Goal: Information Seeking & Learning: Learn about a topic

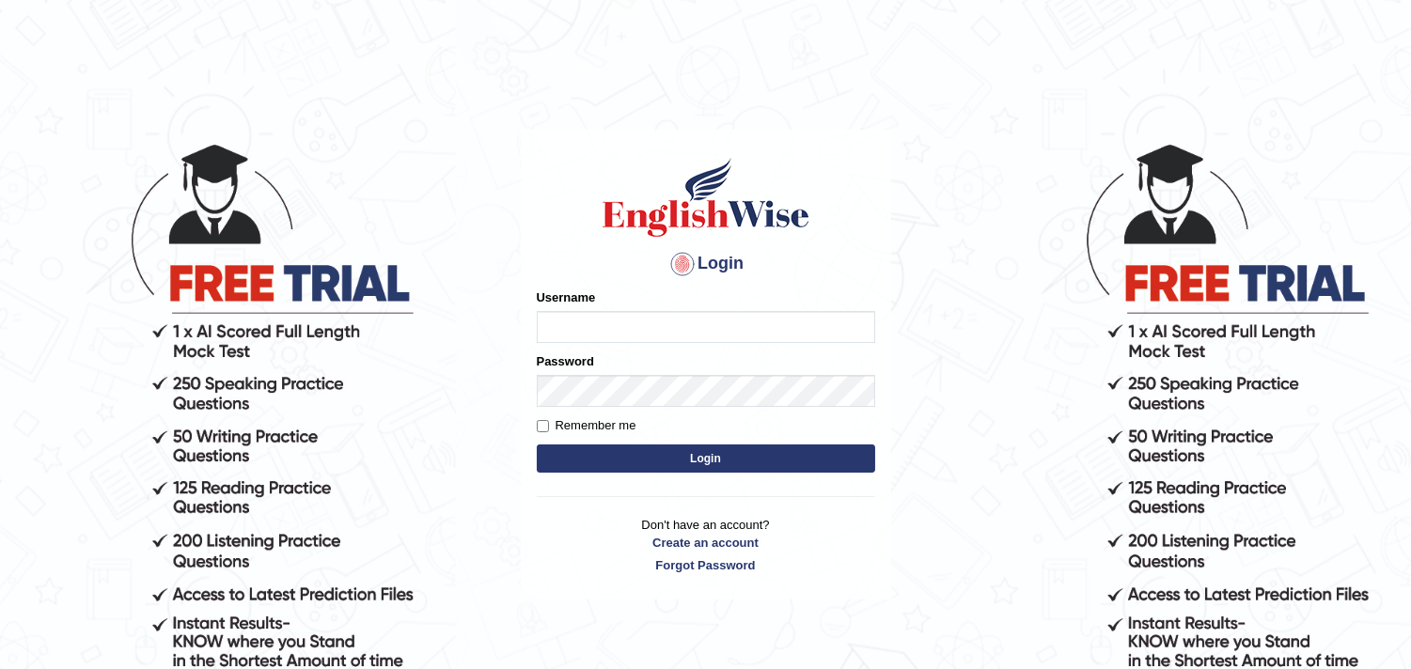
type input "h_123"
click at [573, 455] on button "Login" at bounding box center [706, 459] width 338 height 28
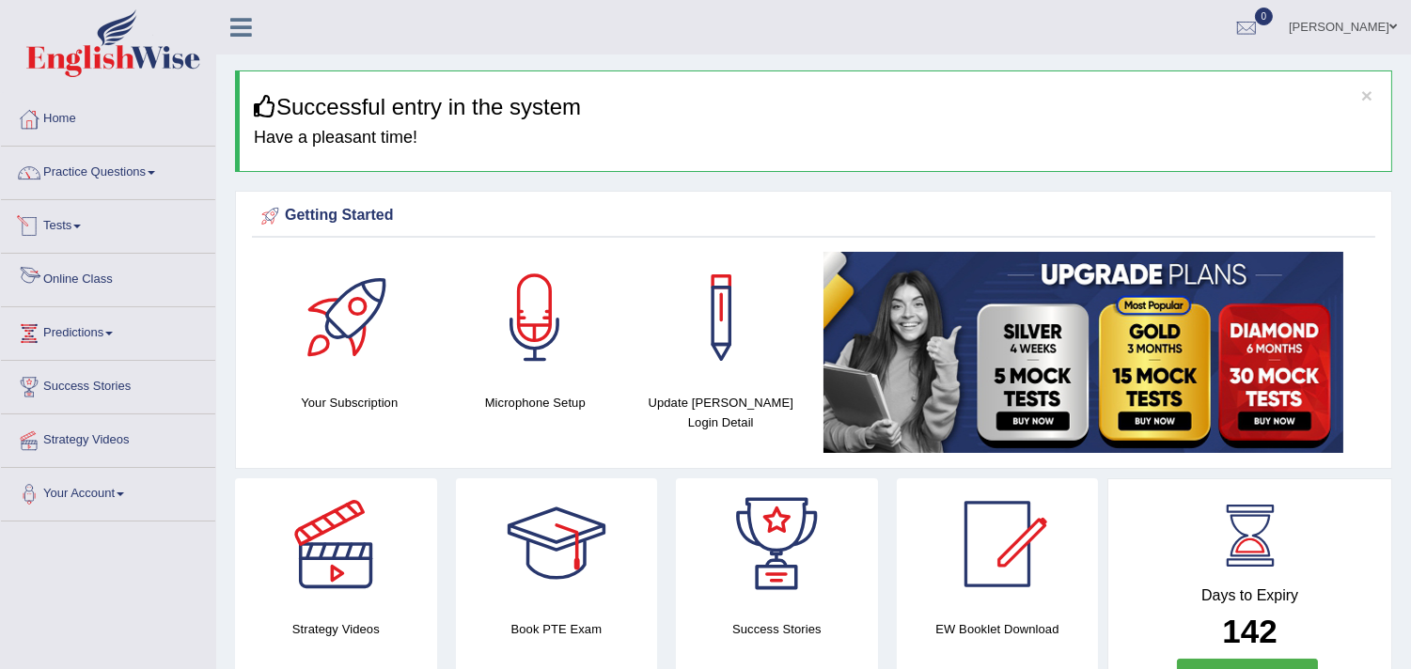
click at [85, 278] on link "Online Class" at bounding box center [108, 277] width 214 height 47
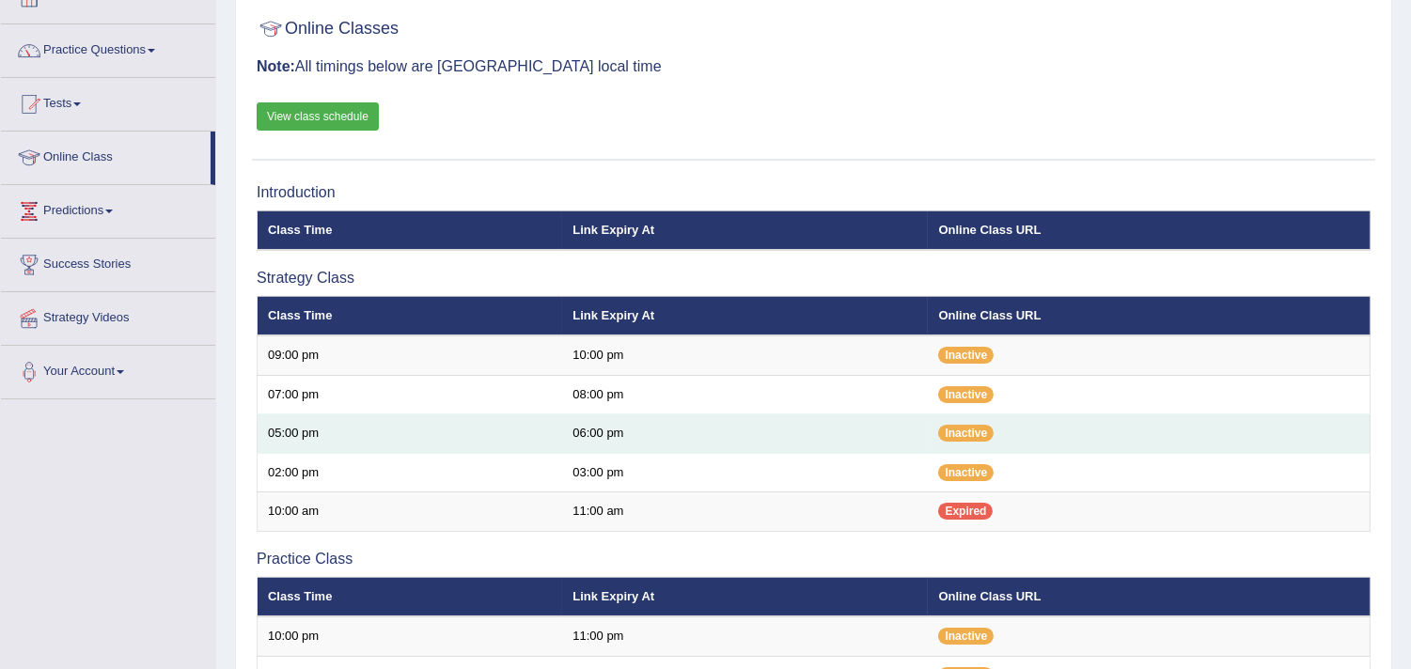
scroll to position [115, 0]
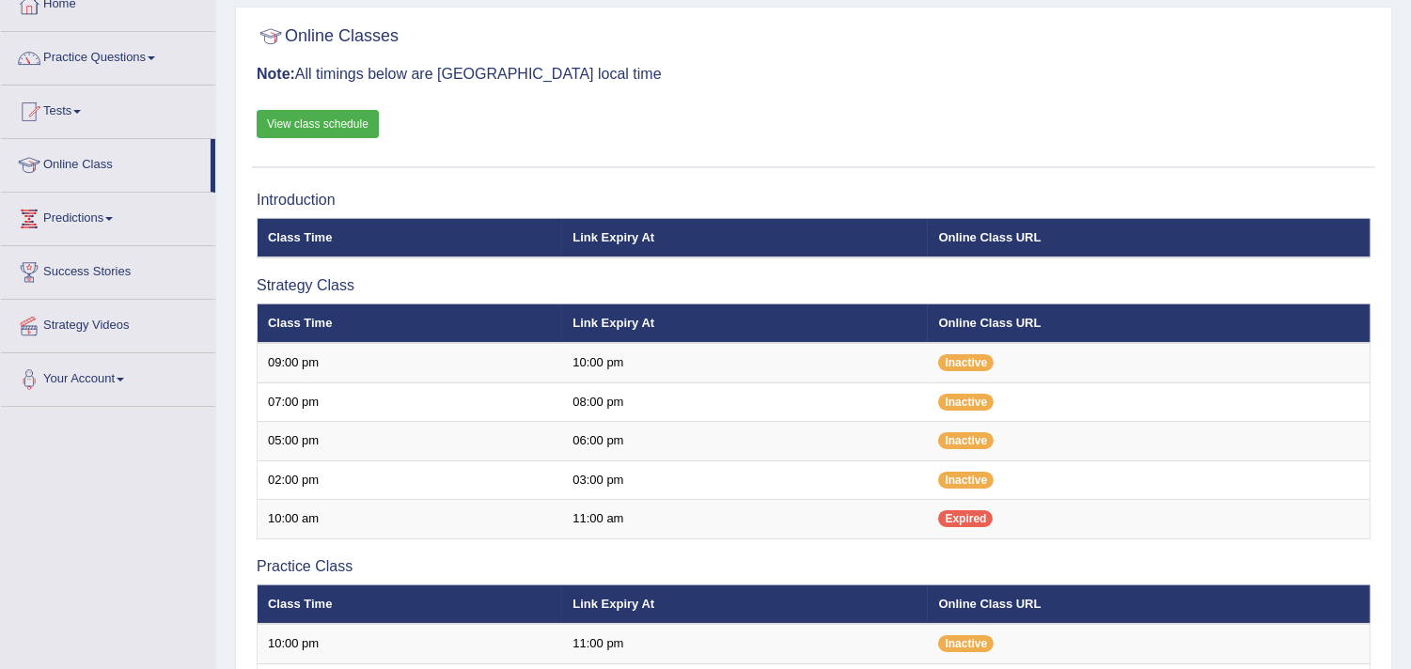
click at [363, 120] on link "View class schedule" at bounding box center [318, 124] width 122 height 28
click at [133, 72] on link "Practice Questions" at bounding box center [108, 55] width 214 height 47
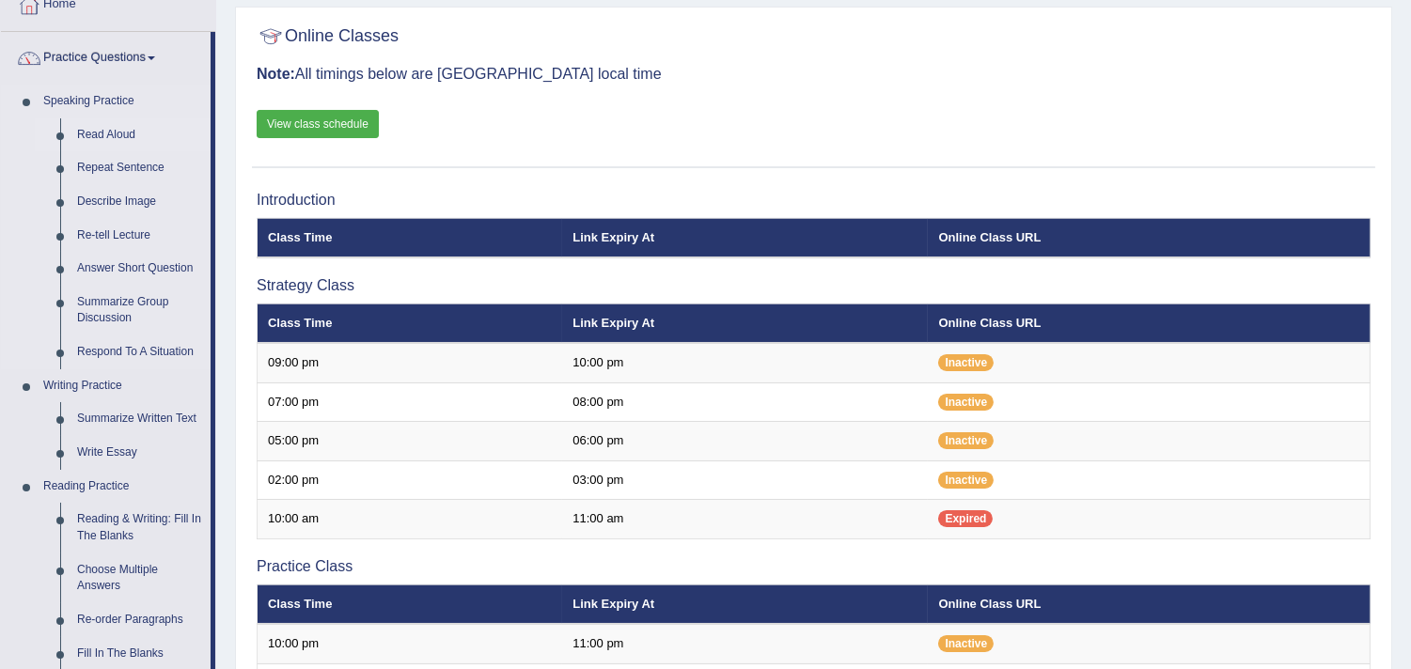
click at [117, 137] on link "Read Aloud" at bounding box center [140, 135] width 142 height 34
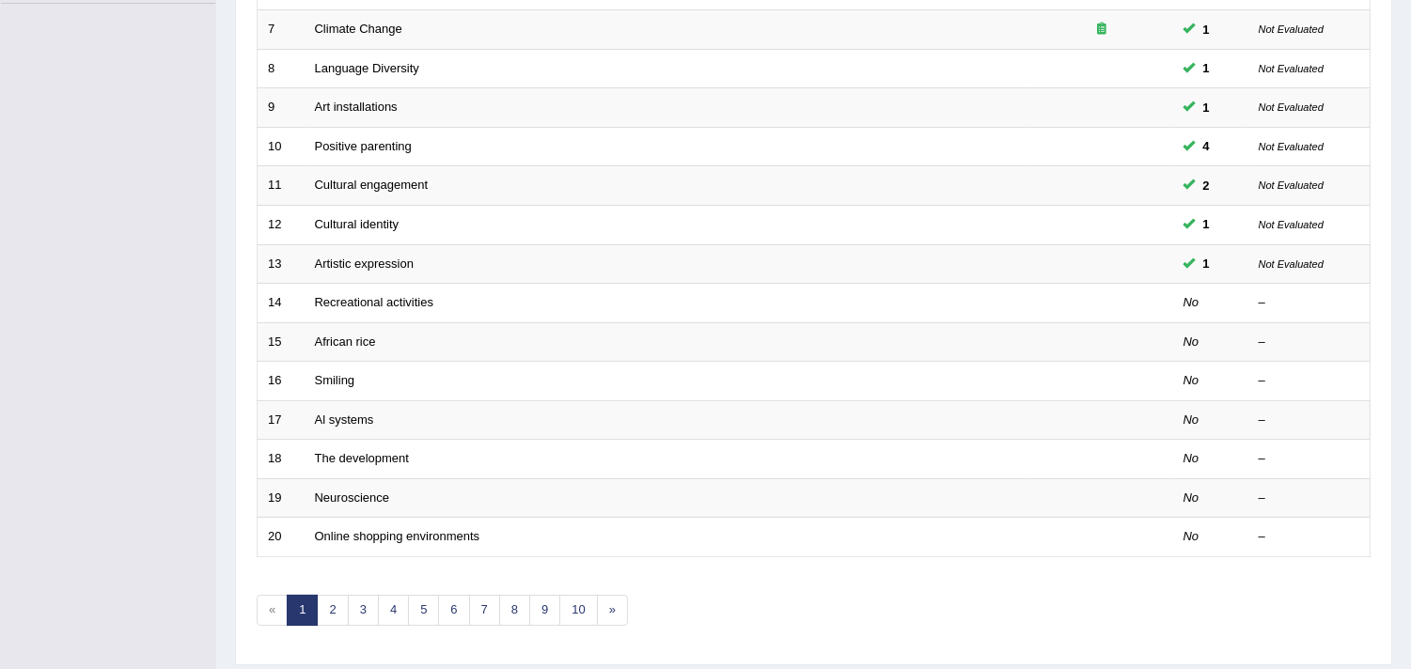
scroll to position [575, 0]
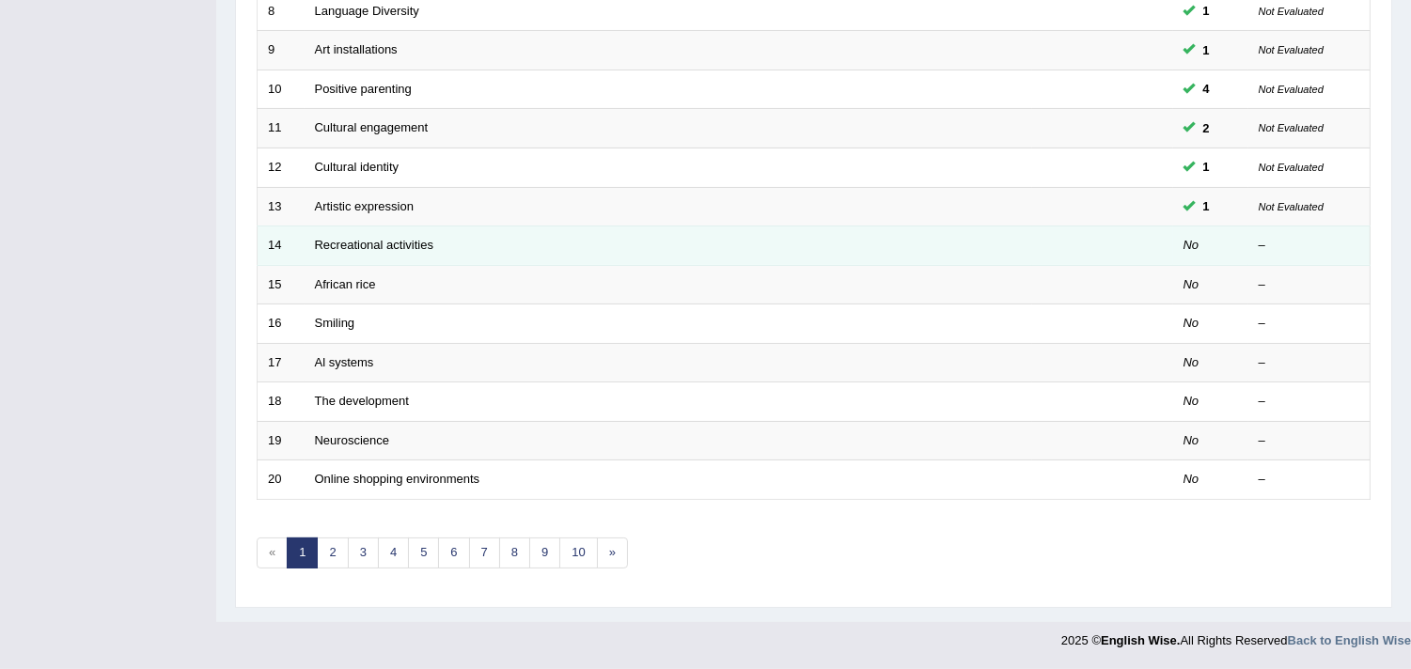
click at [373, 251] on td "Recreational activities" at bounding box center [669, 246] width 728 height 39
click at [373, 247] on link "Recreational activities" at bounding box center [374, 245] width 118 height 14
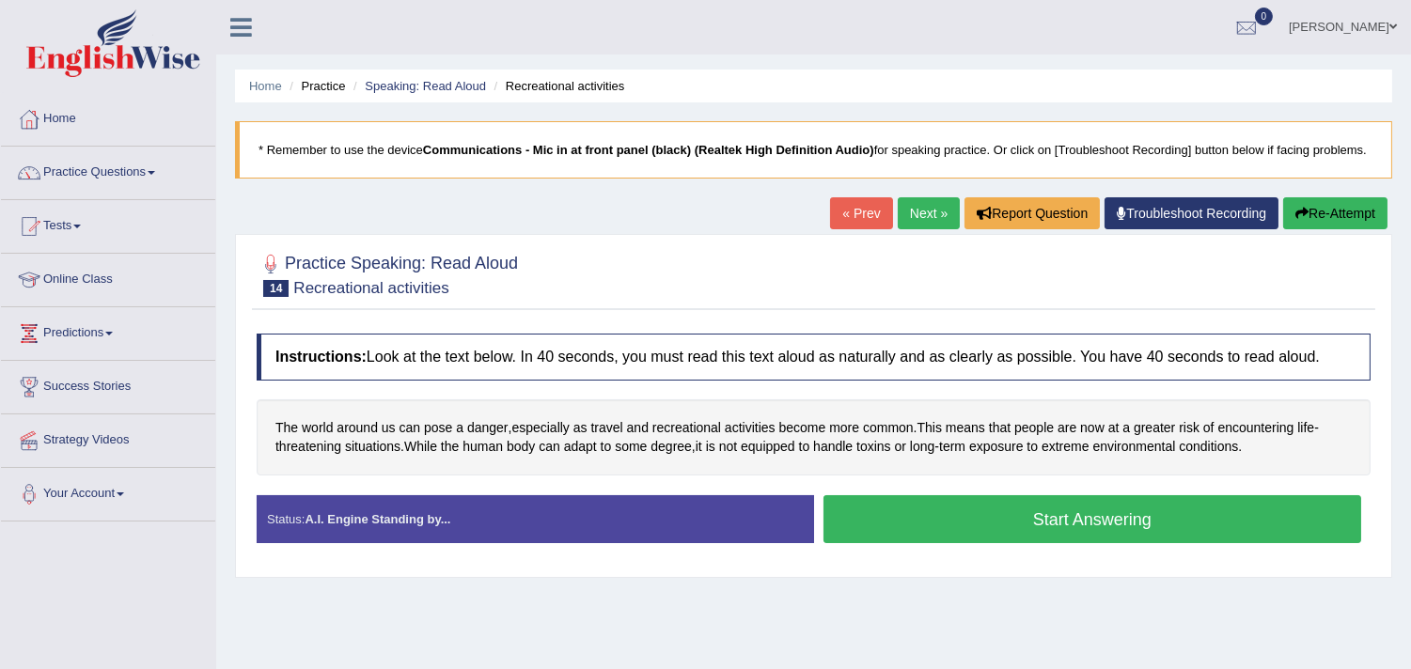
click at [946, 562] on div "Status: A.I. Engine Standing by... Start Answering Stop Recording" at bounding box center [814, 528] width 1114 height 67
click at [946, 541] on button "Start Answering" at bounding box center [1093, 519] width 539 height 48
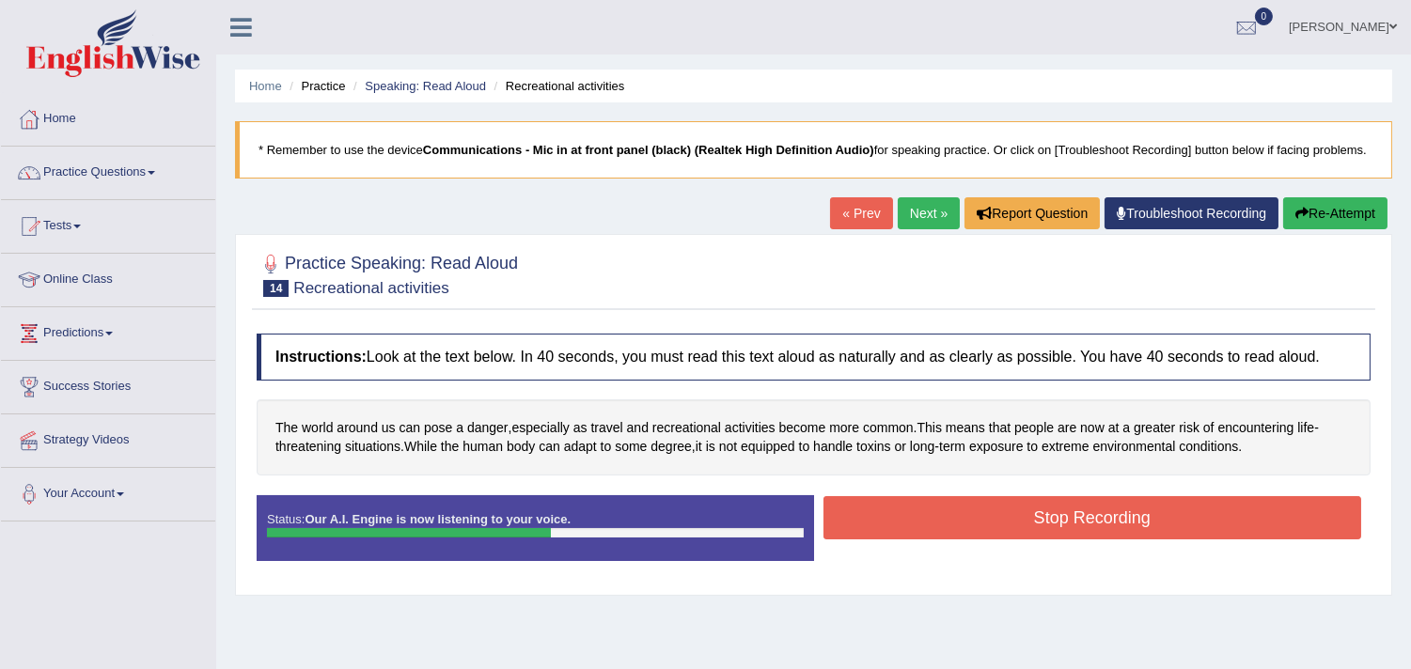
click at [946, 540] on button "Stop Recording" at bounding box center [1093, 517] width 539 height 43
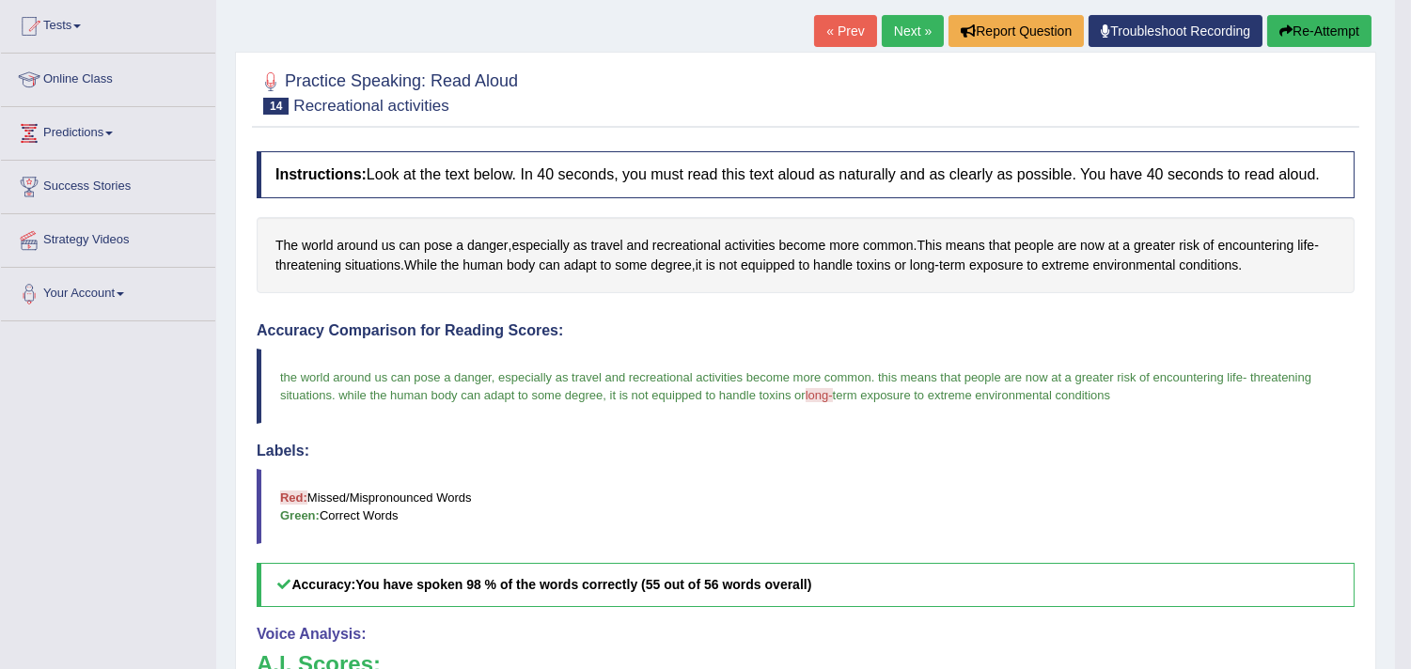
scroll to position [78, 0]
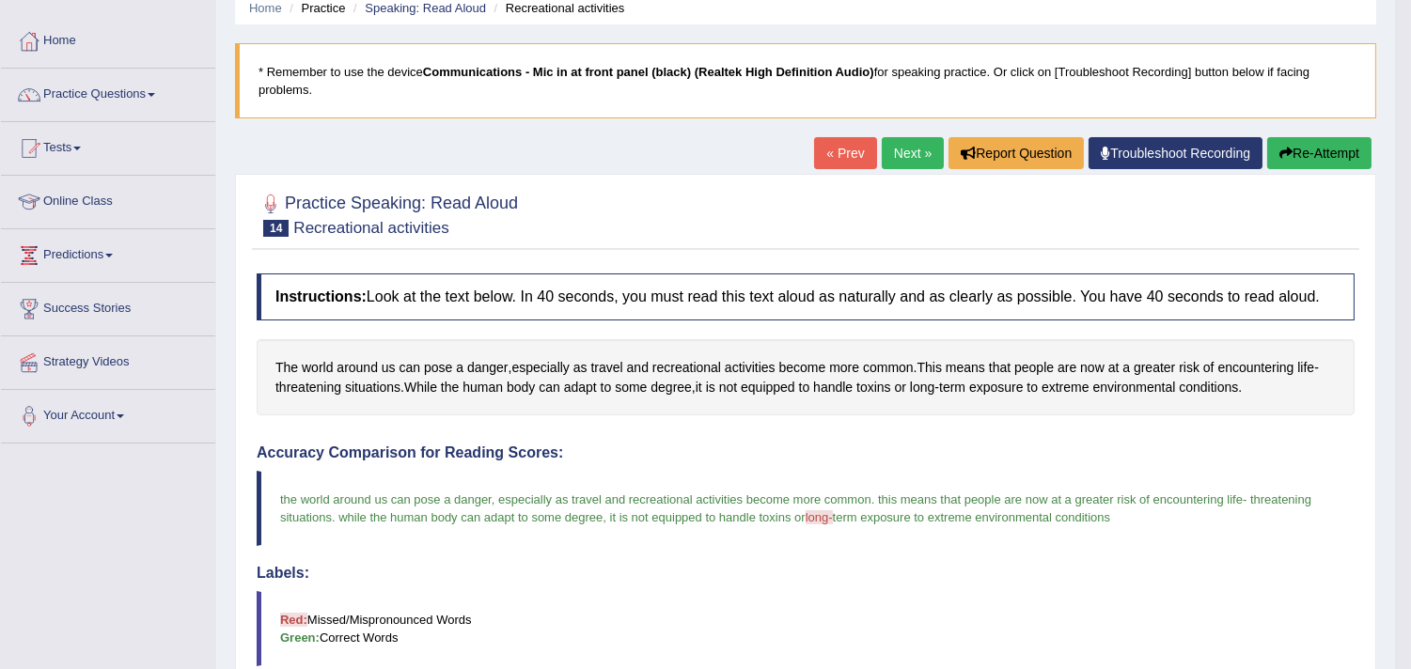
click at [895, 148] on link "Next »" at bounding box center [913, 153] width 62 height 32
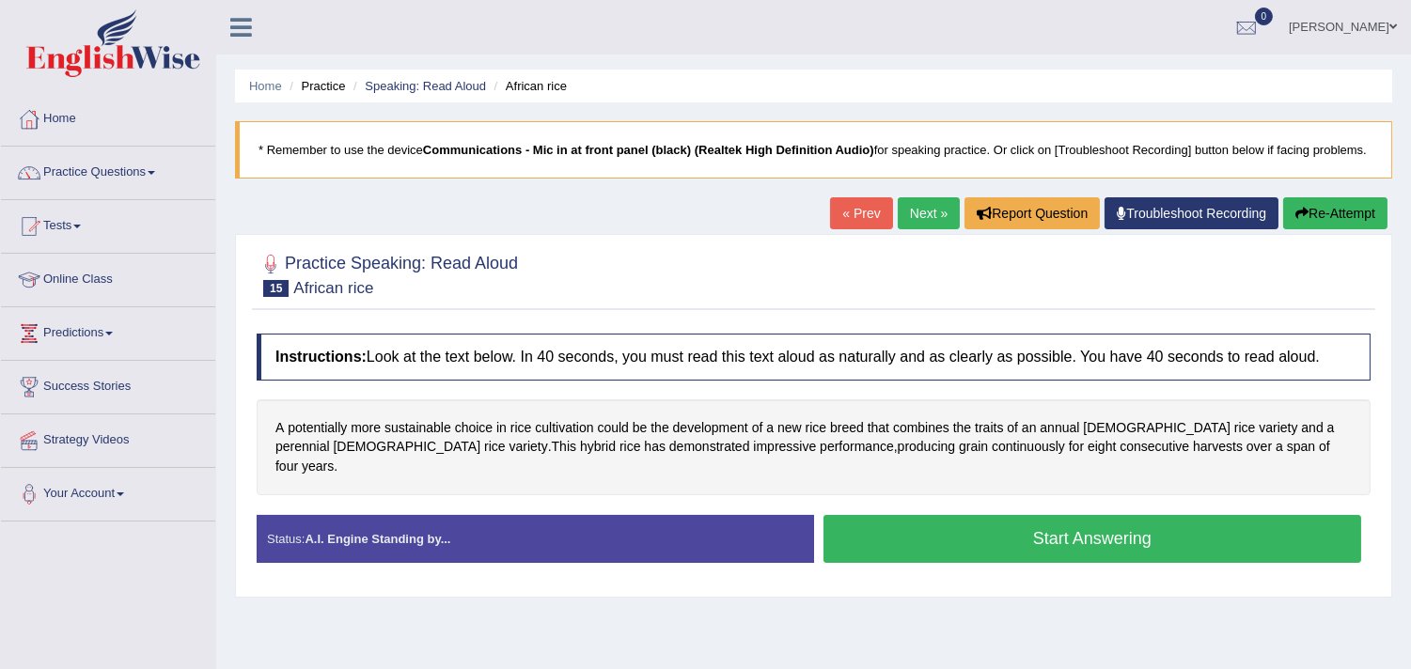
click at [933, 530] on button "Start Answering" at bounding box center [1093, 539] width 539 height 48
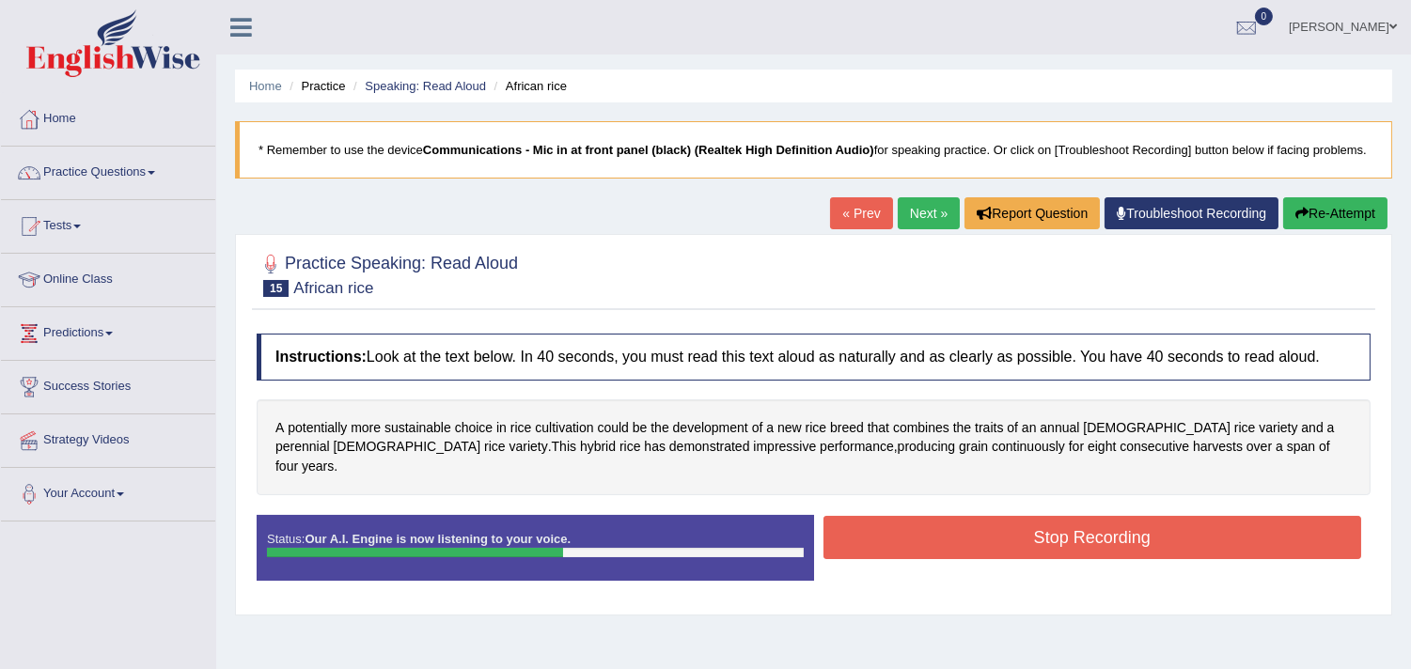
click at [933, 530] on button "Stop Recording" at bounding box center [1093, 537] width 539 height 43
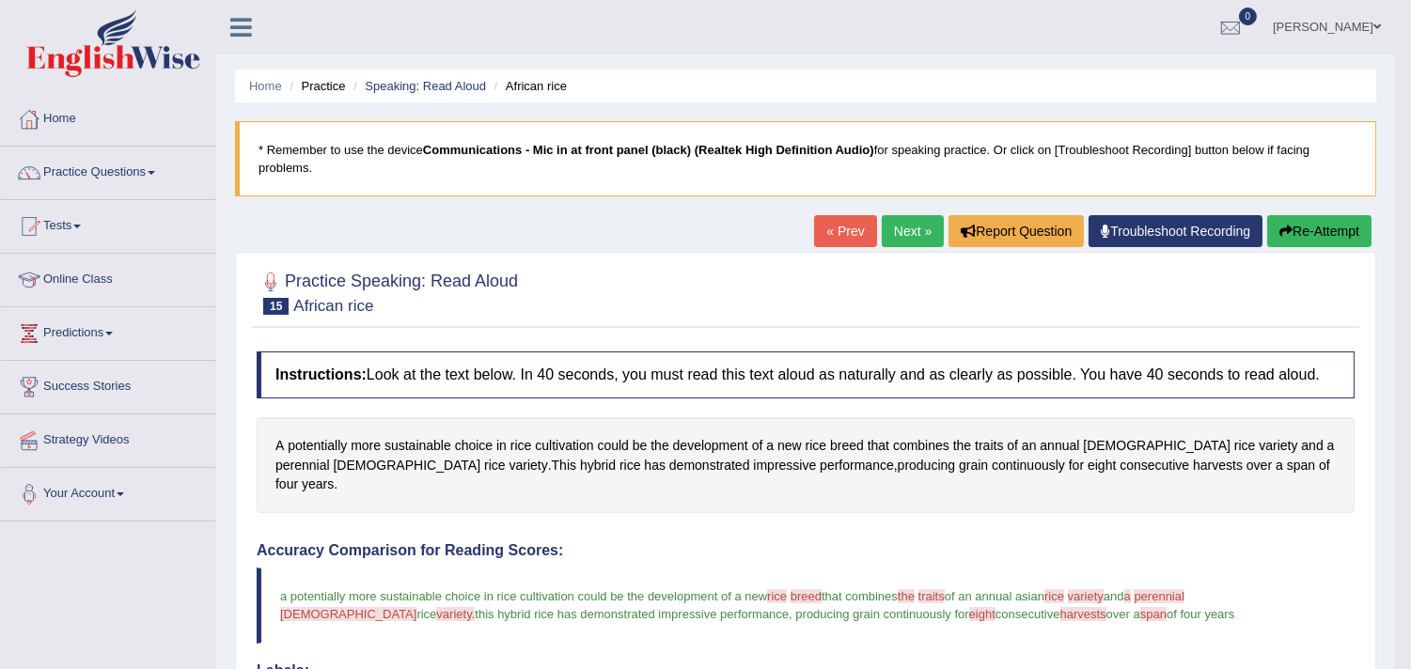
click at [913, 238] on link "Next »" at bounding box center [913, 231] width 62 height 32
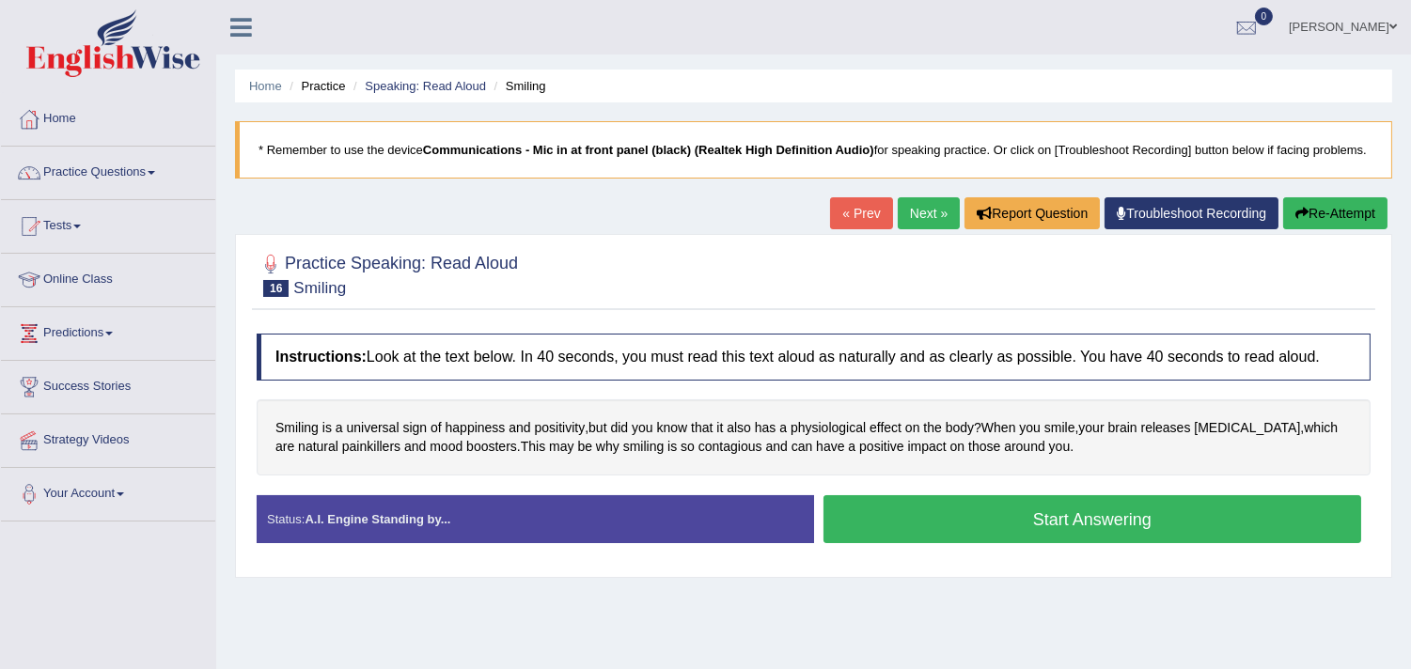
click at [929, 543] on button "Start Answering" at bounding box center [1093, 519] width 539 height 48
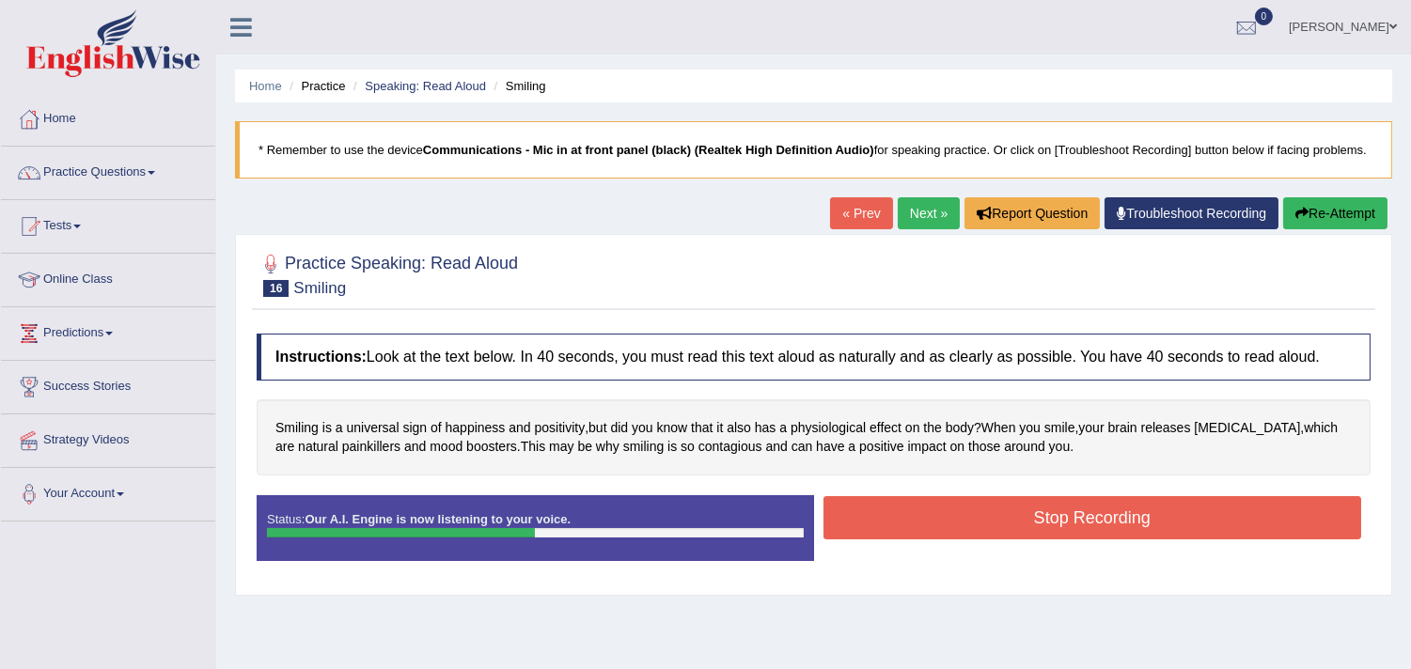
click at [929, 540] on button "Stop Recording" at bounding box center [1093, 517] width 539 height 43
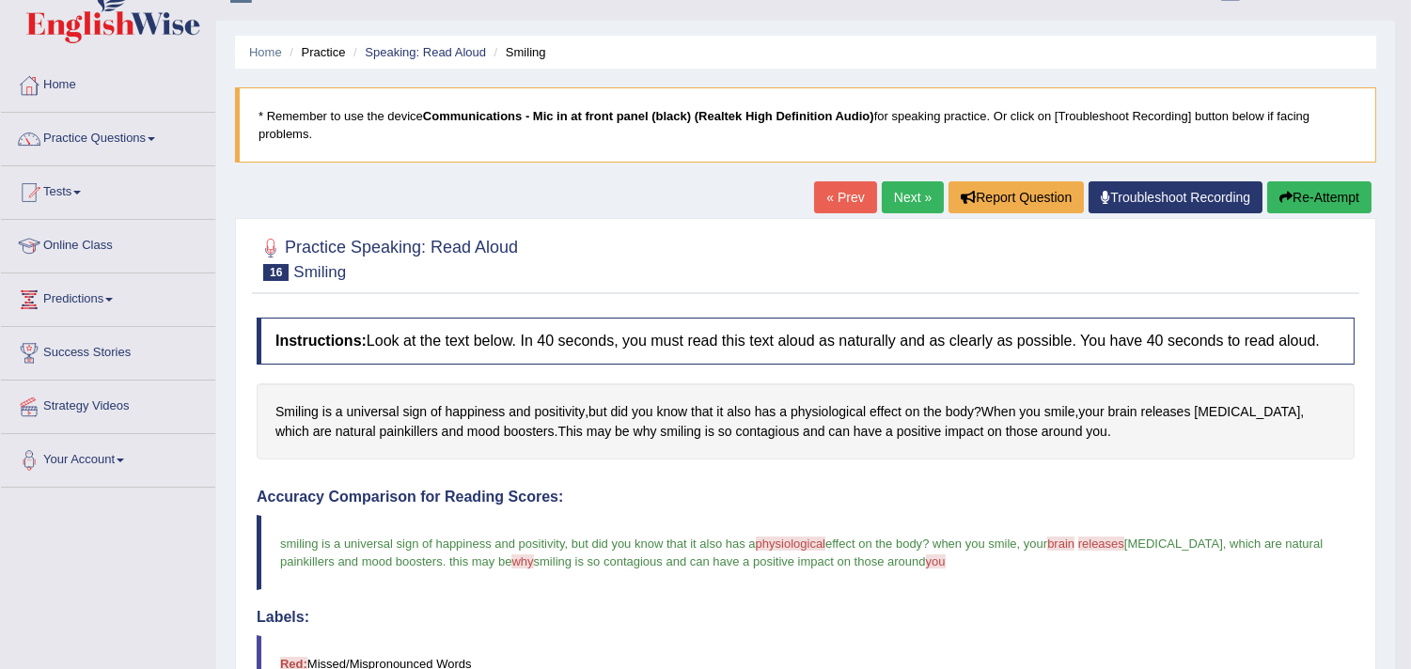
scroll to position [23, 0]
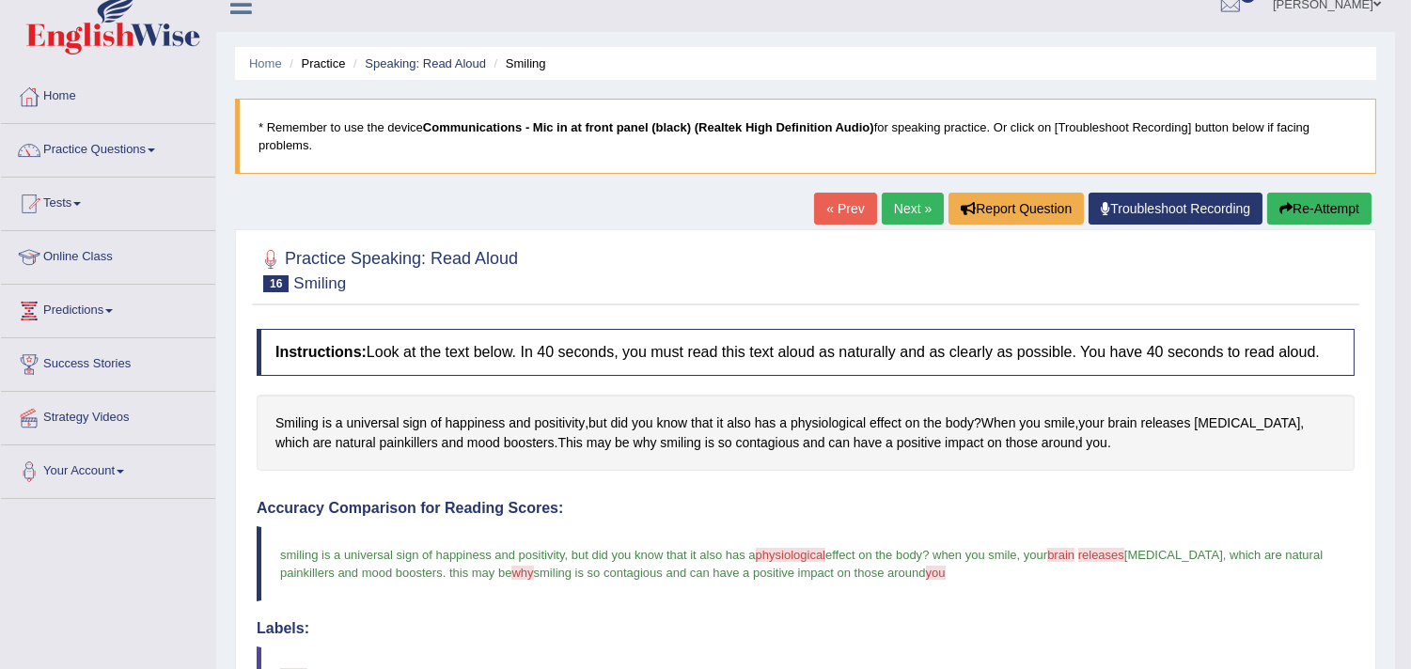
click at [884, 205] on link "Next »" at bounding box center [913, 209] width 62 height 32
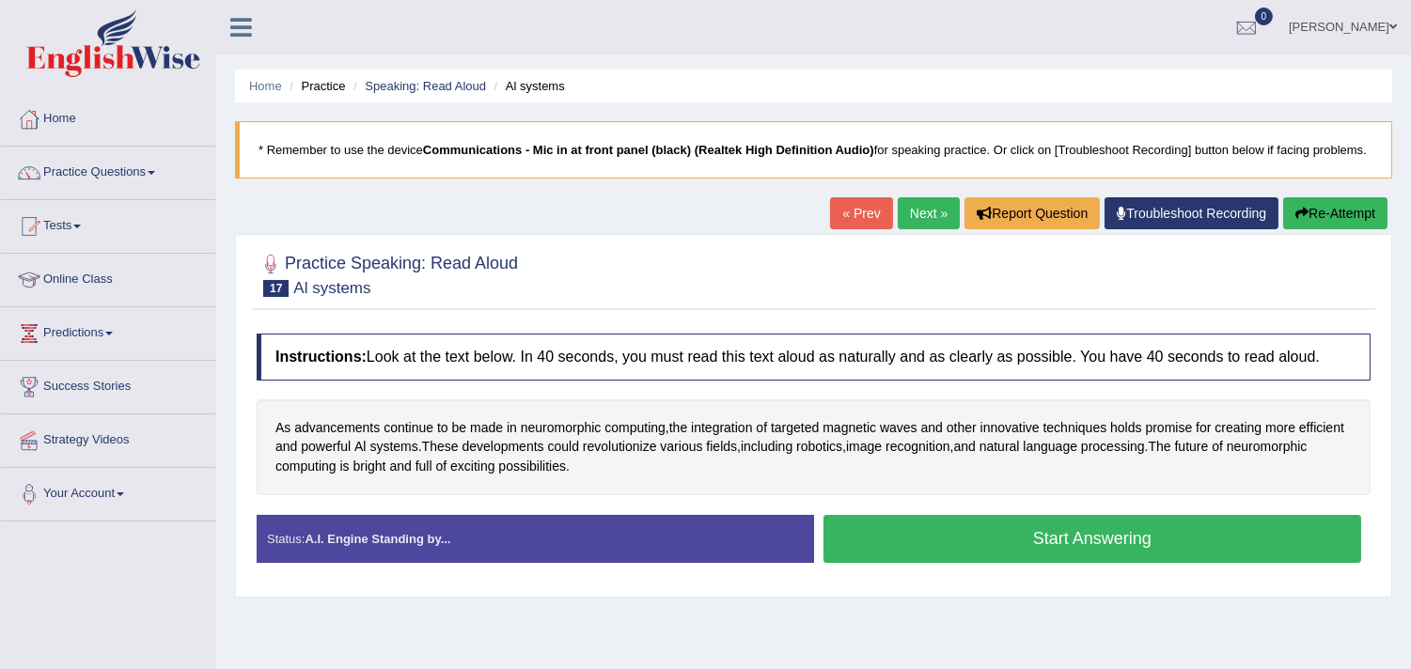
click at [913, 563] on button "Start Answering" at bounding box center [1093, 539] width 539 height 48
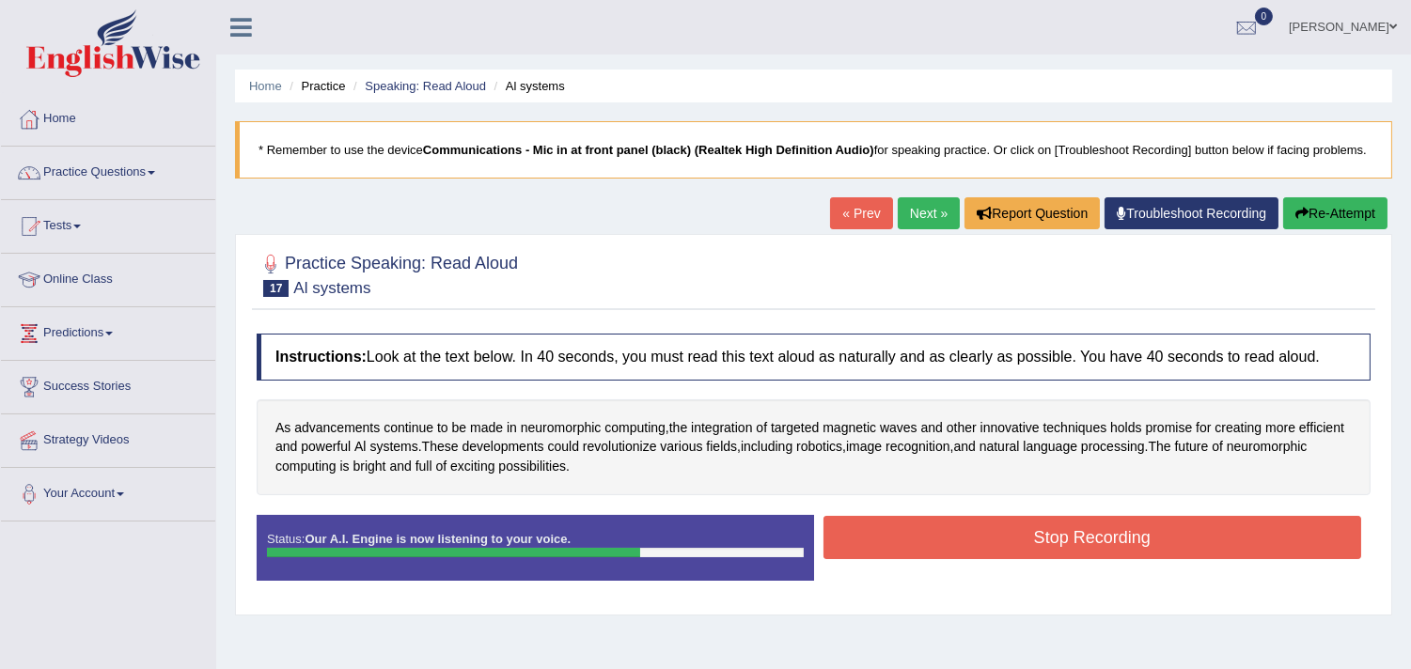
click at [913, 559] on button "Stop Recording" at bounding box center [1093, 537] width 539 height 43
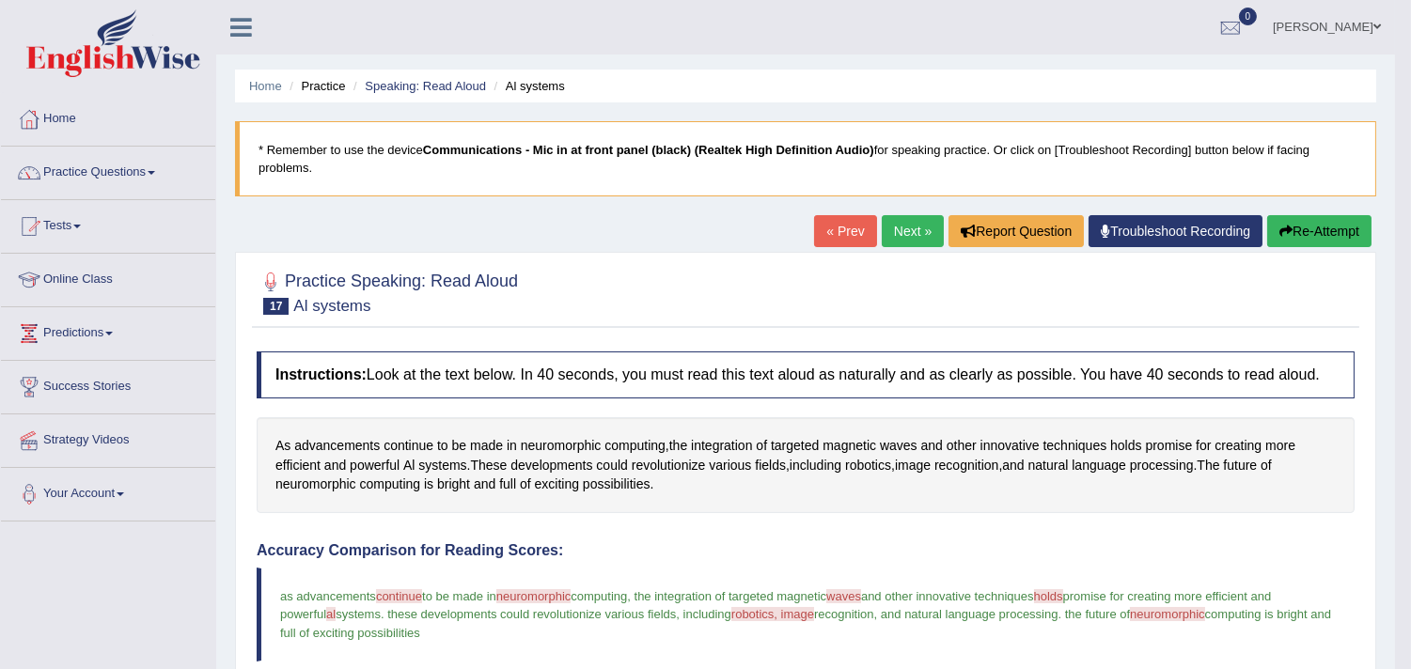
click at [905, 244] on link "Next »" at bounding box center [913, 231] width 62 height 32
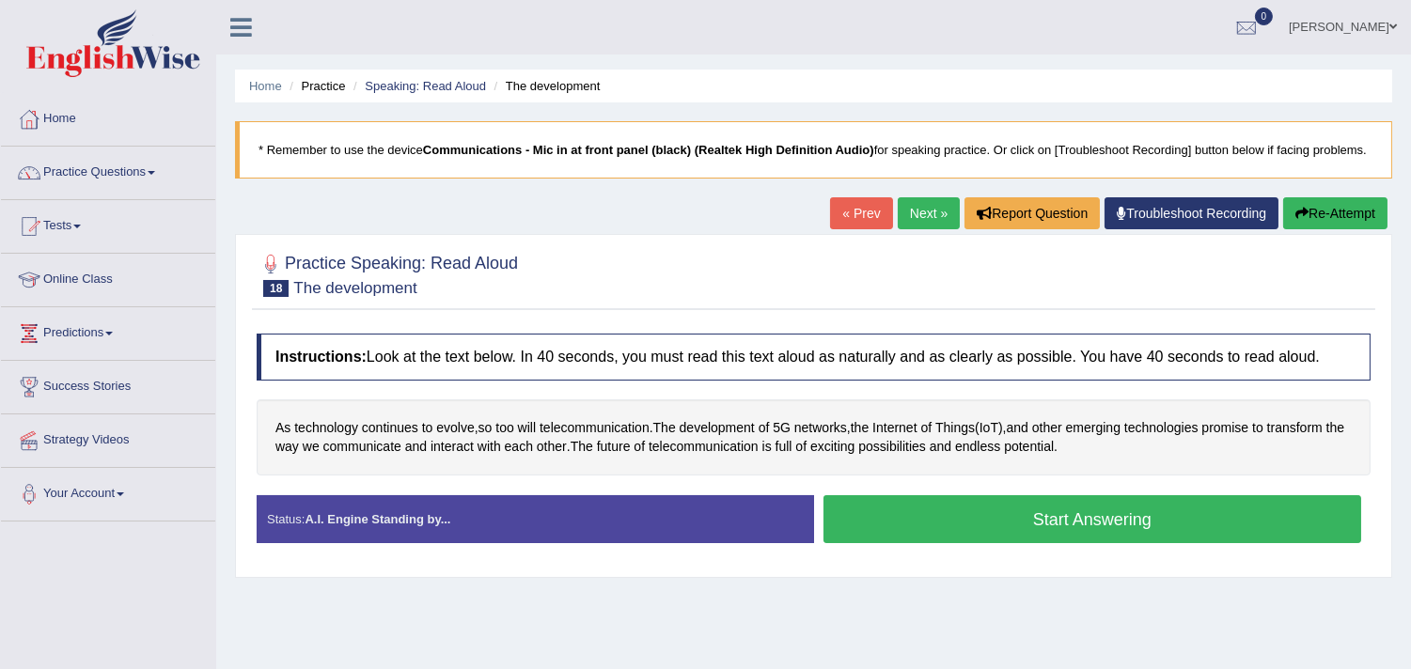
click at [889, 531] on button "Start Answering" at bounding box center [1093, 519] width 539 height 48
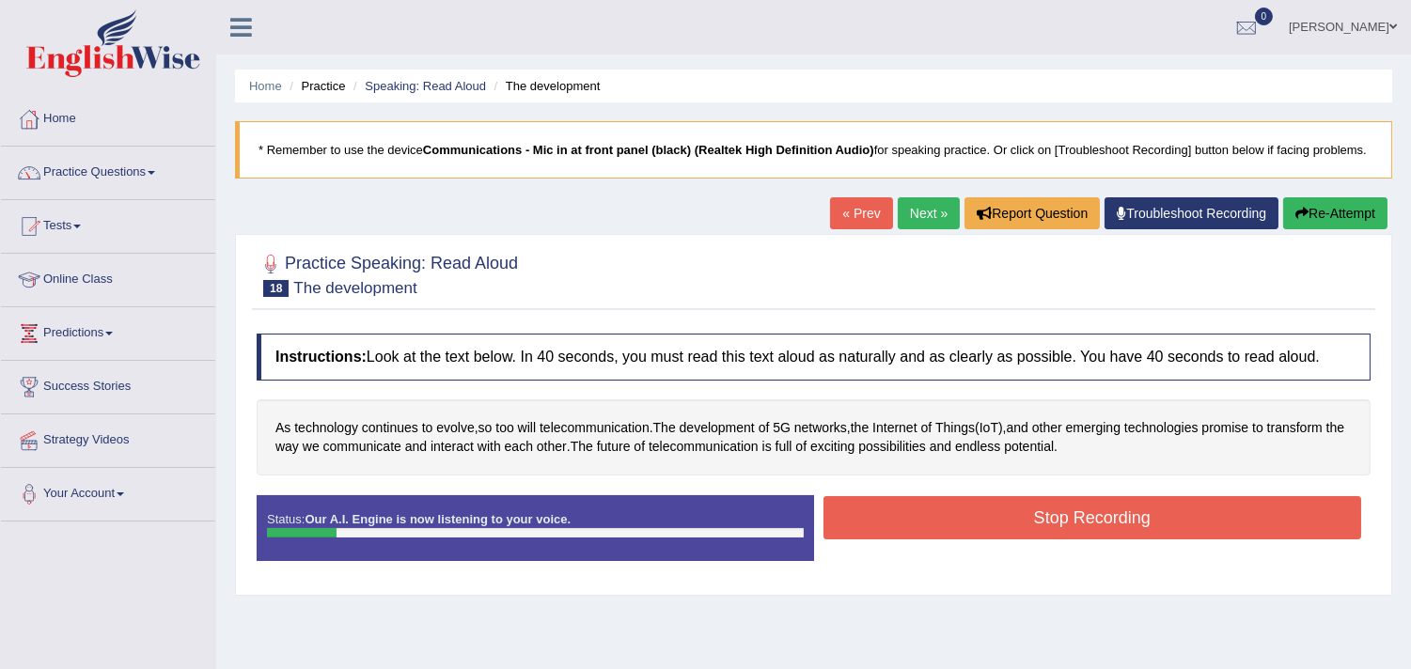
click at [889, 531] on button "Stop Recording" at bounding box center [1093, 517] width 539 height 43
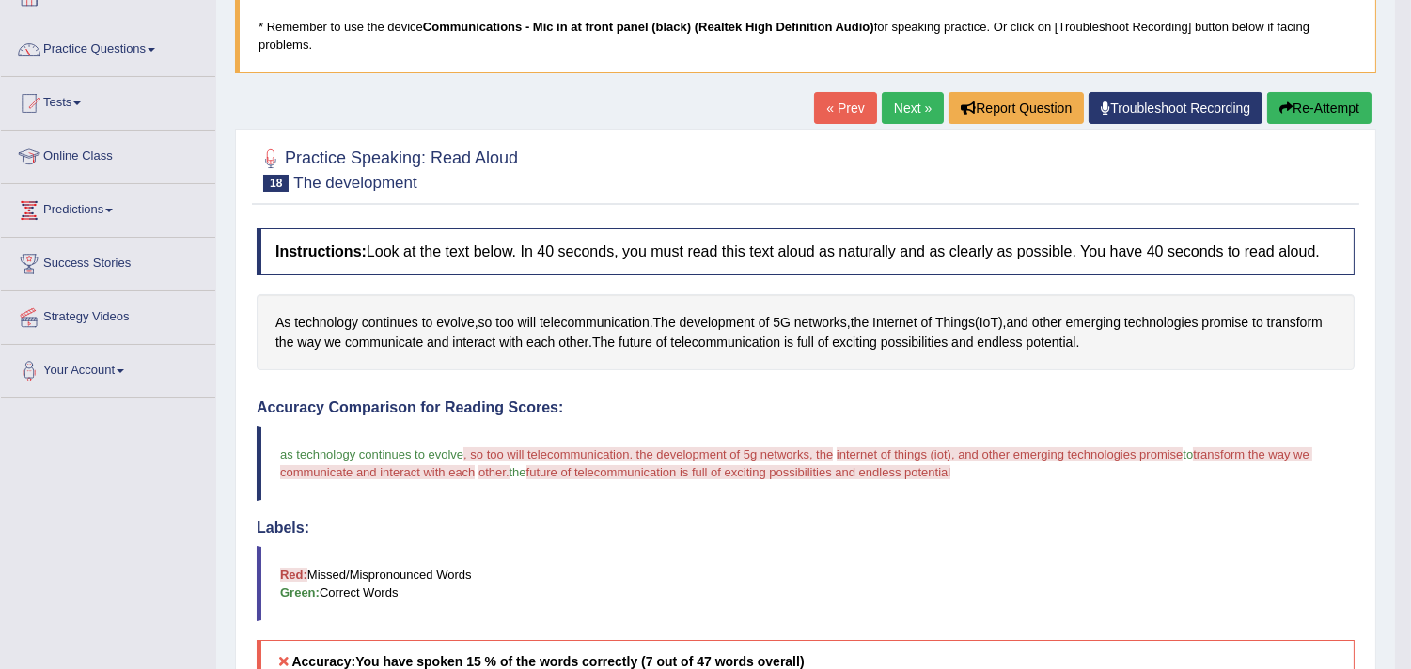
scroll to position [72, 0]
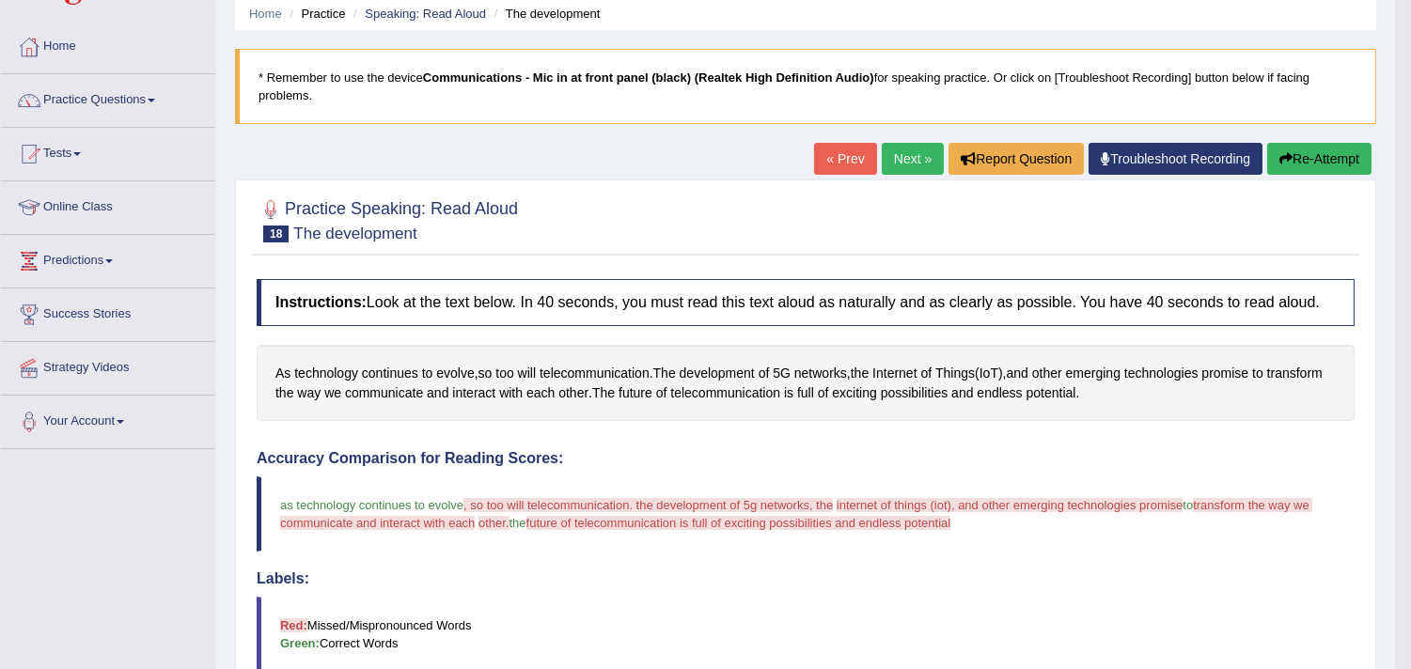
click at [1290, 155] on button "Re-Attempt" at bounding box center [1319, 159] width 104 height 32
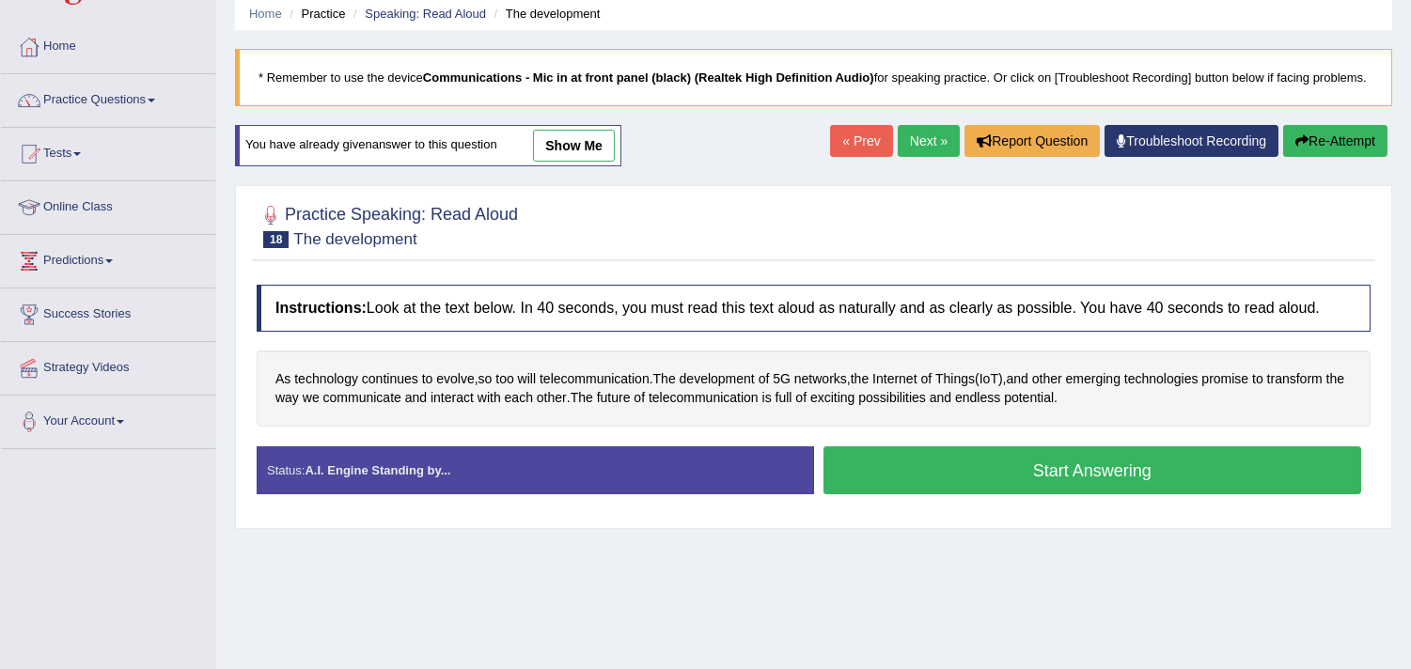
click at [962, 494] on button "Start Answering" at bounding box center [1093, 471] width 539 height 48
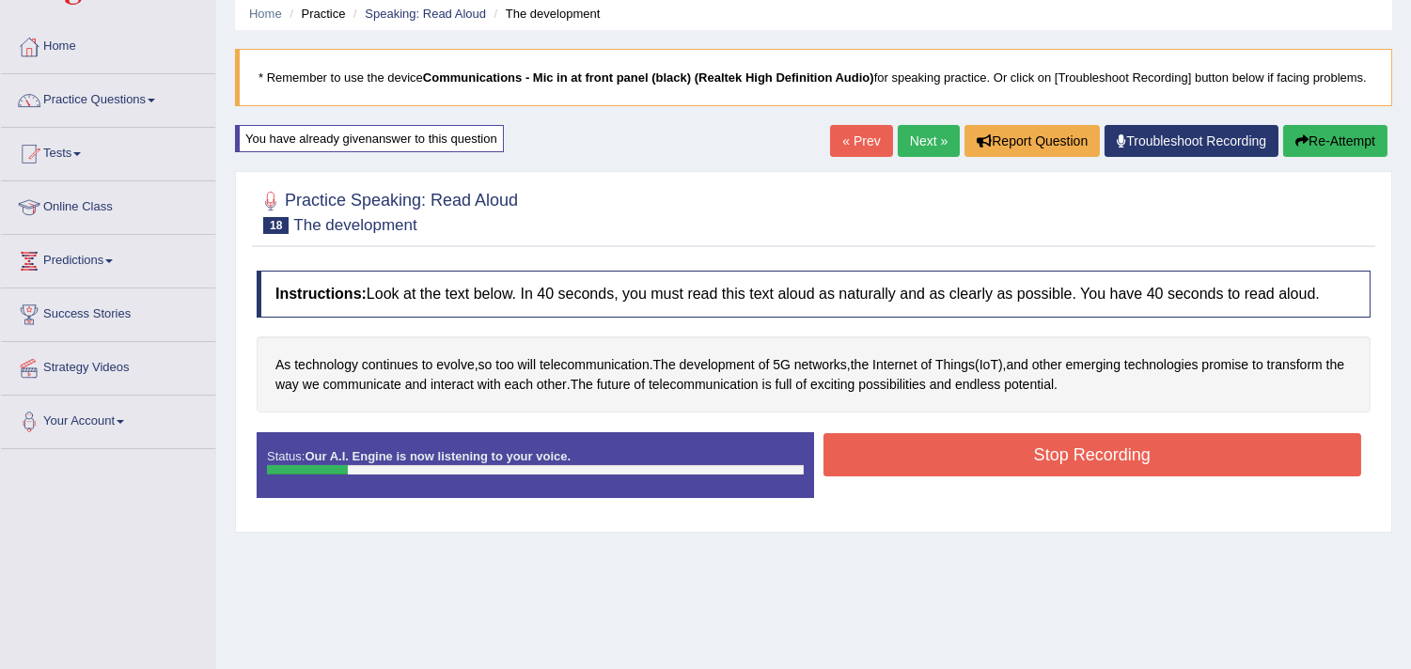
click at [970, 477] on button "Stop Recording" at bounding box center [1093, 454] width 539 height 43
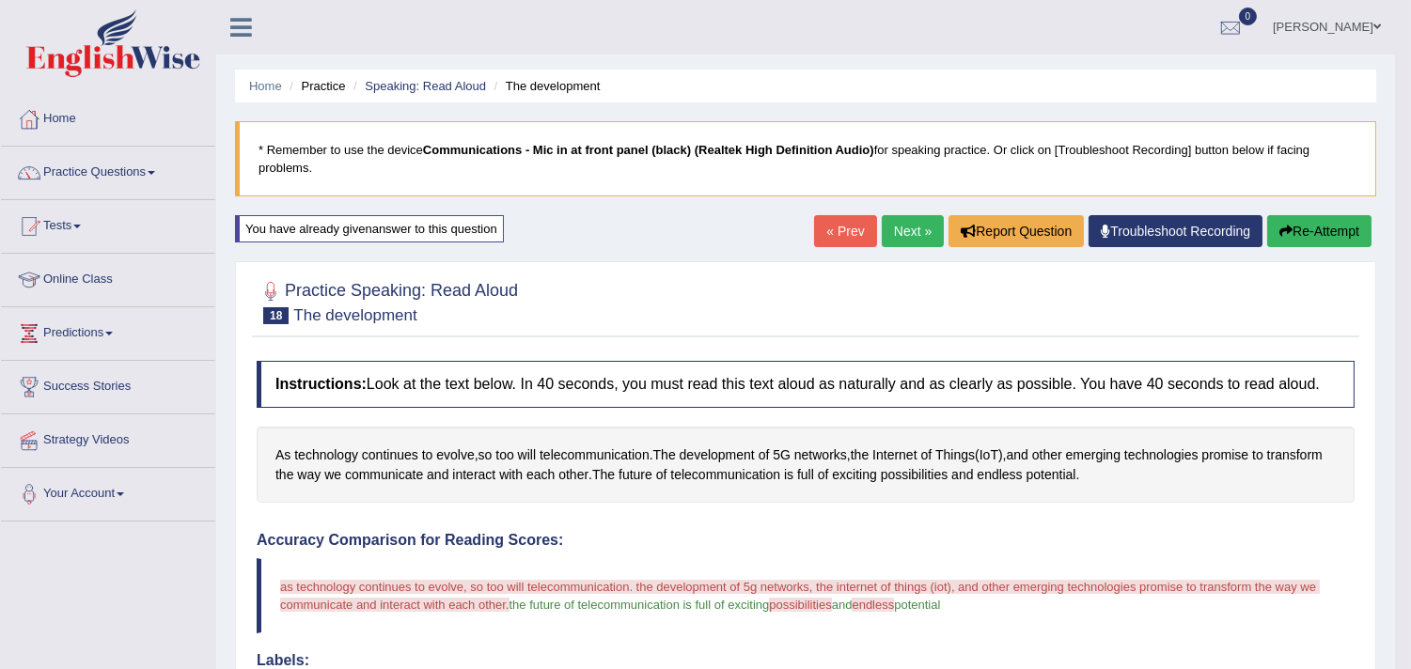
click at [1289, 238] on button "Re-Attempt" at bounding box center [1319, 231] width 104 height 32
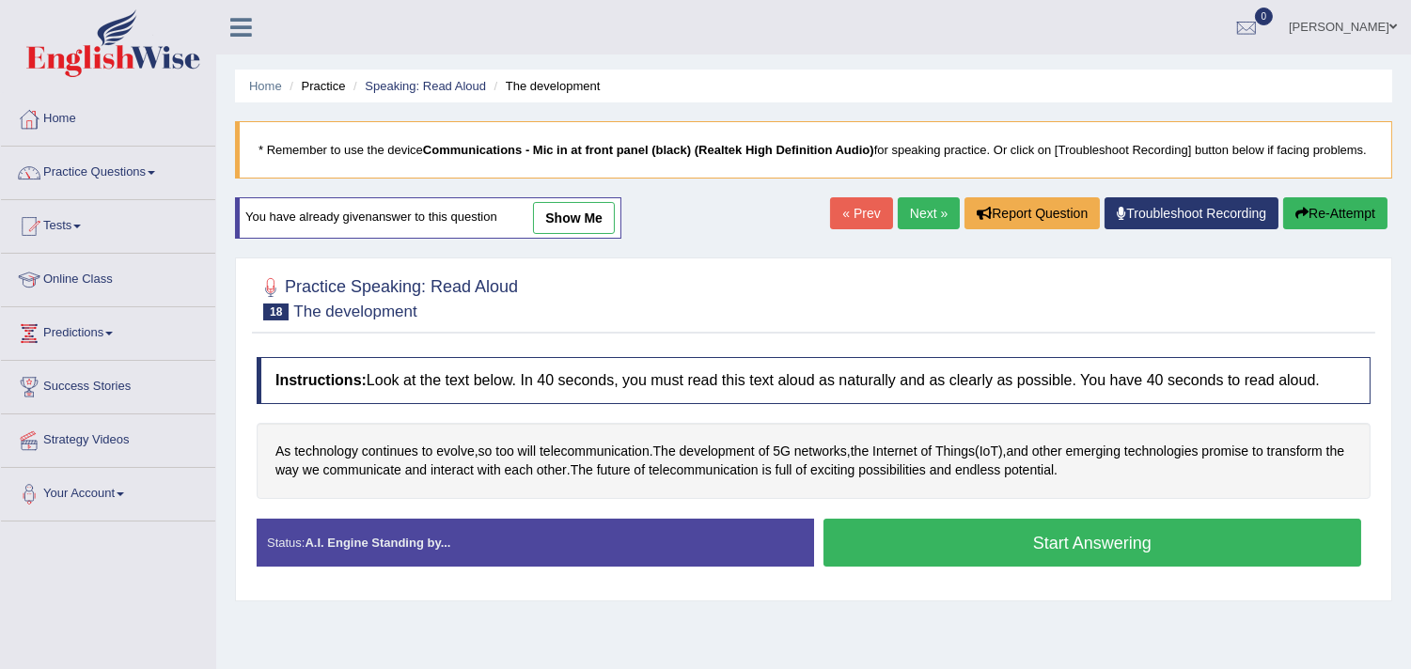
click at [912, 557] on button "Start Answering" at bounding box center [1093, 543] width 539 height 48
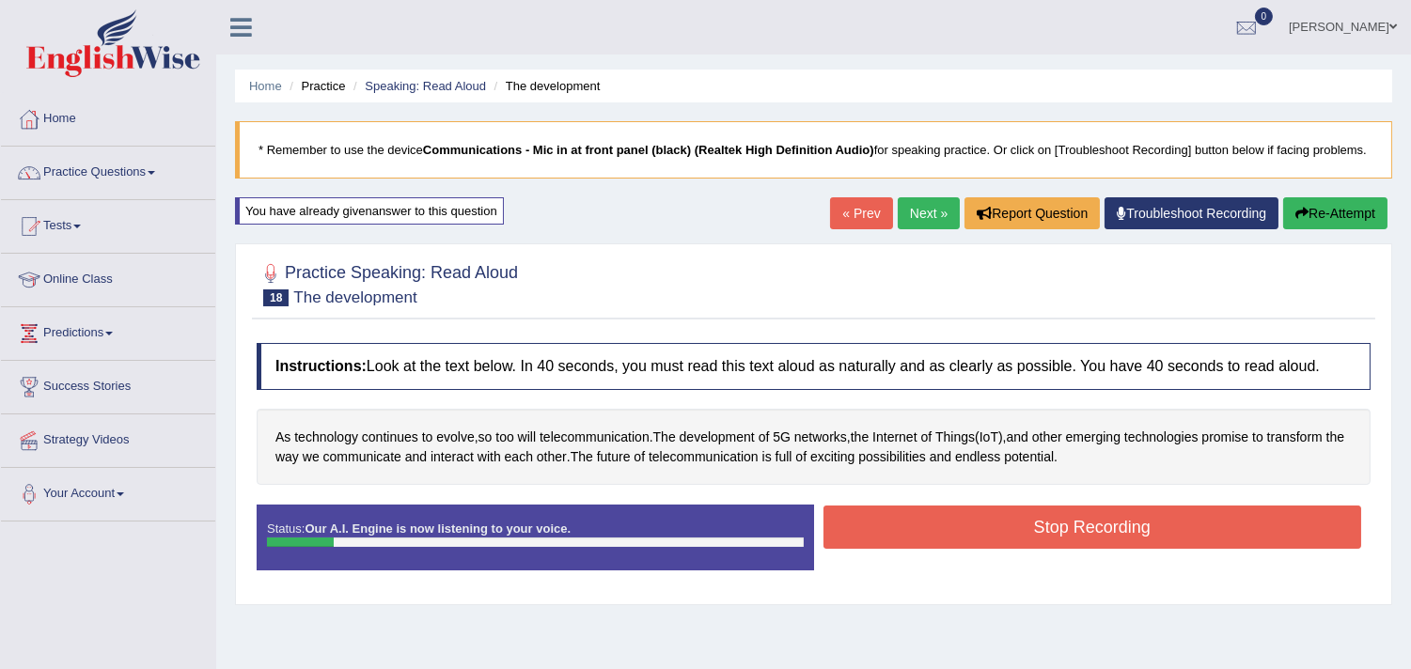
click at [912, 549] on button "Stop Recording" at bounding box center [1093, 527] width 539 height 43
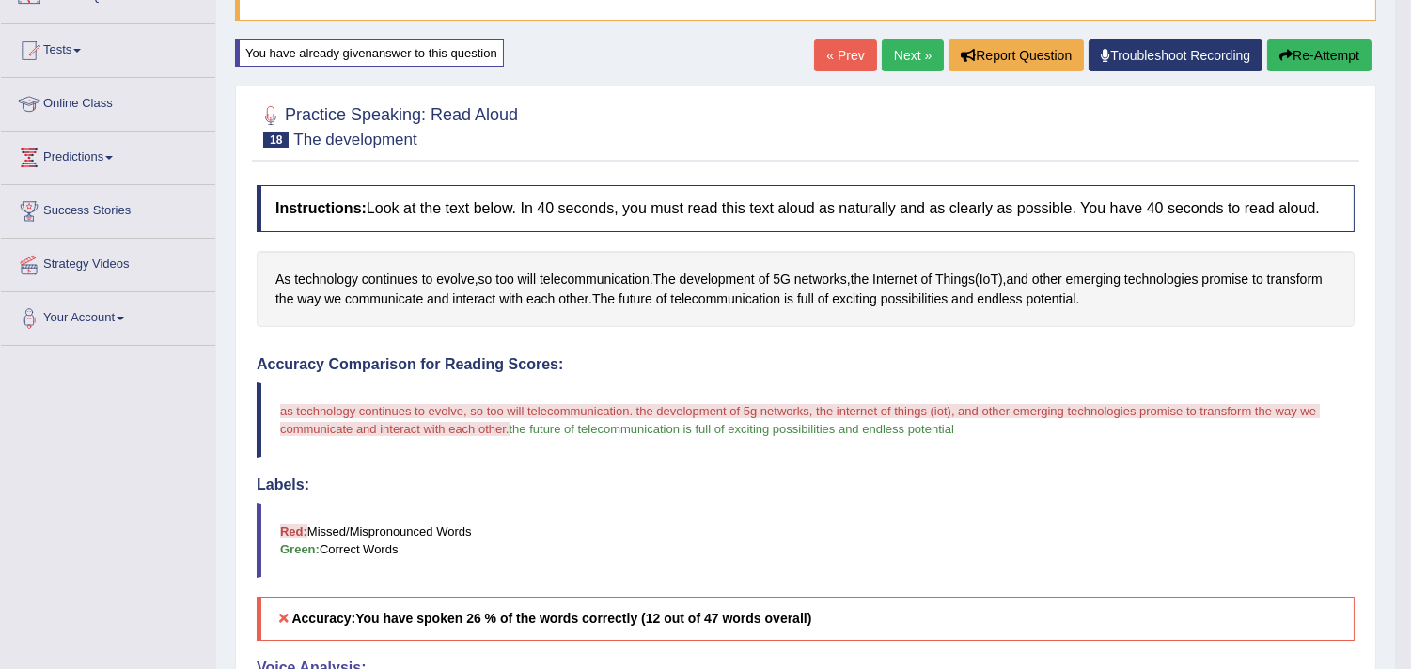
scroll to position [164, 0]
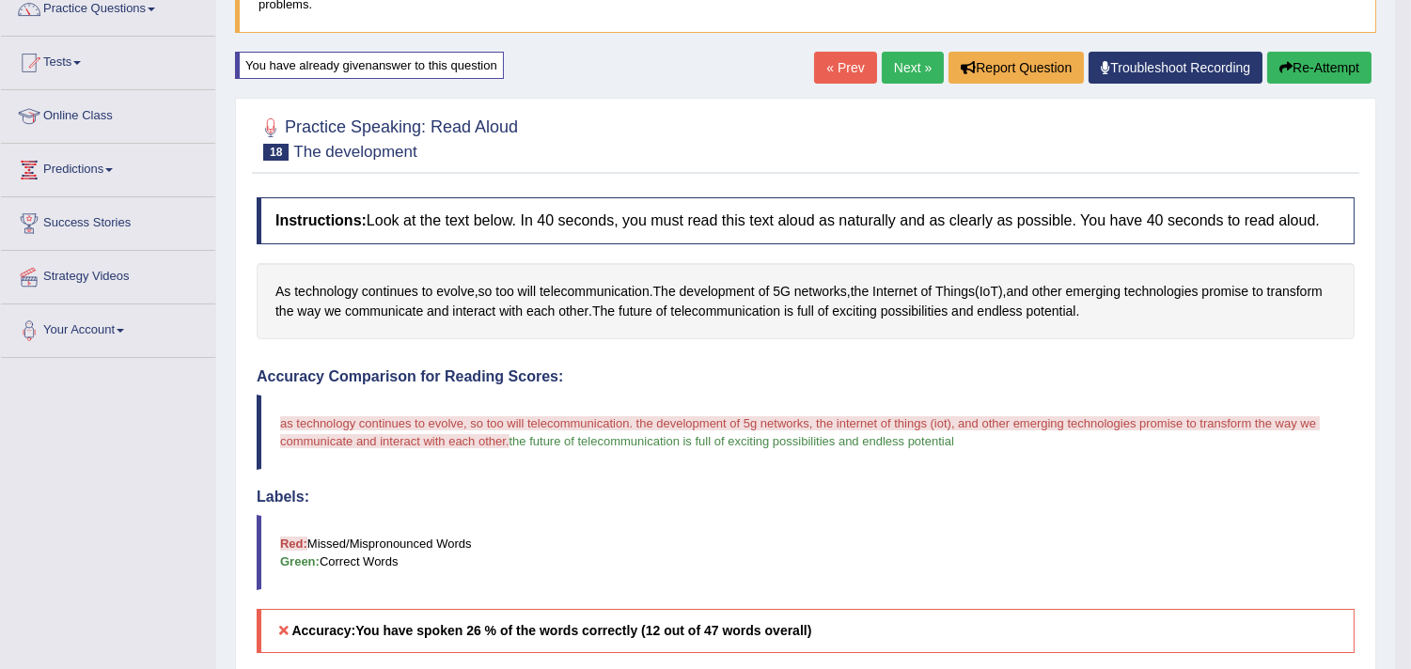
click at [1271, 66] on button "Re-Attempt" at bounding box center [1319, 68] width 104 height 32
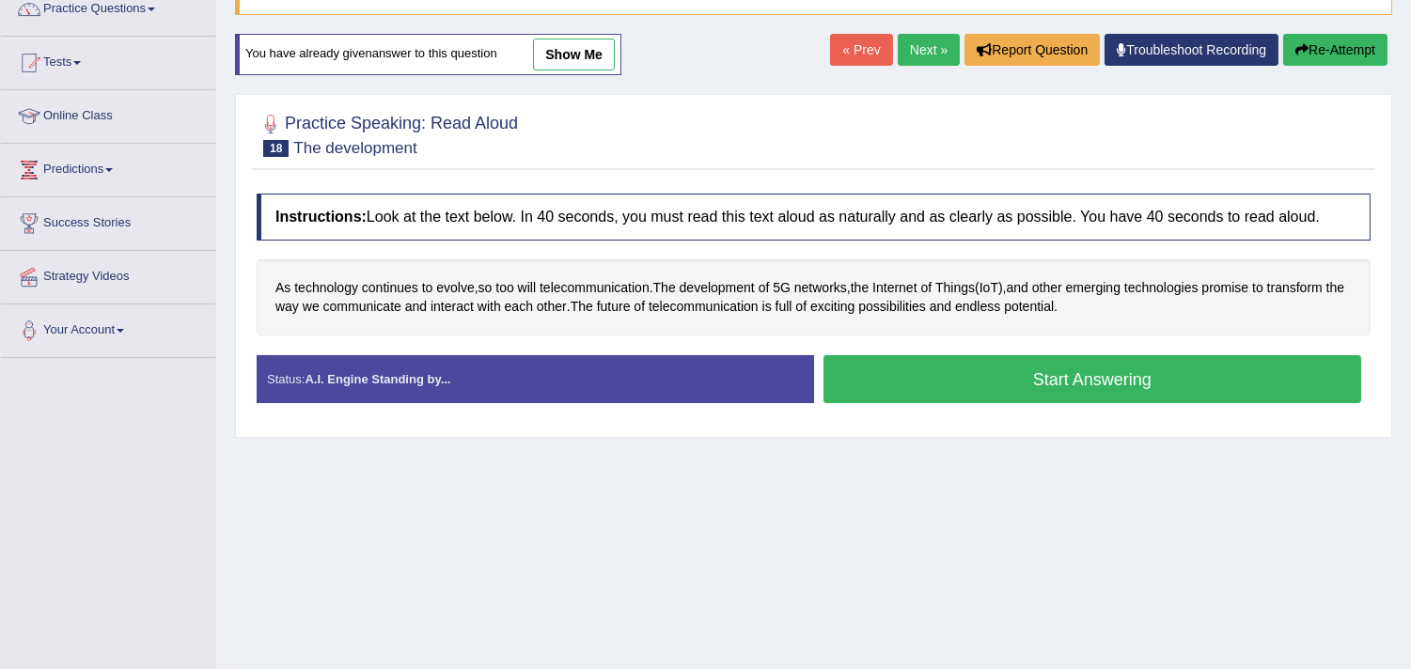
click at [838, 399] on button "Start Answering" at bounding box center [1093, 379] width 539 height 48
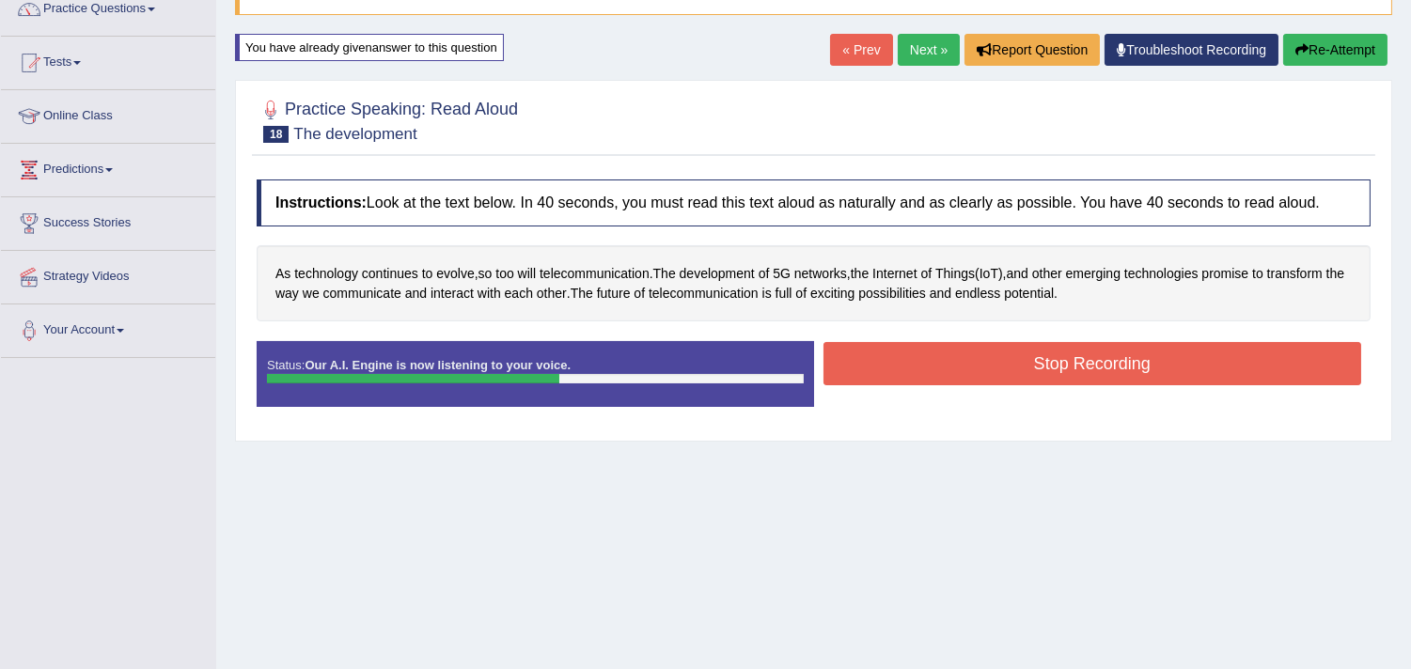
click at [838, 385] on button "Stop Recording" at bounding box center [1093, 363] width 539 height 43
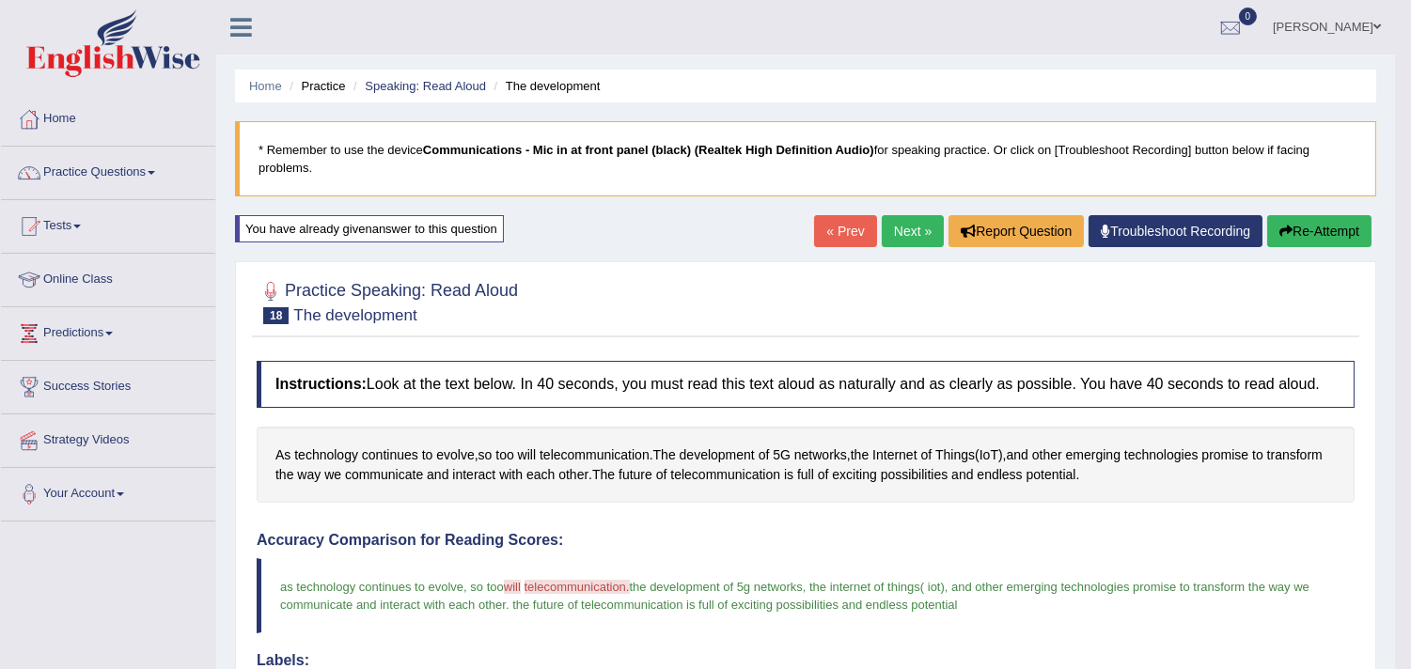
click at [895, 237] on link "Next »" at bounding box center [913, 231] width 62 height 32
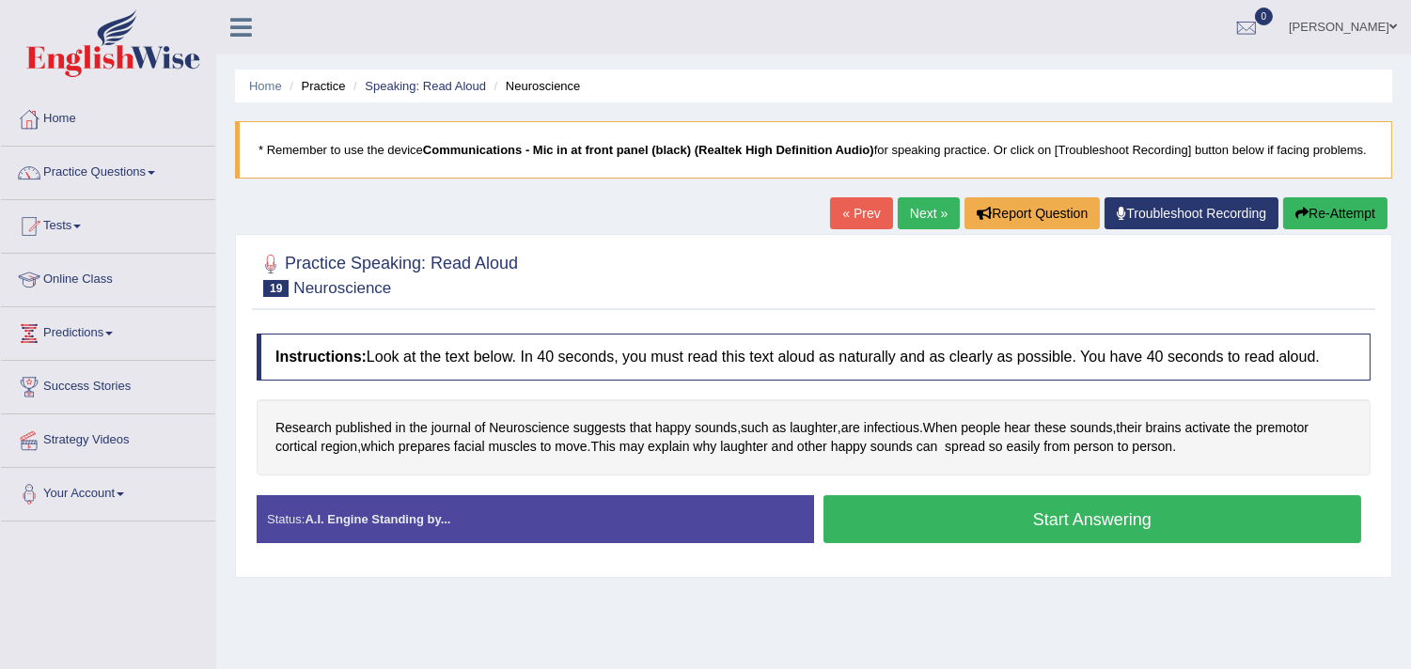
click at [896, 543] on button "Start Answering" at bounding box center [1093, 519] width 539 height 48
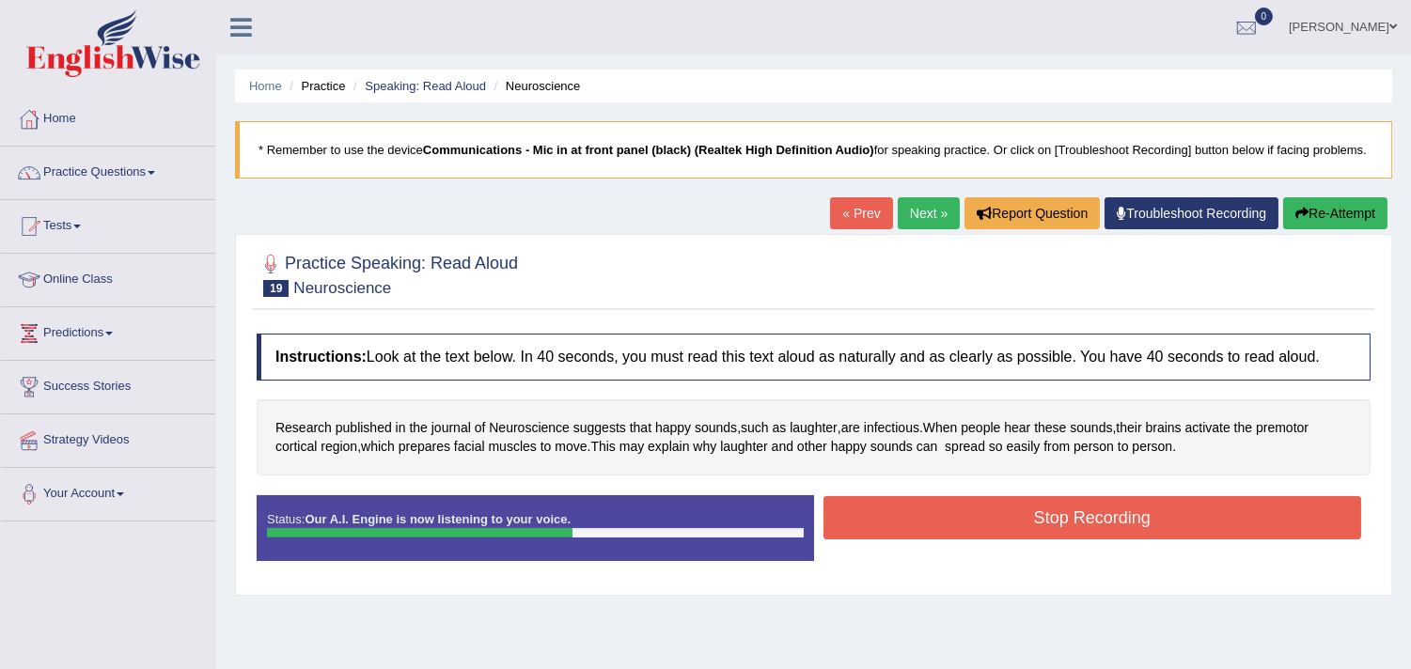
click at [896, 540] on button "Stop Recording" at bounding box center [1093, 517] width 539 height 43
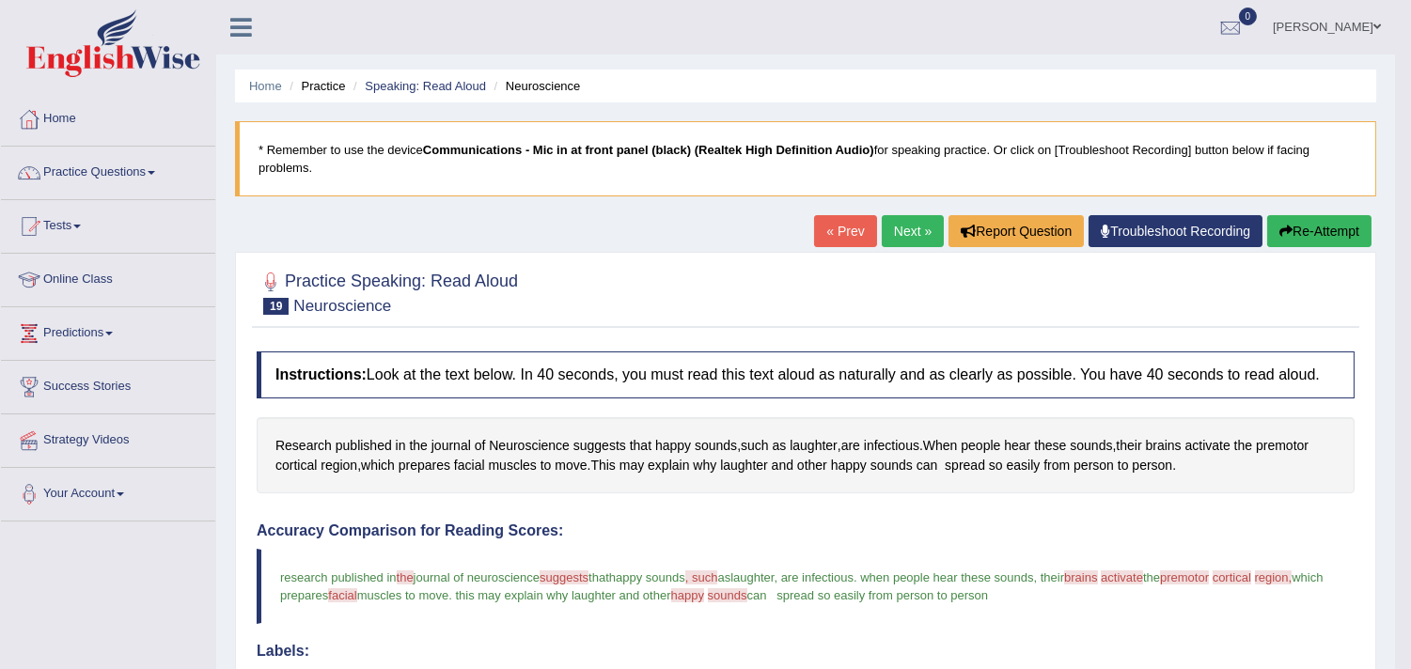
click at [1295, 232] on button "Re-Attempt" at bounding box center [1319, 231] width 104 height 32
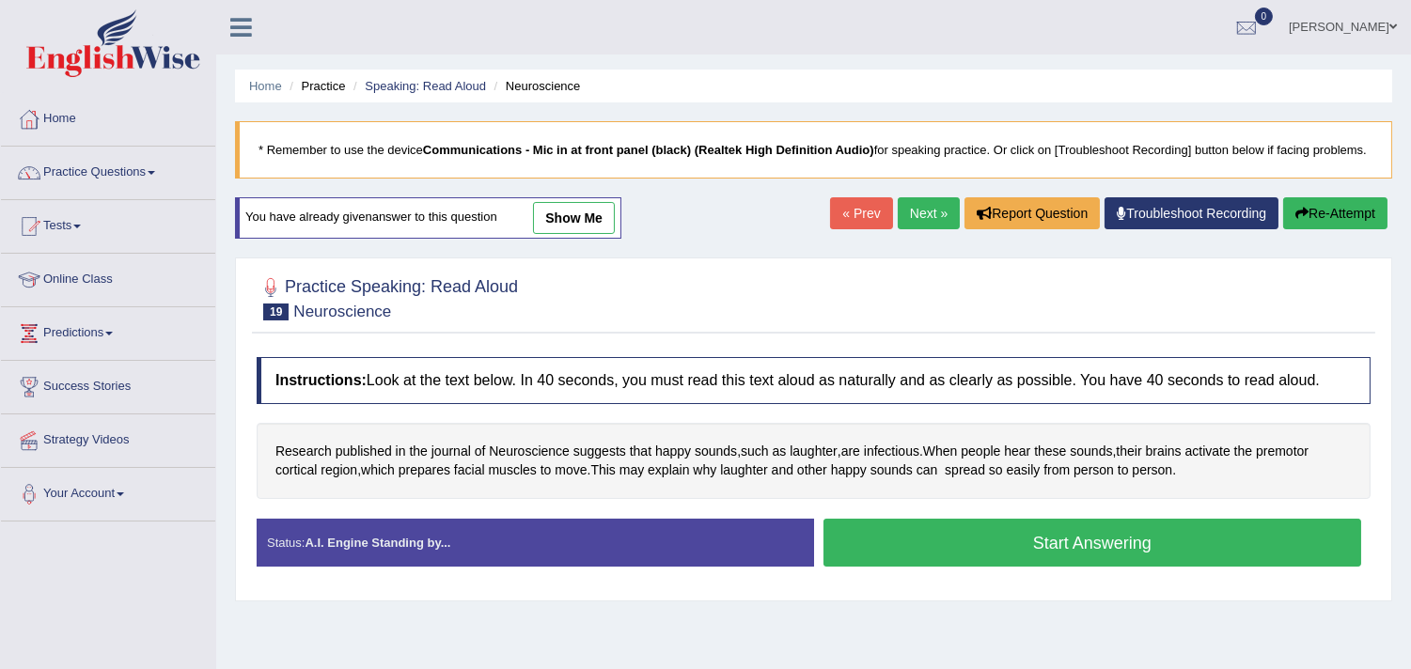
click at [1075, 562] on button "Start Answering" at bounding box center [1093, 543] width 539 height 48
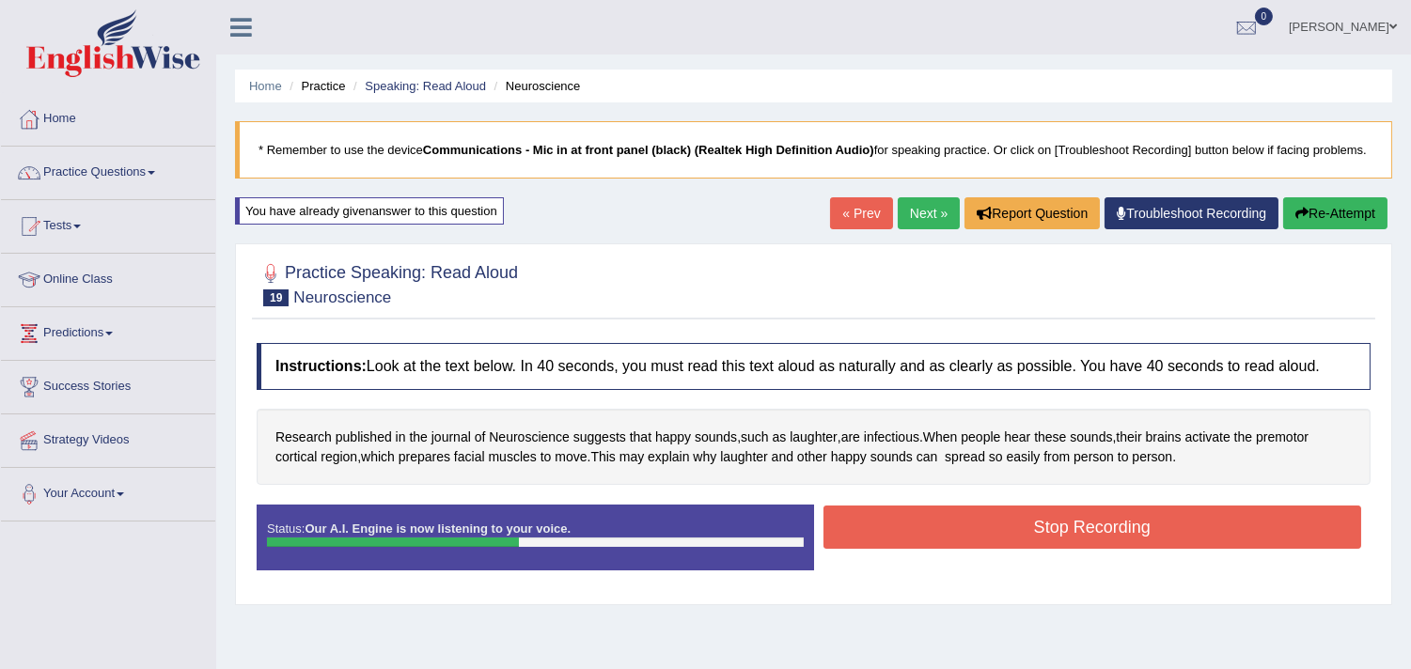
click at [1075, 549] on button "Stop Recording" at bounding box center [1093, 527] width 539 height 43
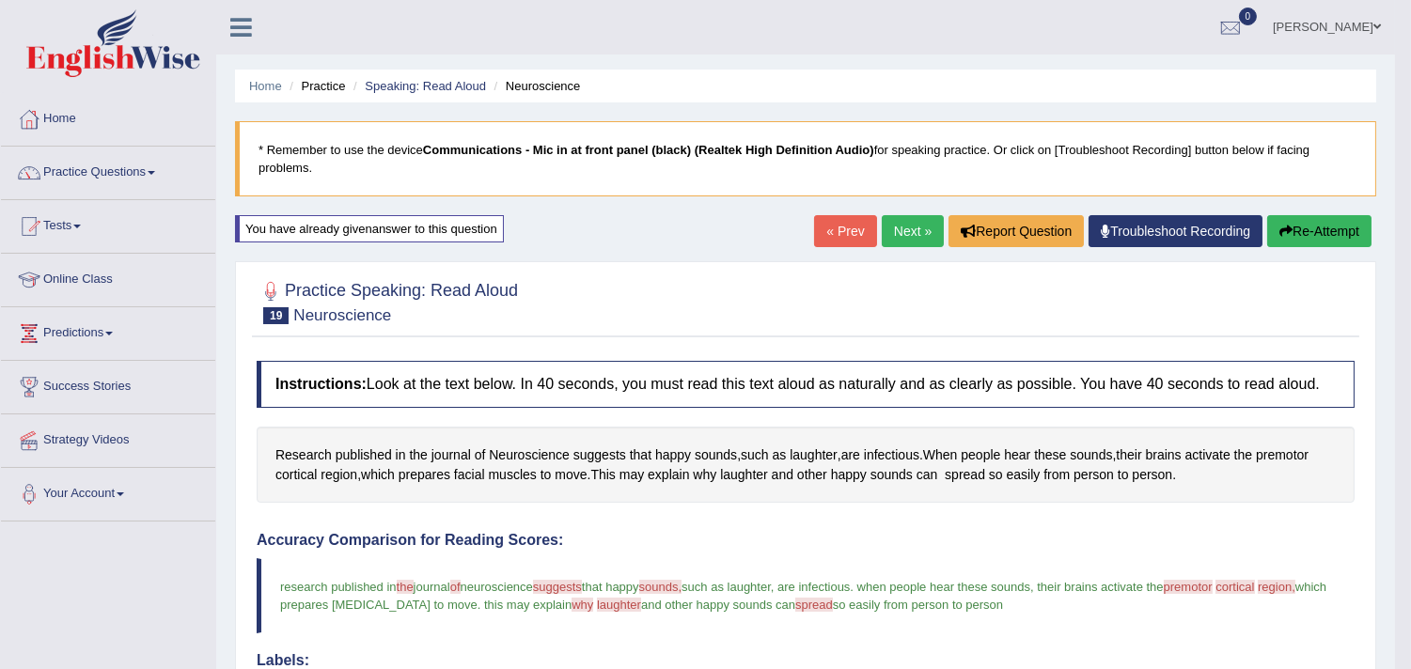
click at [887, 229] on link "Next »" at bounding box center [913, 231] width 62 height 32
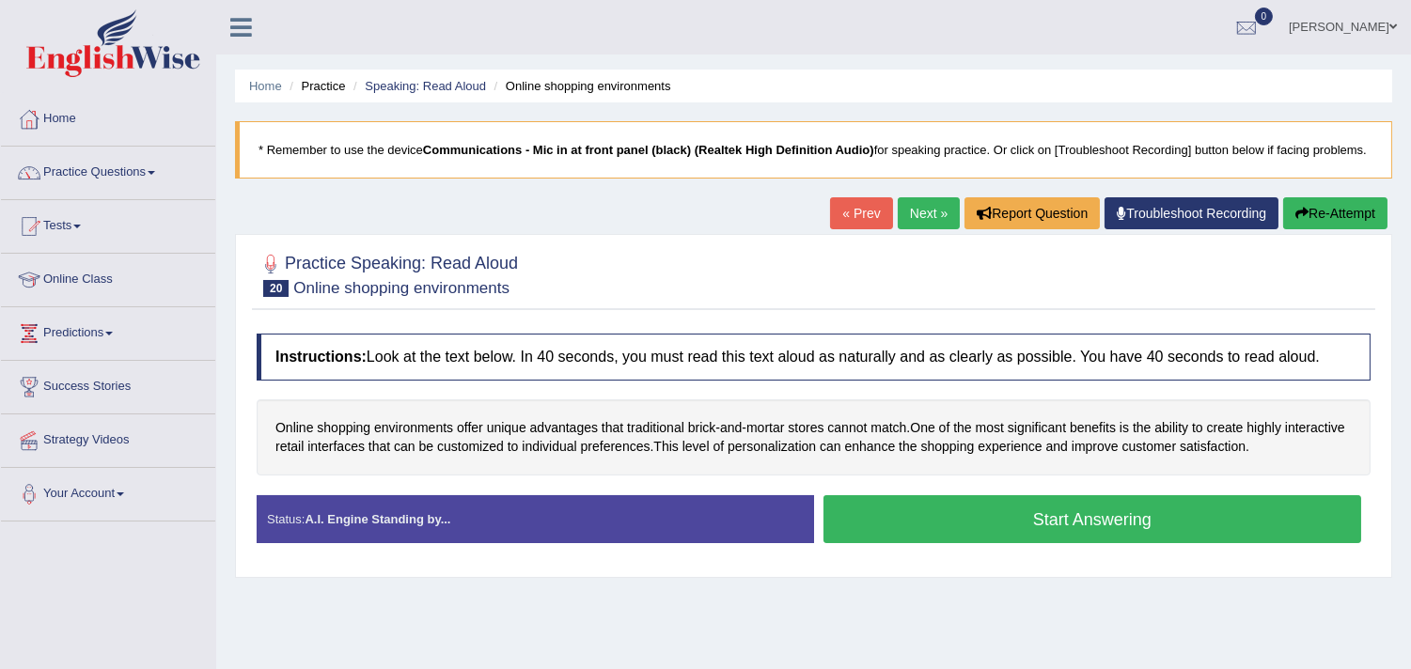
click at [877, 540] on button "Start Answering" at bounding box center [1093, 519] width 539 height 48
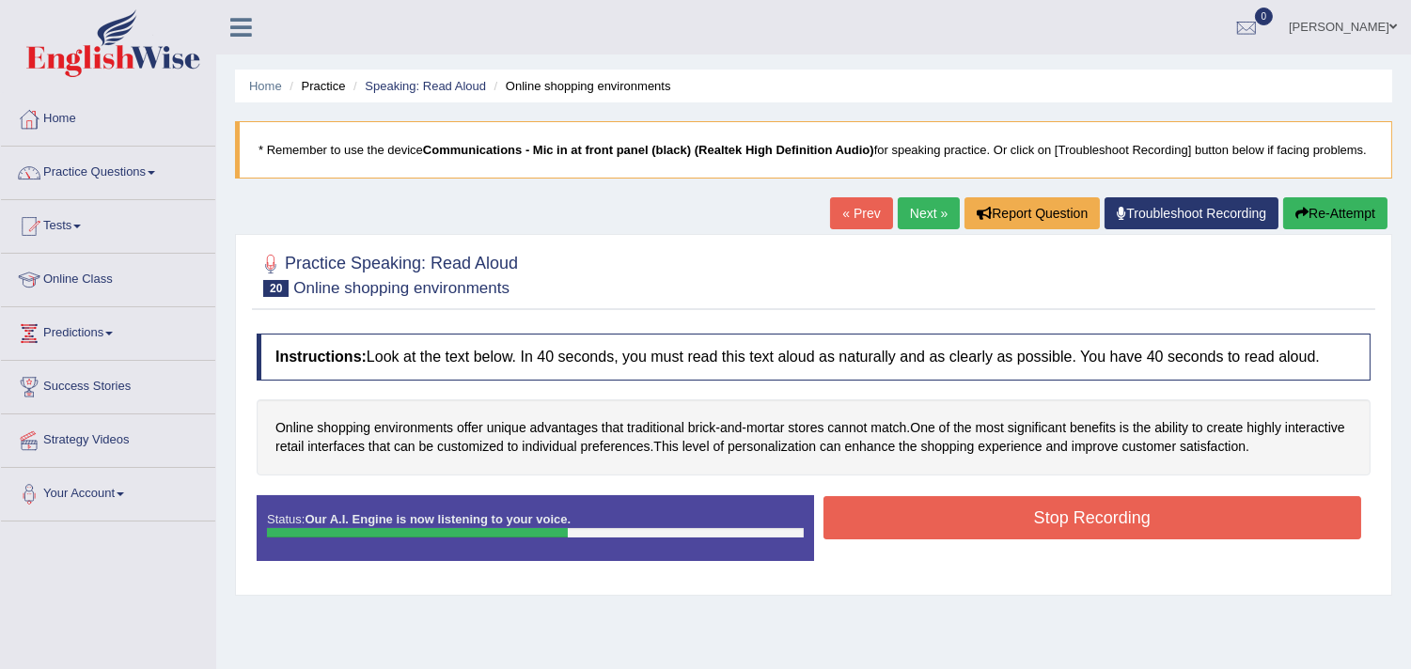
click at [877, 540] on button "Stop Recording" at bounding box center [1093, 517] width 539 height 43
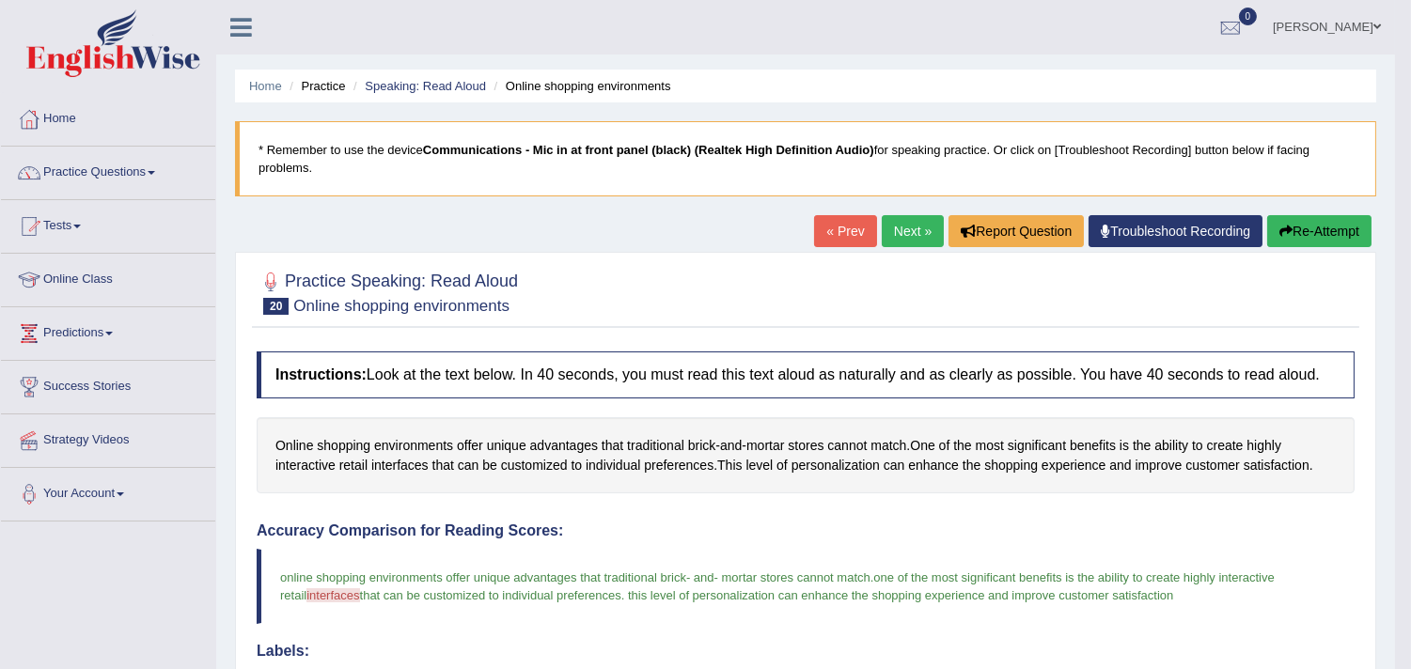
click at [1290, 224] on button "Re-Attempt" at bounding box center [1319, 231] width 104 height 32
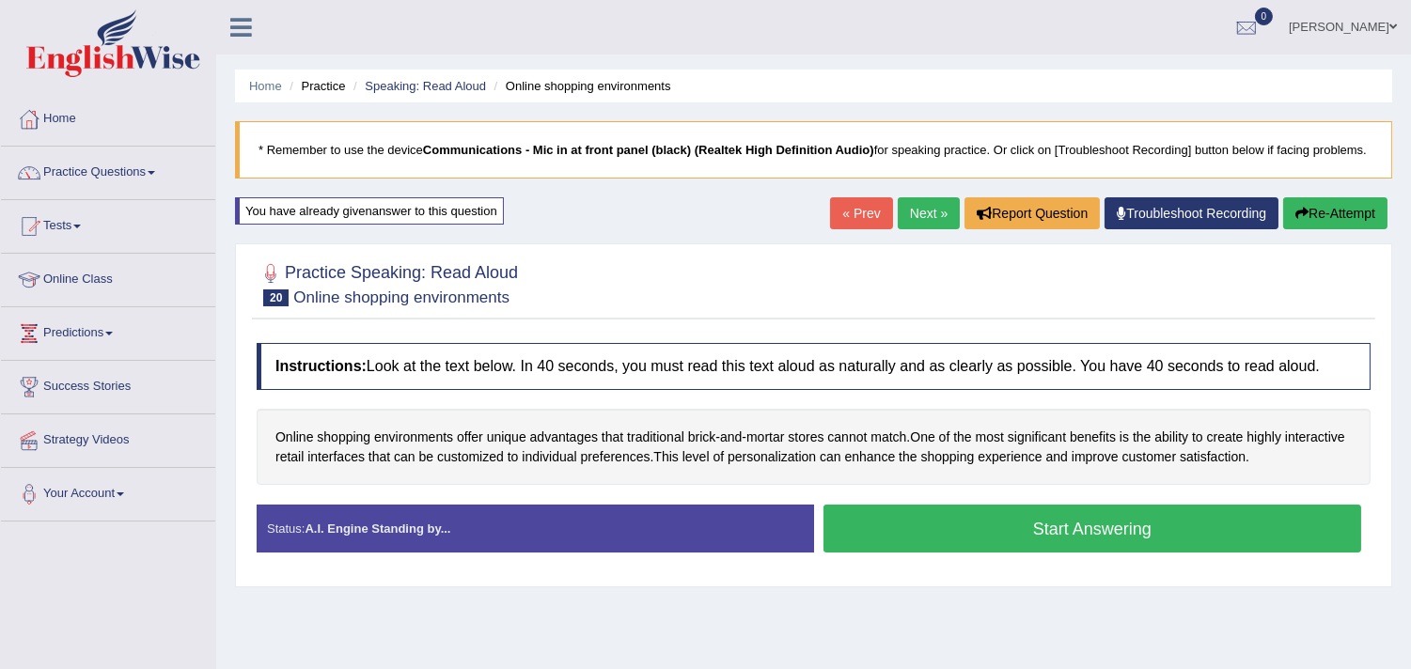
click at [1039, 542] on button "Start Answering" at bounding box center [1093, 529] width 539 height 48
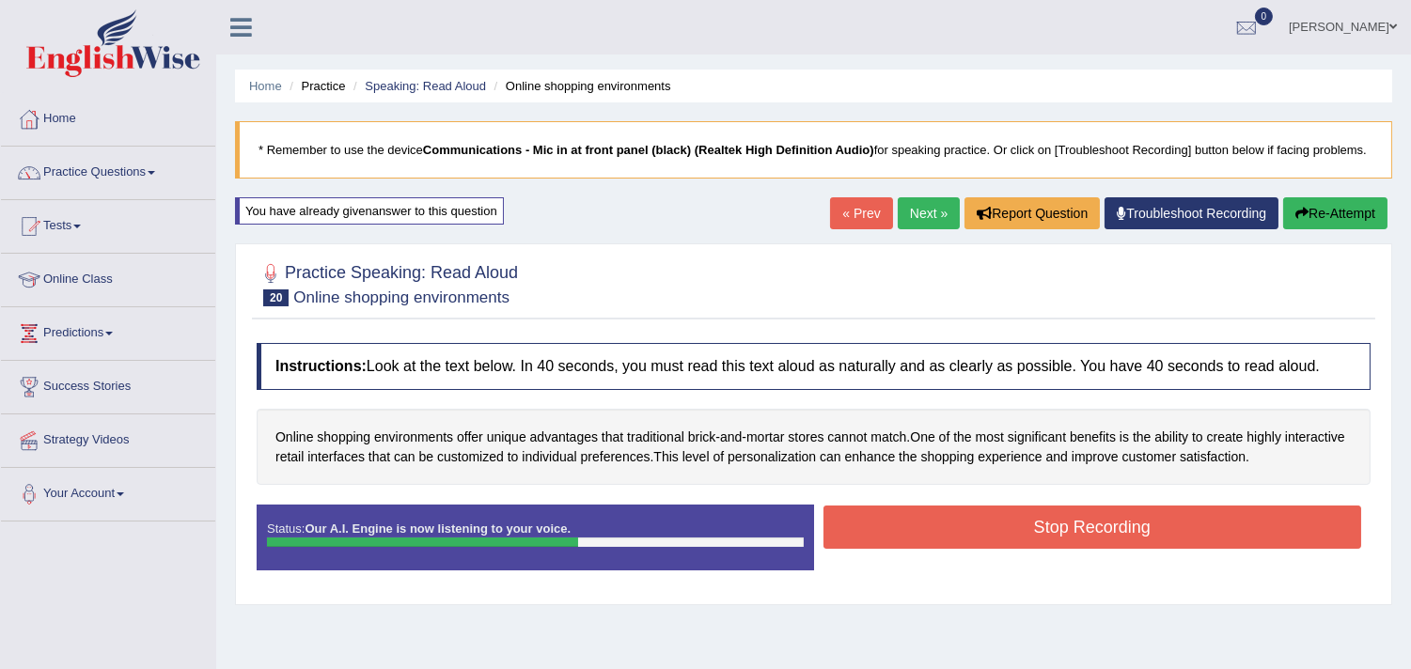
click at [1039, 542] on button "Stop Recording" at bounding box center [1093, 527] width 539 height 43
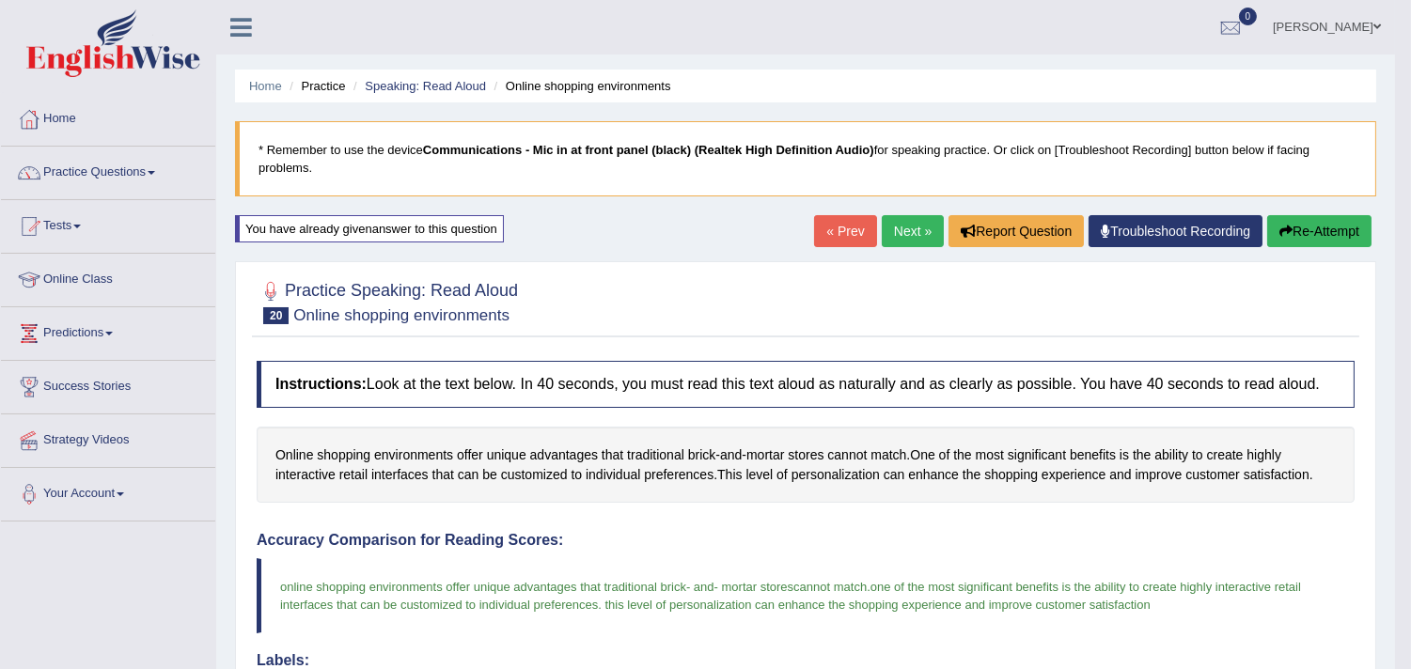
click at [886, 228] on link "Next »" at bounding box center [913, 231] width 62 height 32
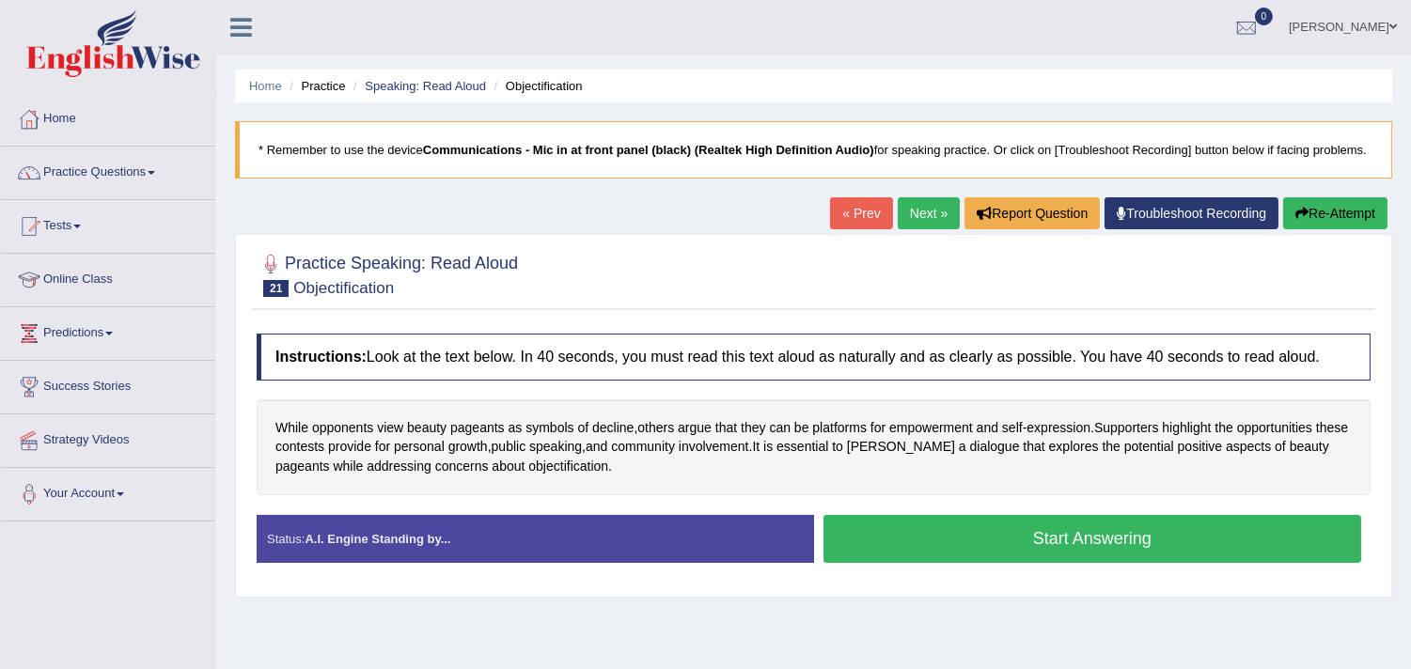
click at [915, 555] on button "Start Answering" at bounding box center [1093, 539] width 539 height 48
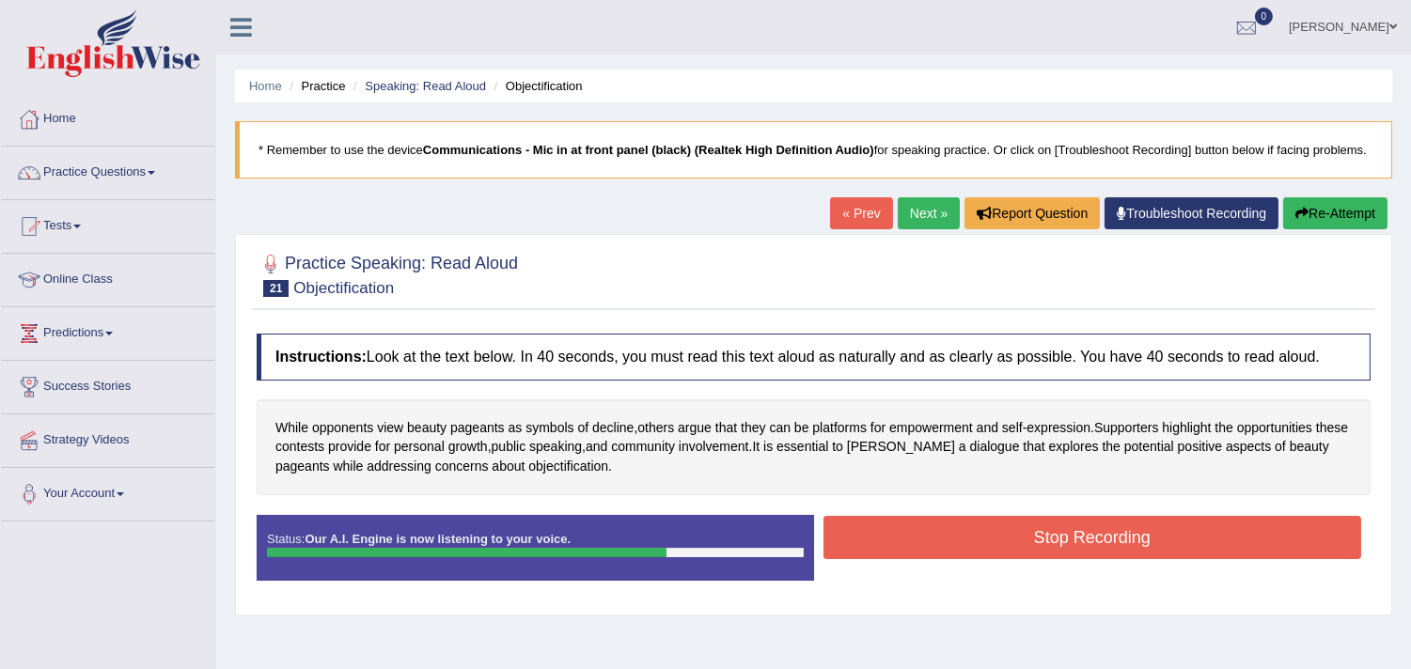
click at [915, 555] on button "Stop Recording" at bounding box center [1093, 537] width 539 height 43
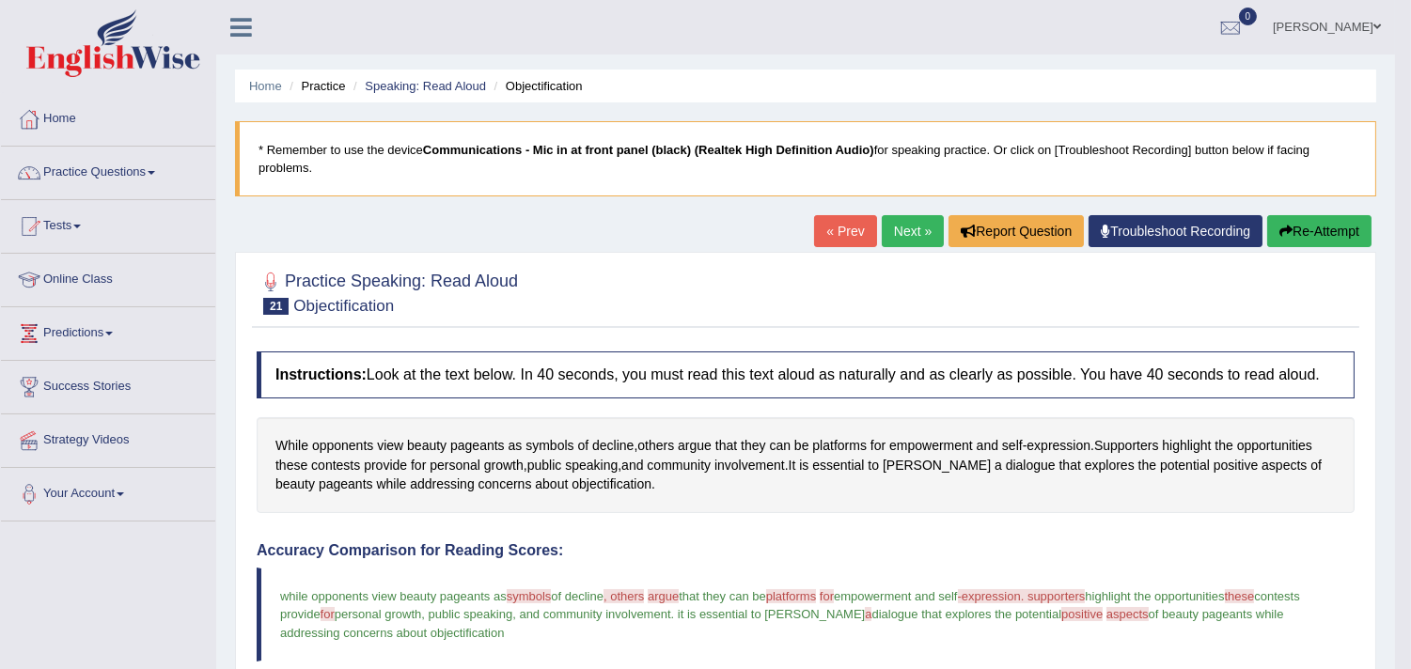
click at [1308, 224] on button "Re-Attempt" at bounding box center [1319, 231] width 104 height 32
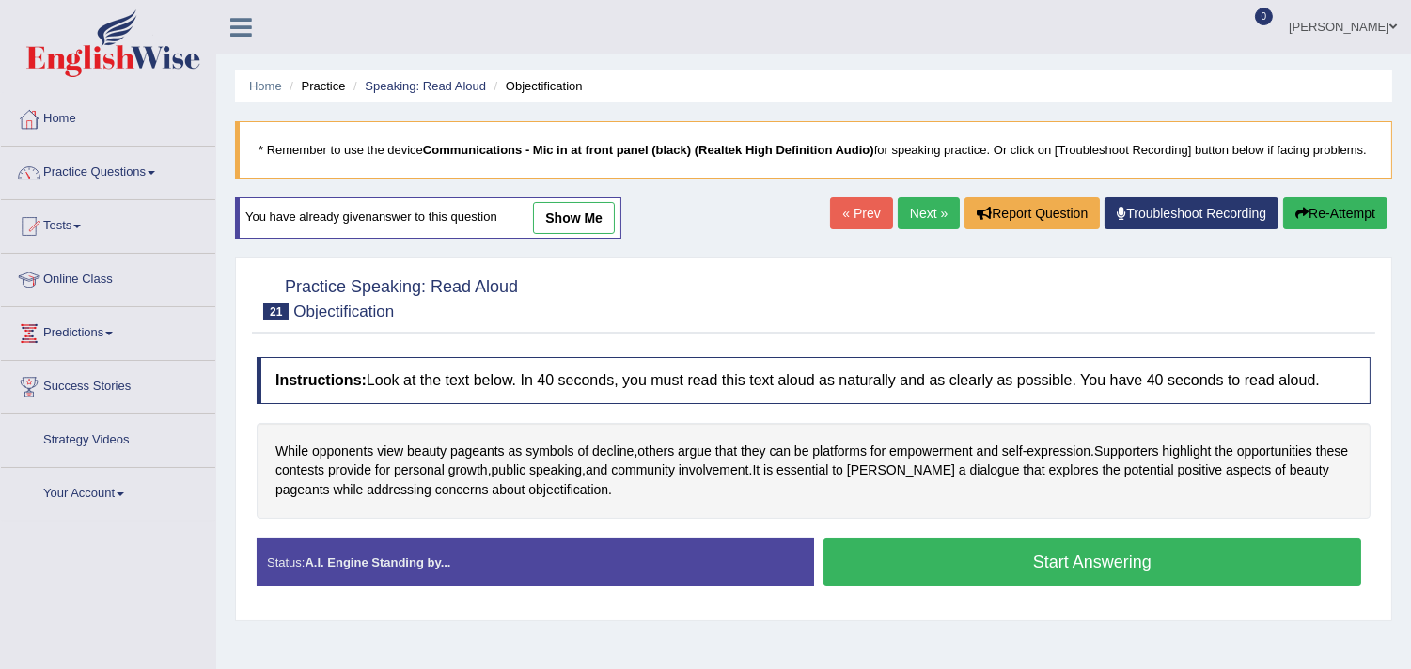
click at [880, 570] on button "Start Answering" at bounding box center [1093, 563] width 539 height 48
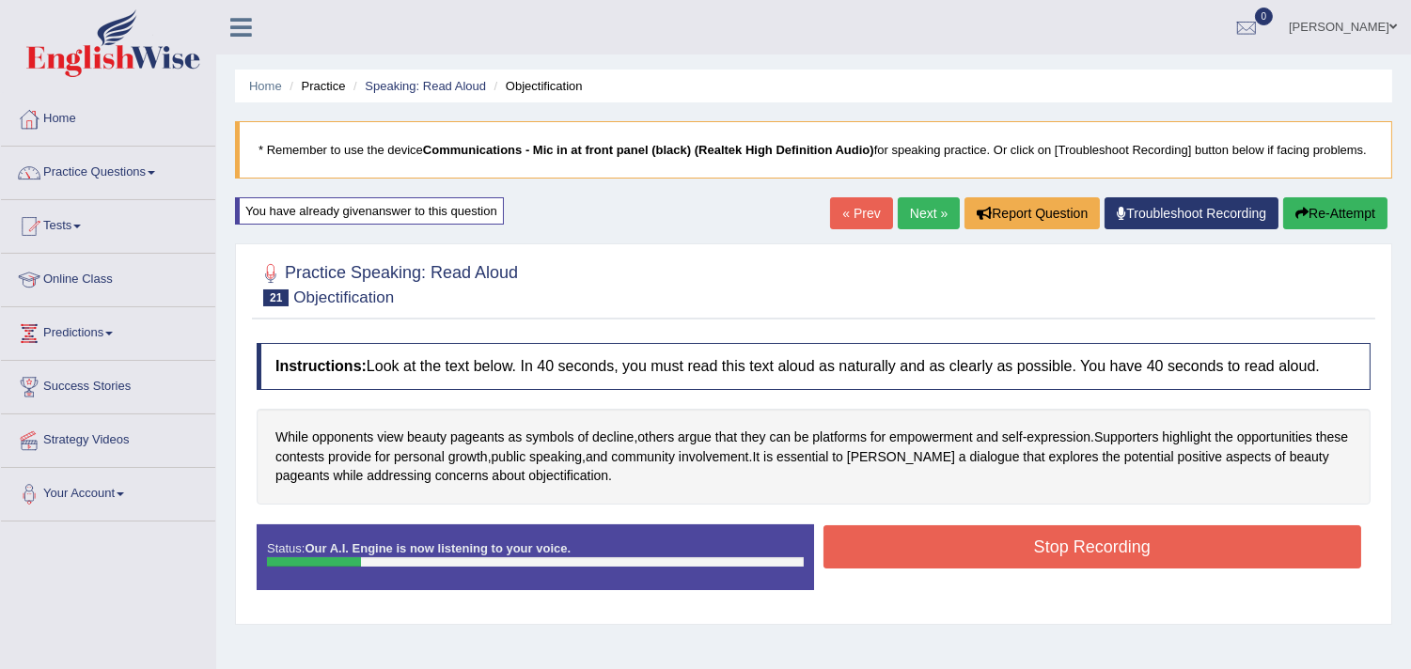
click at [880, 569] on button "Stop Recording" at bounding box center [1093, 547] width 539 height 43
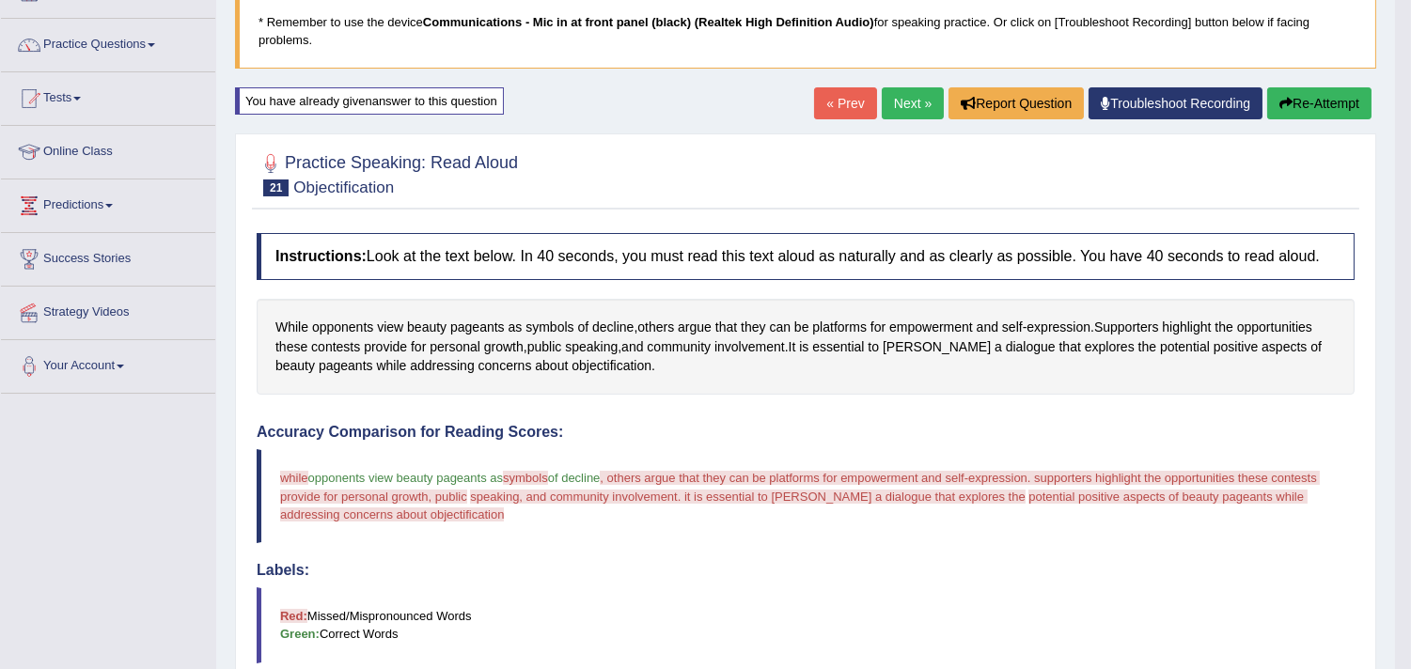
scroll to position [126, 0]
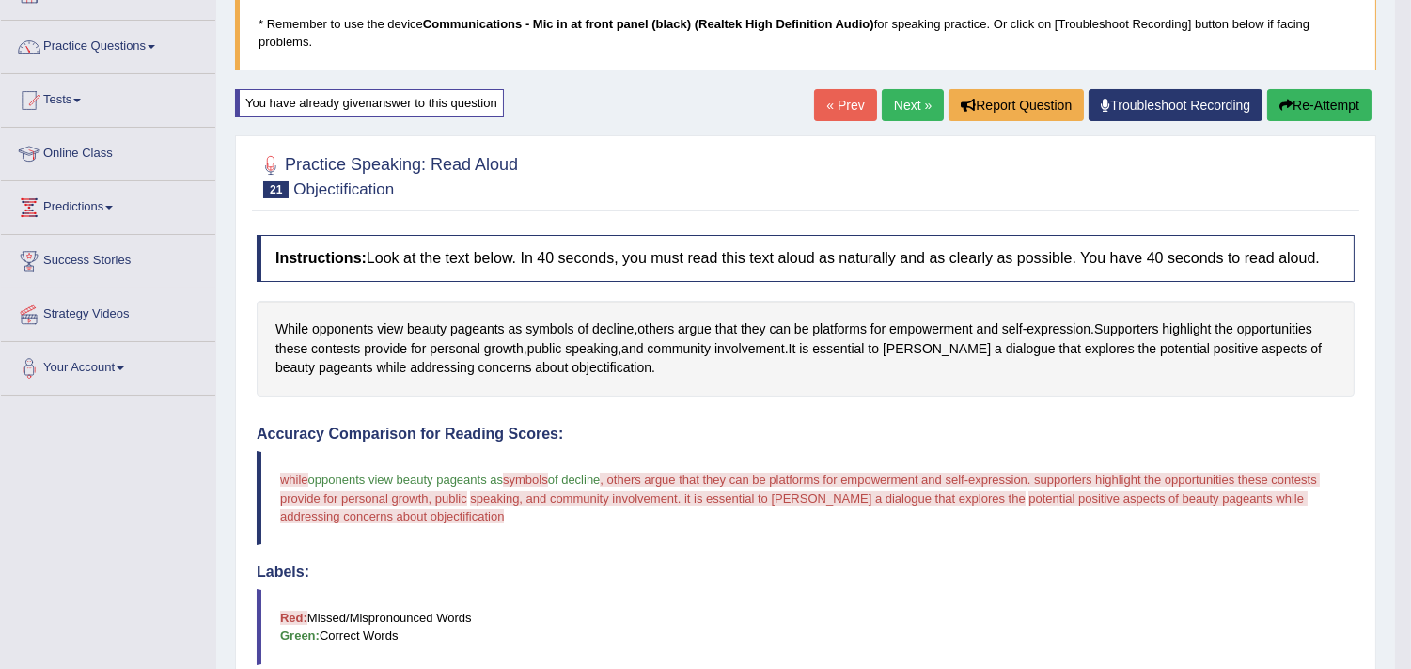
click at [1320, 96] on button "Re-Attempt" at bounding box center [1319, 105] width 104 height 32
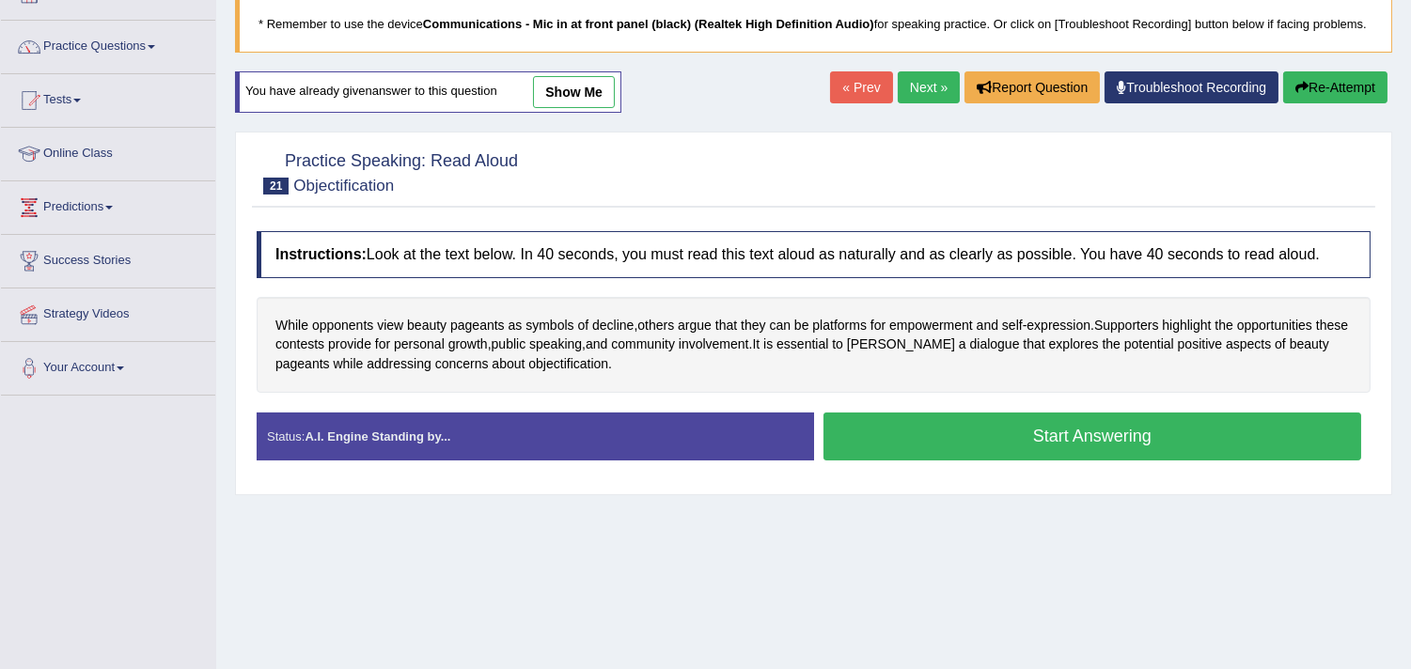
scroll to position [126, 0]
click at [896, 461] on button "Start Answering" at bounding box center [1093, 437] width 539 height 48
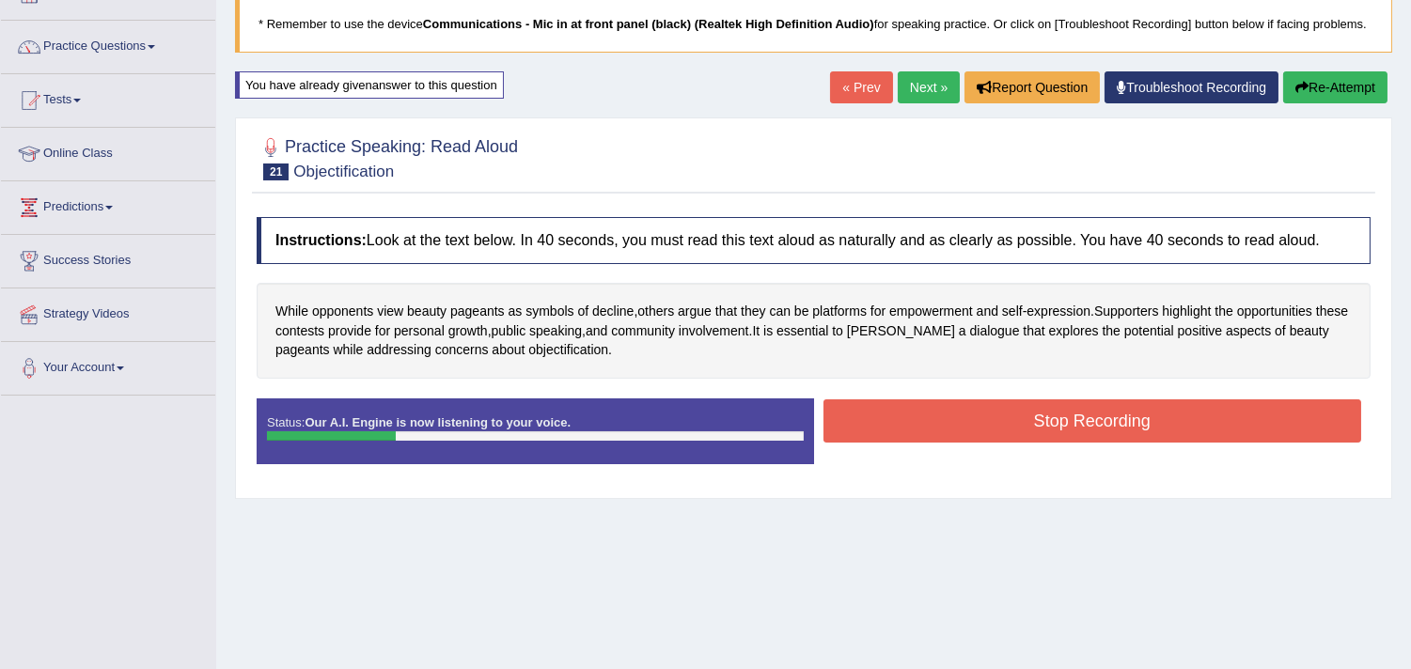
click at [917, 443] on button "Stop Recording" at bounding box center [1093, 421] width 539 height 43
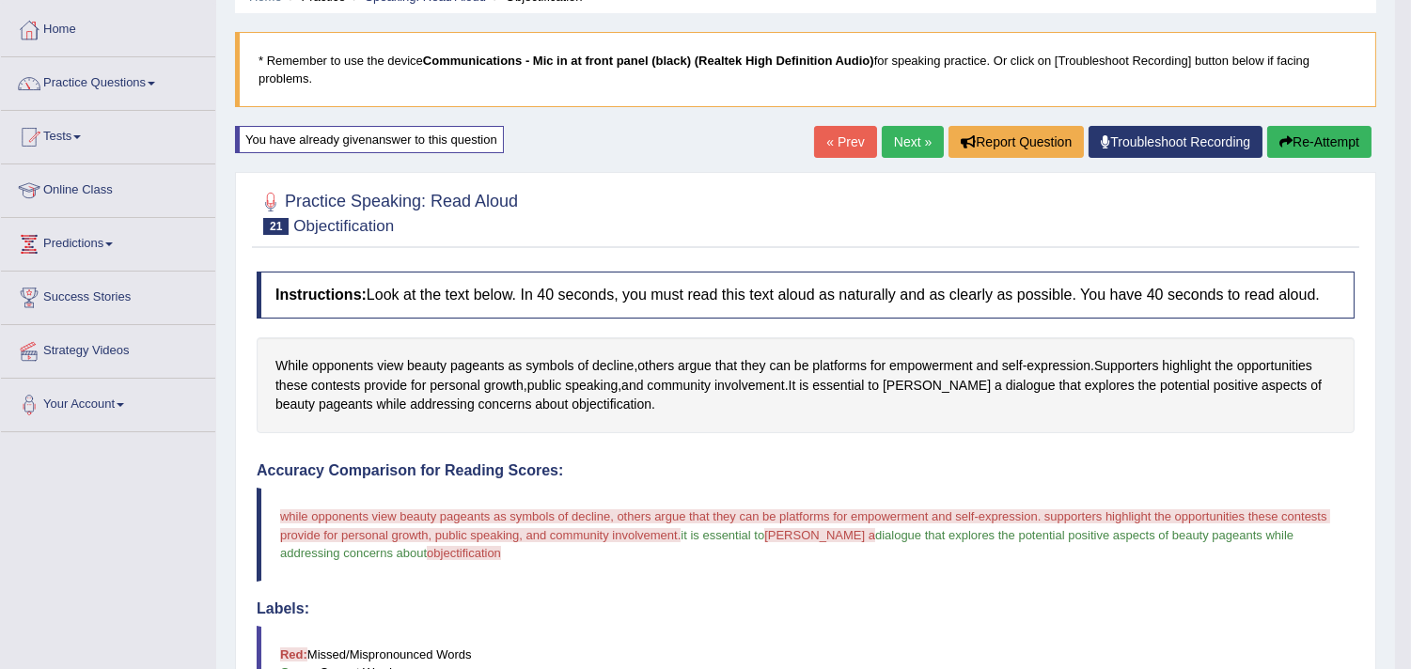
scroll to position [0, 0]
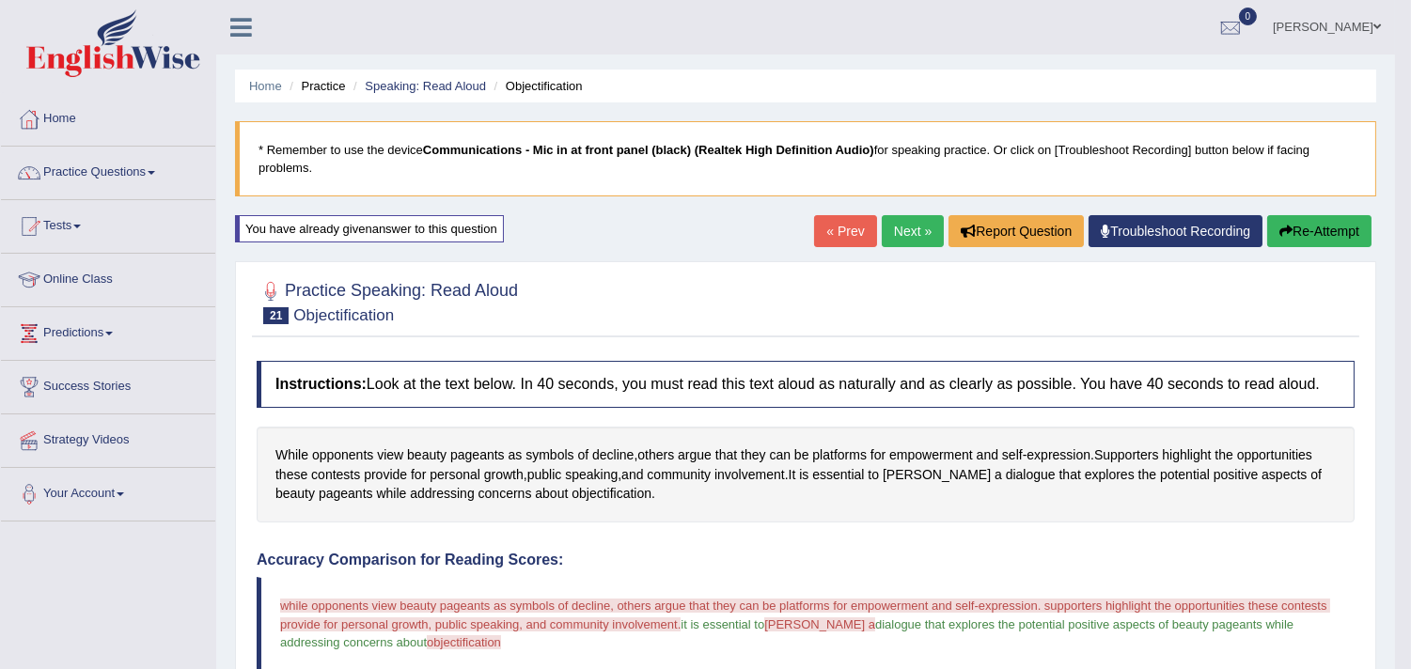
click at [907, 221] on link "Next »" at bounding box center [913, 231] width 62 height 32
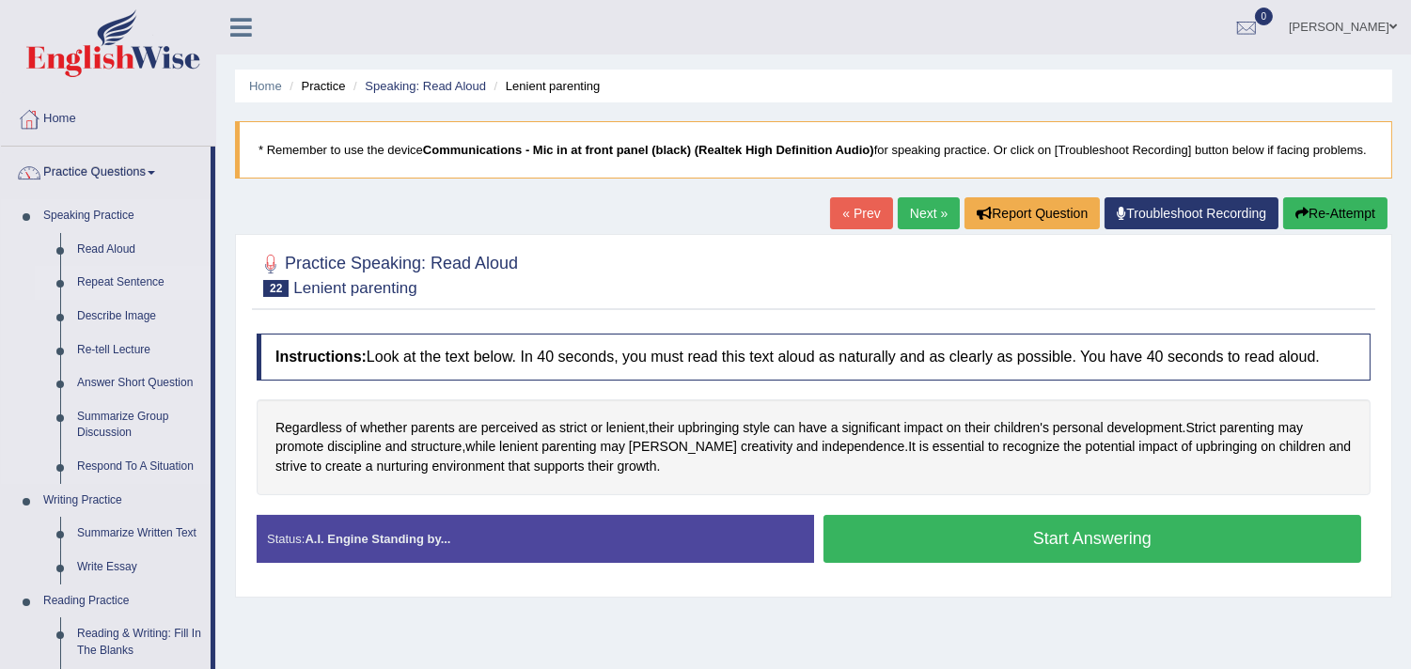
click at [109, 283] on link "Repeat Sentence" at bounding box center [140, 283] width 142 height 34
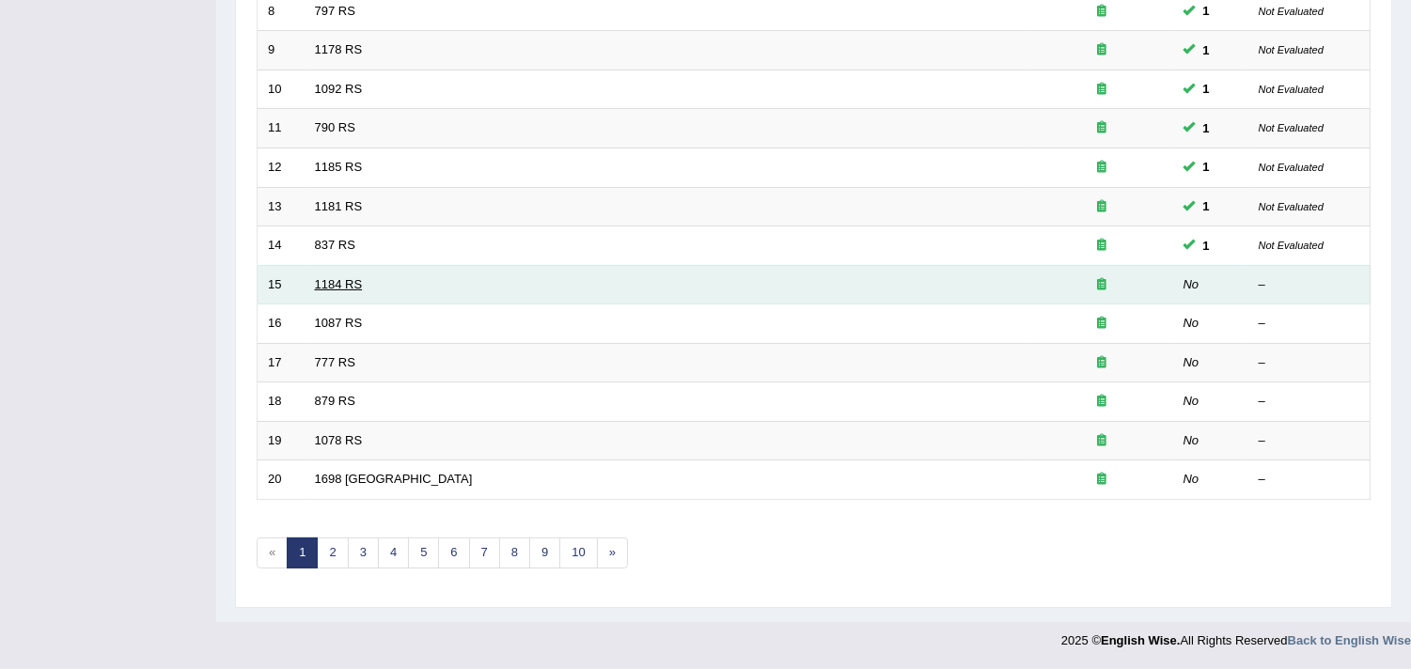
click at [332, 280] on link "1184 RS" at bounding box center [339, 284] width 48 height 14
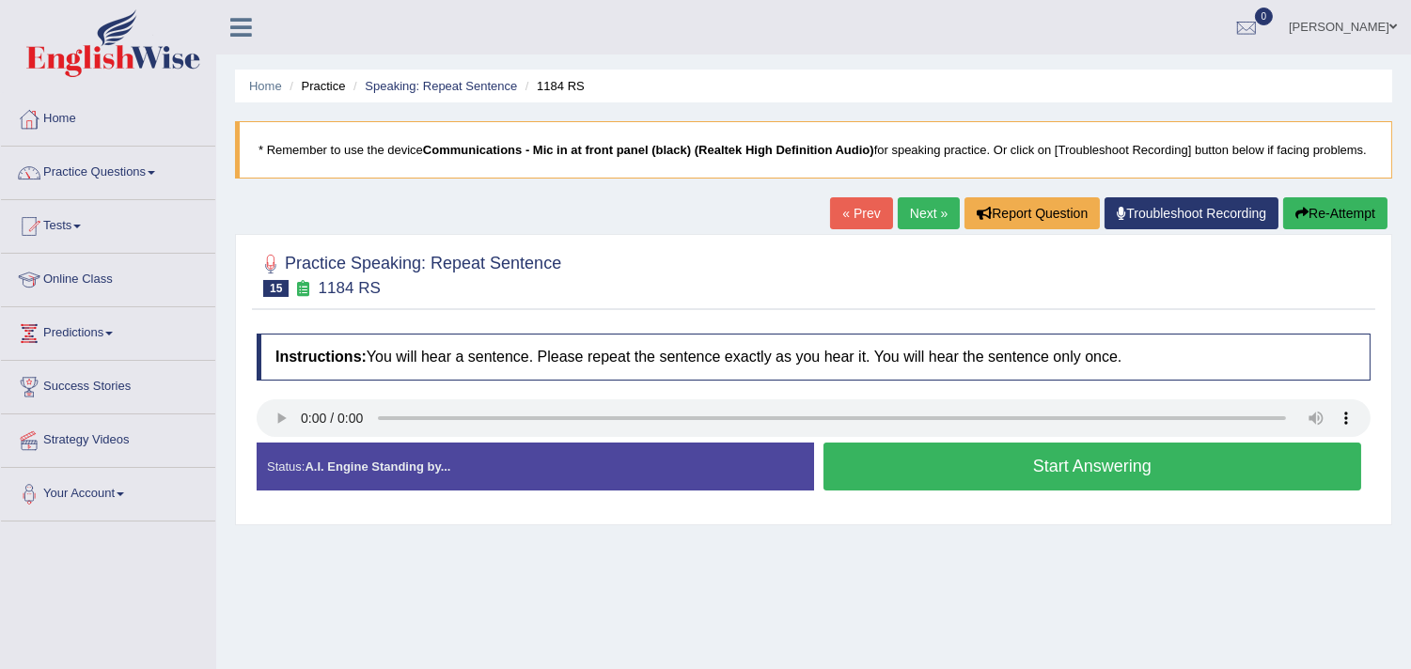
click at [896, 491] on button "Start Answering" at bounding box center [1093, 467] width 539 height 48
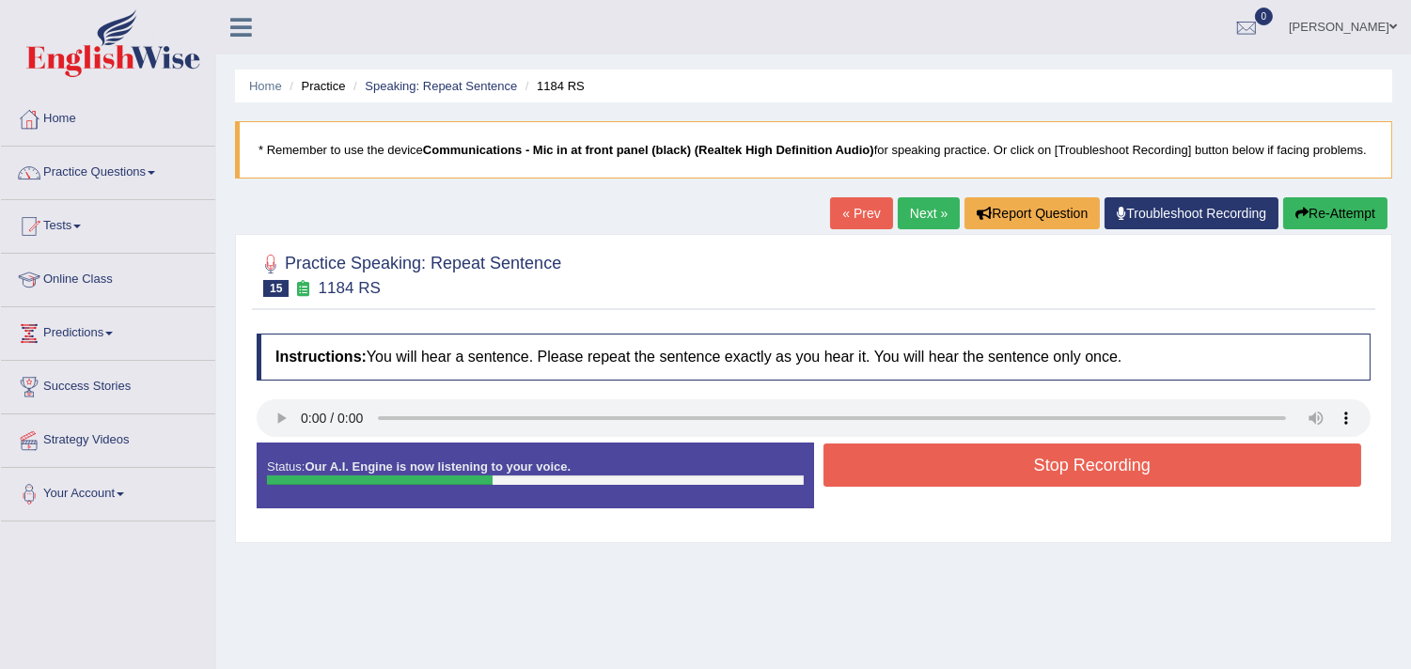
click at [896, 487] on button "Stop Recording" at bounding box center [1093, 465] width 539 height 43
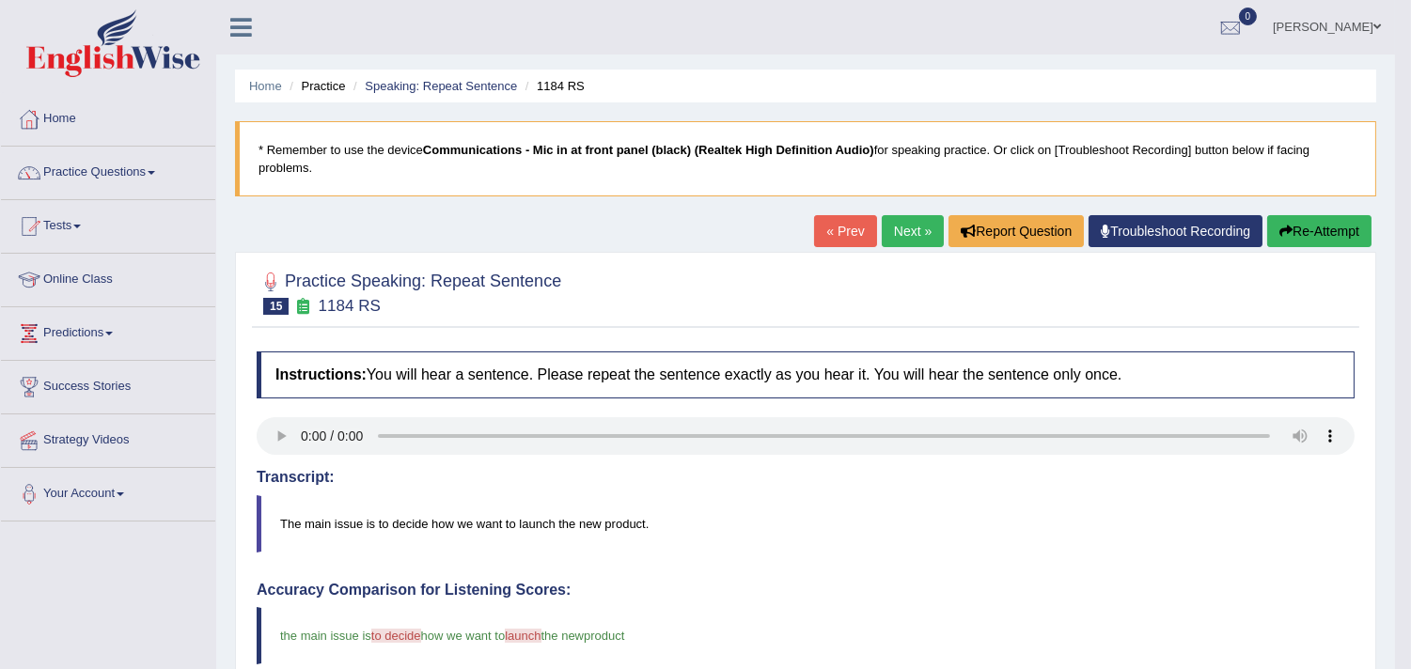
click at [905, 239] on link "Next »" at bounding box center [913, 231] width 62 height 32
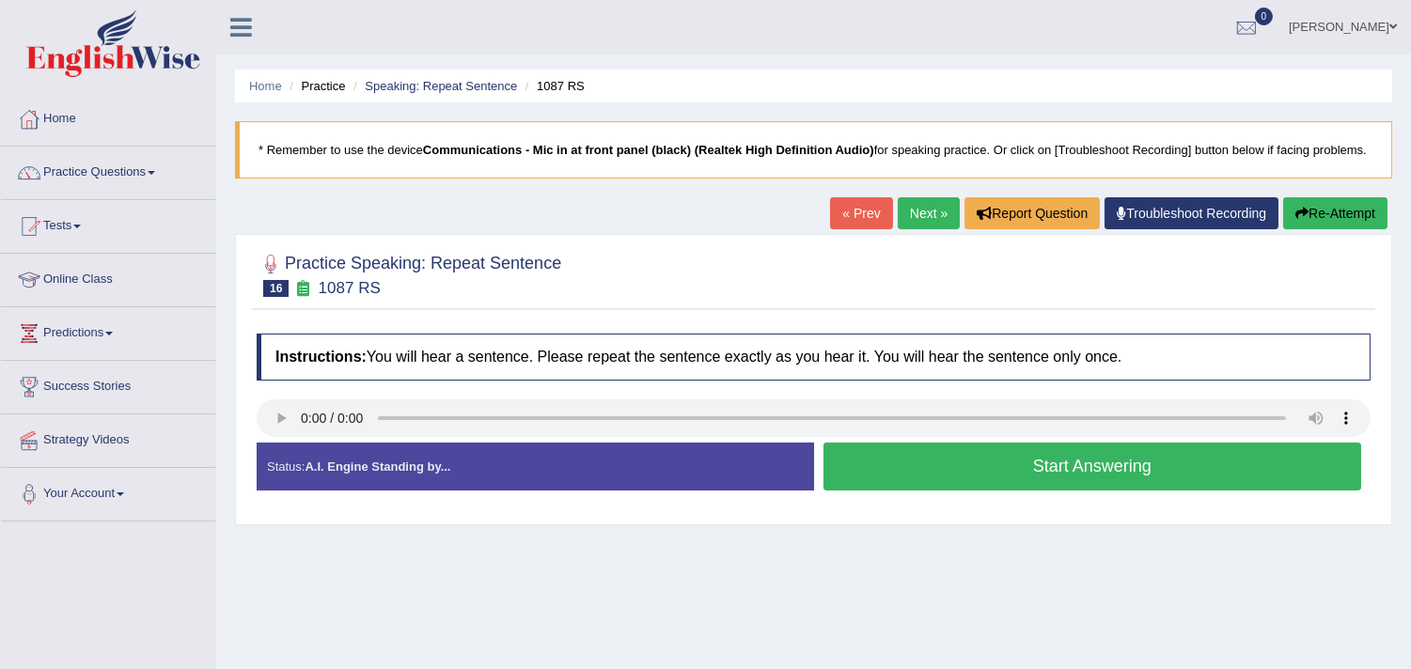
click at [890, 475] on button "Start Answering" at bounding box center [1093, 467] width 539 height 48
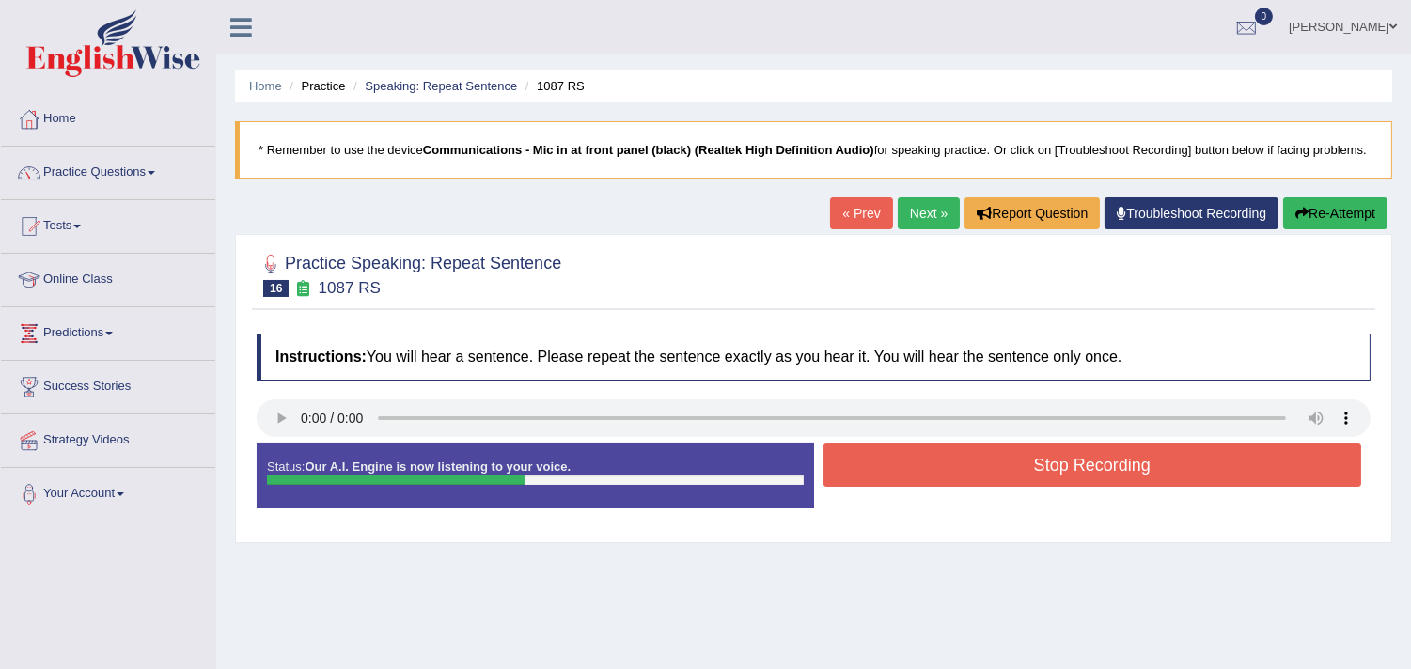
click at [890, 475] on button "Stop Recording" at bounding box center [1093, 465] width 539 height 43
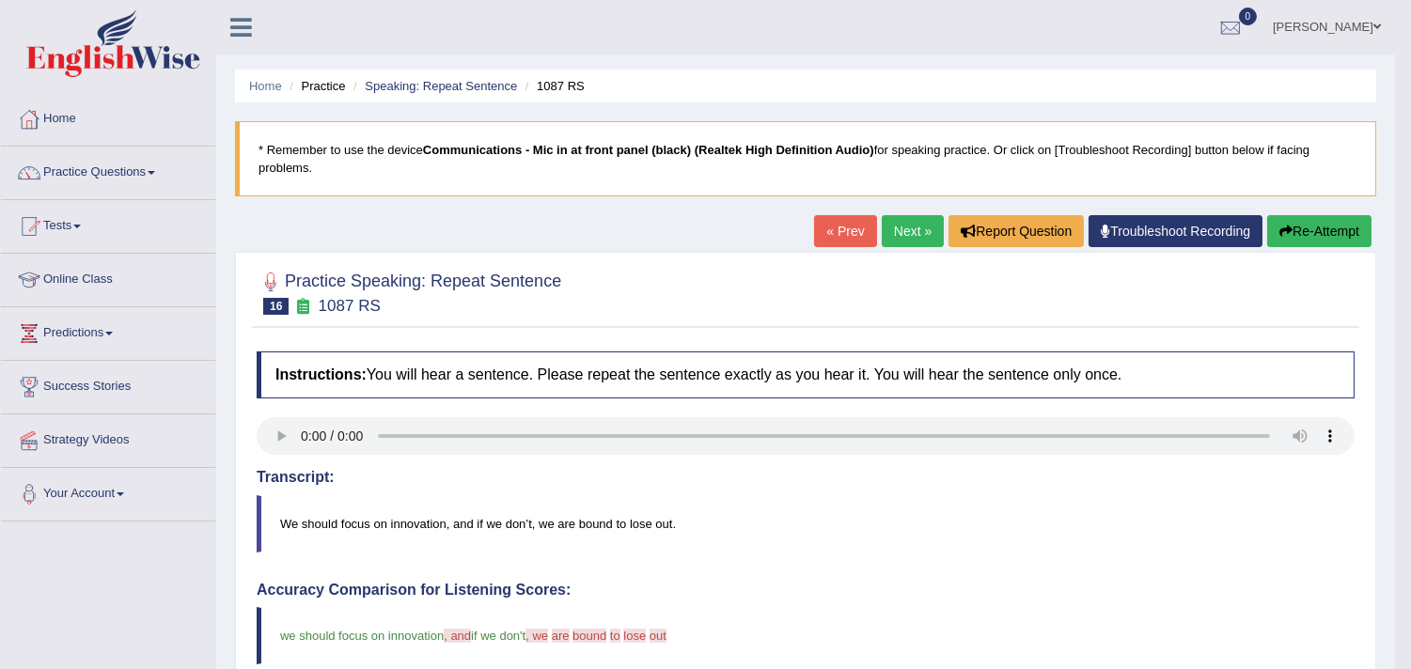
click at [916, 218] on link "Next »" at bounding box center [913, 231] width 62 height 32
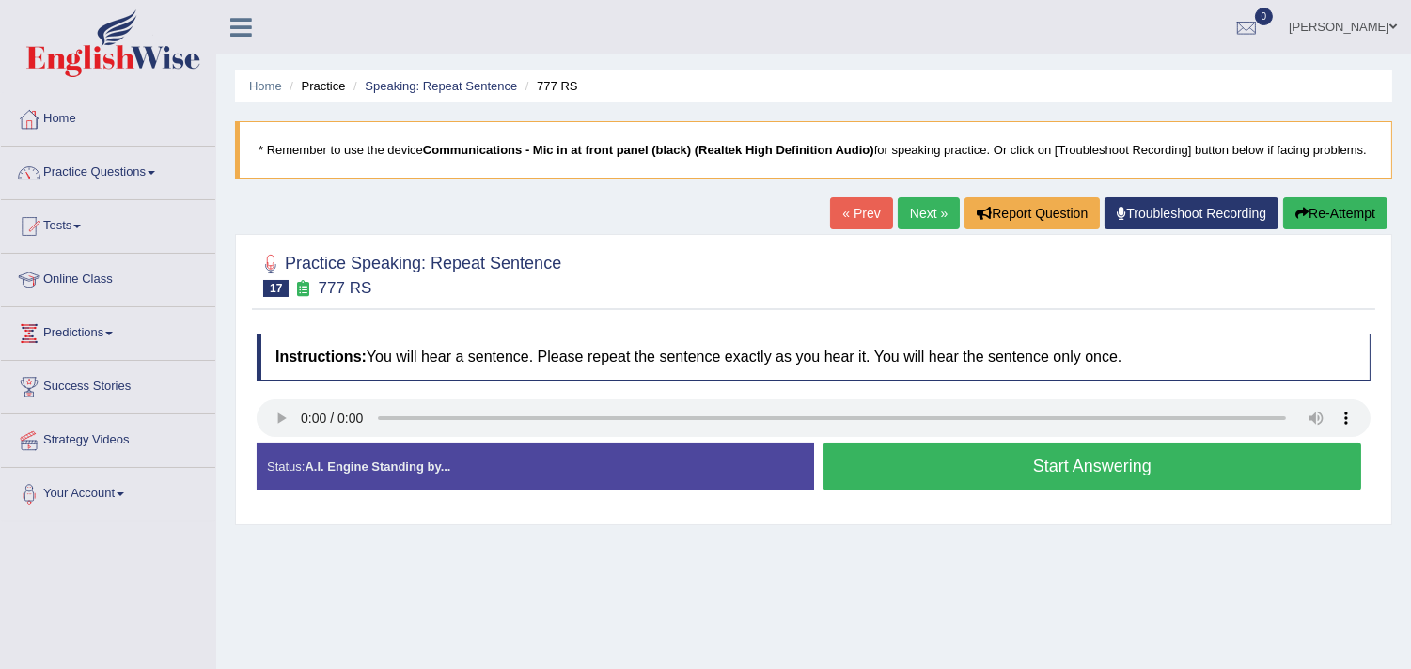
click at [922, 486] on button "Start Answering" at bounding box center [1093, 467] width 539 height 48
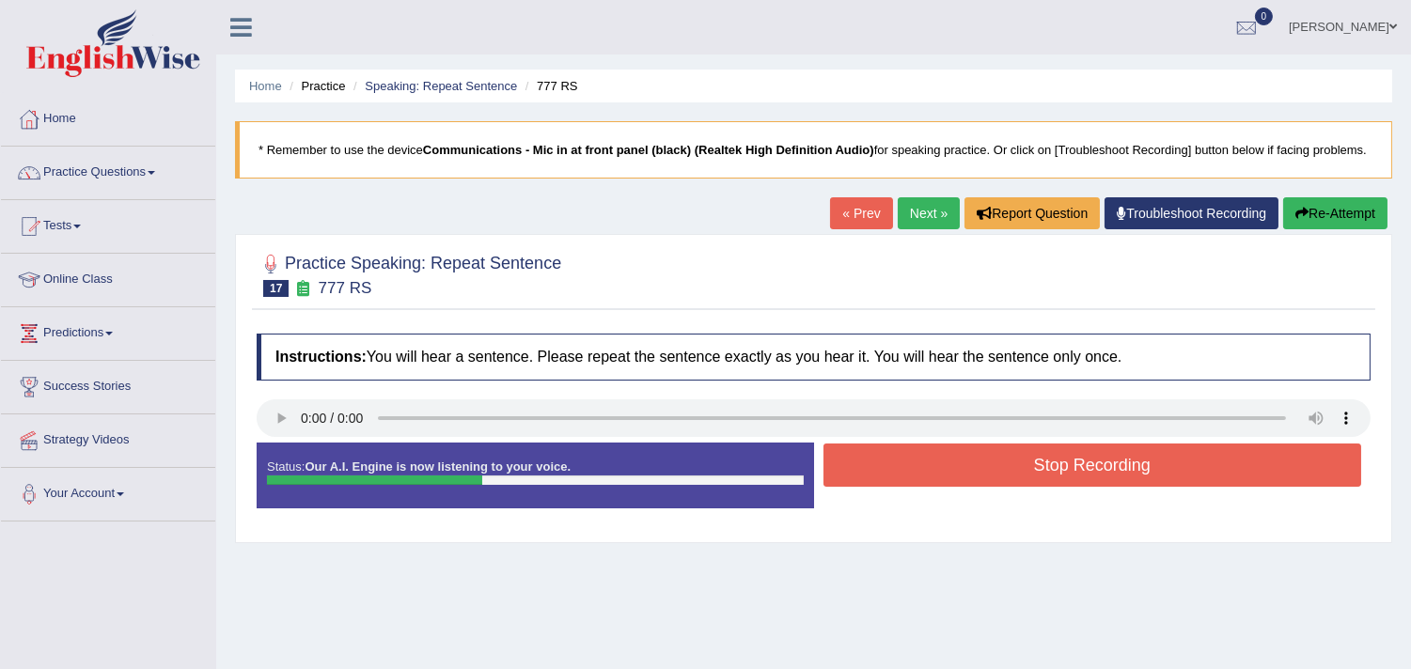
click at [922, 486] on button "Stop Recording" at bounding box center [1093, 465] width 539 height 43
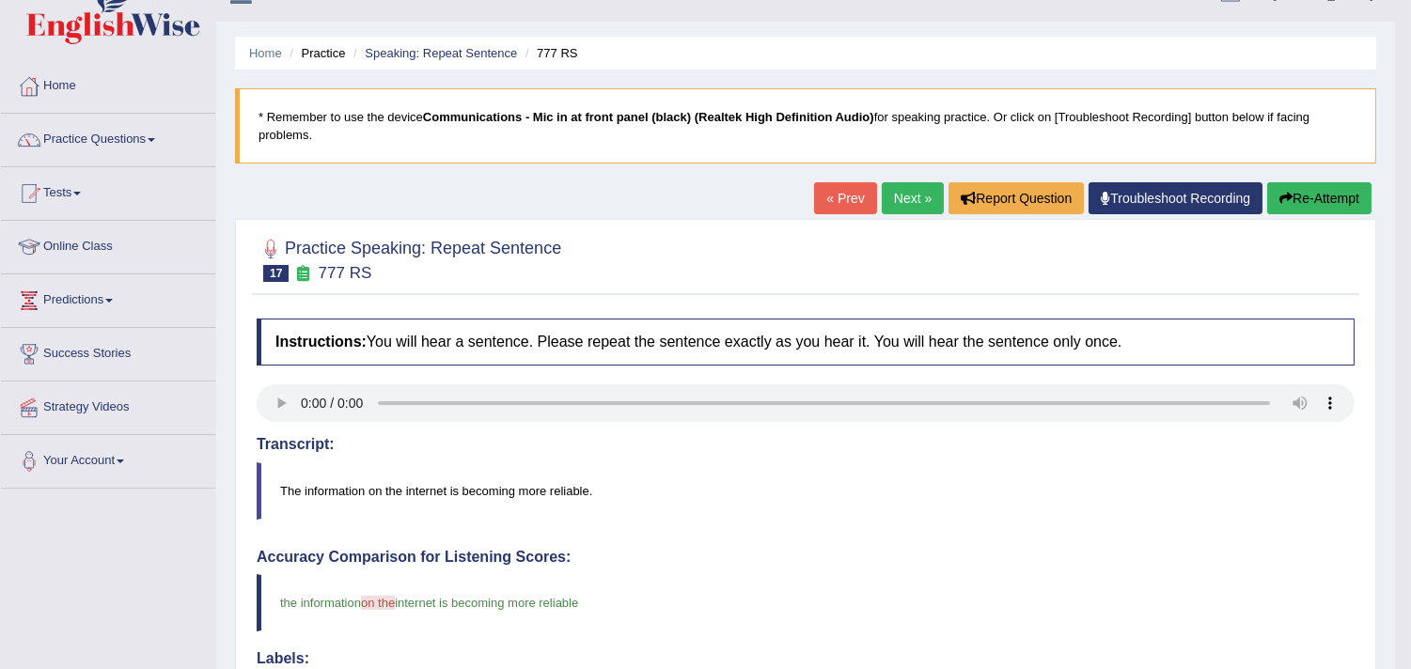
scroll to position [13, 0]
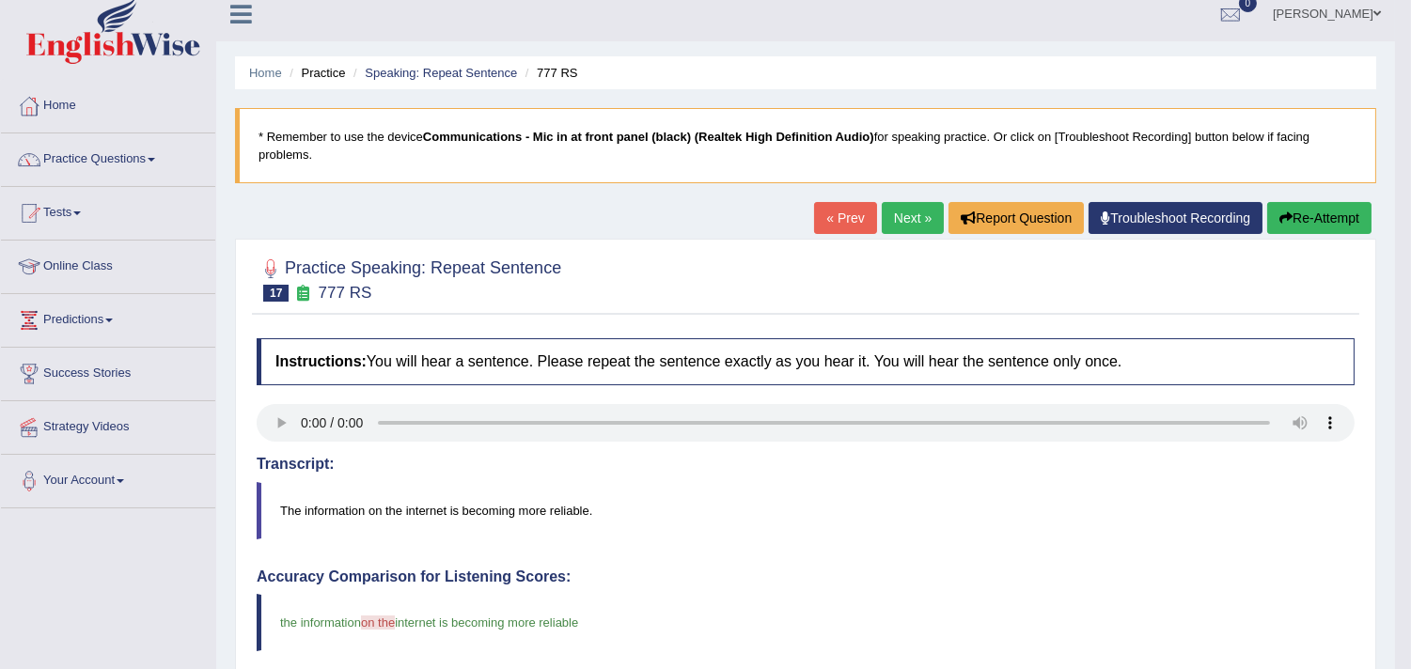
click at [909, 211] on link "Next »" at bounding box center [913, 218] width 62 height 32
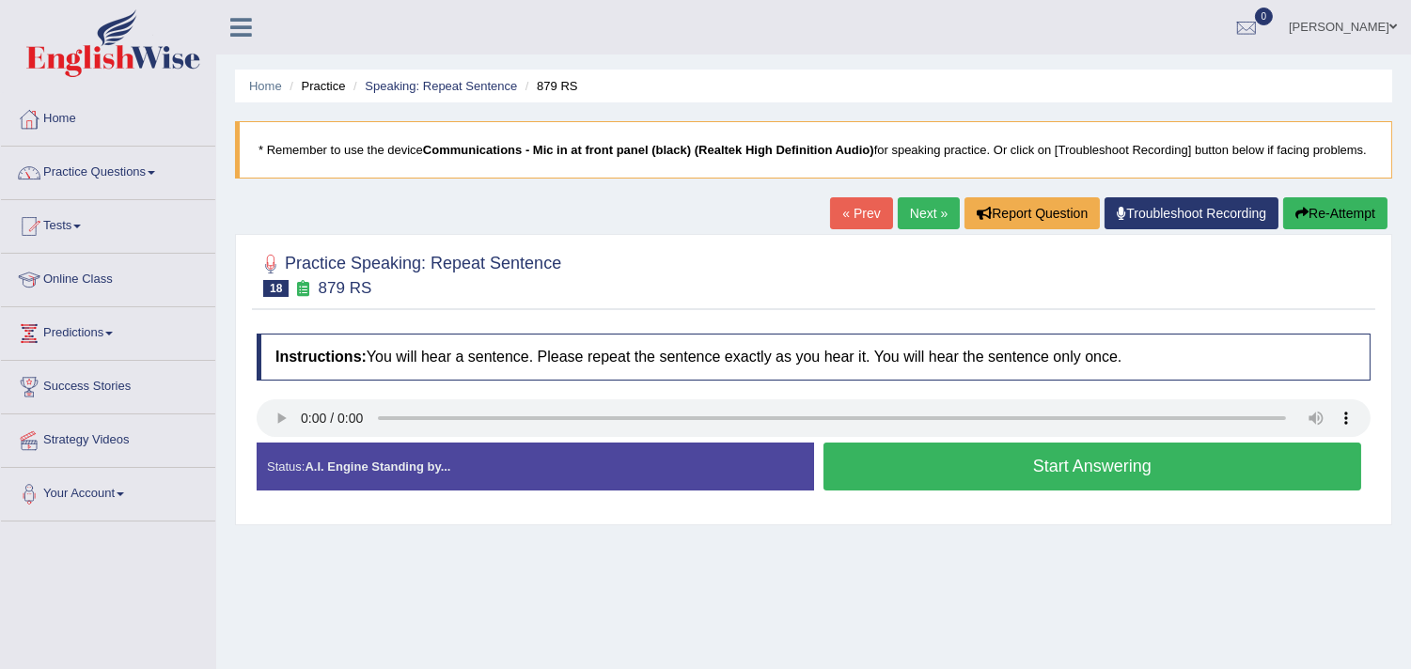
click at [890, 491] on button "Start Answering" at bounding box center [1093, 467] width 539 height 48
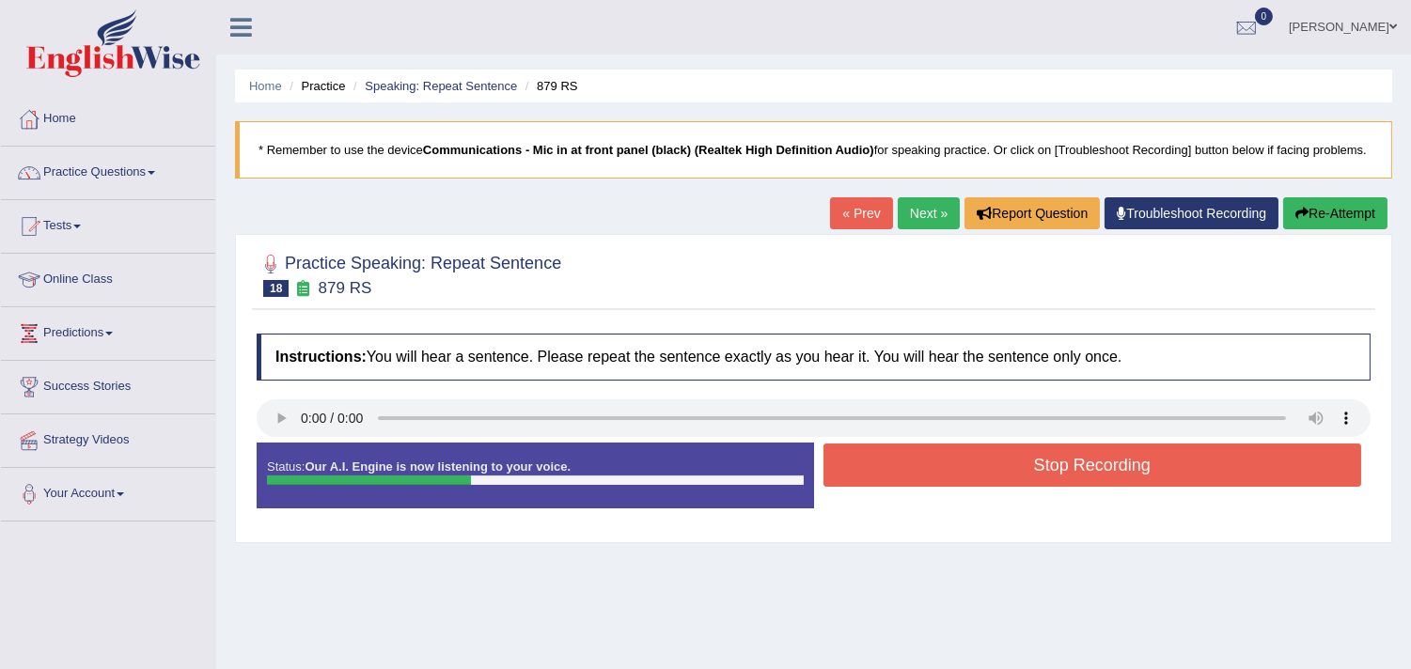
click at [890, 487] on button "Stop Recording" at bounding box center [1093, 465] width 539 height 43
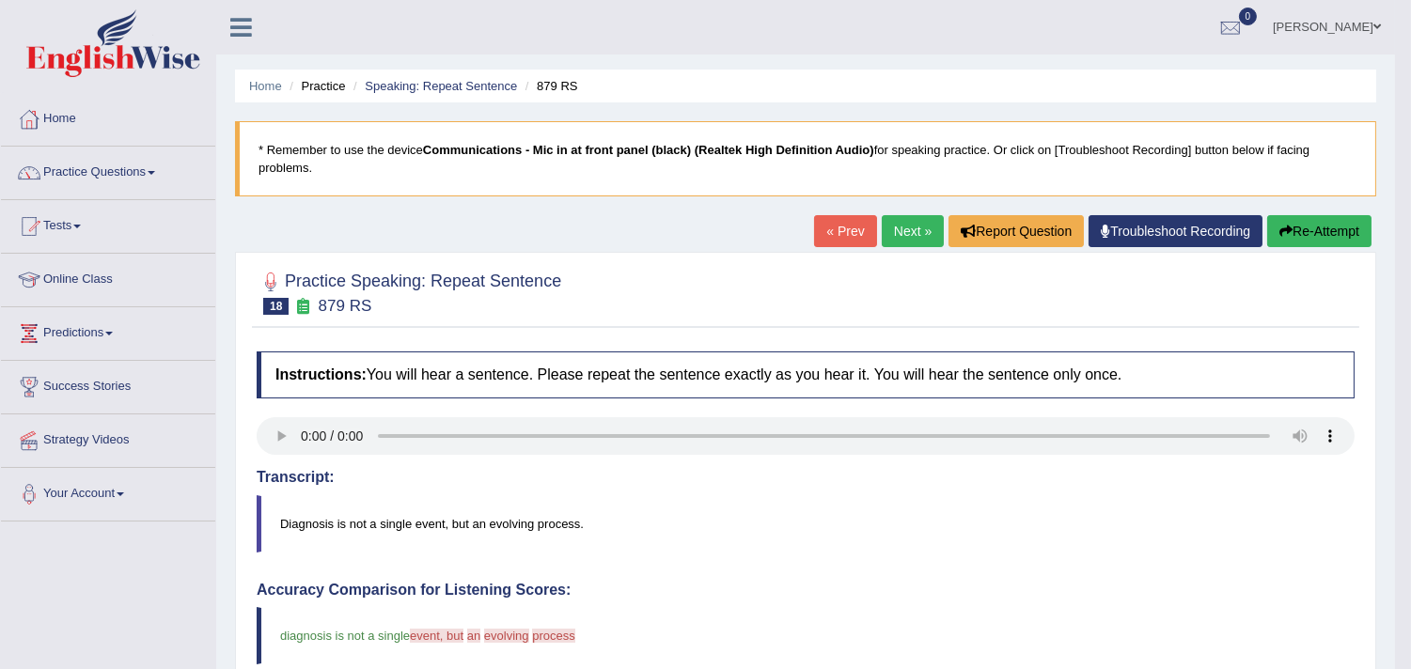
click at [893, 241] on link "Next »" at bounding box center [913, 231] width 62 height 32
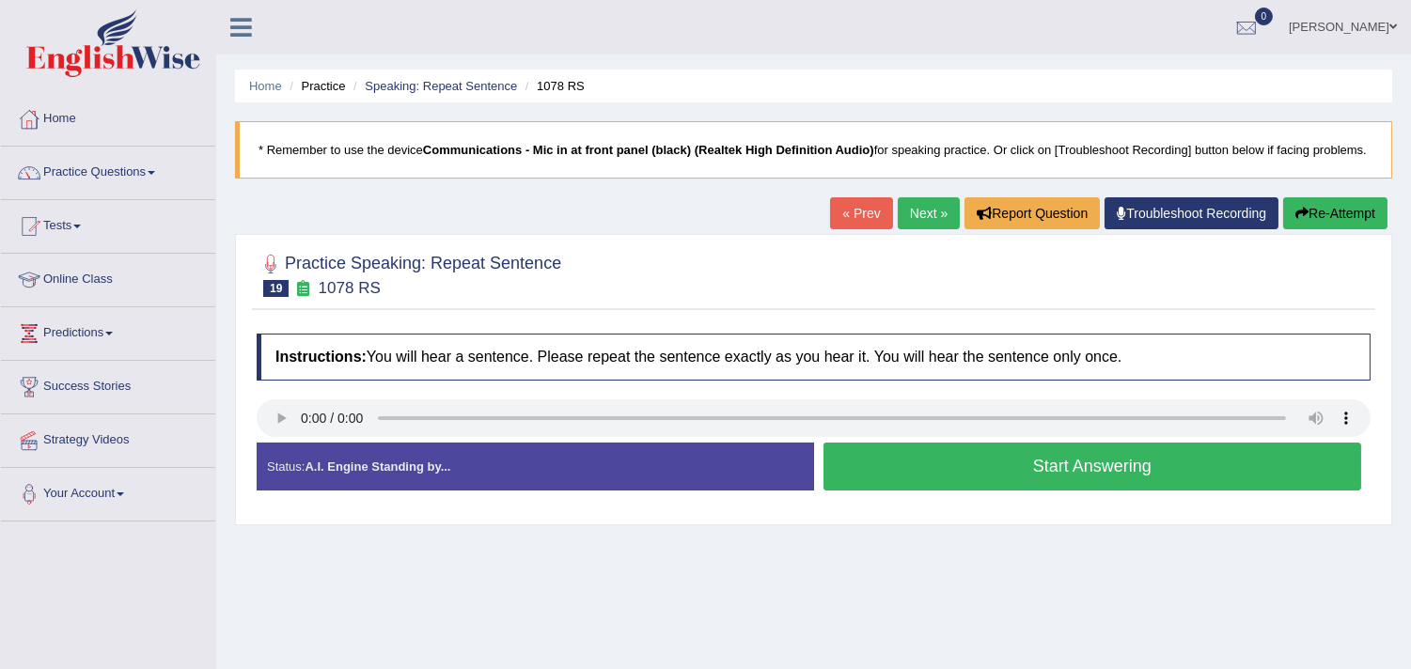
click at [918, 479] on button "Start Answering" at bounding box center [1093, 467] width 539 height 48
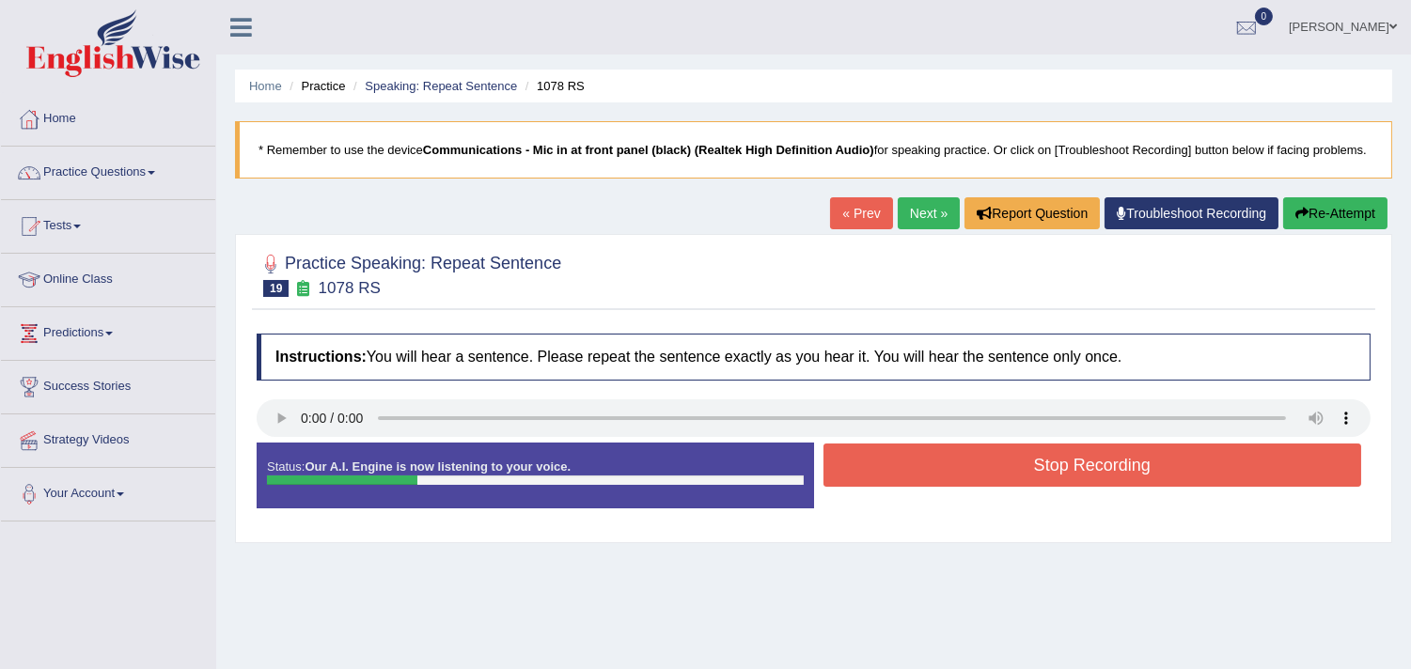
click at [918, 479] on button "Stop Recording" at bounding box center [1093, 465] width 539 height 43
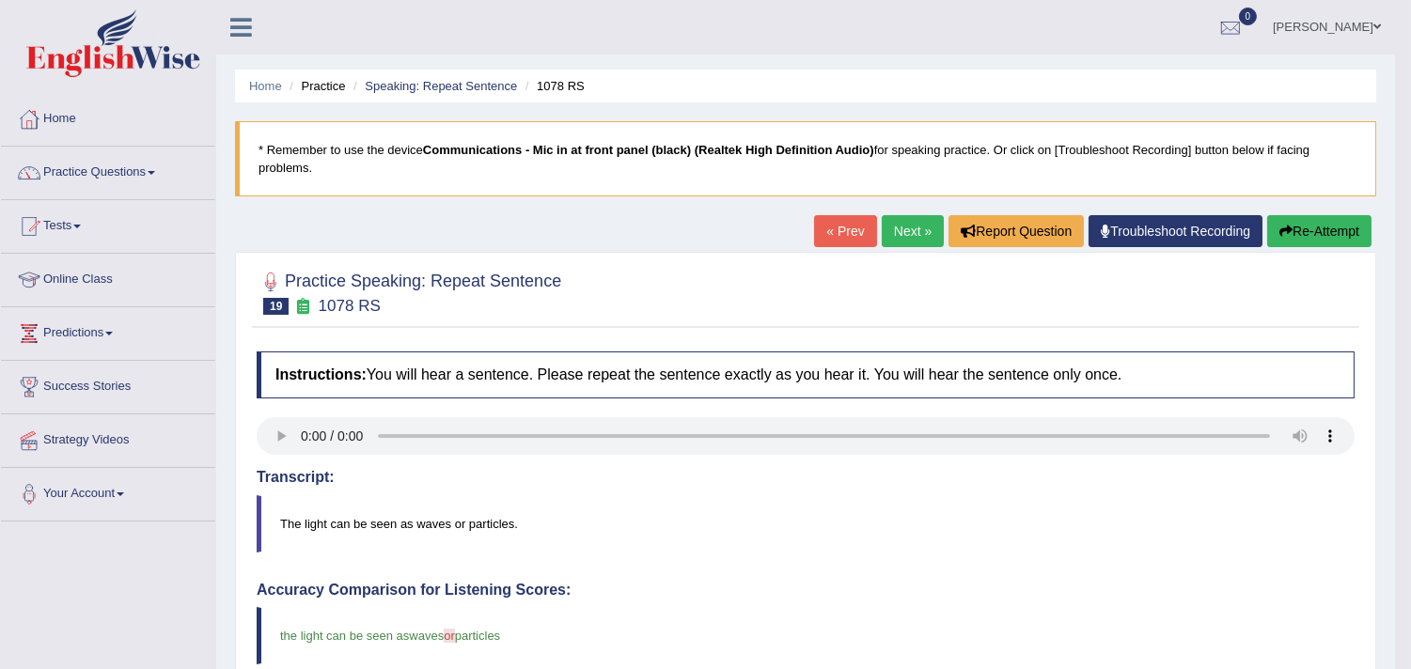
click at [889, 236] on link "Next »" at bounding box center [913, 231] width 62 height 32
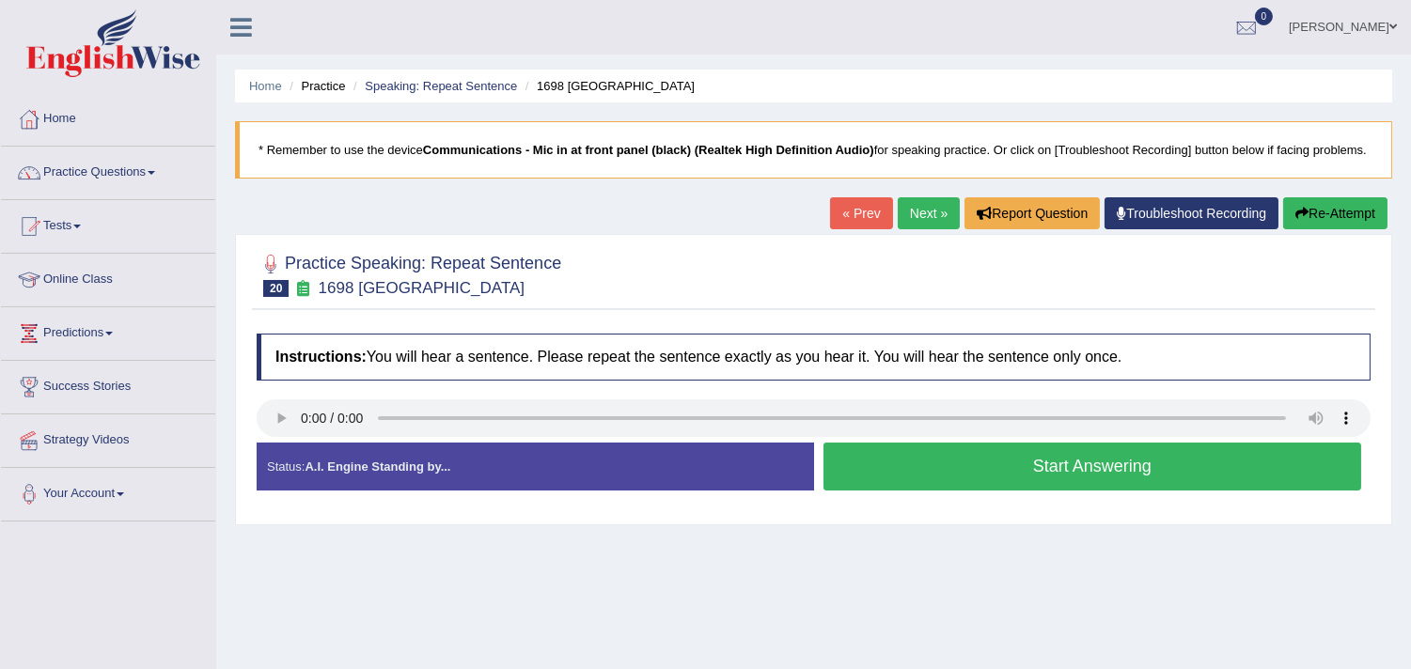
click at [879, 491] on button "Start Answering" at bounding box center [1093, 467] width 539 height 48
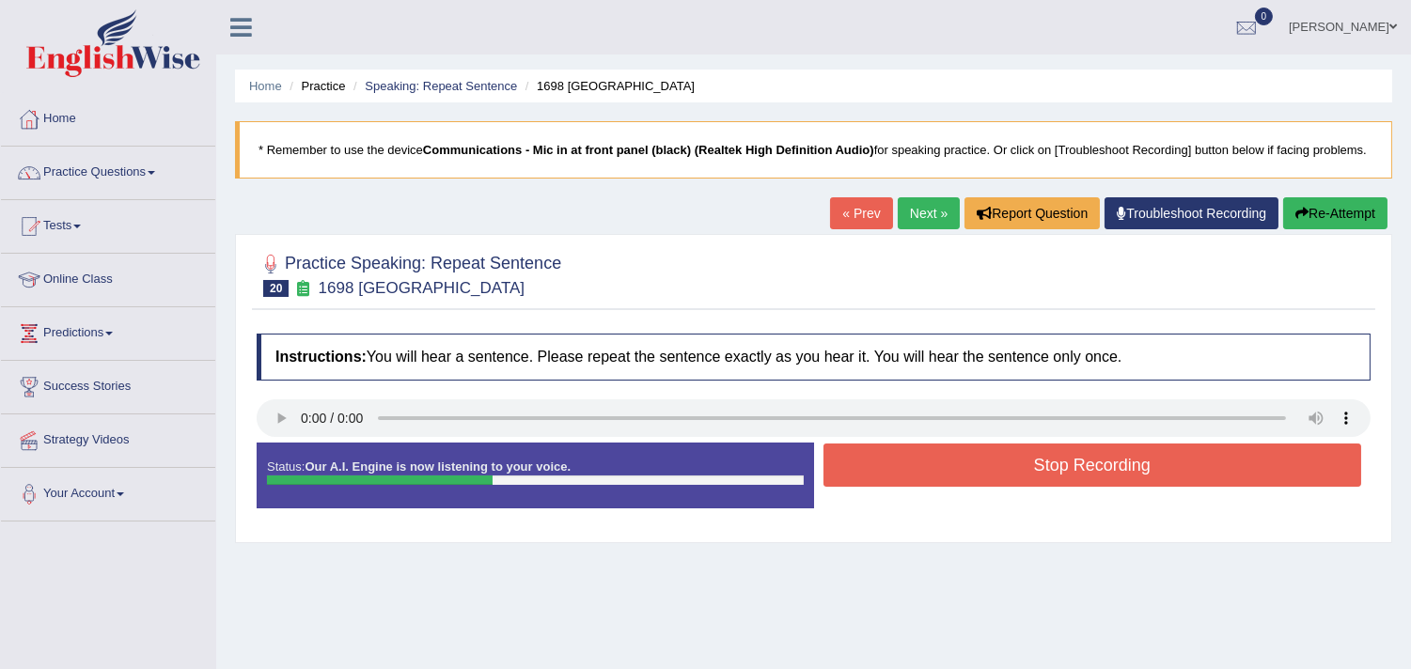
click at [879, 487] on button "Stop Recording" at bounding box center [1093, 465] width 539 height 43
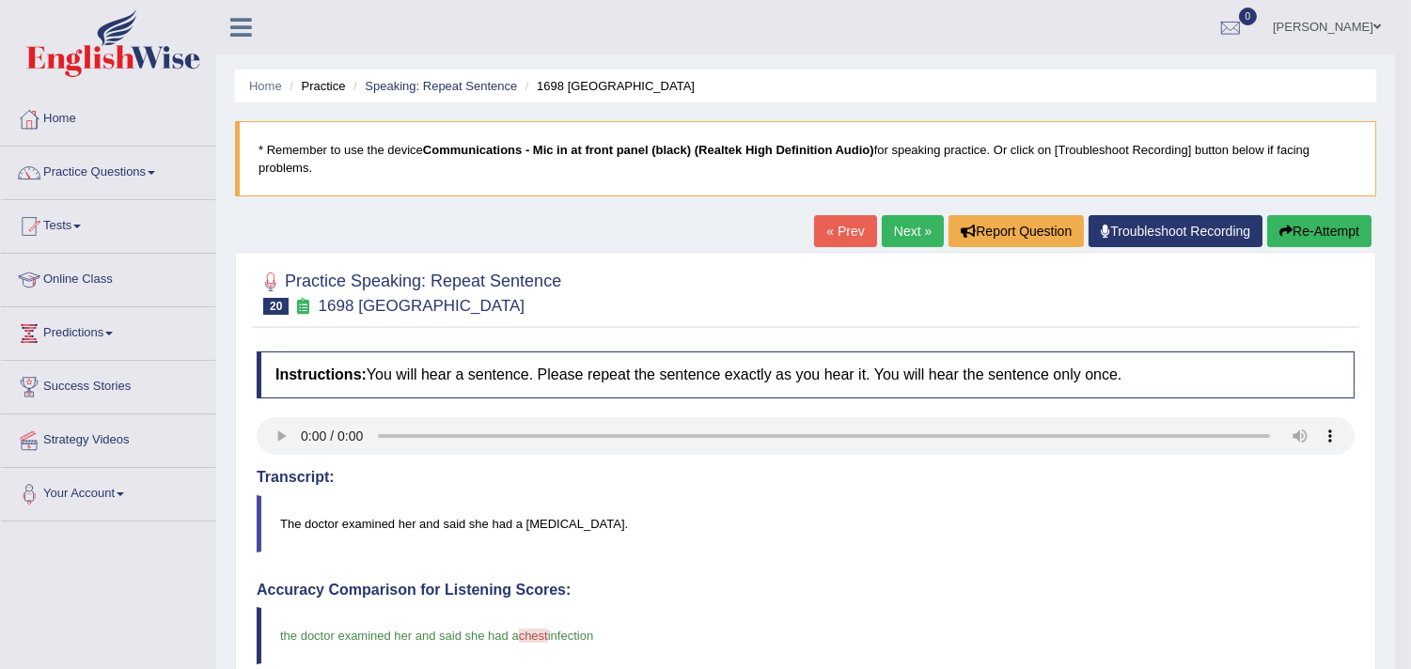
click at [891, 233] on link "Next »" at bounding box center [913, 231] width 62 height 32
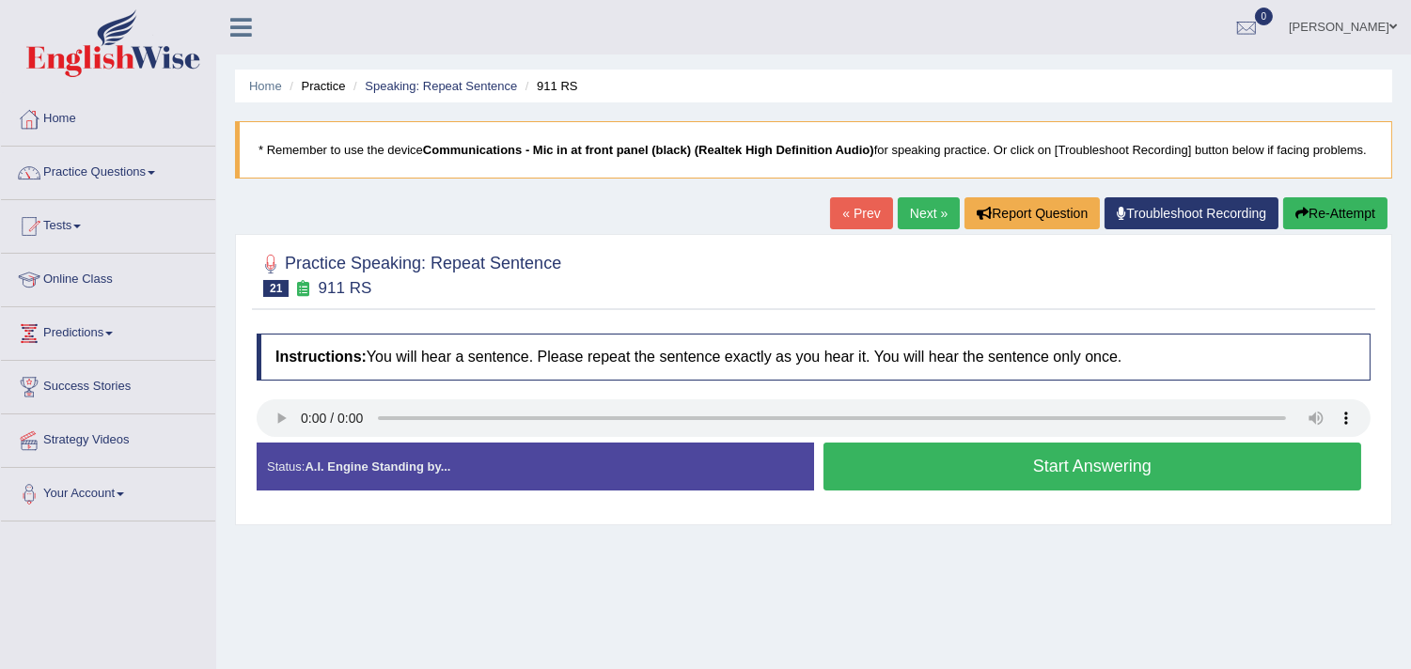
click at [872, 491] on button "Start Answering" at bounding box center [1093, 467] width 539 height 48
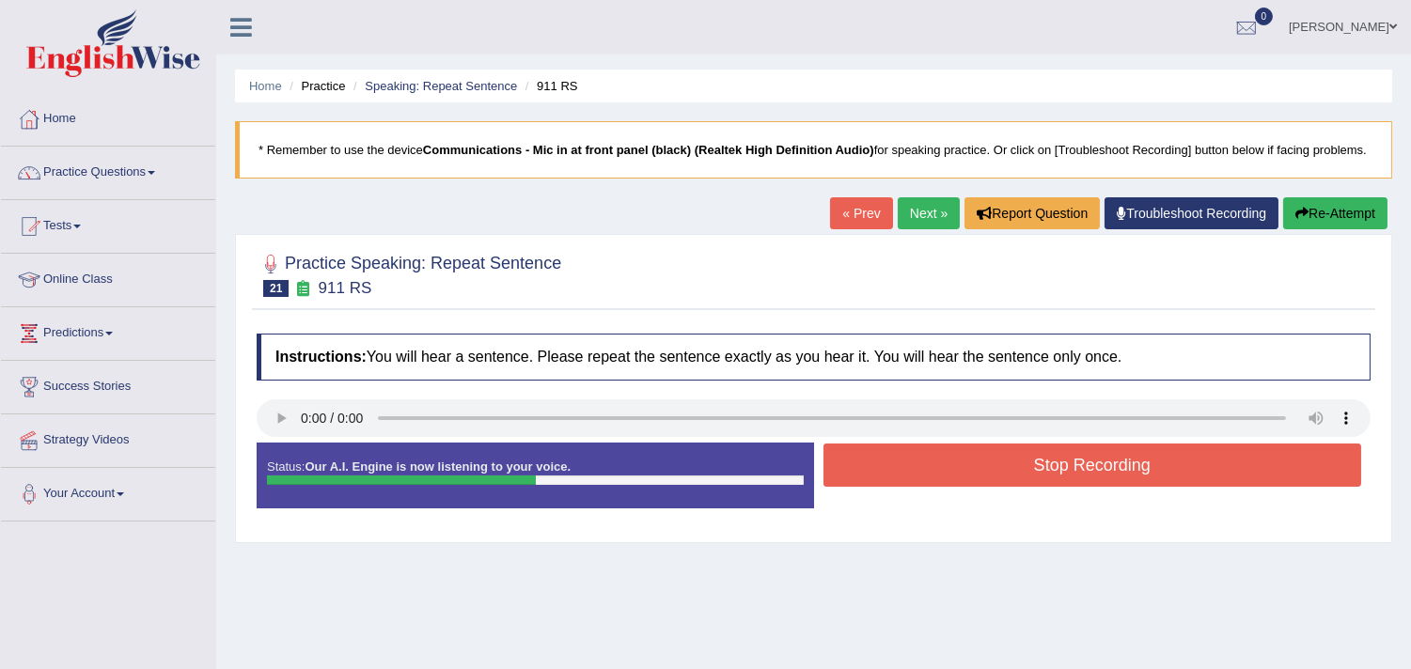
click at [872, 487] on button "Stop Recording" at bounding box center [1093, 465] width 539 height 43
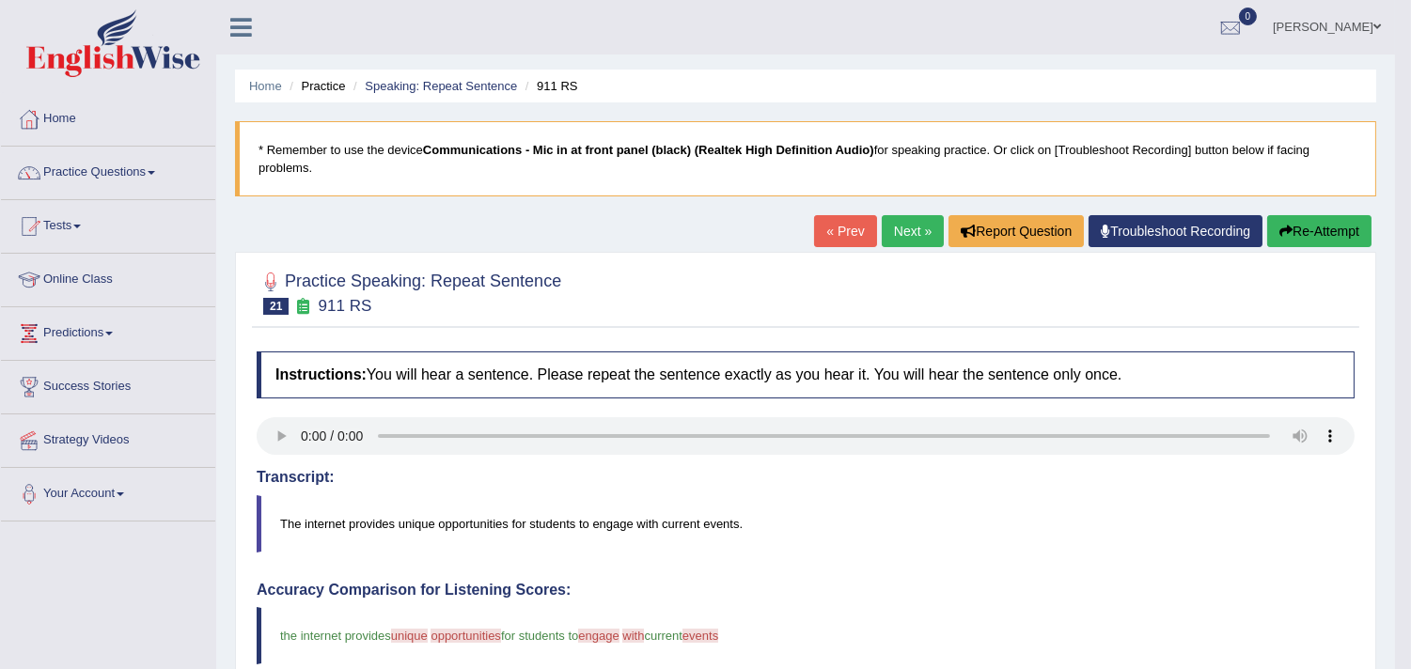
click at [917, 227] on link "Next »" at bounding box center [913, 231] width 62 height 32
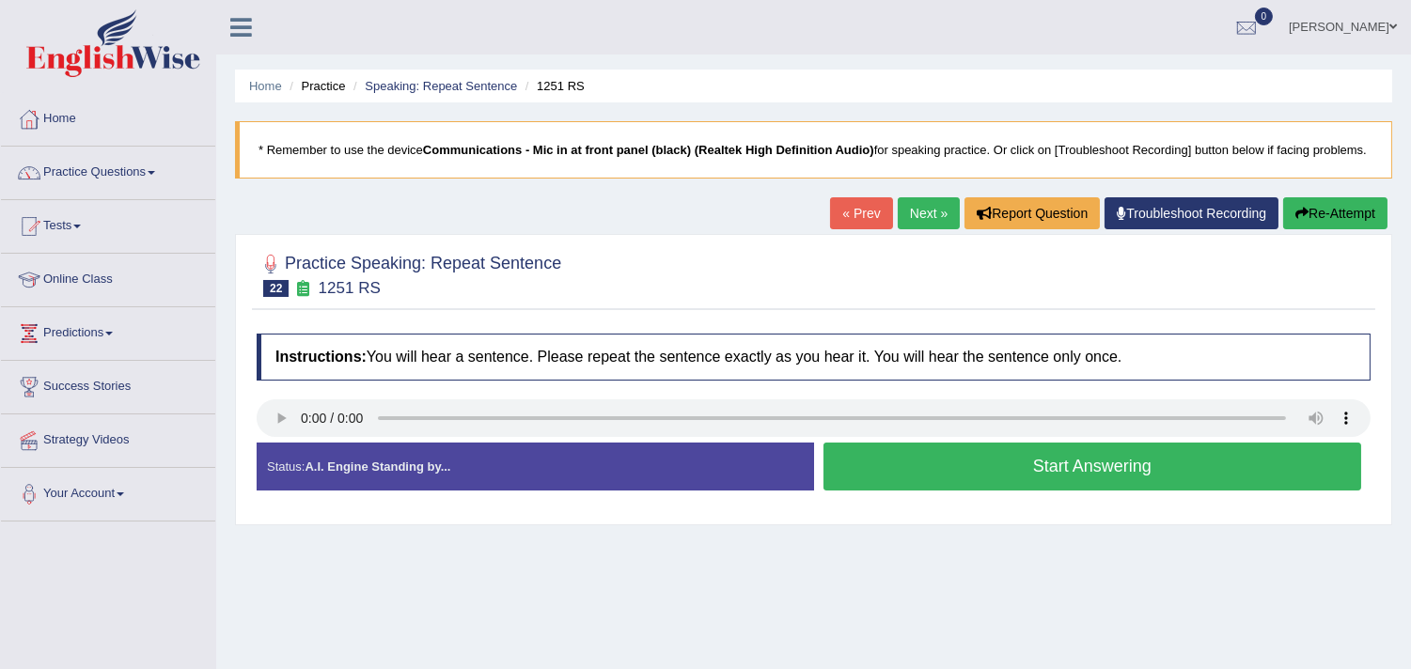
click at [899, 491] on button "Start Answering" at bounding box center [1093, 467] width 539 height 48
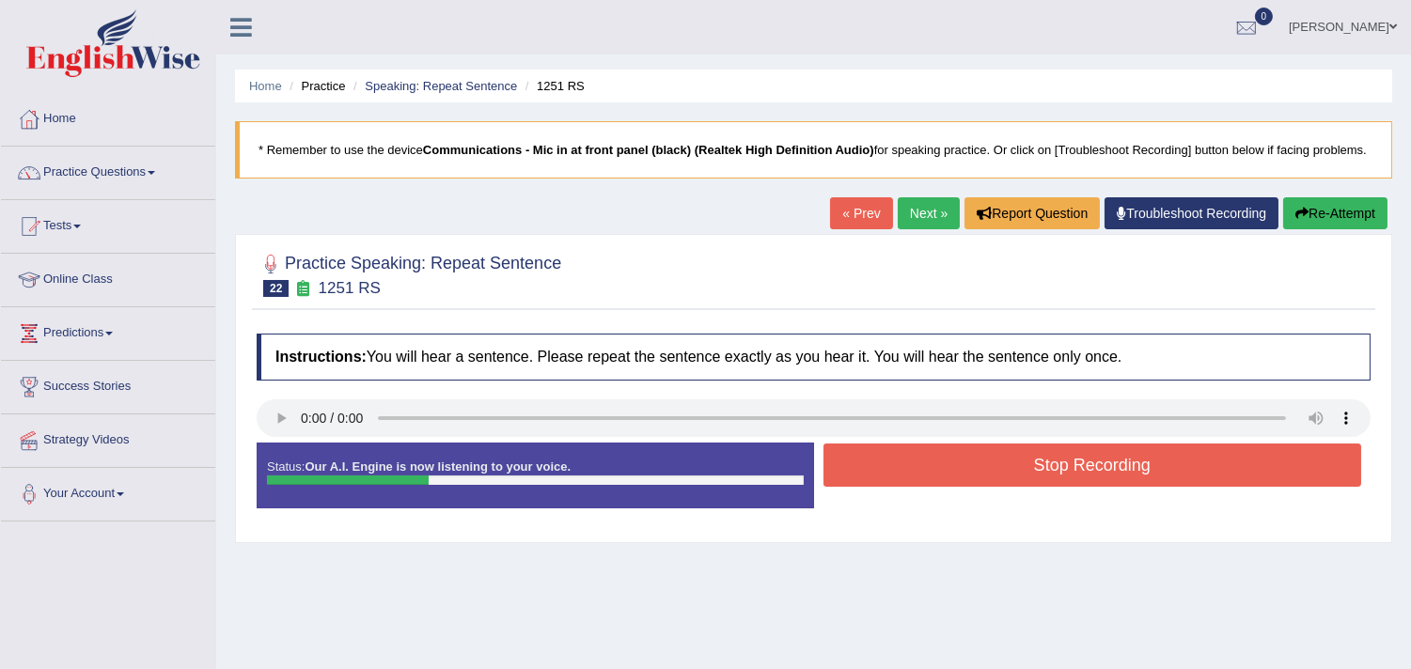
click at [899, 487] on button "Stop Recording" at bounding box center [1093, 465] width 539 height 43
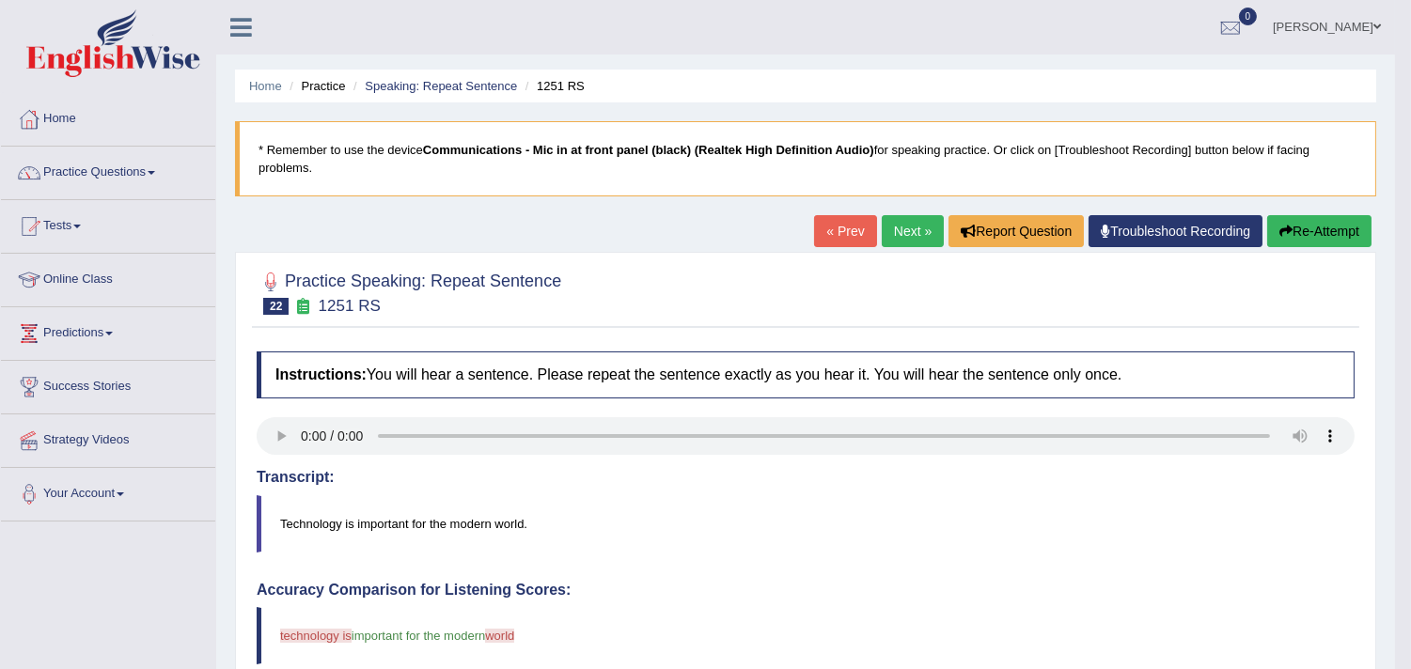
click at [903, 235] on link "Next »" at bounding box center [913, 231] width 62 height 32
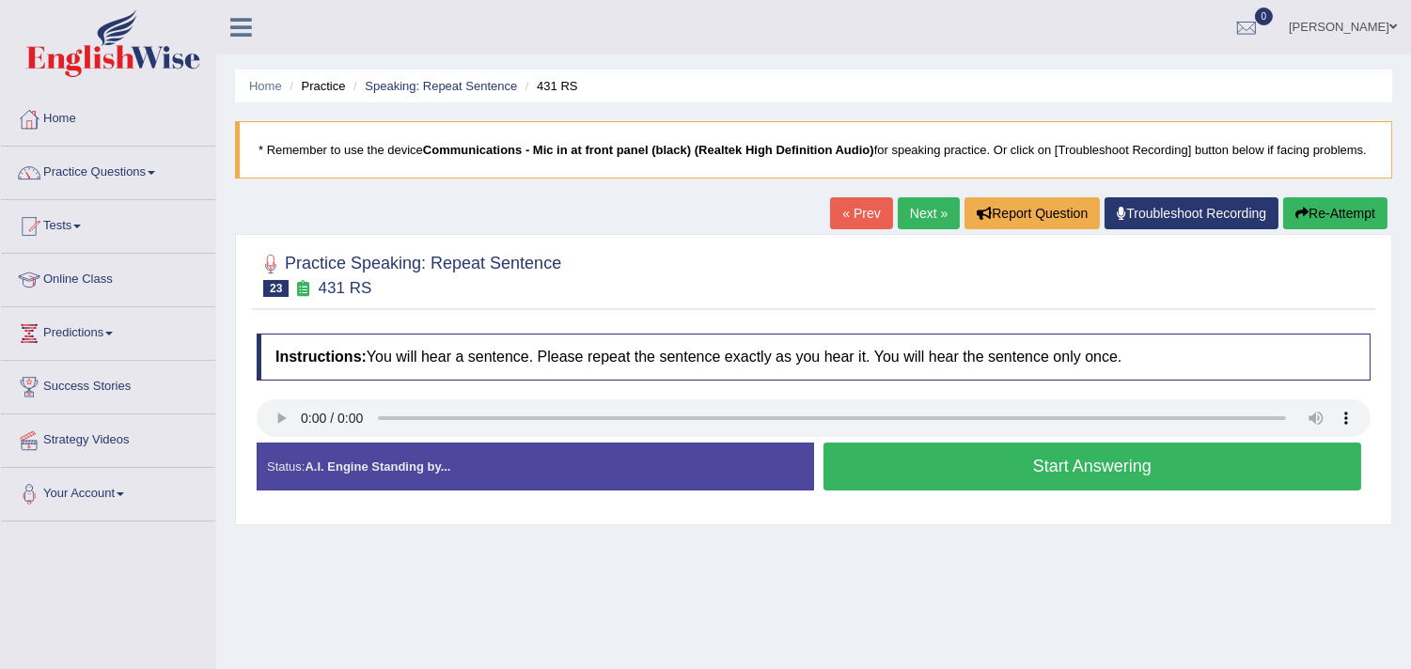
click at [912, 476] on button "Start Answering" at bounding box center [1093, 467] width 539 height 48
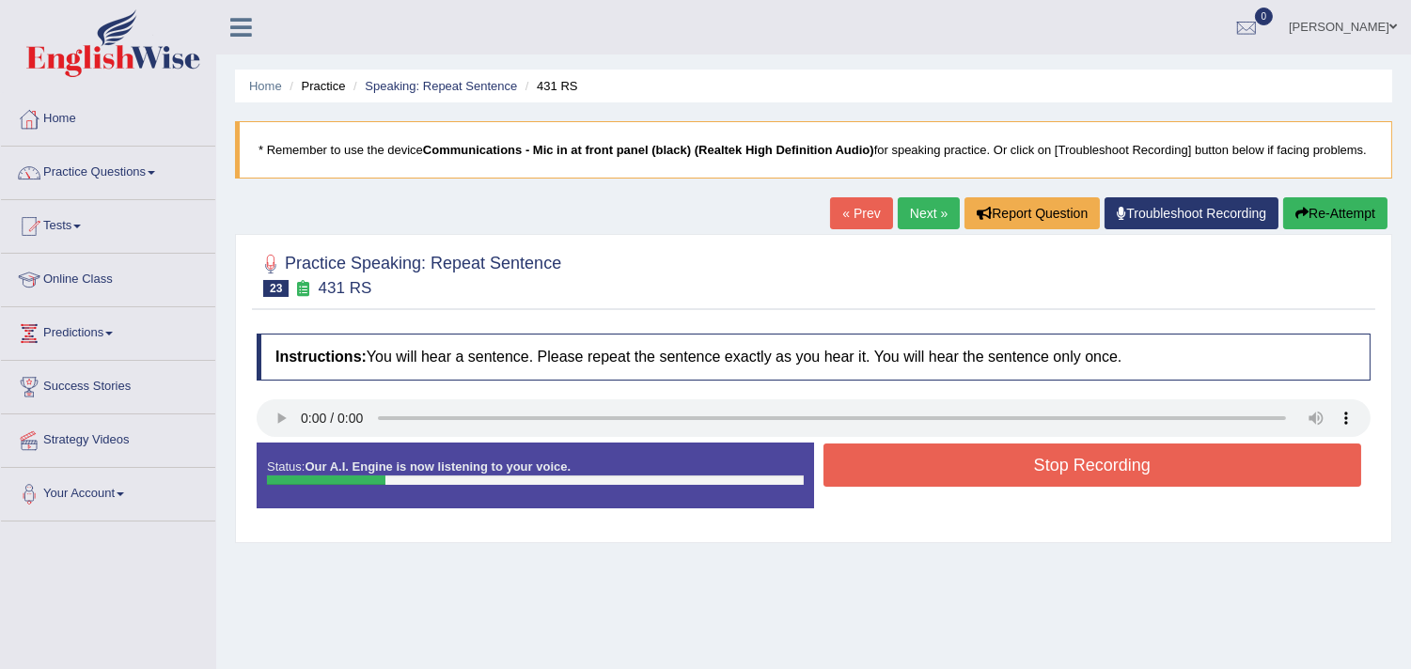
click at [912, 476] on button "Stop Recording" at bounding box center [1093, 465] width 539 height 43
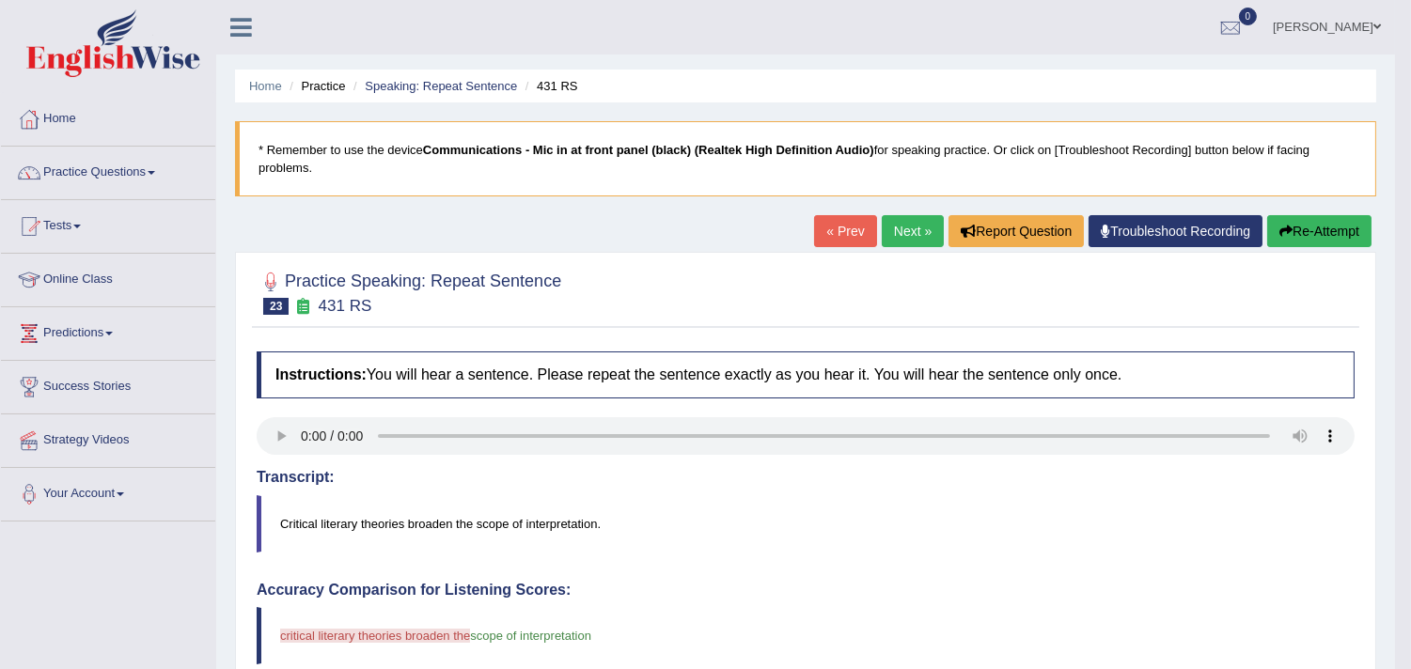
click at [917, 232] on link "Next »" at bounding box center [913, 231] width 62 height 32
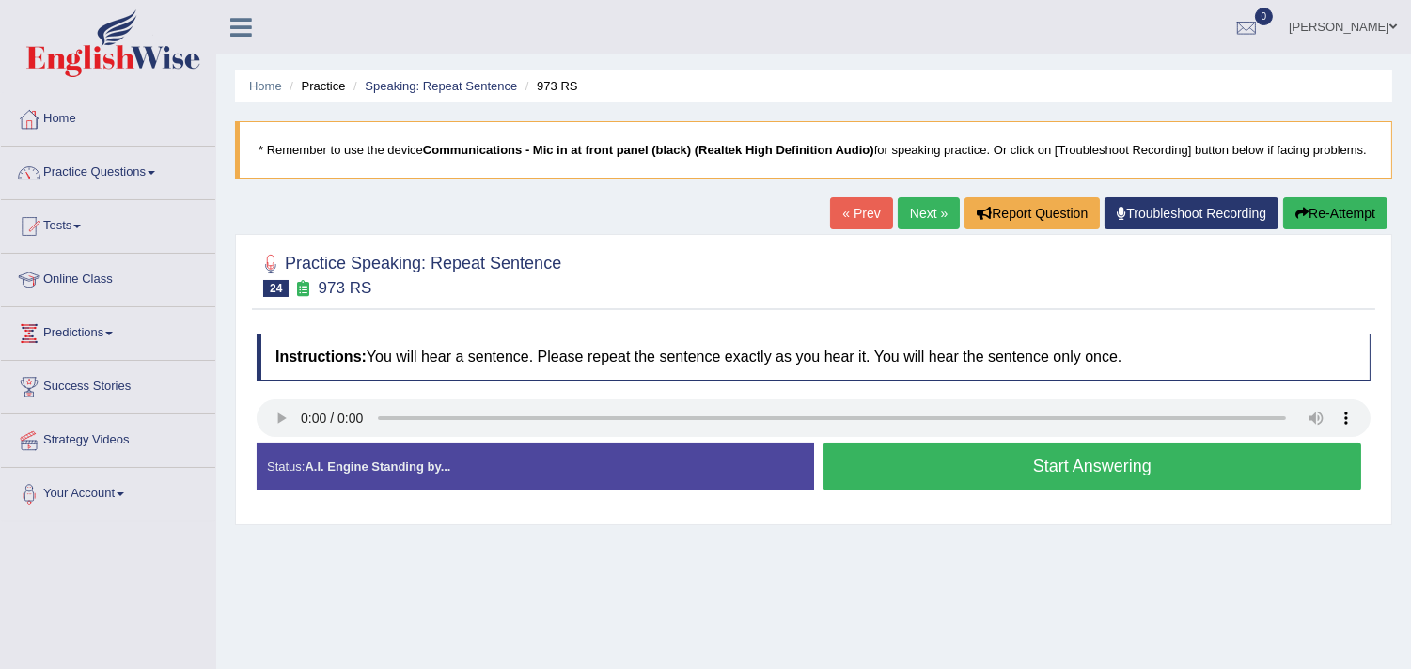
click at [871, 490] on button "Start Answering" at bounding box center [1093, 467] width 539 height 48
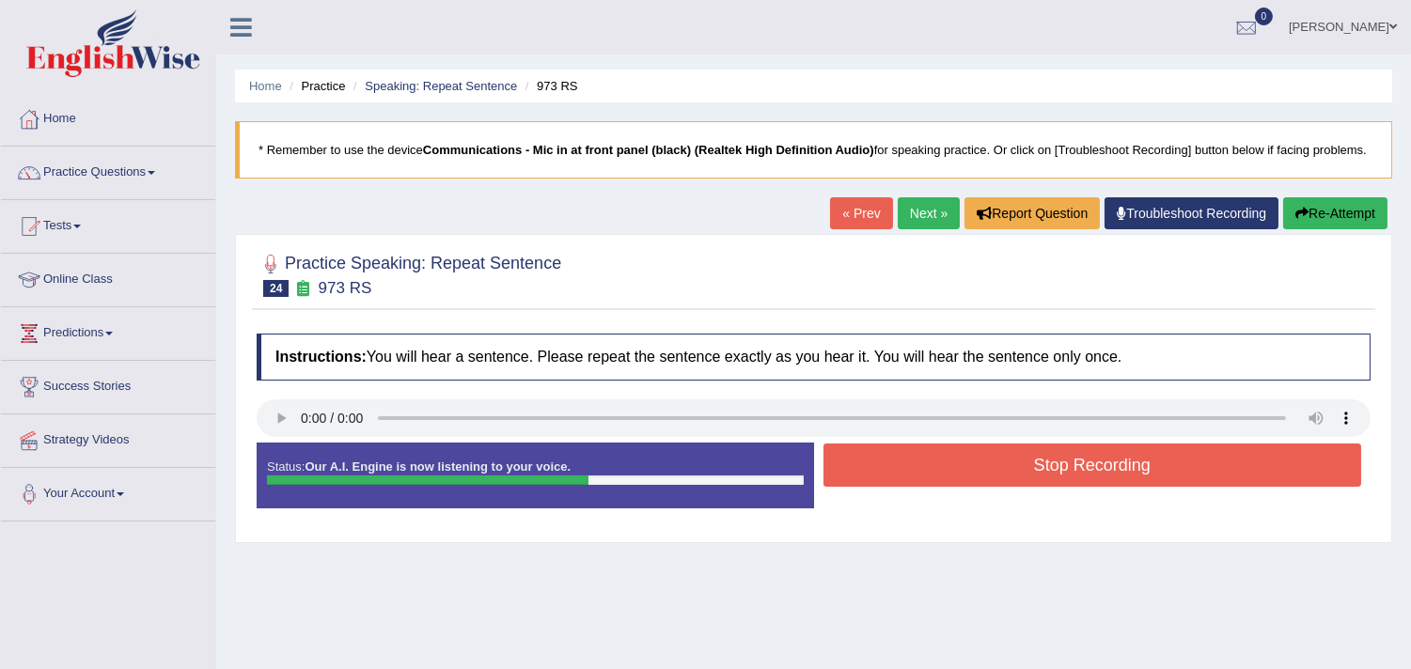
click at [871, 487] on button "Stop Recording" at bounding box center [1093, 465] width 539 height 43
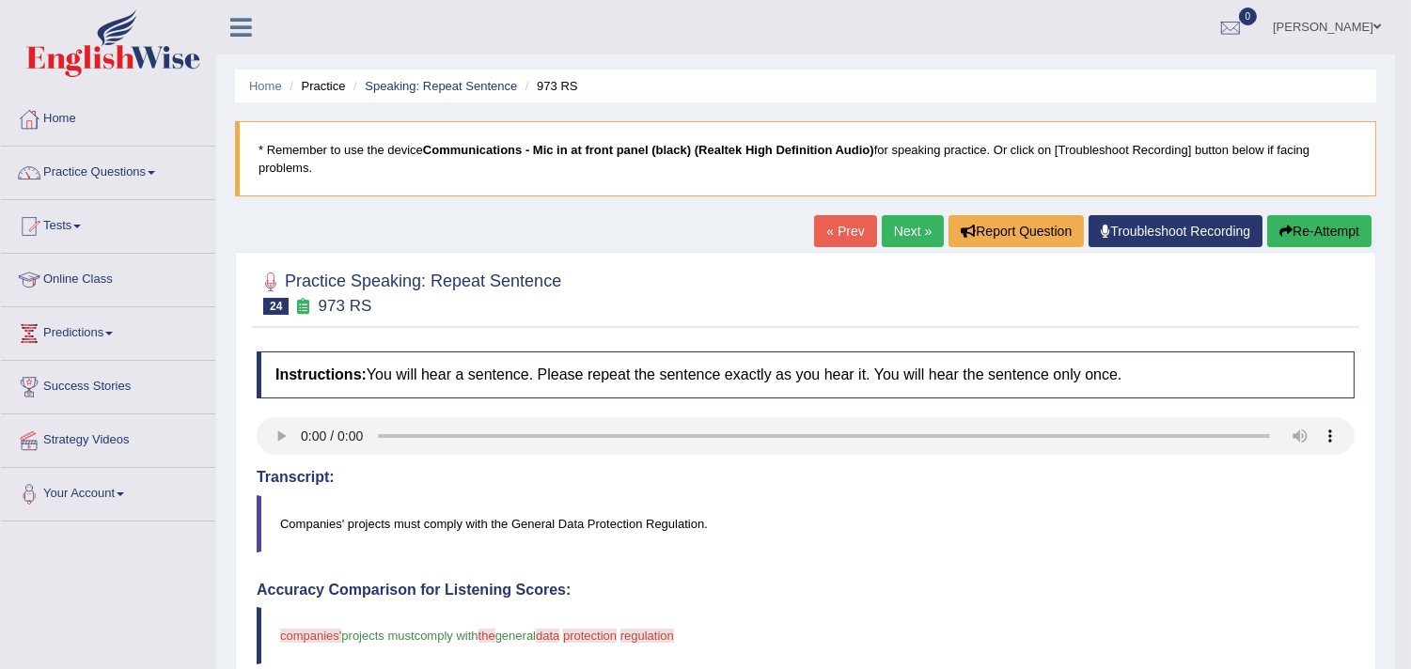
click at [906, 227] on link "Next »" at bounding box center [913, 231] width 62 height 32
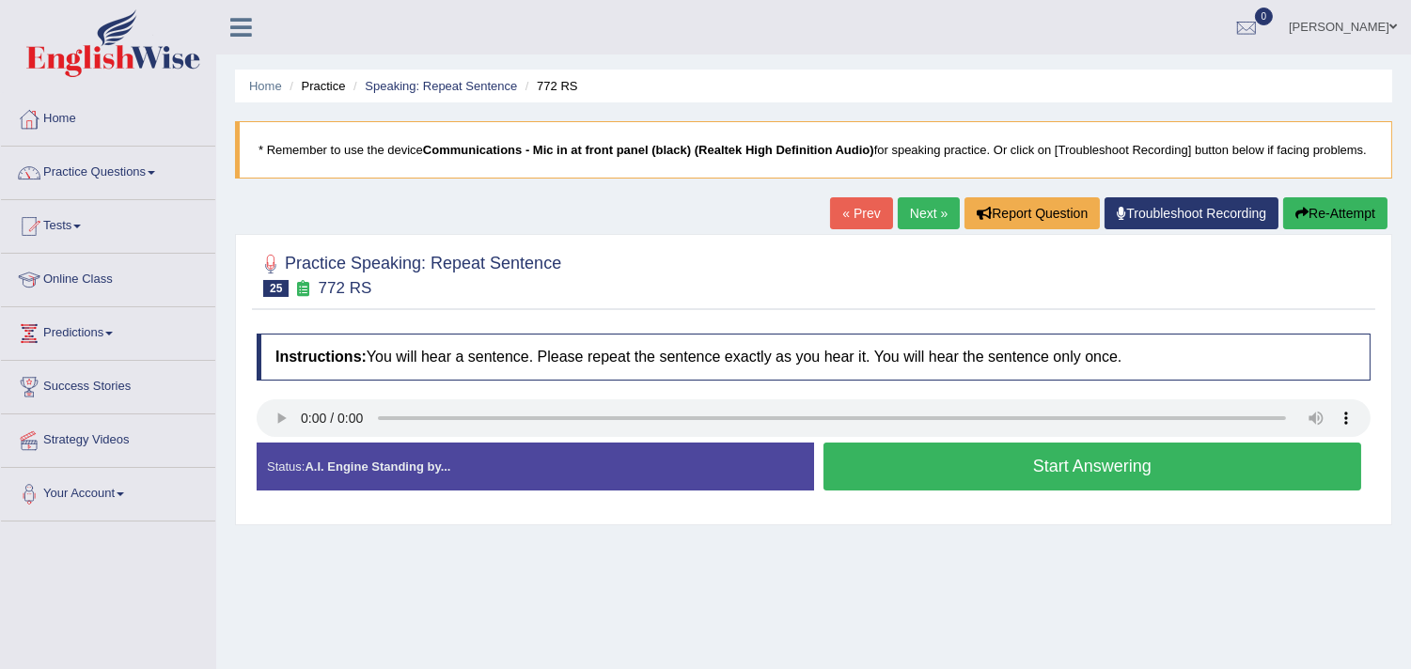
click at [866, 476] on button "Start Answering" at bounding box center [1093, 467] width 539 height 48
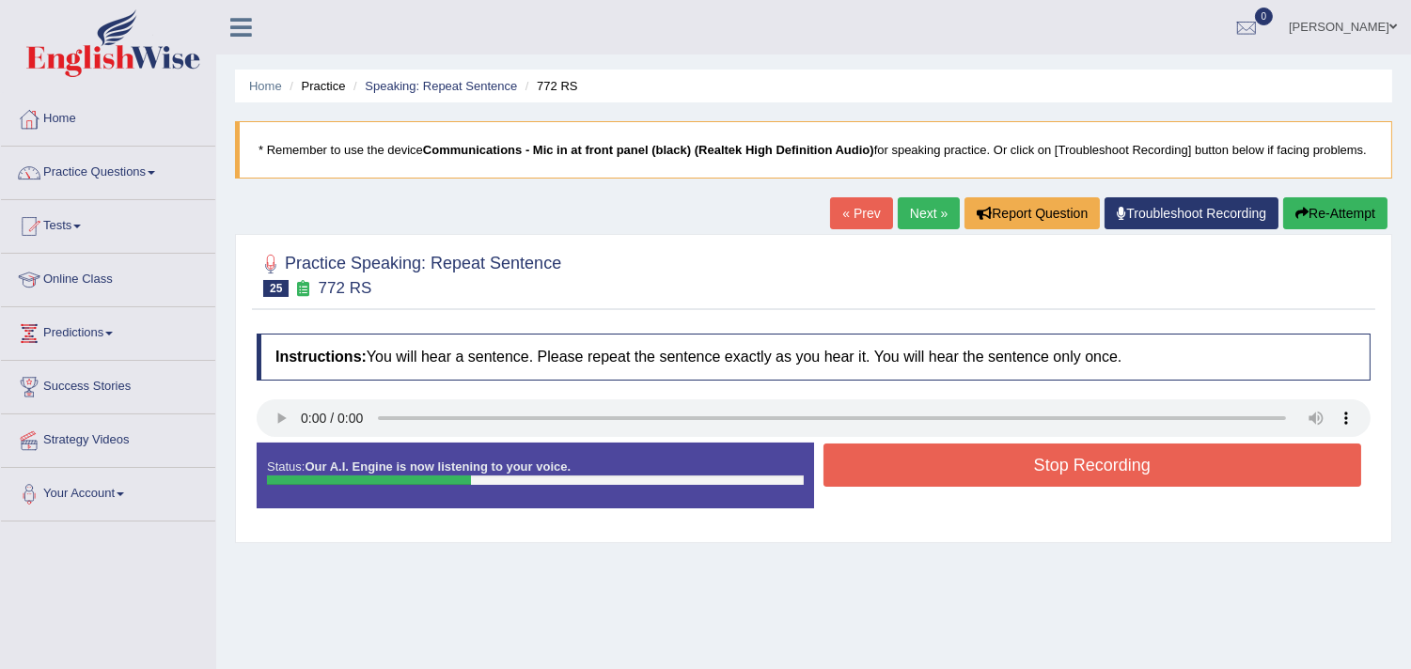
click at [866, 476] on button "Stop Recording" at bounding box center [1093, 465] width 539 height 43
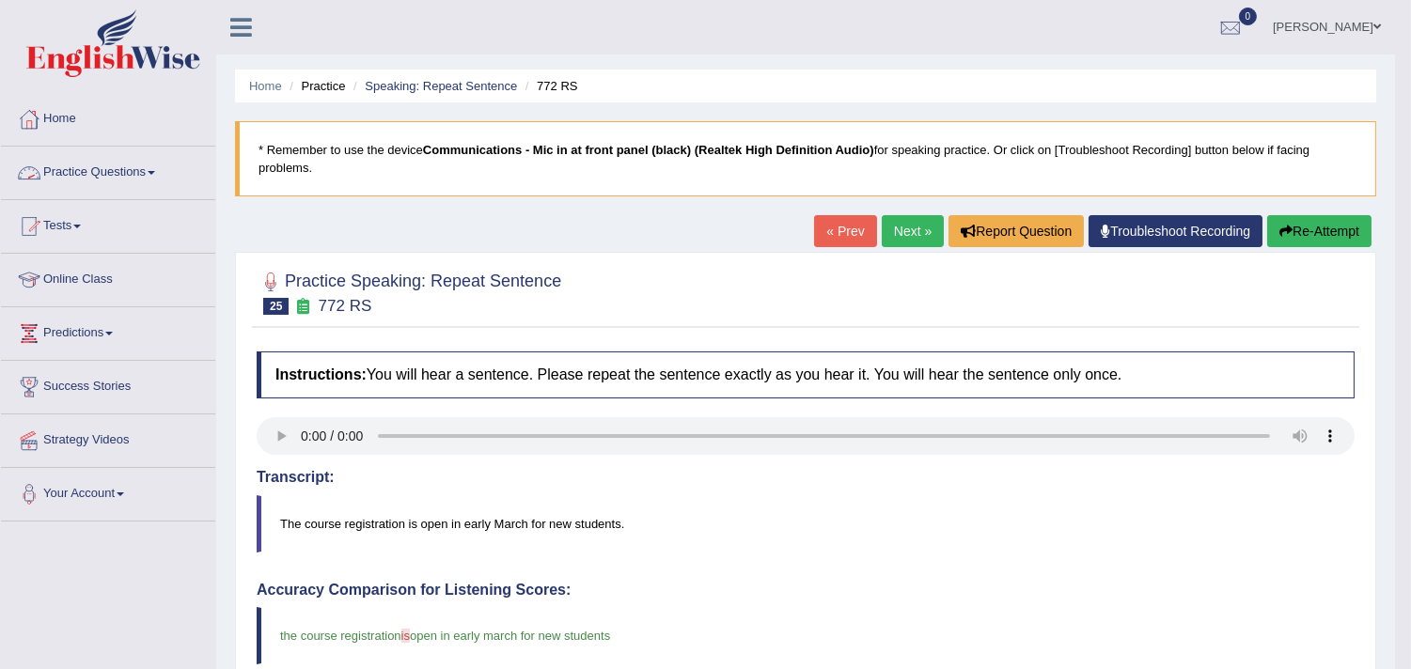
click at [145, 165] on link "Practice Questions" at bounding box center [108, 170] width 214 height 47
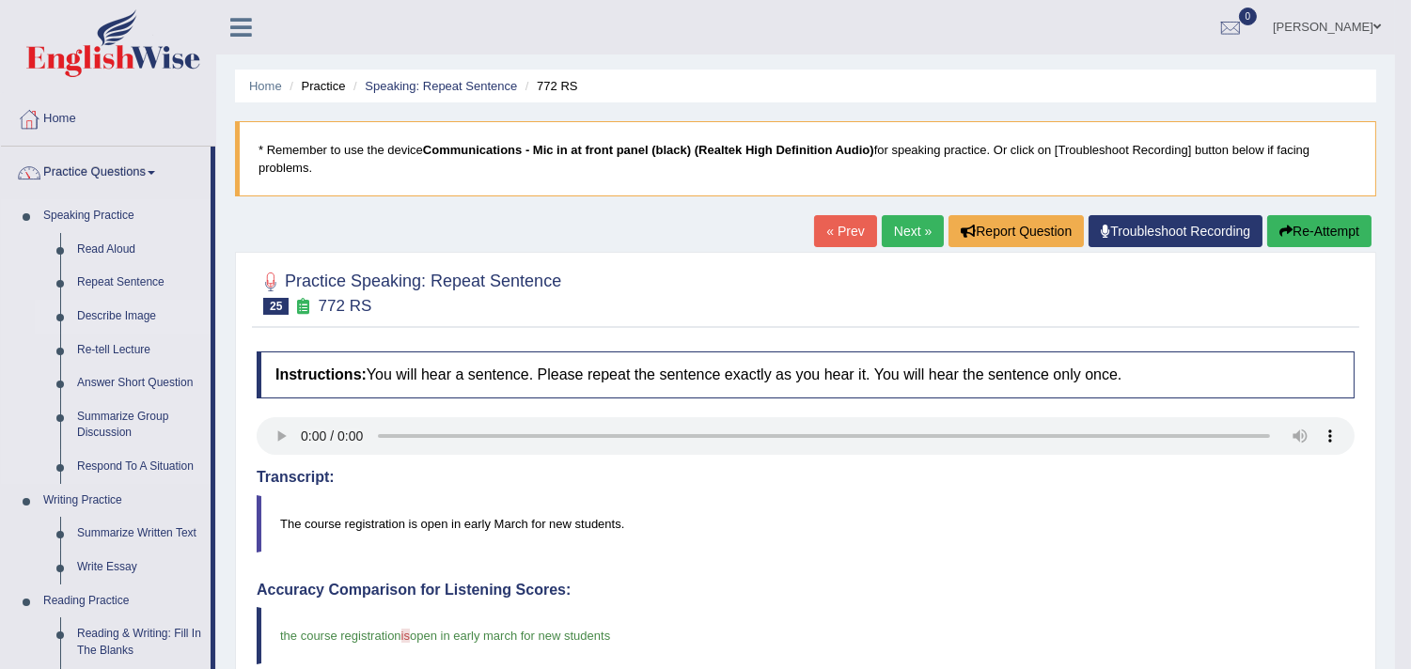
click at [105, 307] on link "Describe Image" at bounding box center [140, 317] width 142 height 34
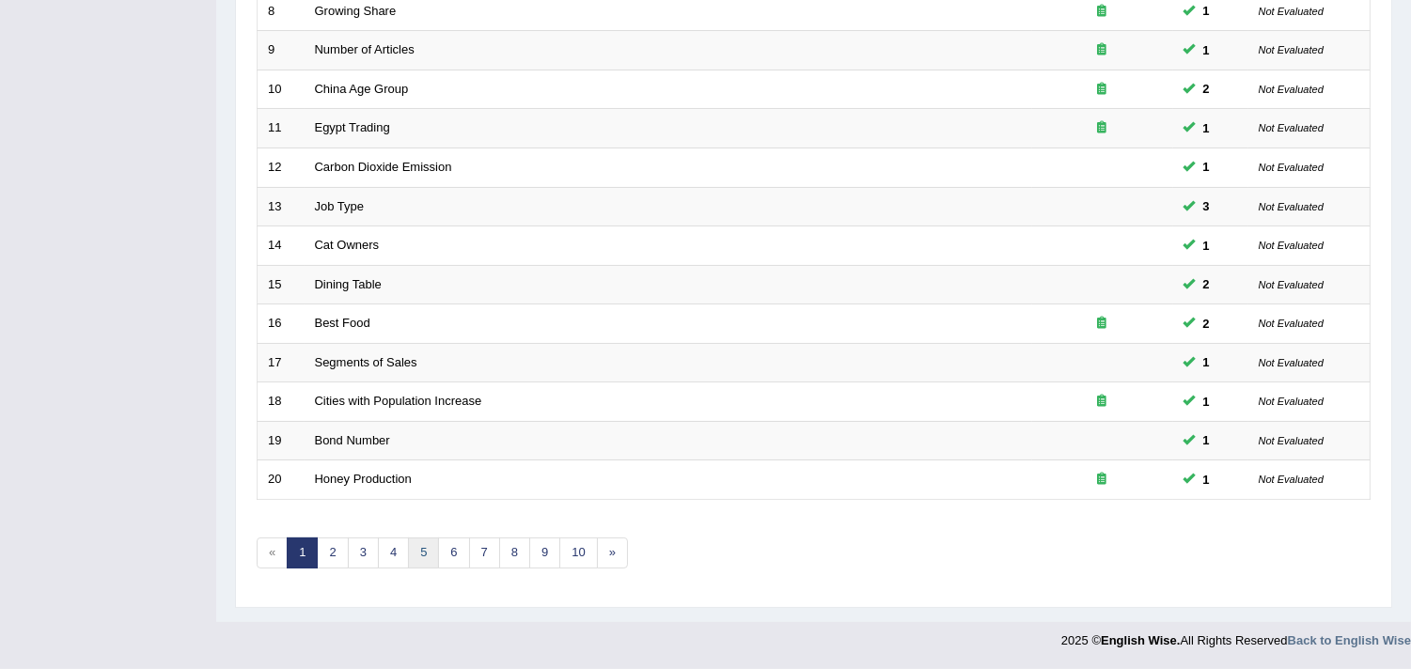
click at [426, 556] on link "5" at bounding box center [423, 553] width 31 height 31
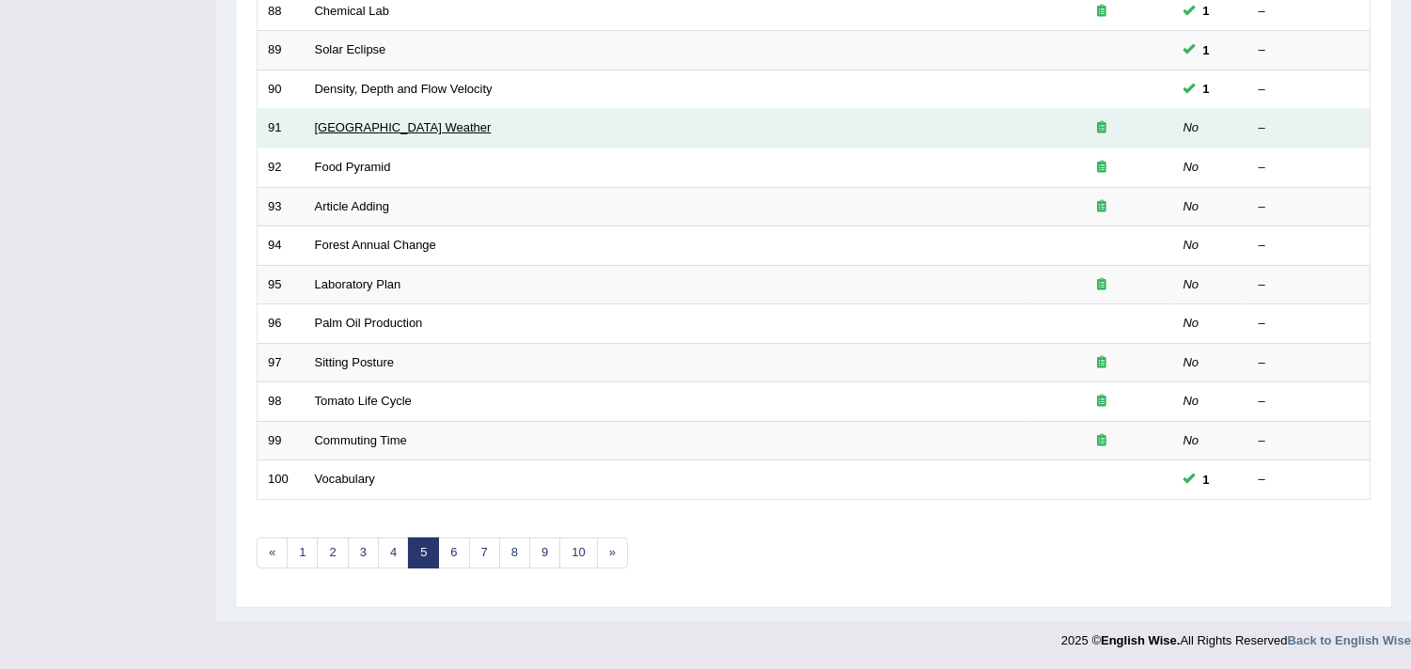
click at [370, 125] on link "Beijing Weather" at bounding box center [403, 127] width 177 height 14
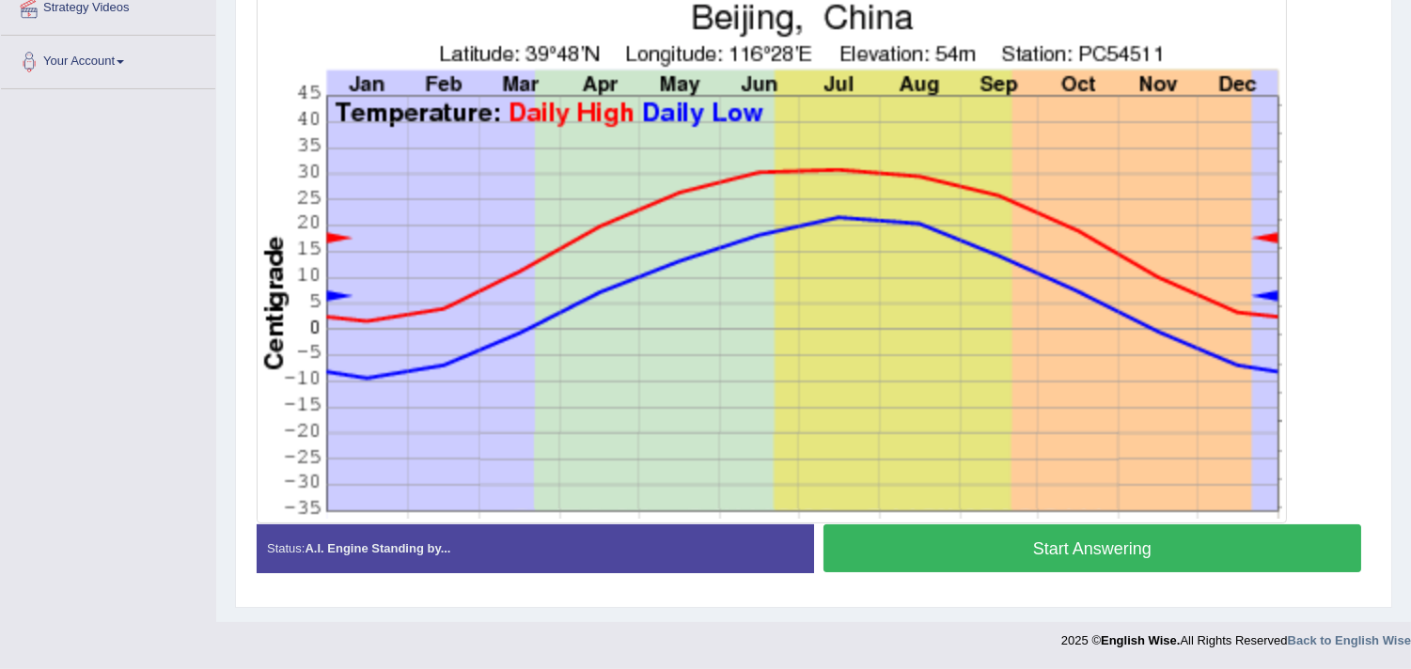
scroll to position [435, 0]
click at [940, 560] on button "Start Answering" at bounding box center [1093, 549] width 539 height 48
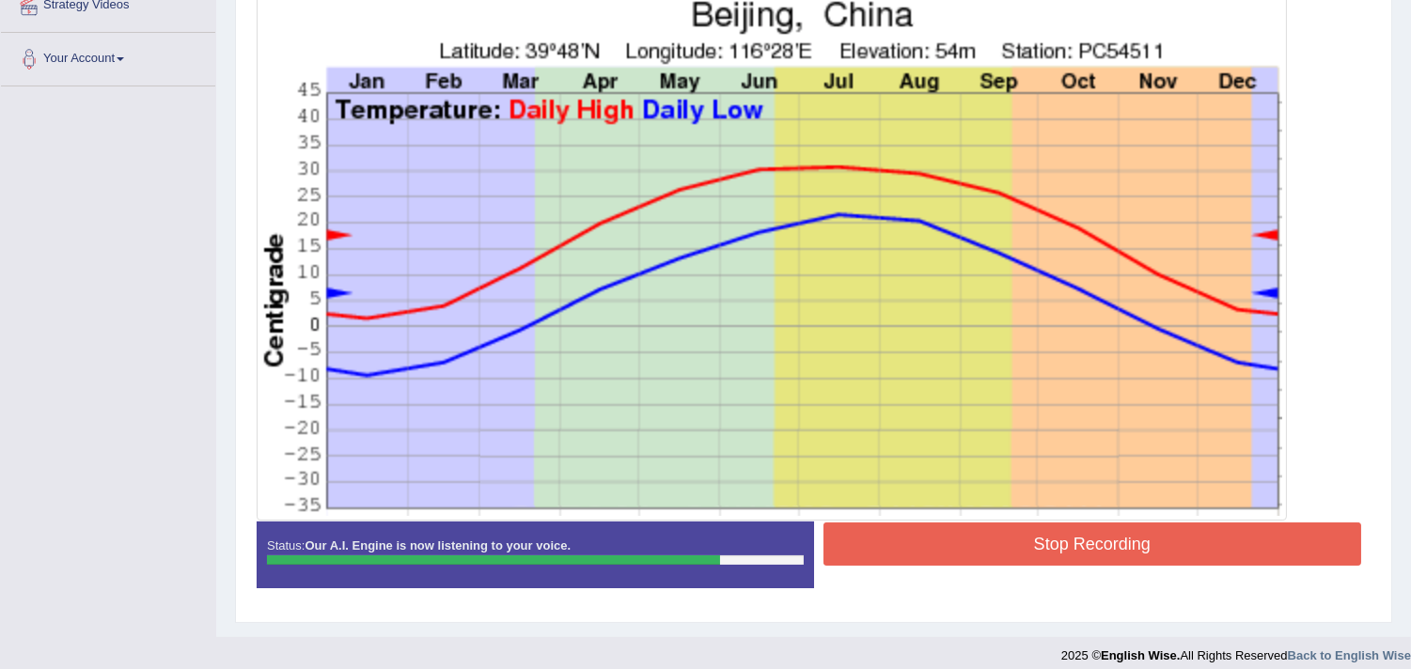
click at [940, 560] on button "Stop Recording" at bounding box center [1093, 544] width 539 height 43
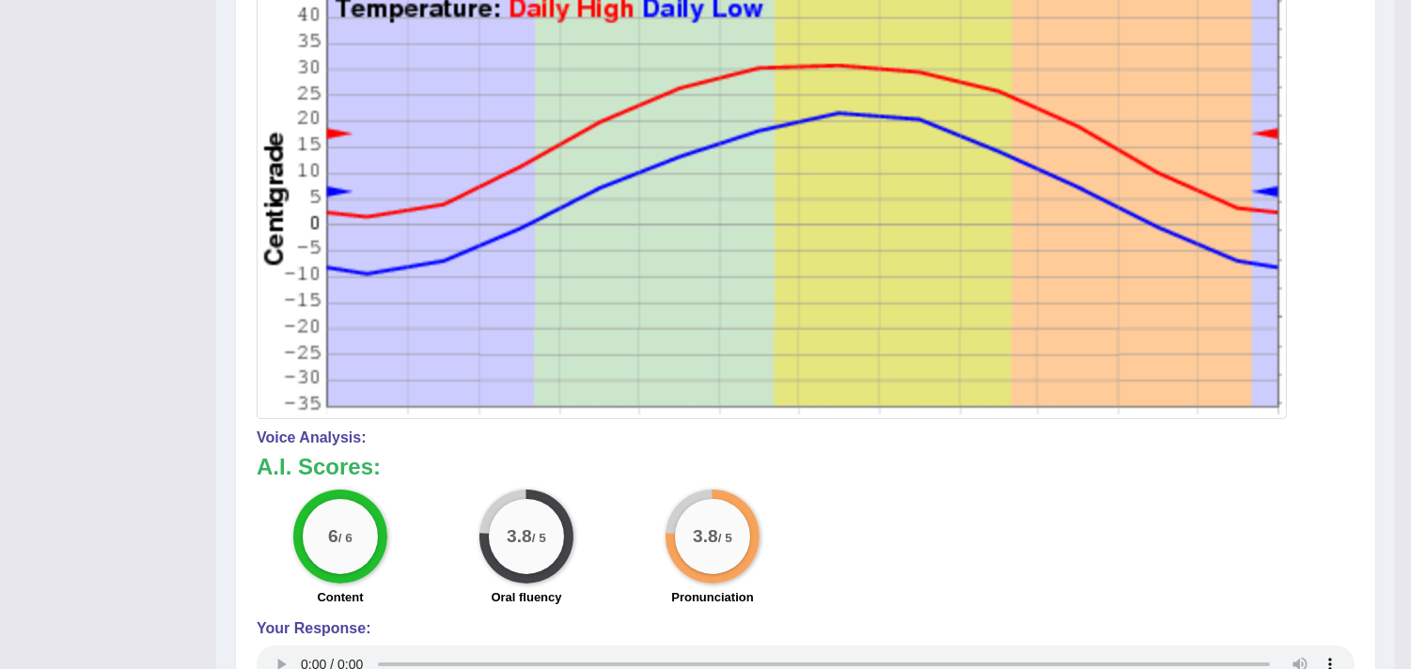
scroll to position [78, 0]
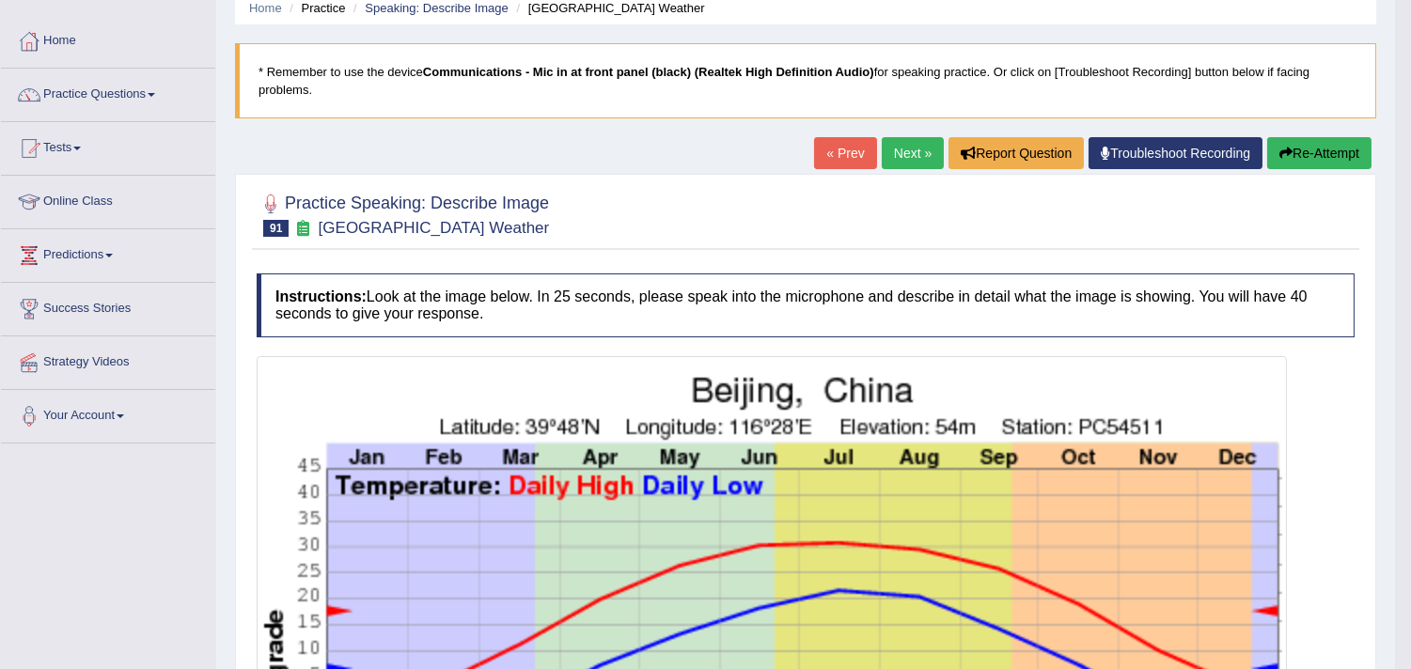
click at [904, 163] on link "Next »" at bounding box center [913, 153] width 62 height 32
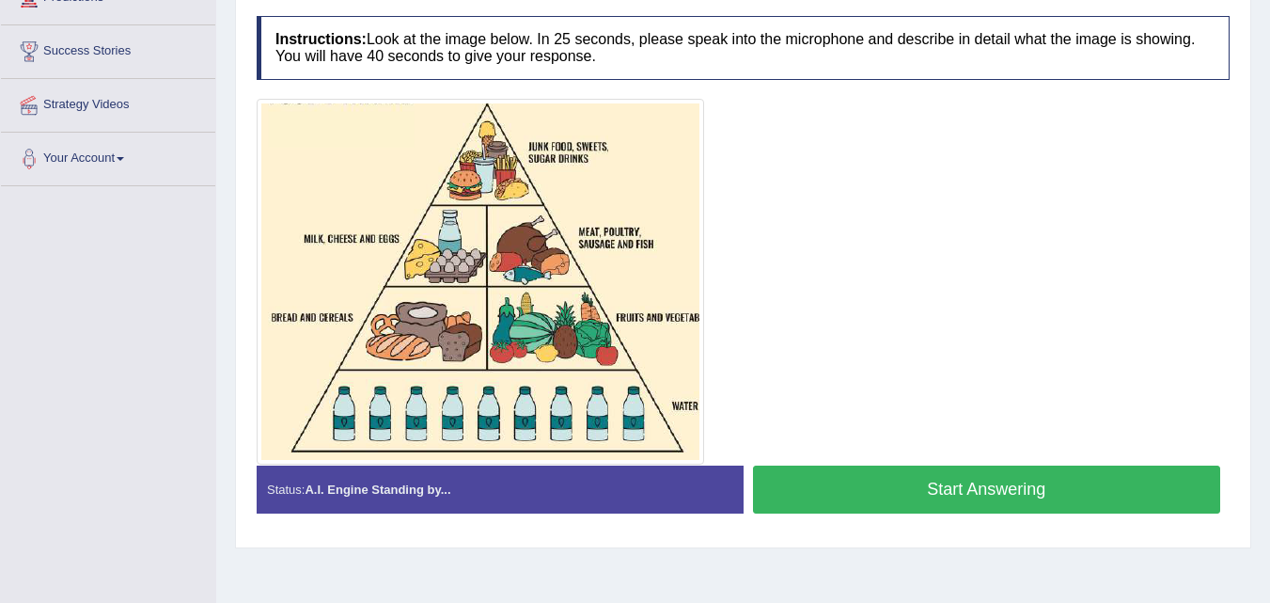
scroll to position [337, 0]
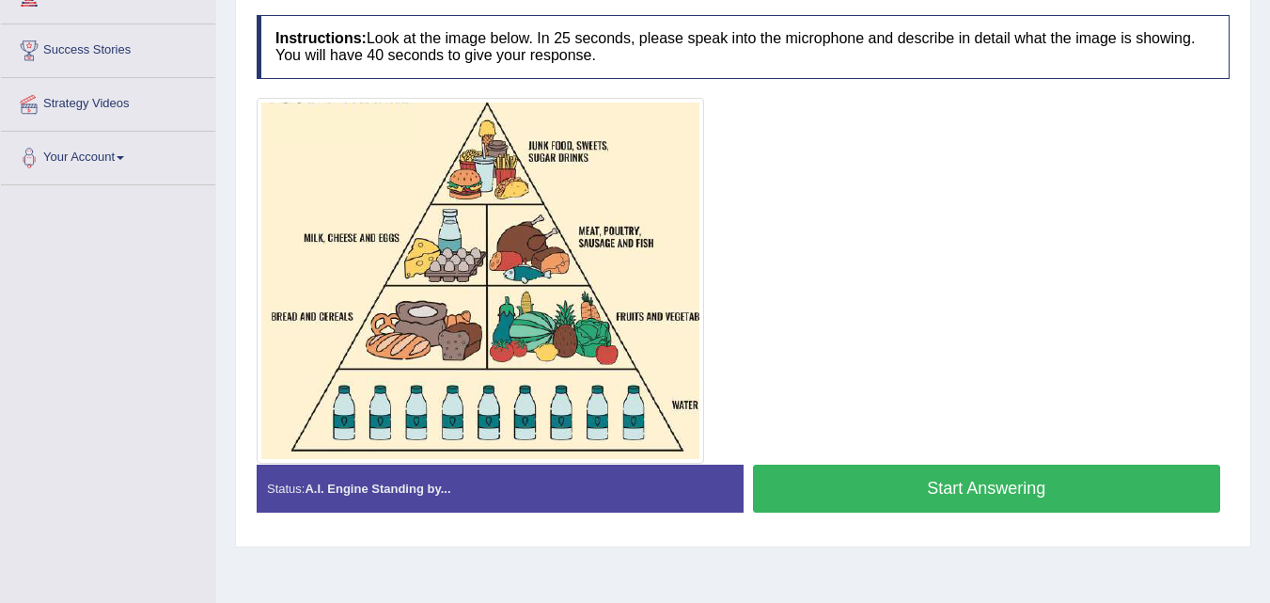
click at [801, 479] on button "Start Answering" at bounding box center [987, 488] width 468 height 48
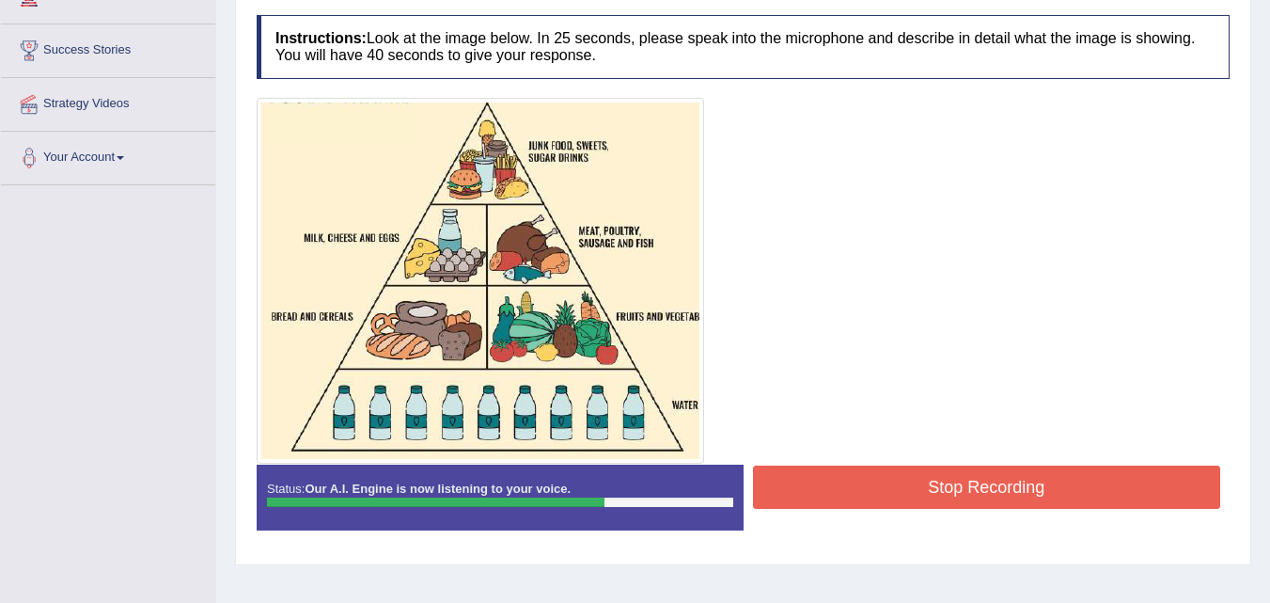
click at [801, 479] on button "Stop Recording" at bounding box center [987, 486] width 468 height 43
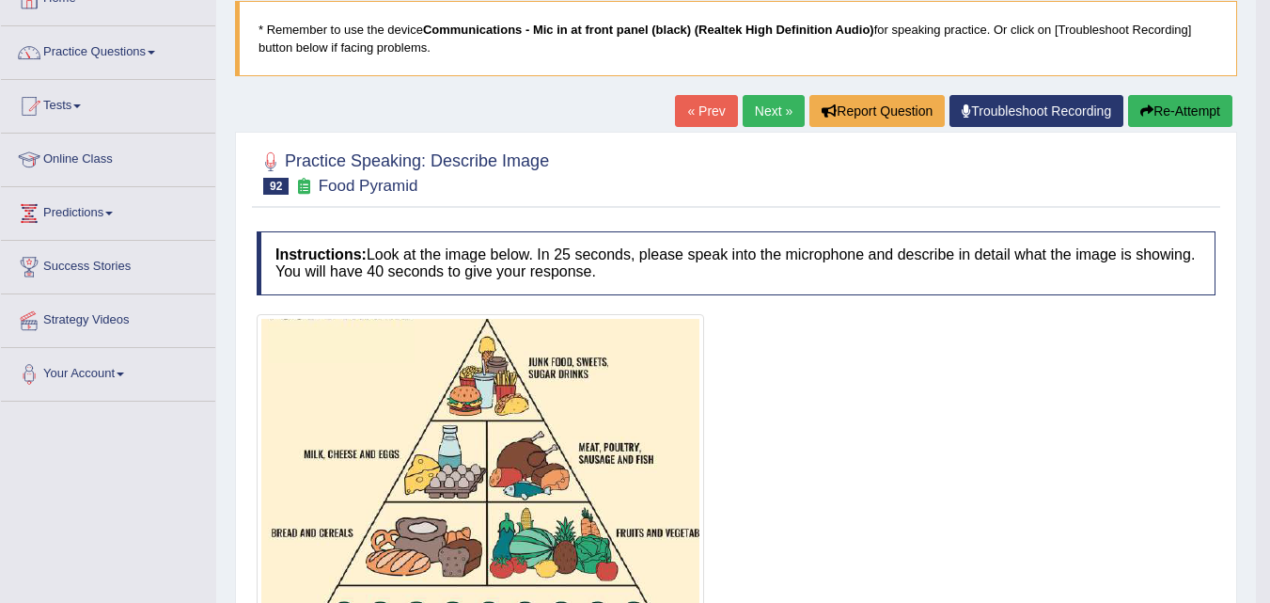
scroll to position [119, 0]
click at [760, 104] on link "Next »" at bounding box center [774, 112] width 62 height 32
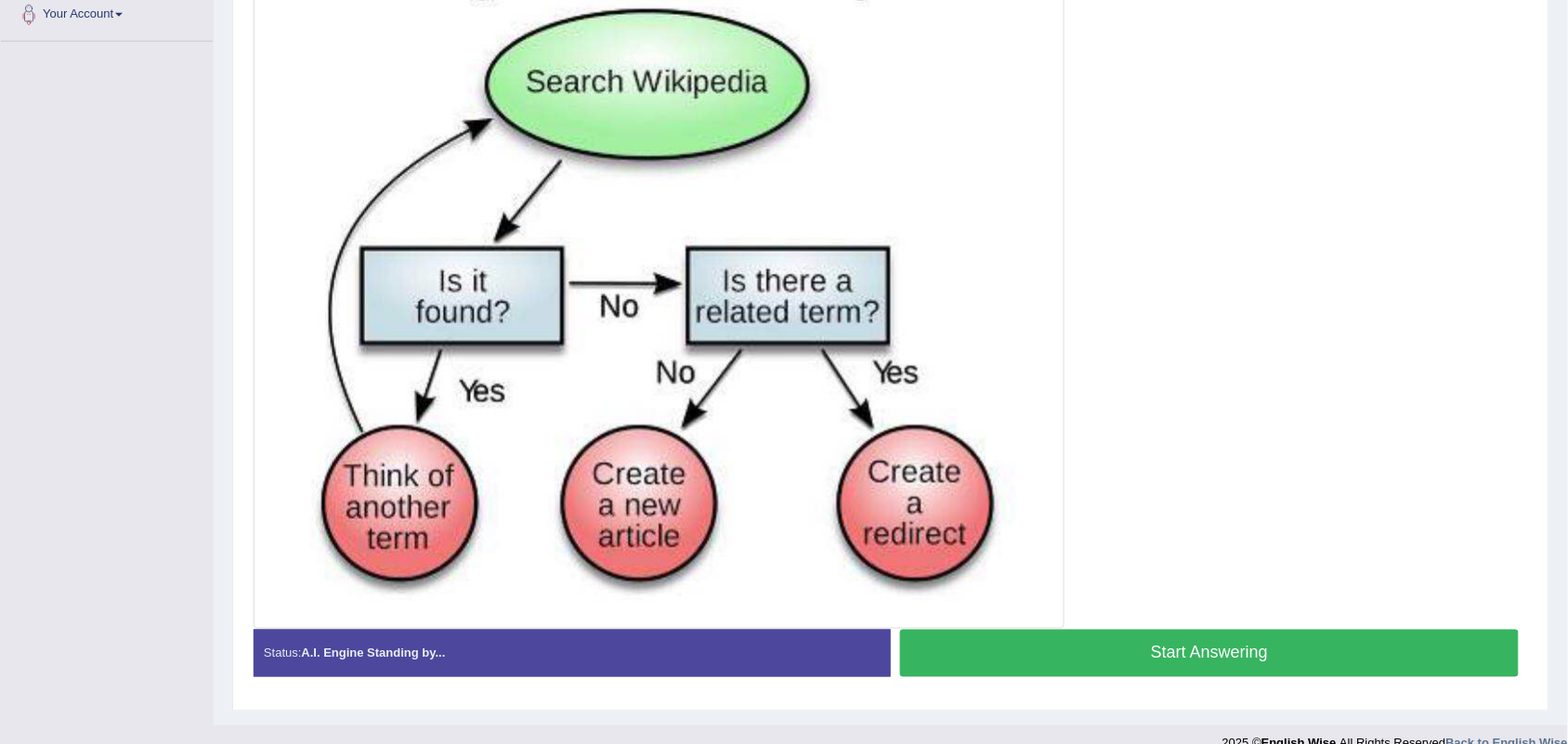
drag, startPoint x: 1079, startPoint y: 1, endPoint x: 1139, endPoint y: 517, distance: 519.5
click at [1139, 517] on div at bounding box center [891, 275] width 1275 height 707
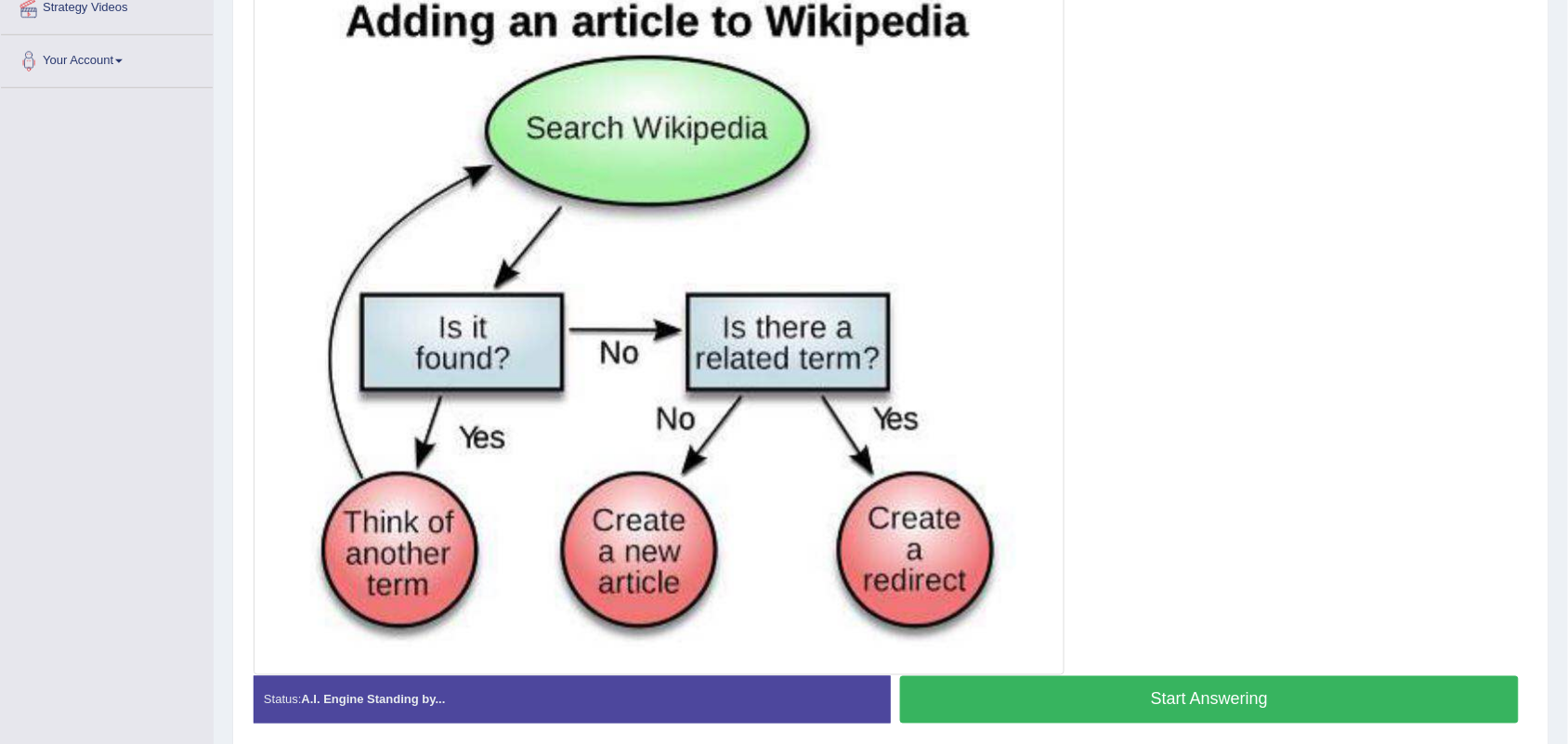
scroll to position [428, 0]
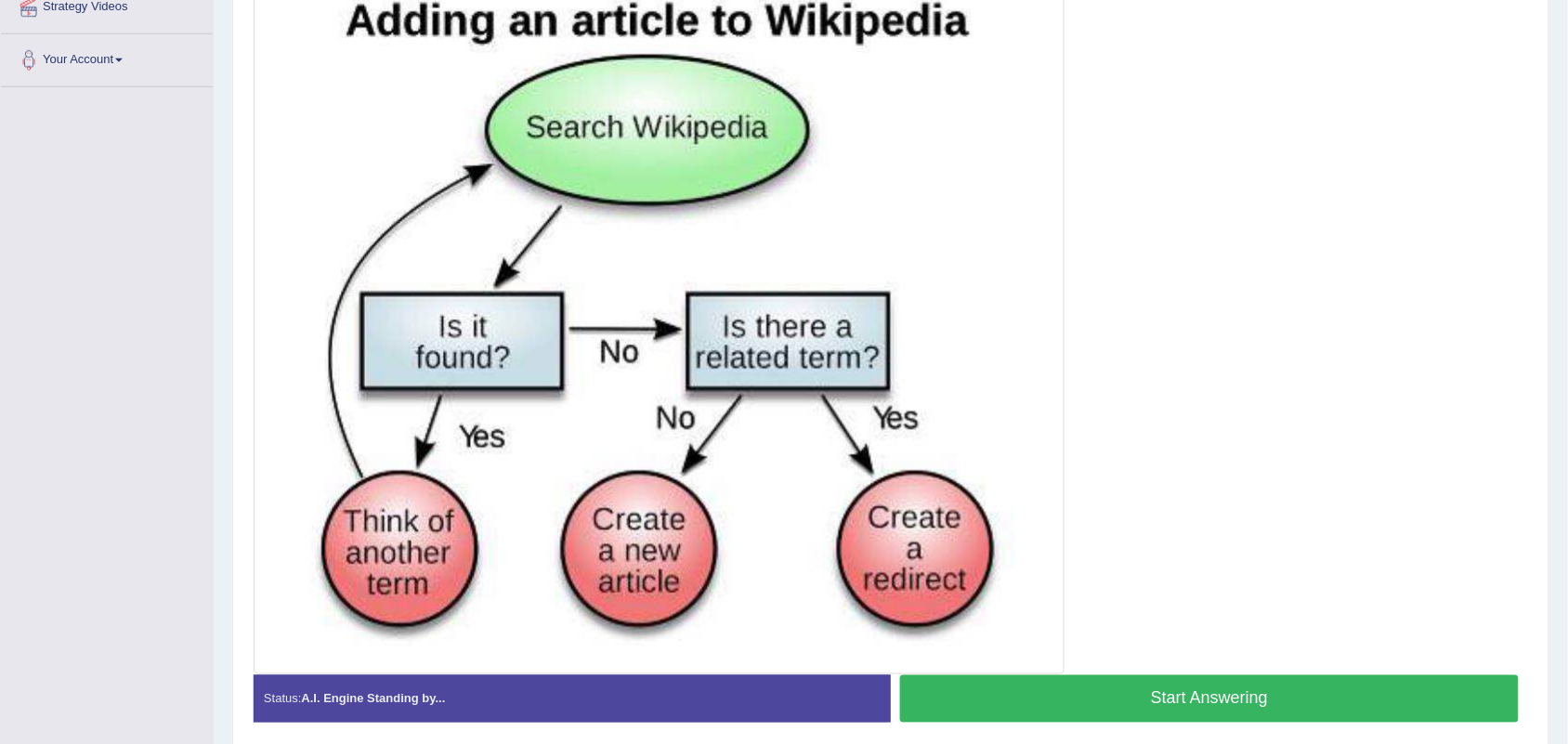
click at [996, 595] on button "Start Answering" at bounding box center [1209, 699] width 619 height 47
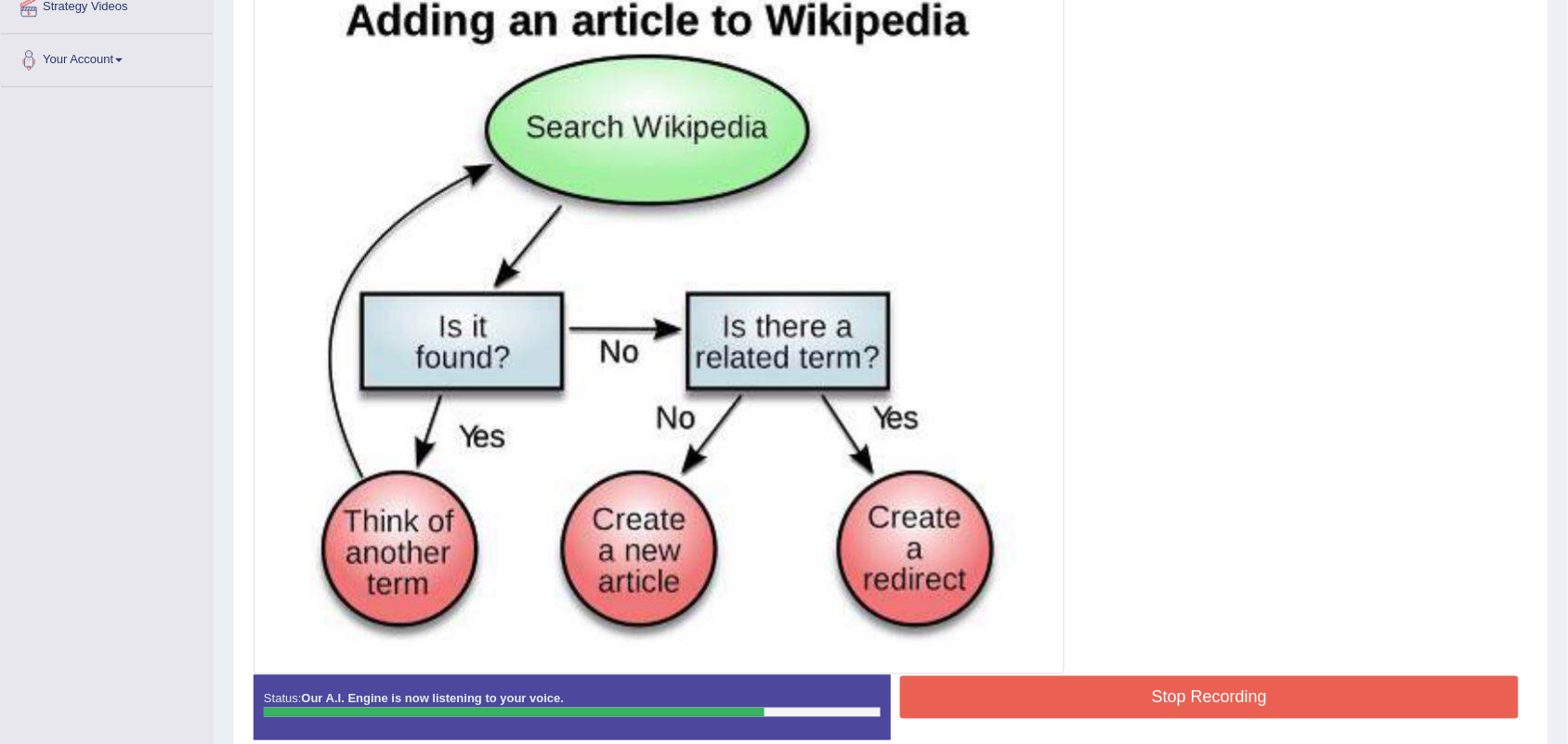
click at [996, 595] on button "Stop Recording" at bounding box center [1209, 697] width 619 height 42
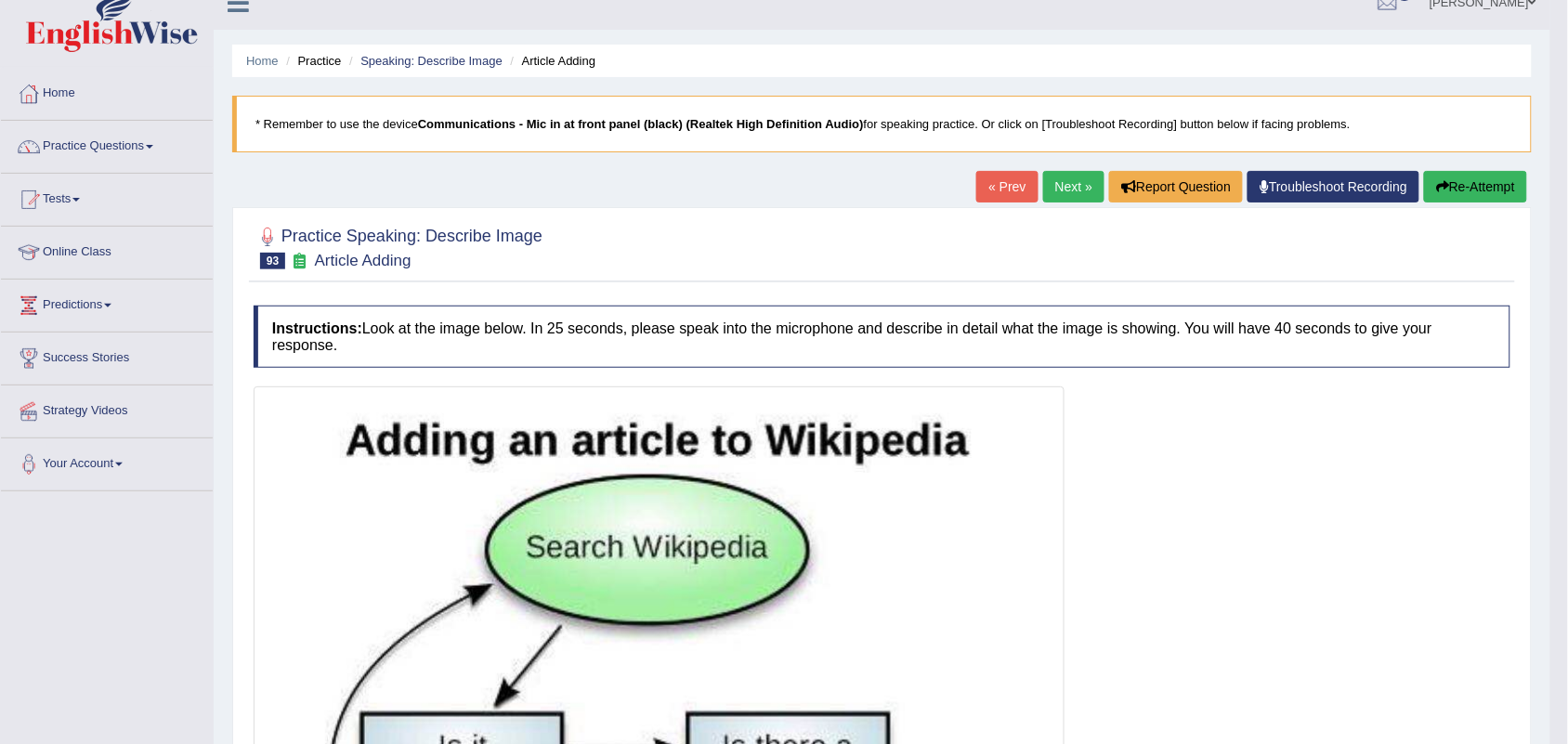
scroll to position [0, 0]
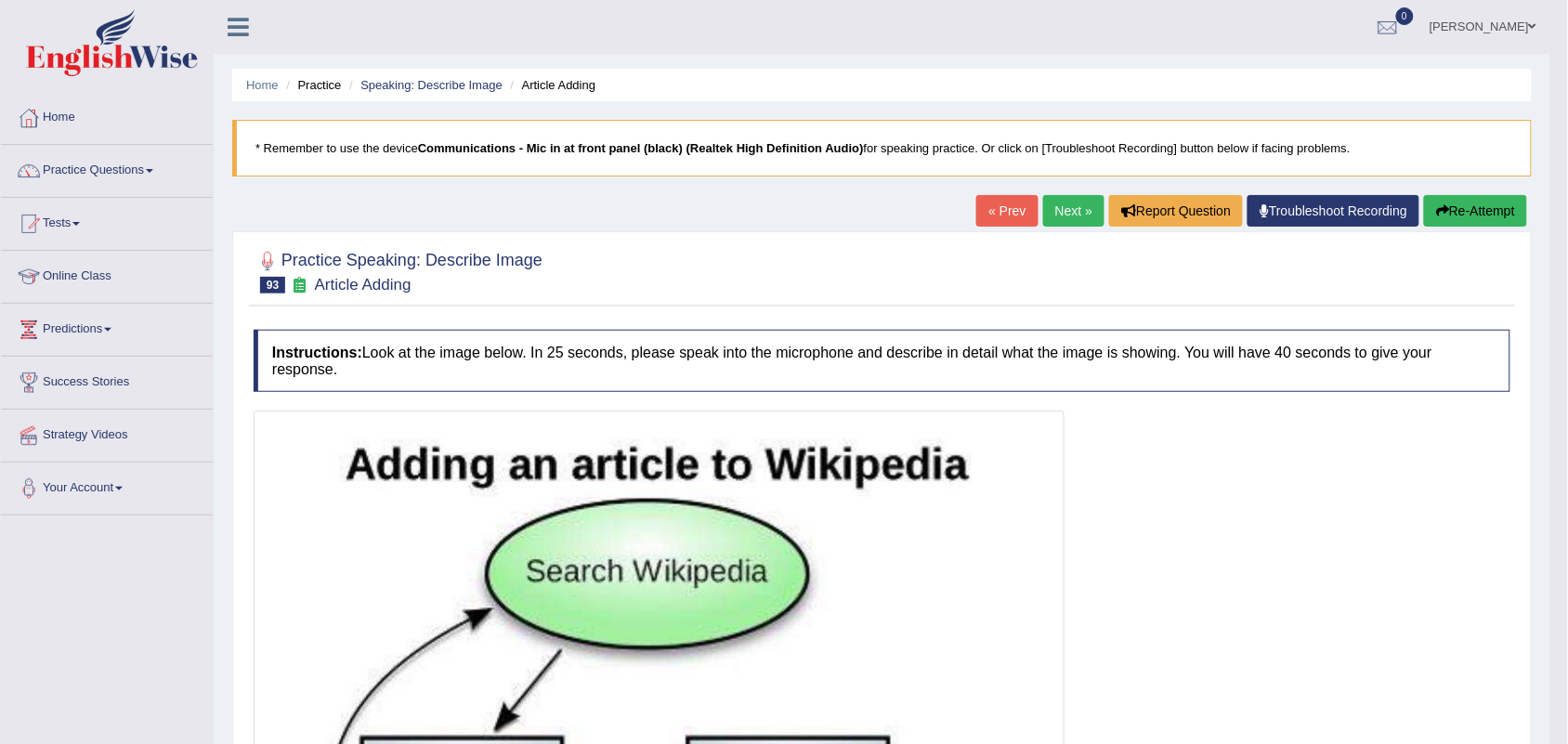
click at [1046, 209] on link "Next »" at bounding box center [1074, 210] width 61 height 32
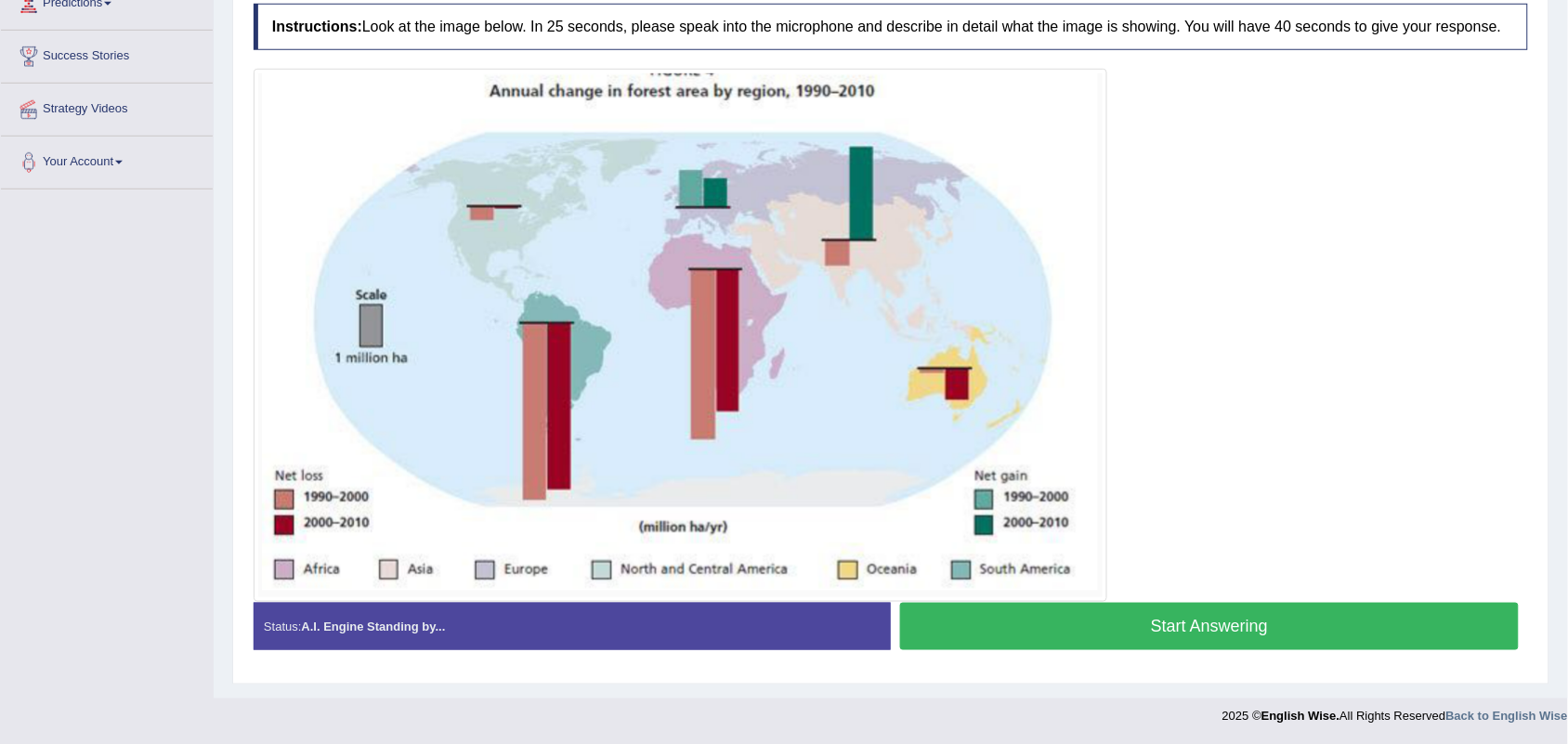
scroll to position [328, 0]
click at [1000, 613] on button "Start Answering" at bounding box center [1209, 625] width 619 height 47
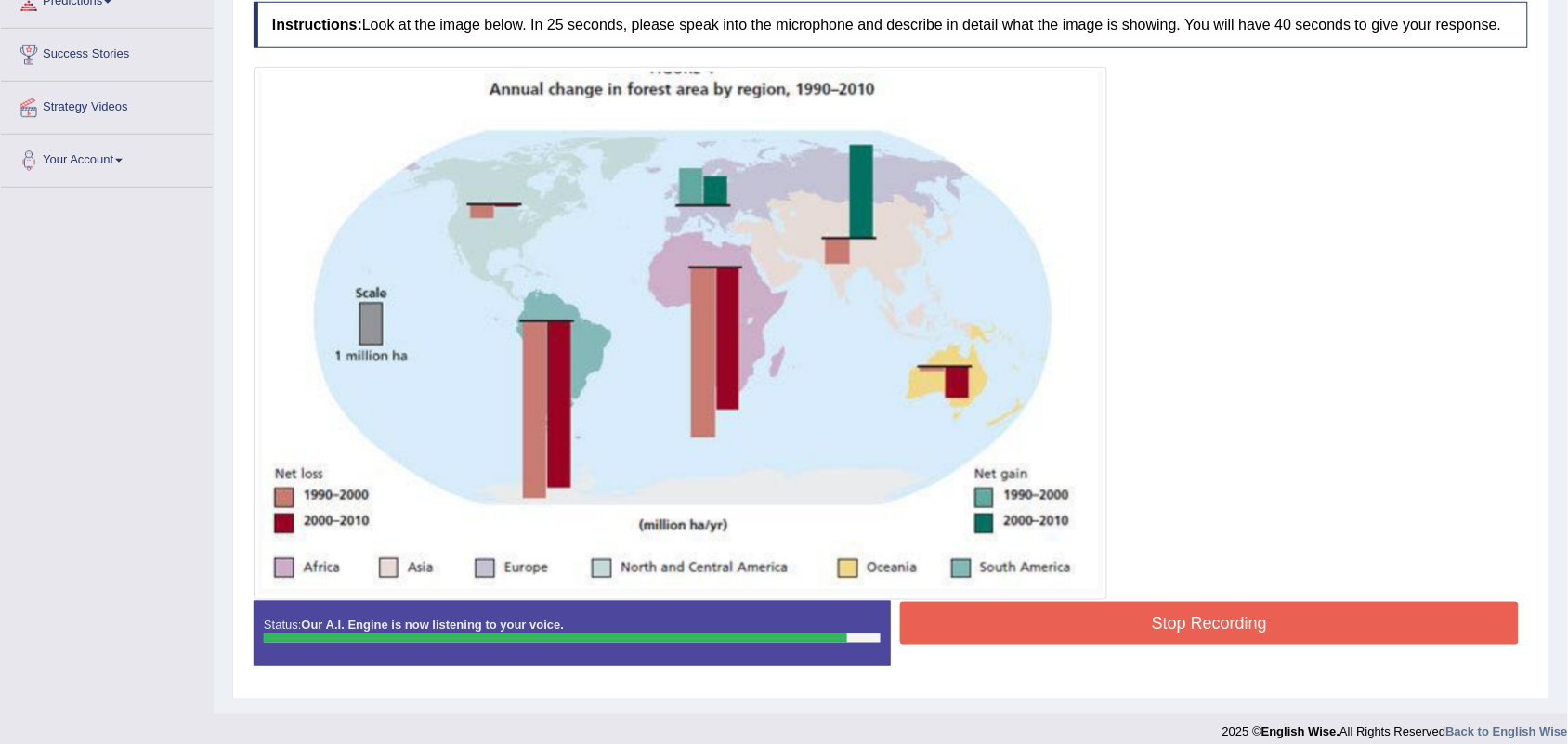
click at [1000, 613] on button "Stop Recording" at bounding box center [1209, 622] width 619 height 42
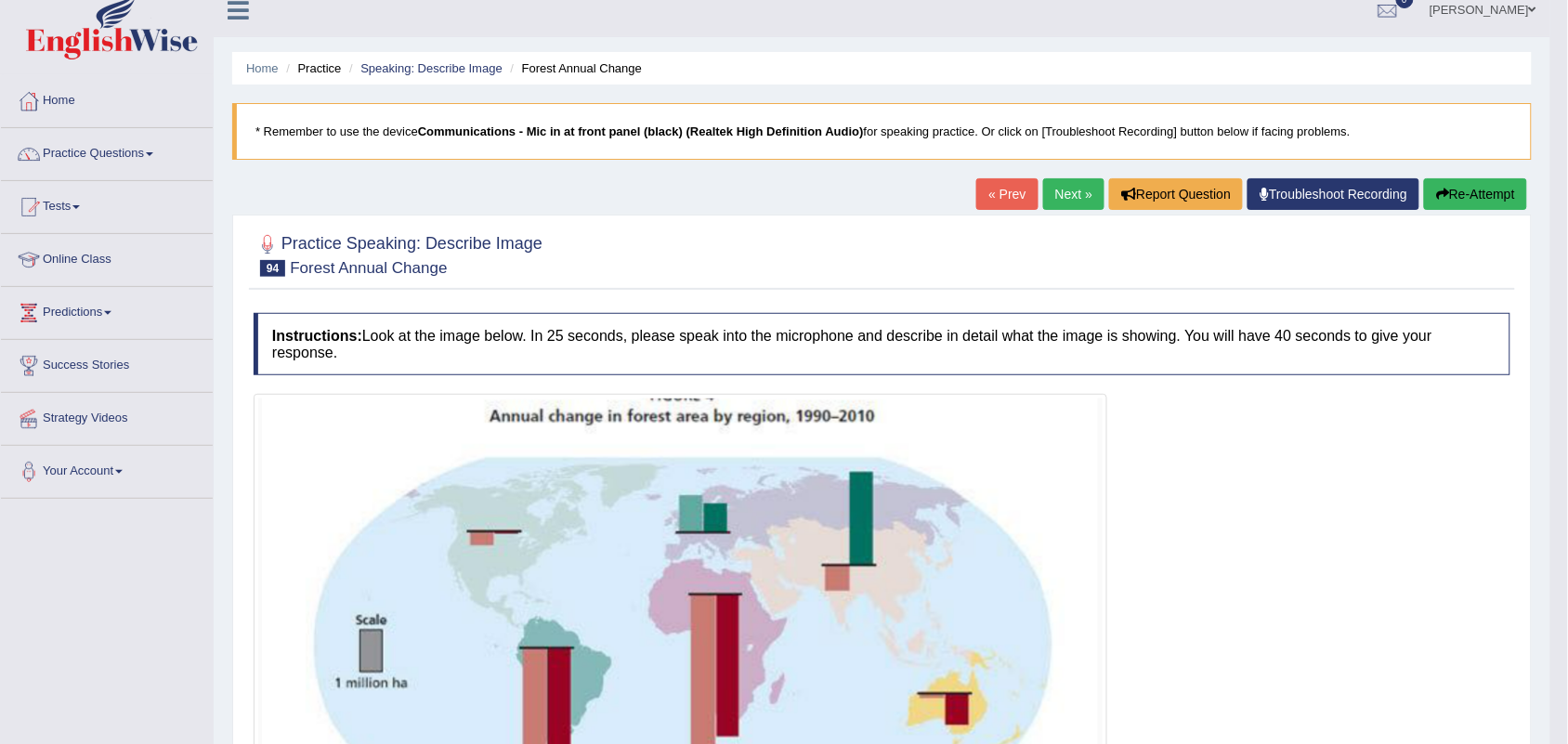
scroll to position [0, 0]
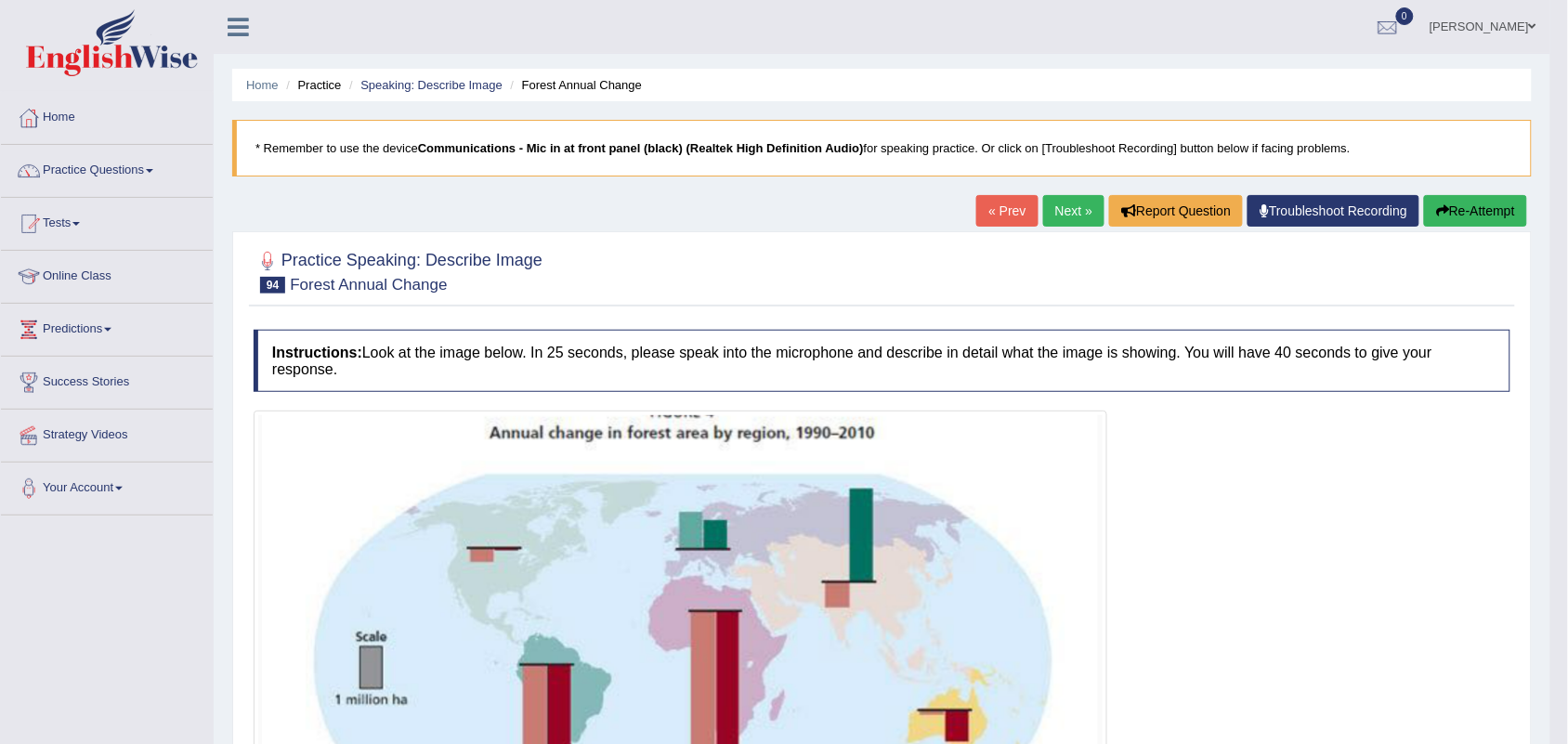
click at [1060, 203] on link "Next »" at bounding box center [1074, 210] width 61 height 32
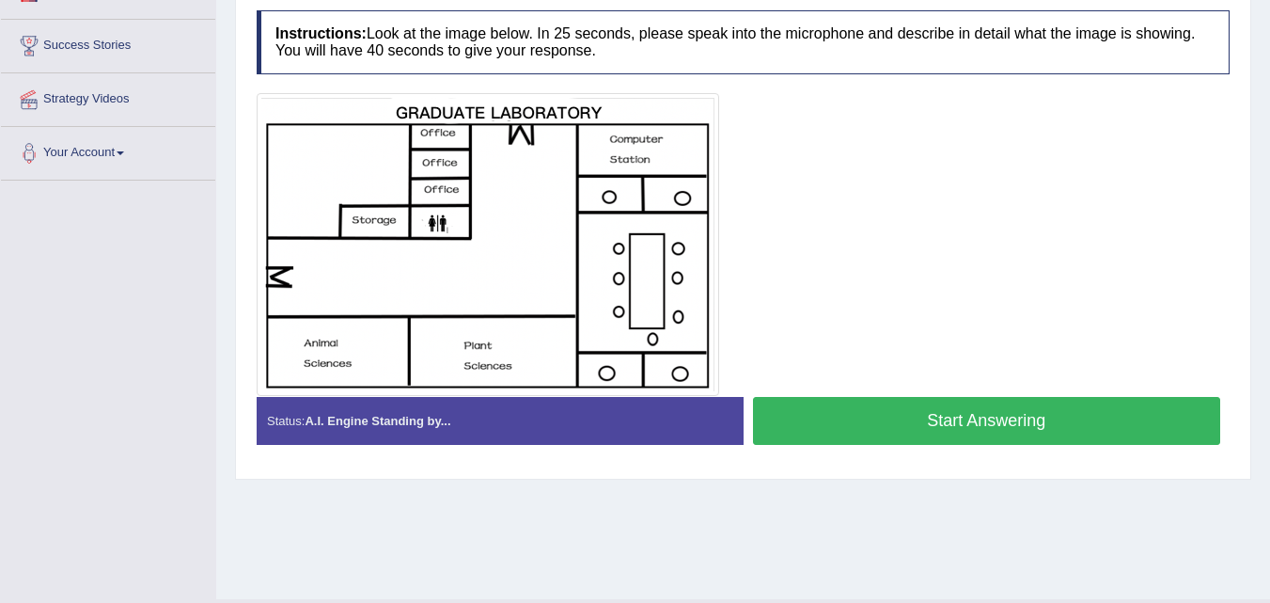
scroll to position [338, 0]
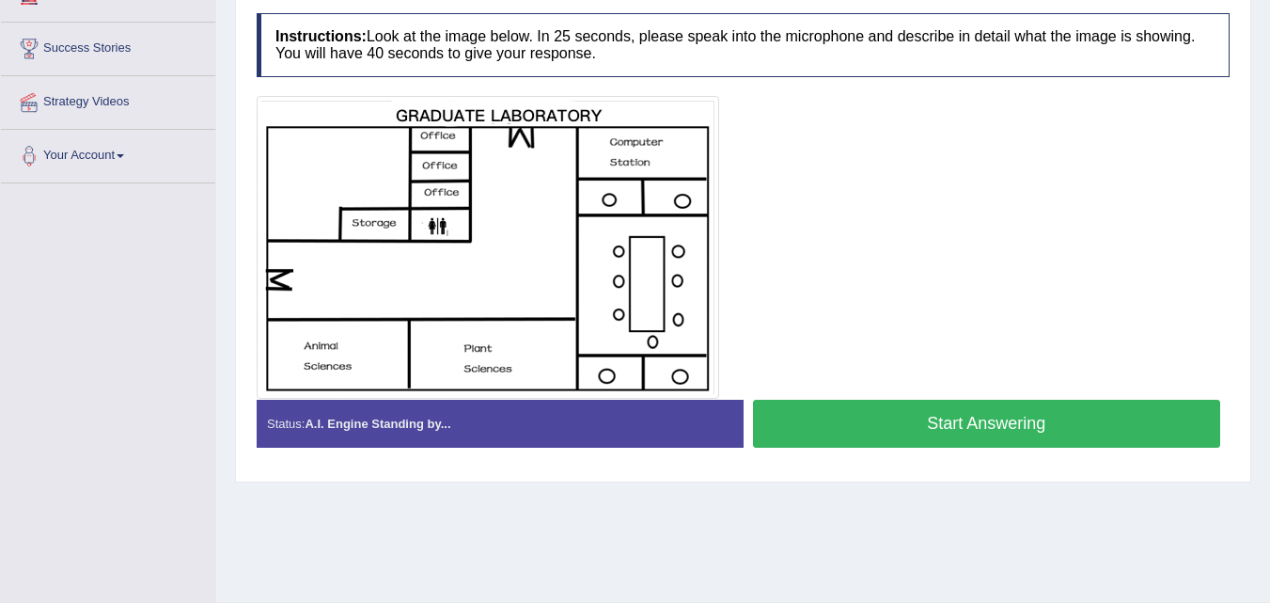
click at [818, 436] on button "Start Answering" at bounding box center [987, 424] width 468 height 48
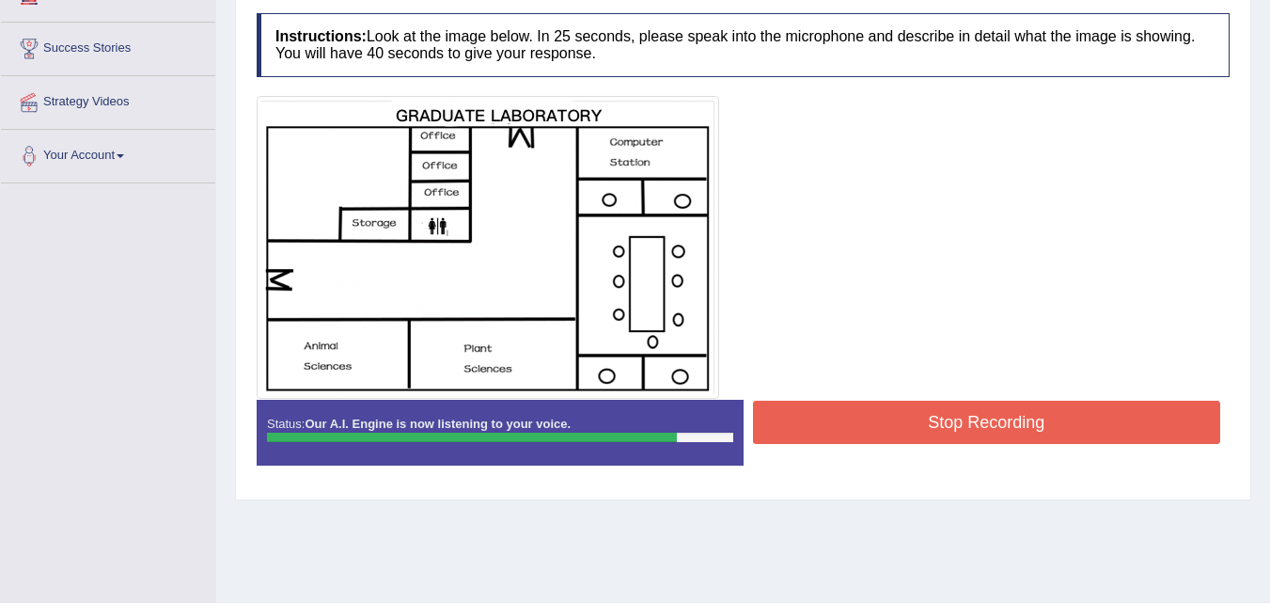
click at [818, 436] on button "Stop Recording" at bounding box center [987, 421] width 468 height 43
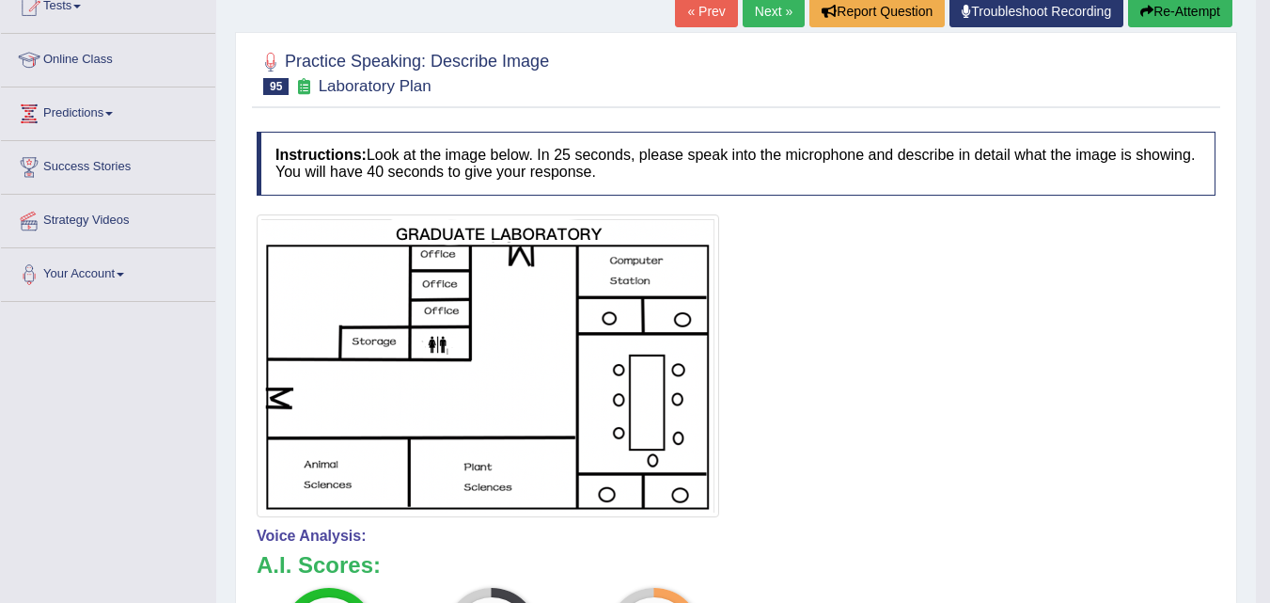
scroll to position [139, 0]
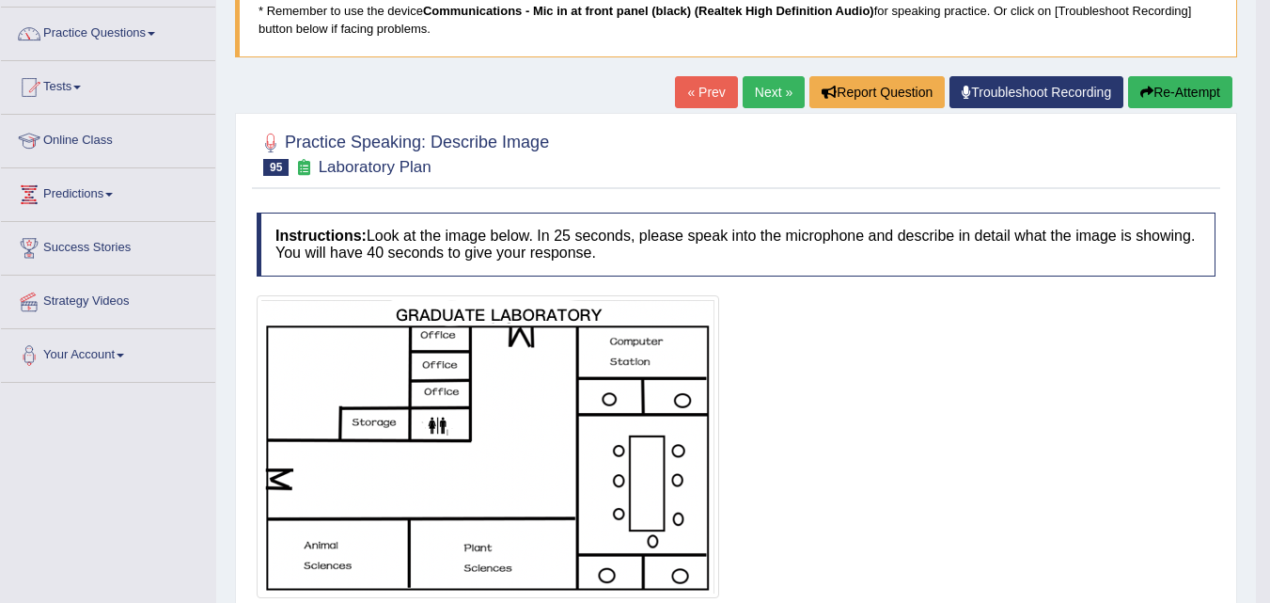
click at [776, 87] on link "Next »" at bounding box center [774, 92] width 62 height 32
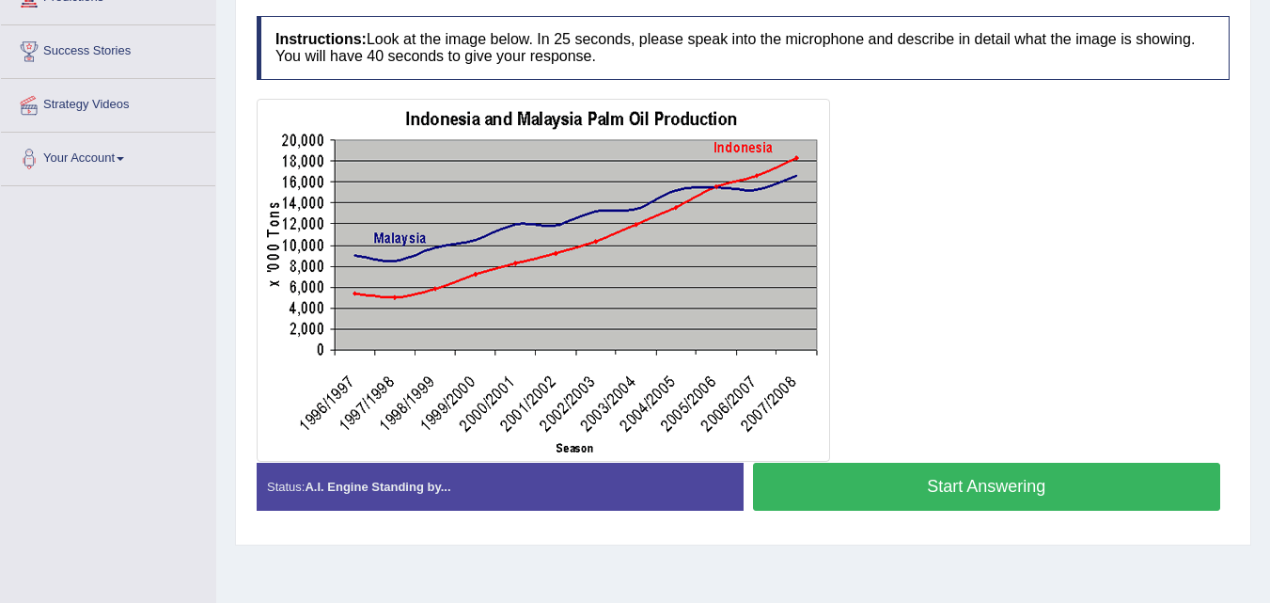
click at [786, 487] on button "Start Answering" at bounding box center [987, 487] width 468 height 48
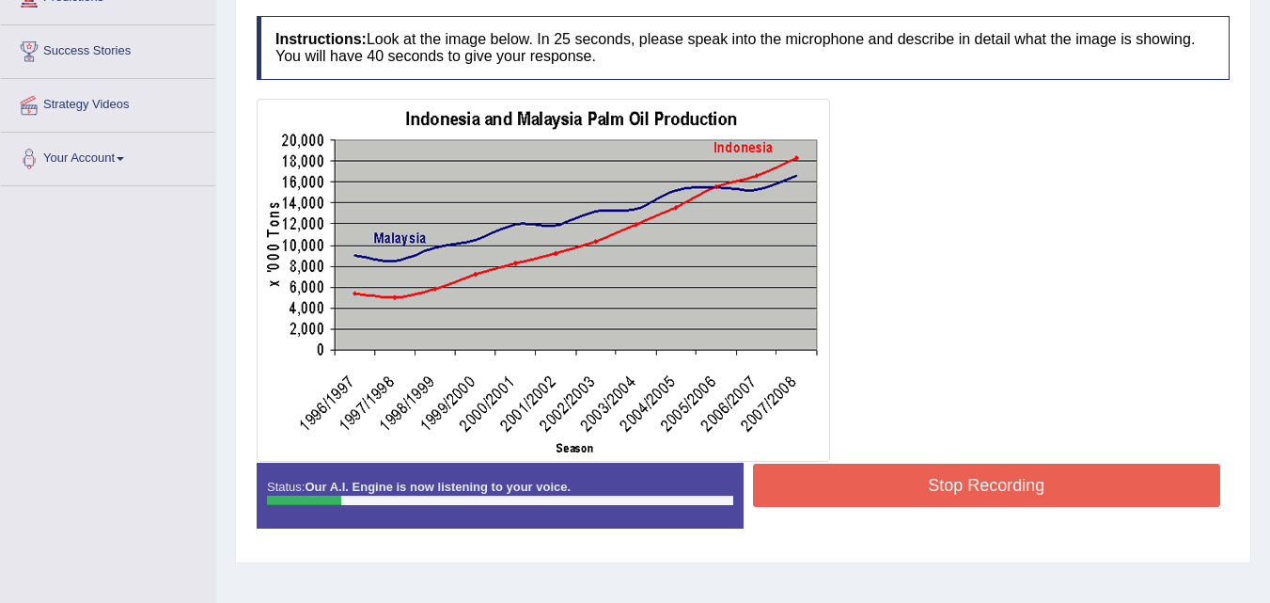
click at [786, 487] on button "Stop Recording" at bounding box center [987, 484] width 468 height 43
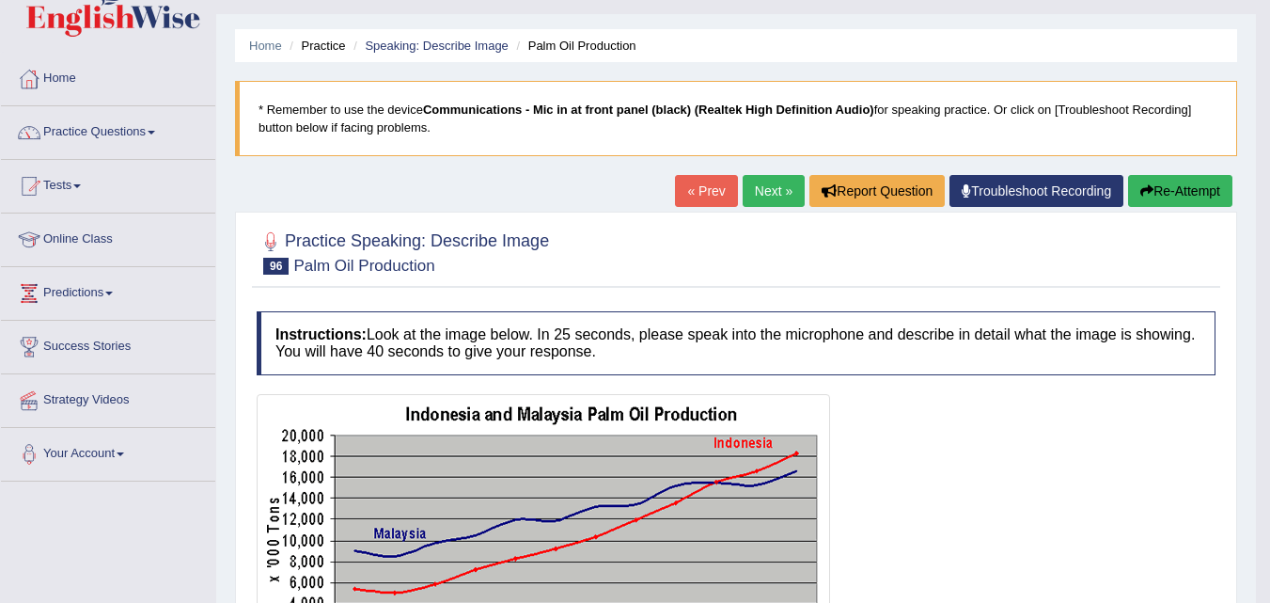
scroll to position [35, 0]
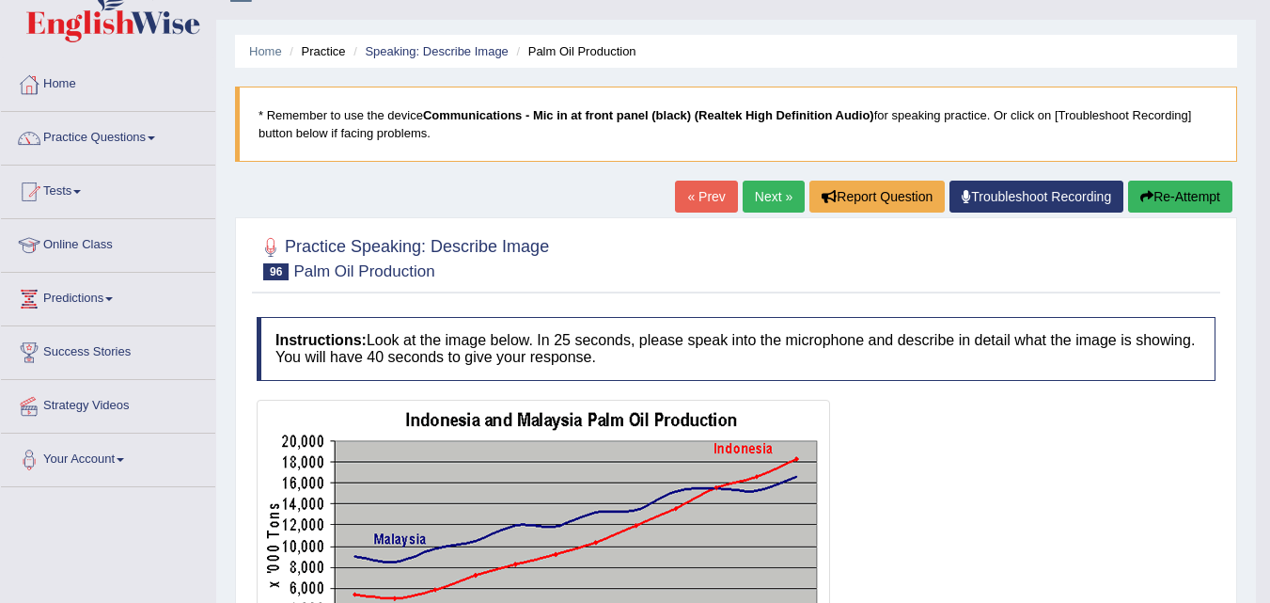
click at [1183, 197] on button "Re-Attempt" at bounding box center [1180, 196] width 104 height 32
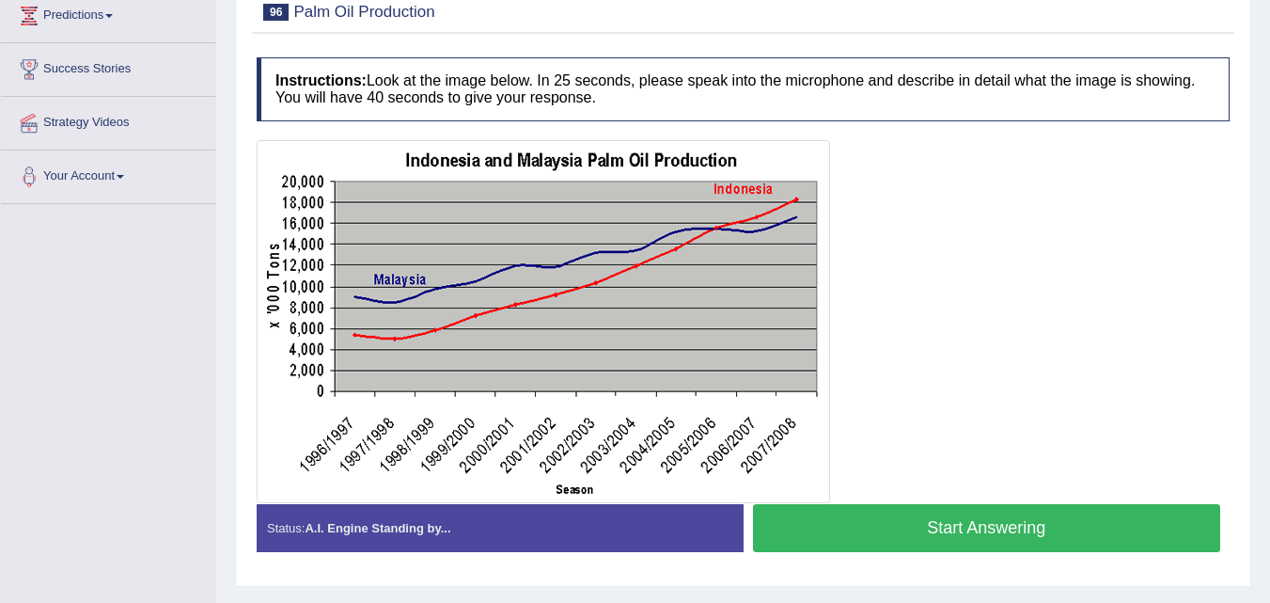
click at [822, 520] on button "Start Answering" at bounding box center [987, 528] width 468 height 48
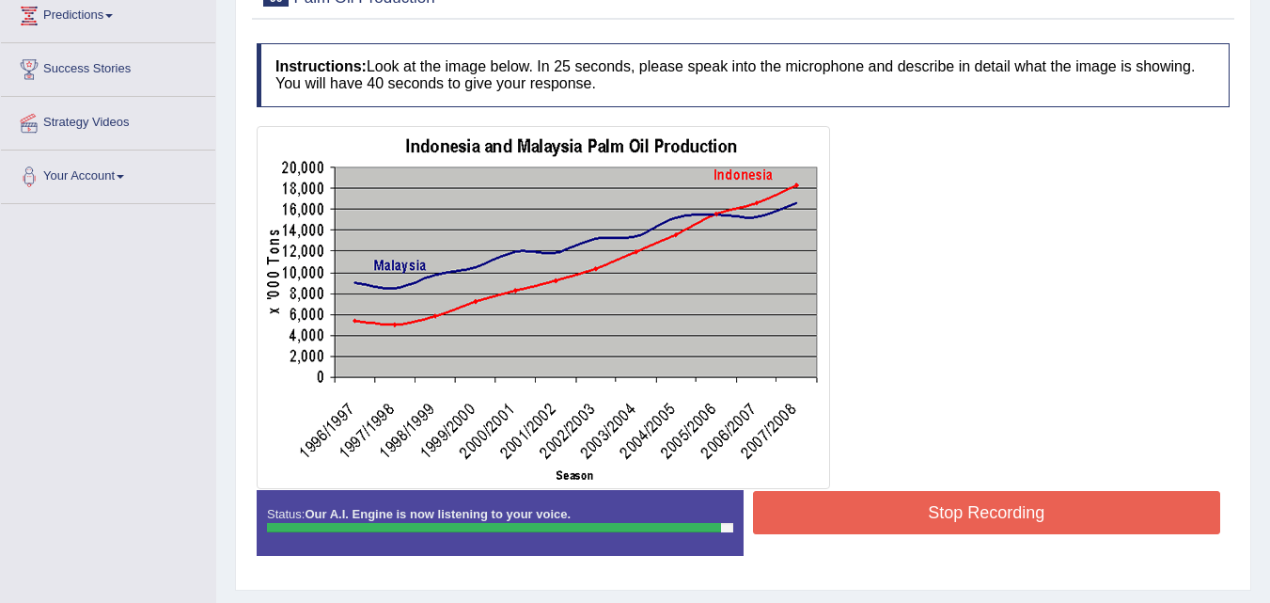
click at [822, 520] on button "Stop Recording" at bounding box center [987, 512] width 468 height 43
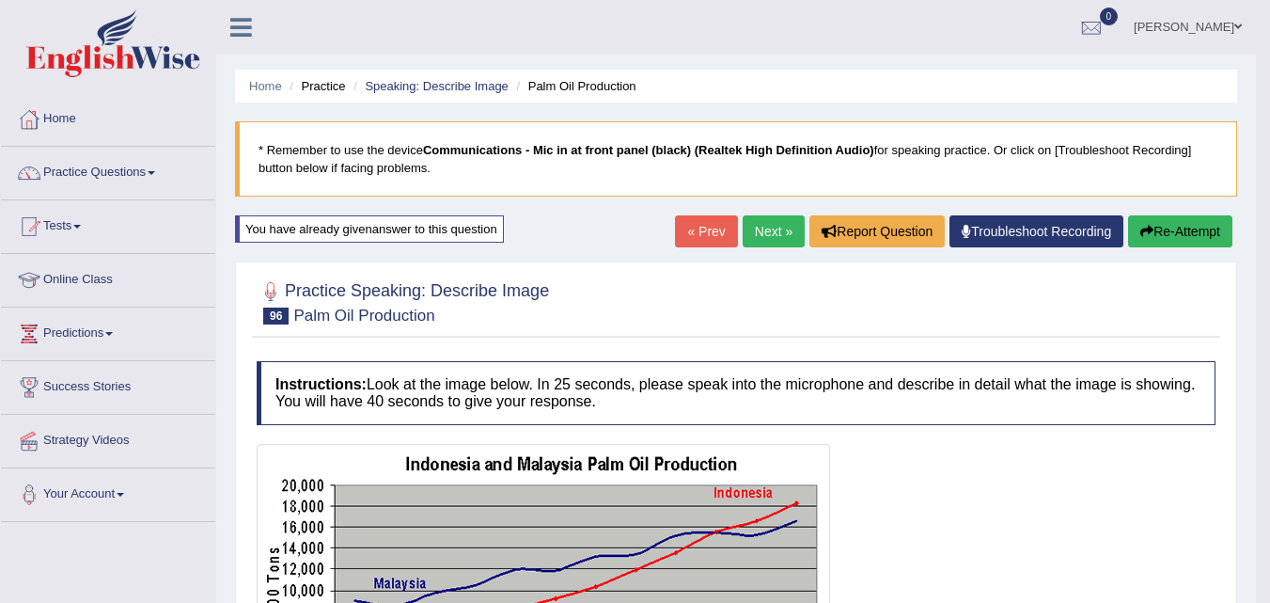
click at [1156, 224] on button "Re-Attempt" at bounding box center [1180, 231] width 104 height 32
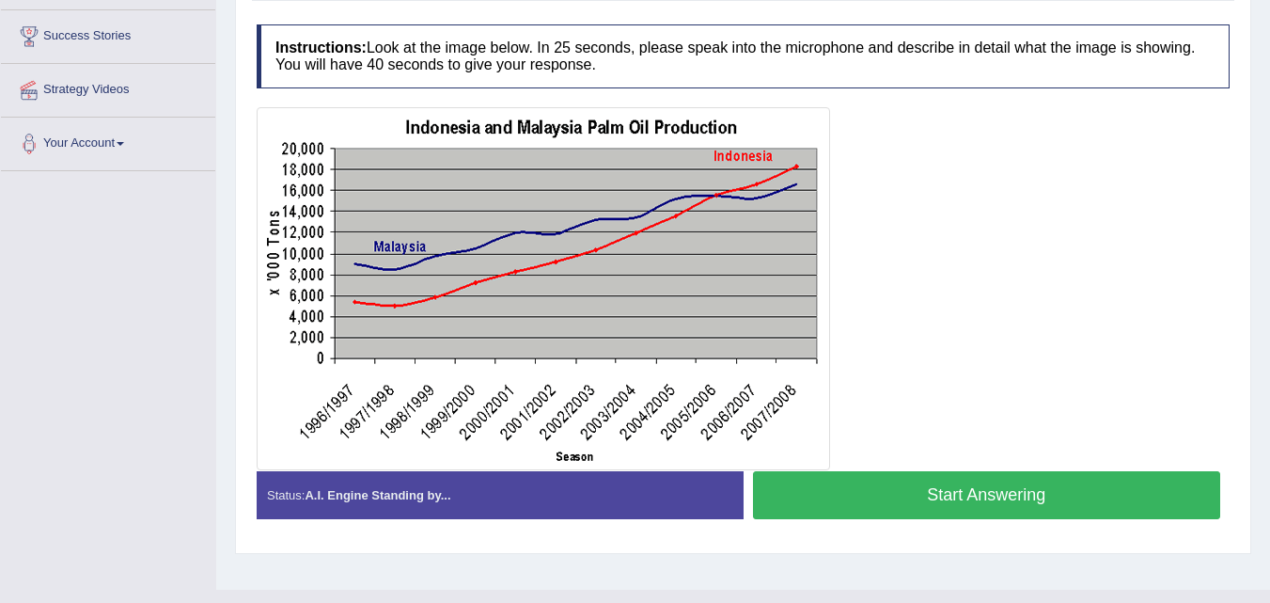
click at [904, 507] on button "Start Answering" at bounding box center [987, 495] width 468 height 48
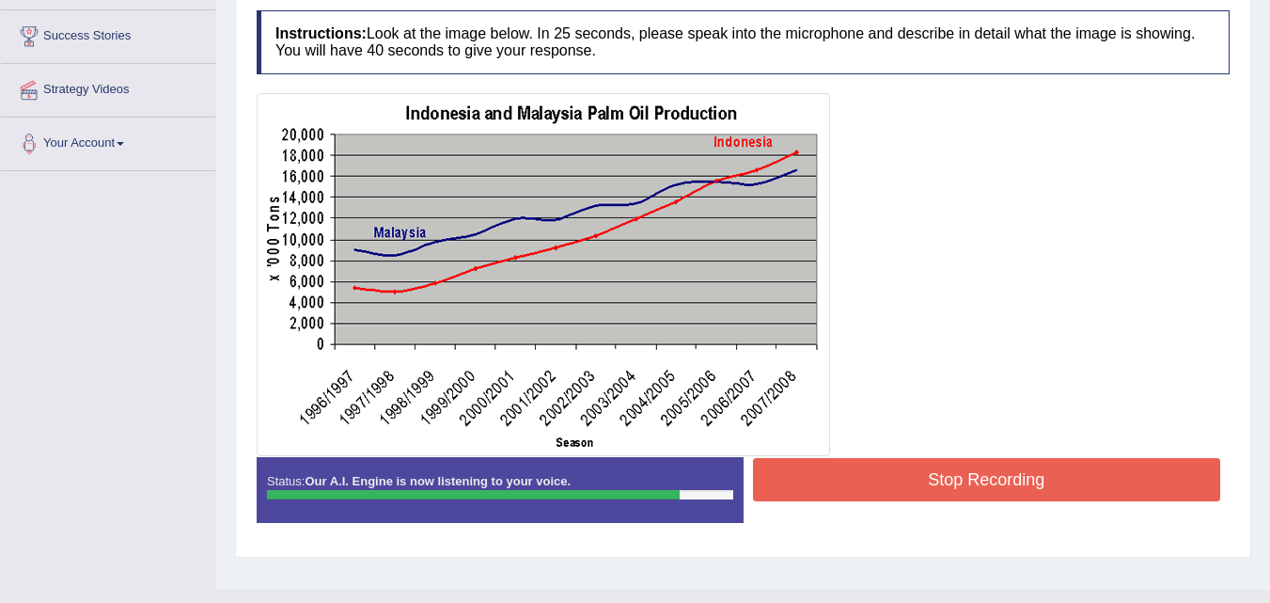
click at [907, 490] on button "Stop Recording" at bounding box center [987, 479] width 468 height 43
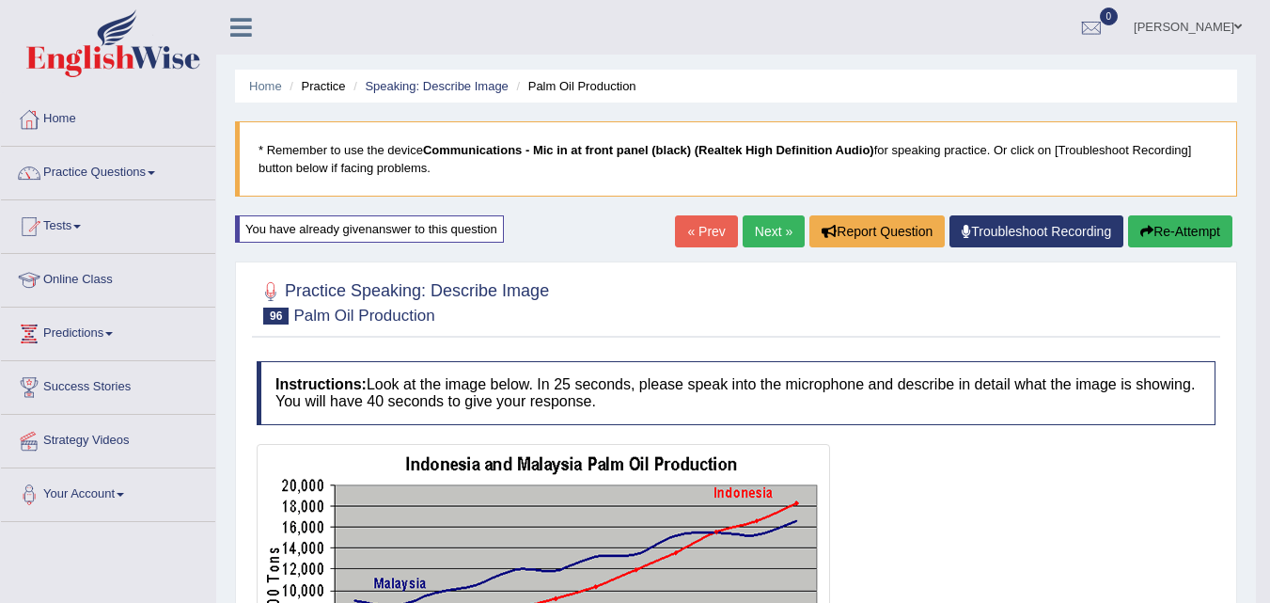
click at [751, 234] on link "Next »" at bounding box center [774, 231] width 62 height 32
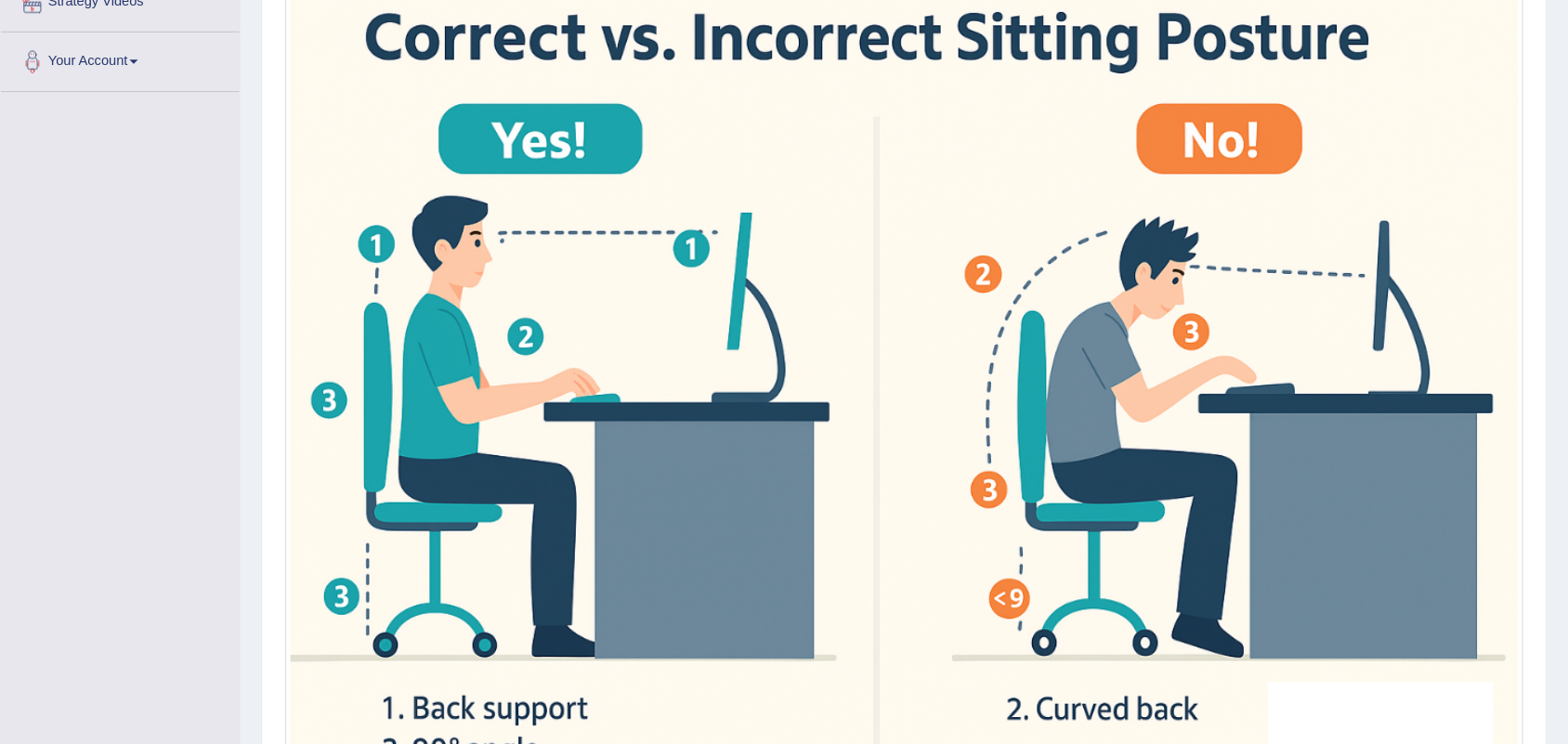
scroll to position [434, 0]
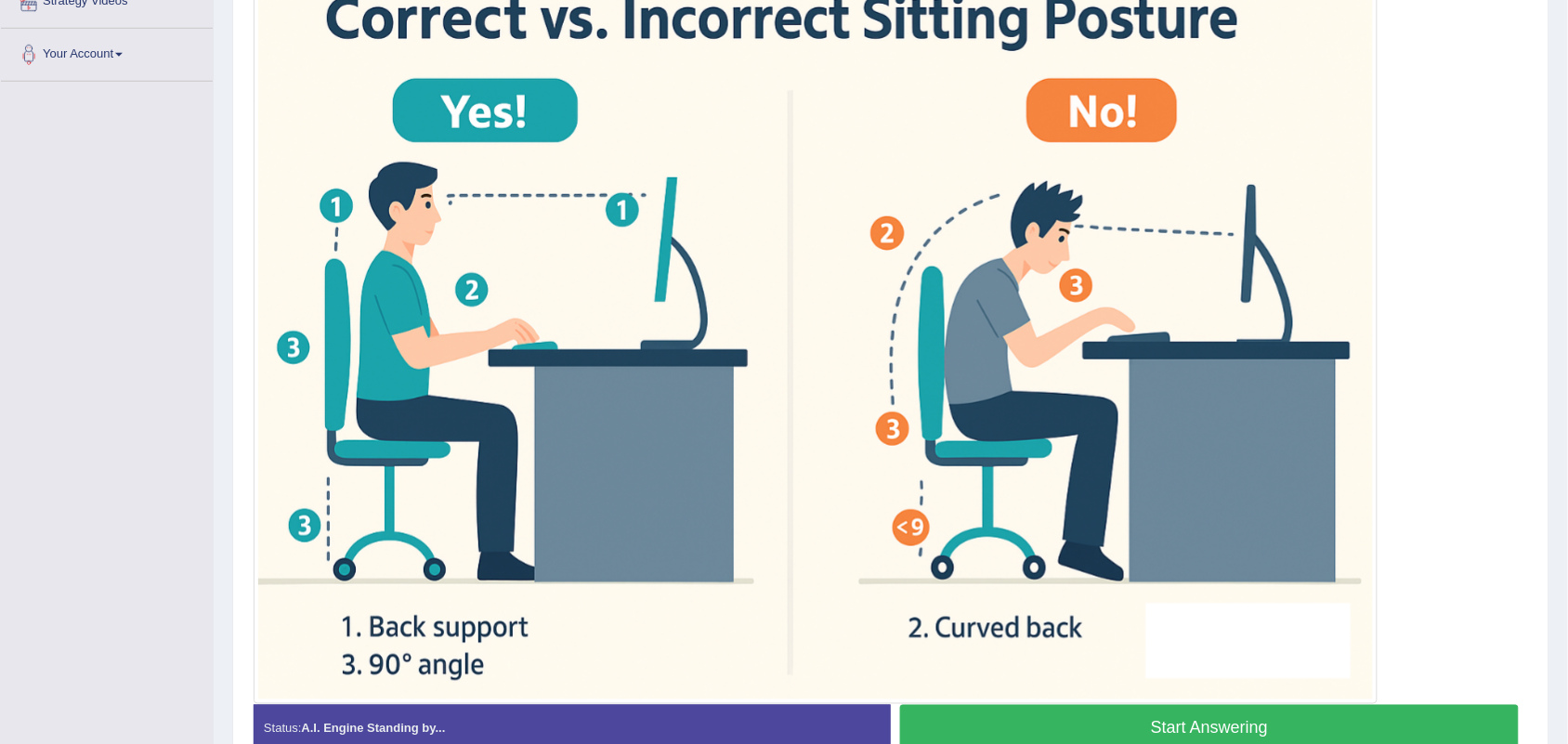
drag, startPoint x: 1268, startPoint y: 0, endPoint x: 782, endPoint y: 506, distance: 701.6
click at [782, 506] on img at bounding box center [815, 332] width 1114 height 734
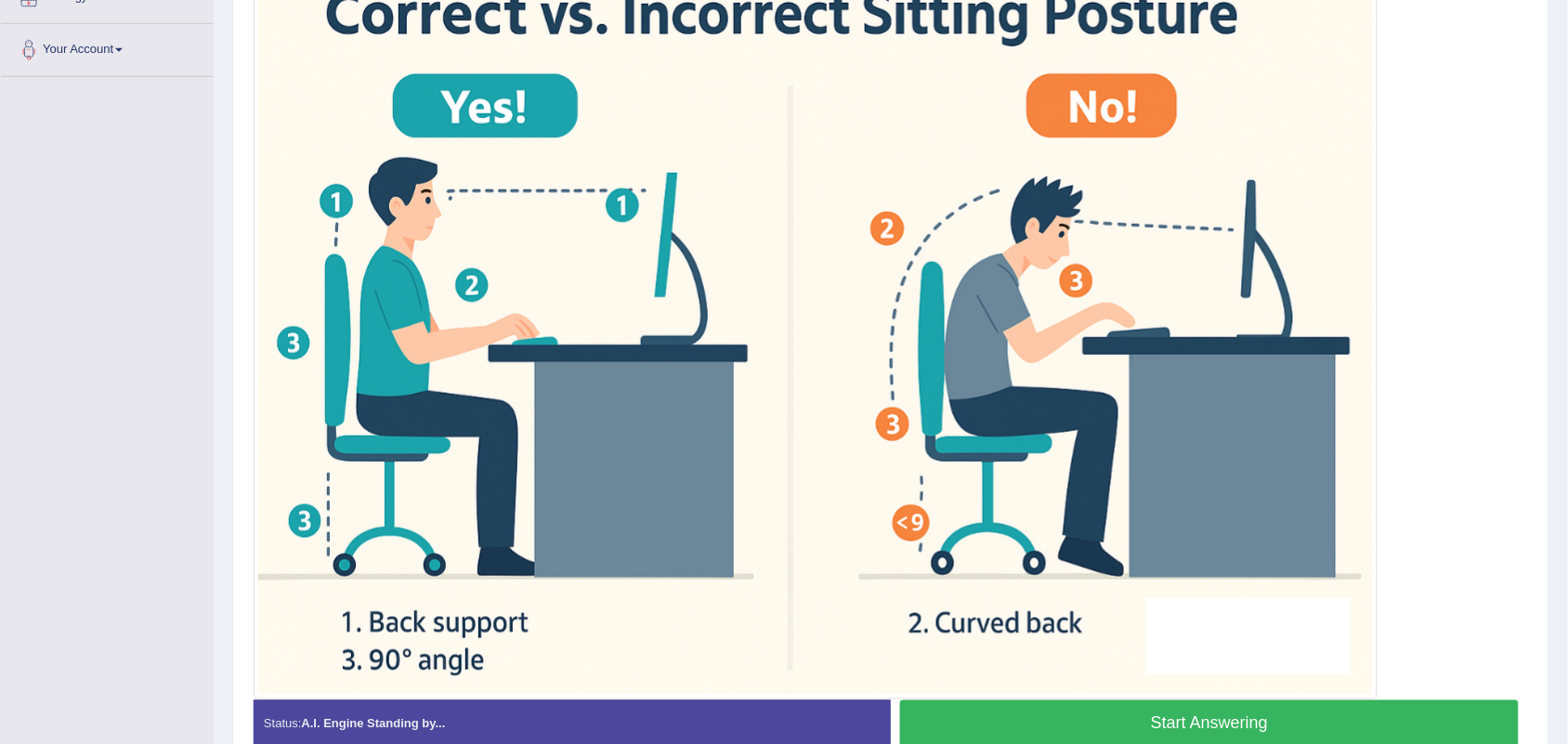
scroll to position [440, 0]
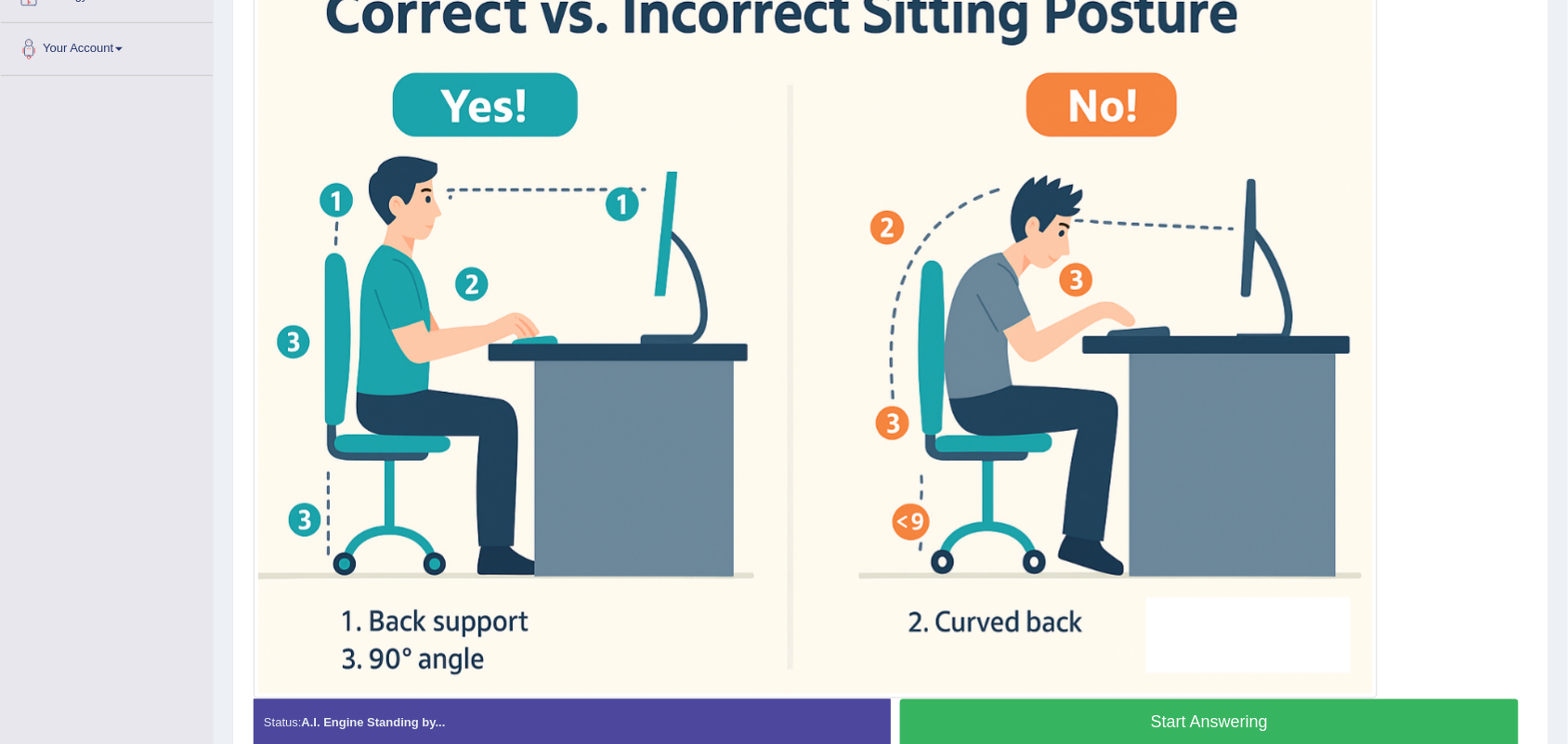
click at [922, 595] on button "Start Answering" at bounding box center [1209, 723] width 619 height 47
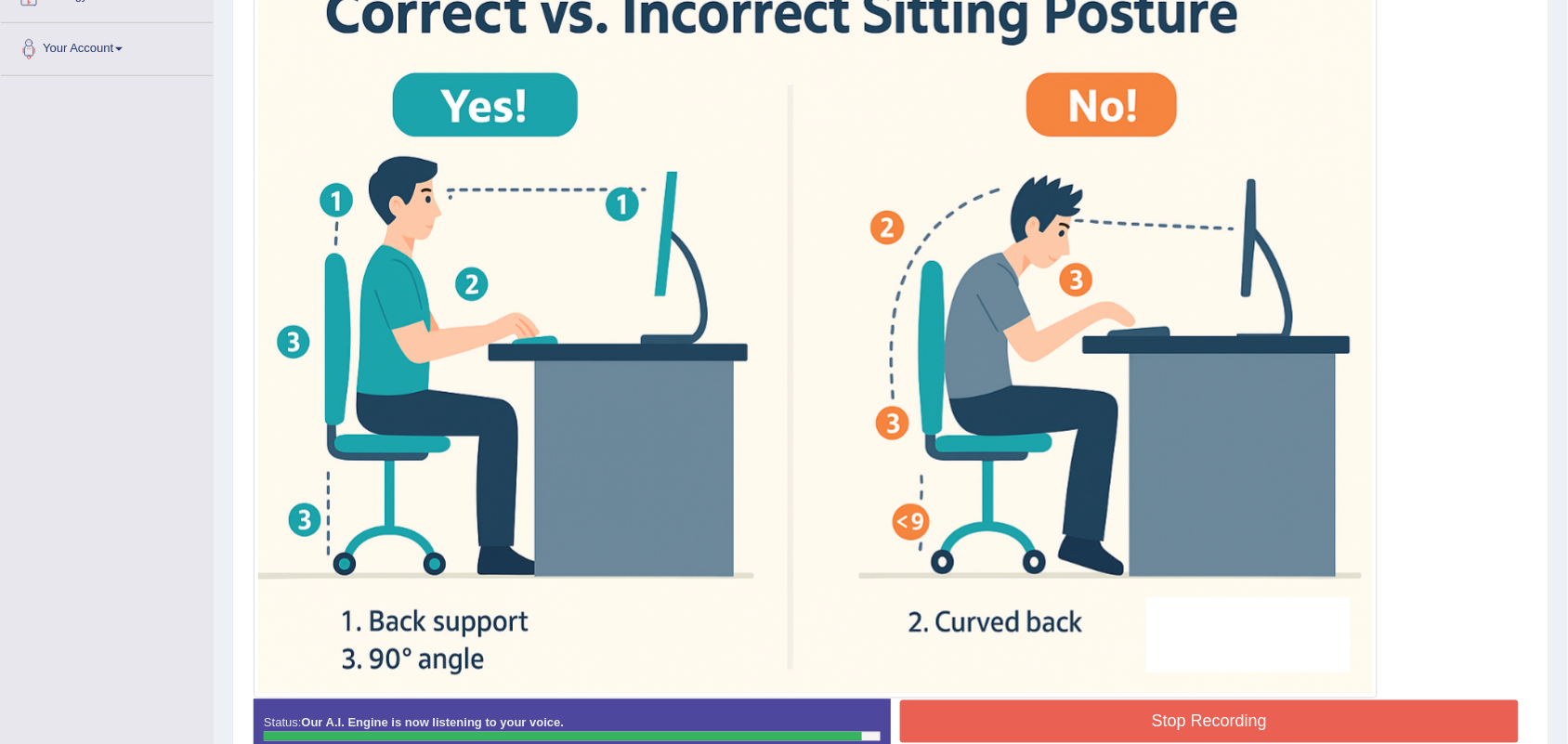
click at [922, 595] on button "Stop Recording" at bounding box center [1209, 721] width 619 height 42
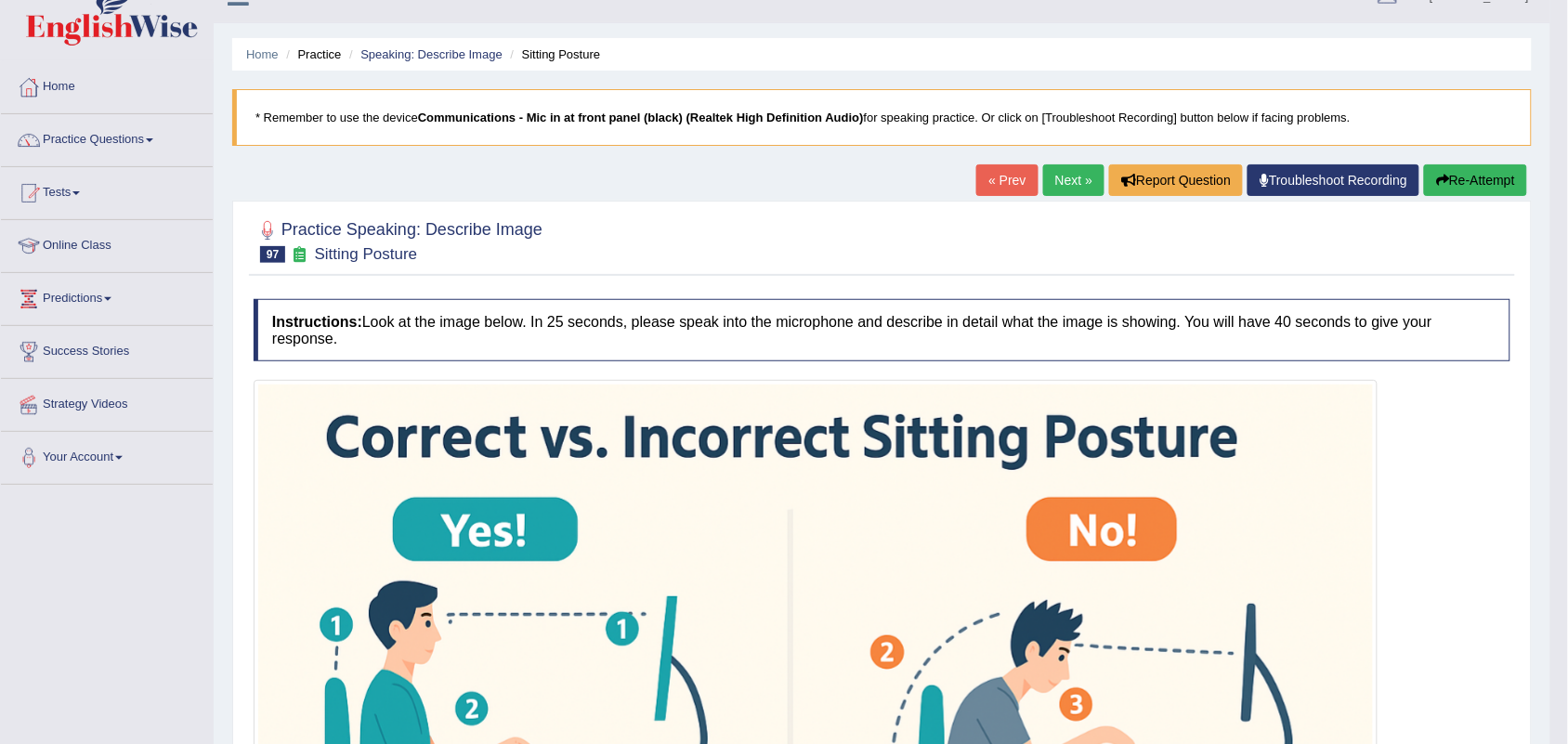
scroll to position [30, 0]
click at [1045, 183] on link "Next »" at bounding box center [1074, 181] width 61 height 32
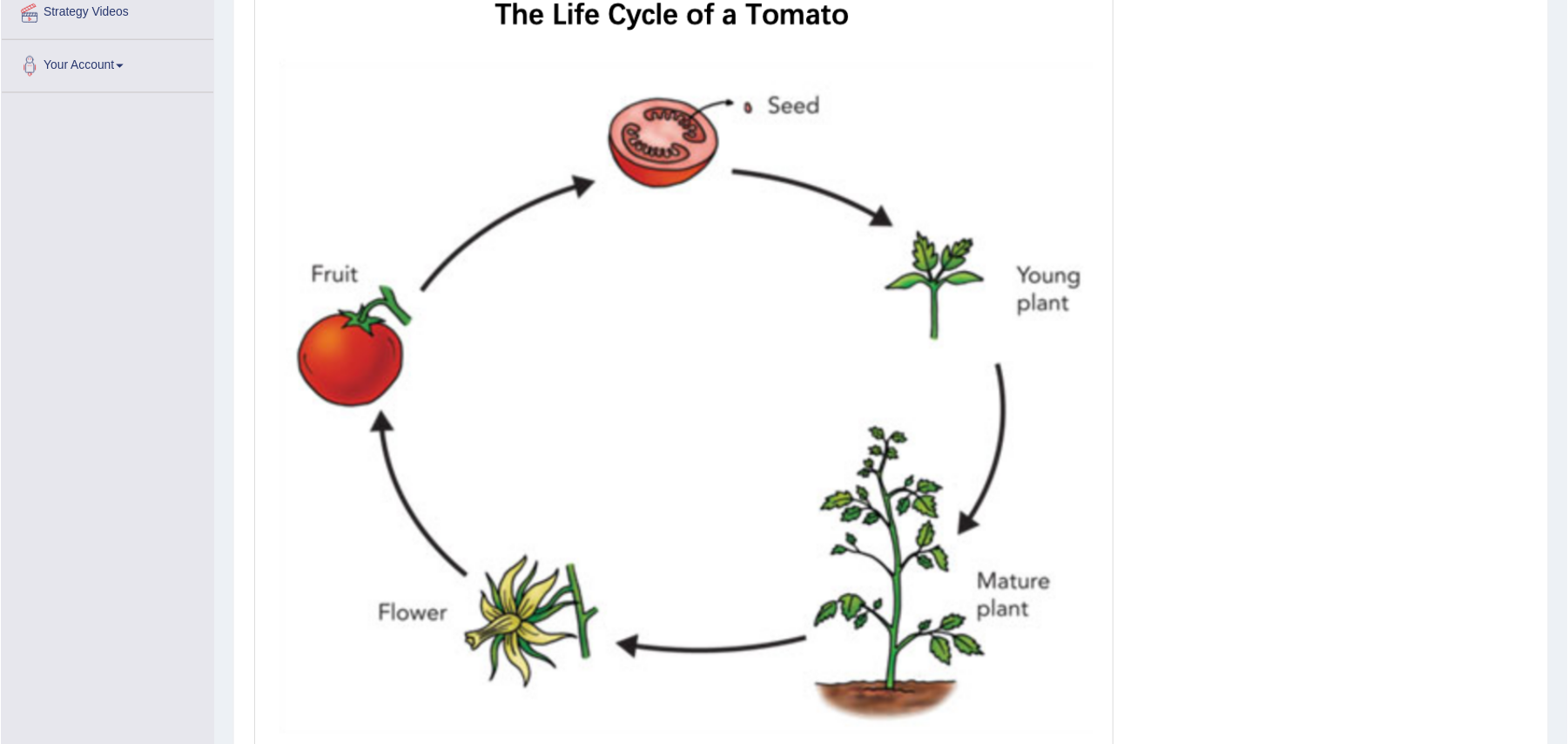
scroll to position [396, 0]
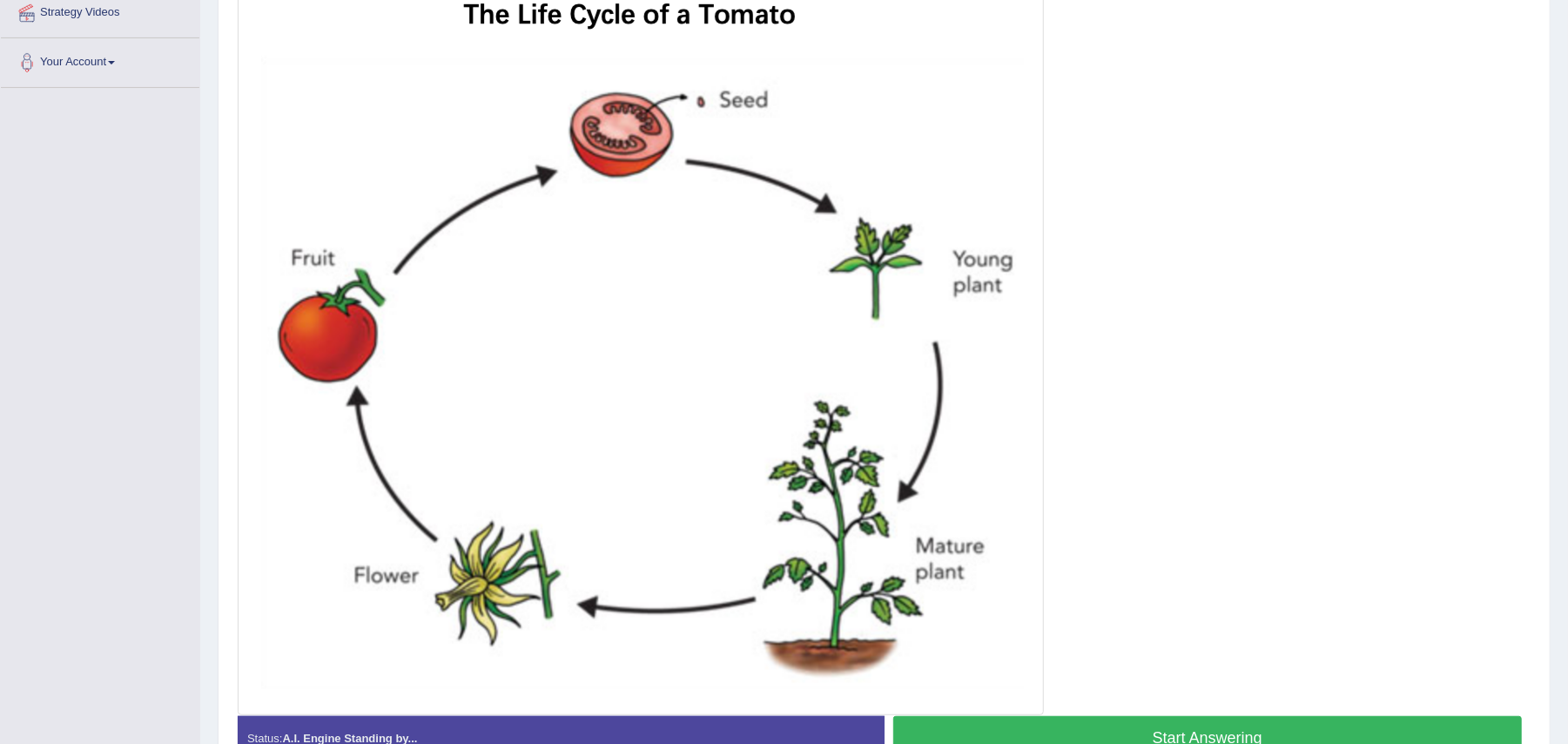
click at [940, 697] on button "Start Answering" at bounding box center [1209, 738] width 630 height 44
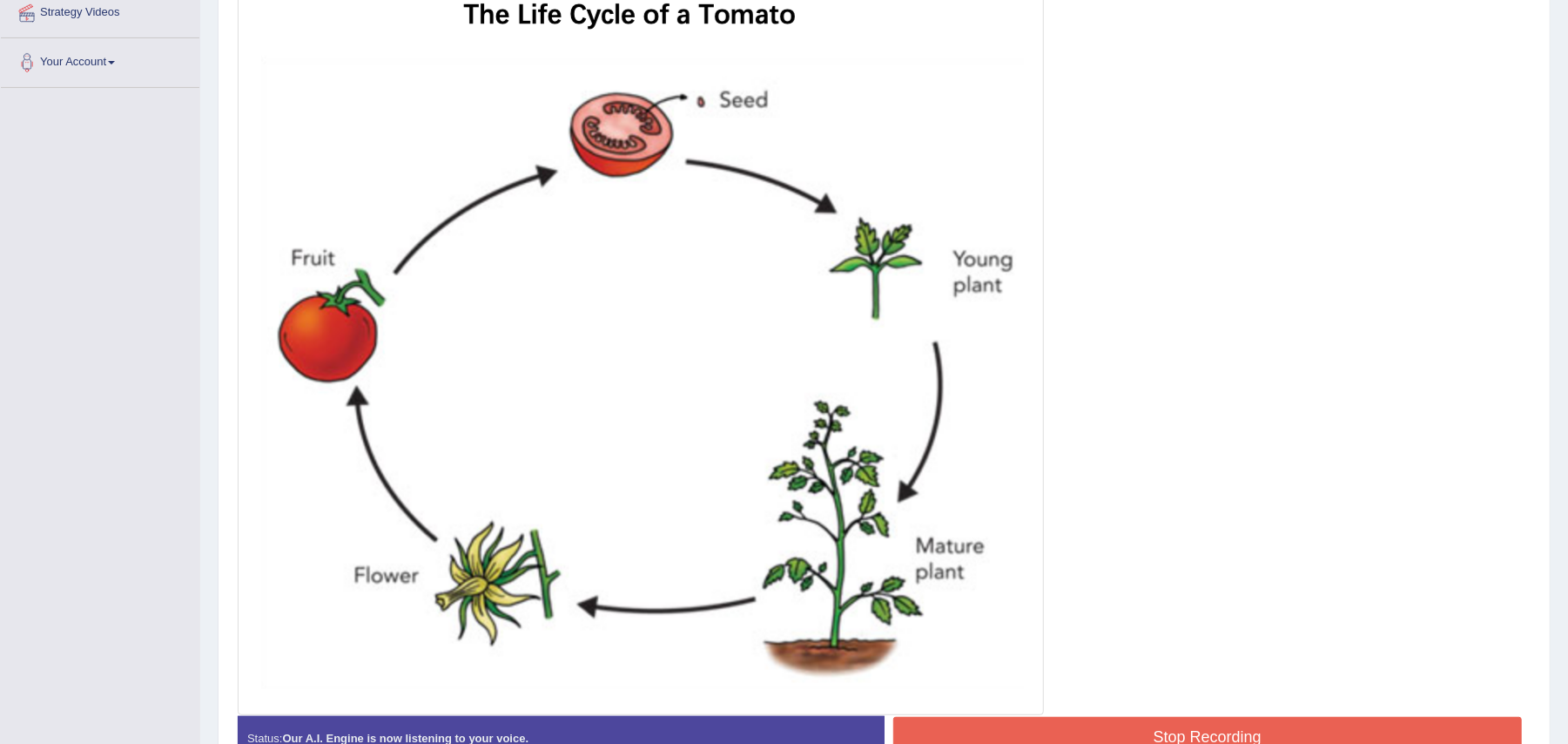
click at [940, 697] on button "Stop Recording" at bounding box center [1209, 737] width 630 height 40
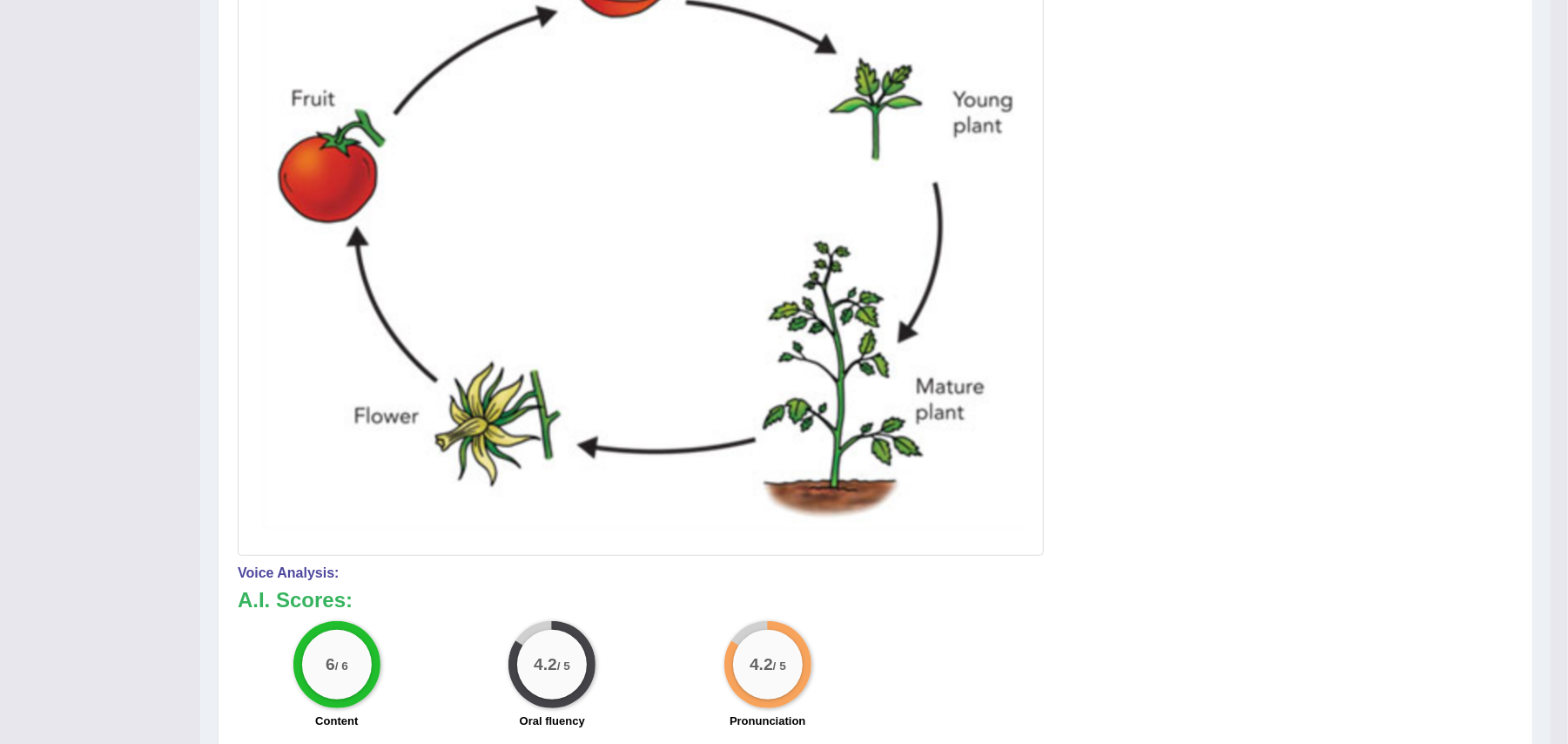
scroll to position [0, 0]
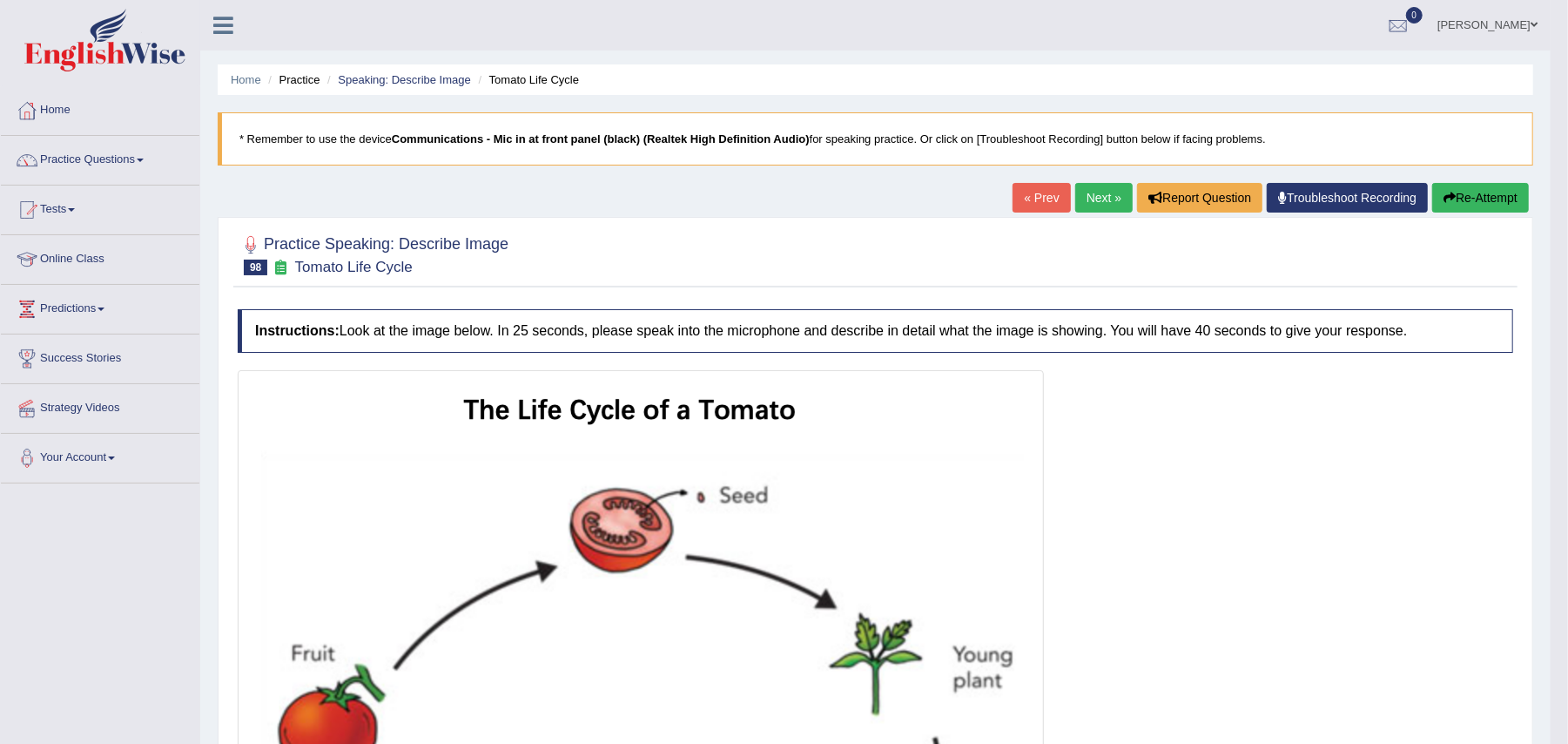
click at [1098, 203] on link "Next »" at bounding box center [1104, 197] width 57 height 30
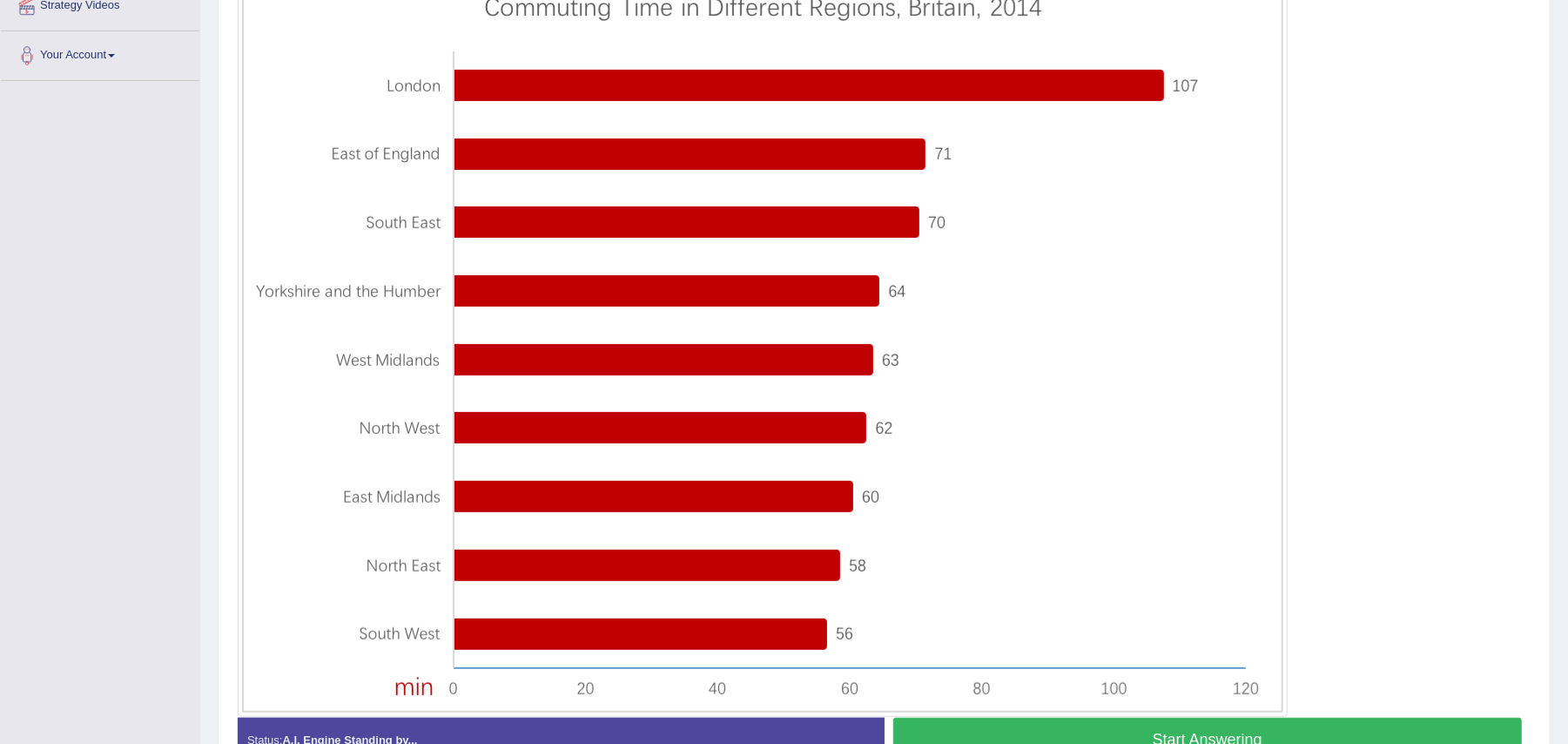
scroll to position [400, 0]
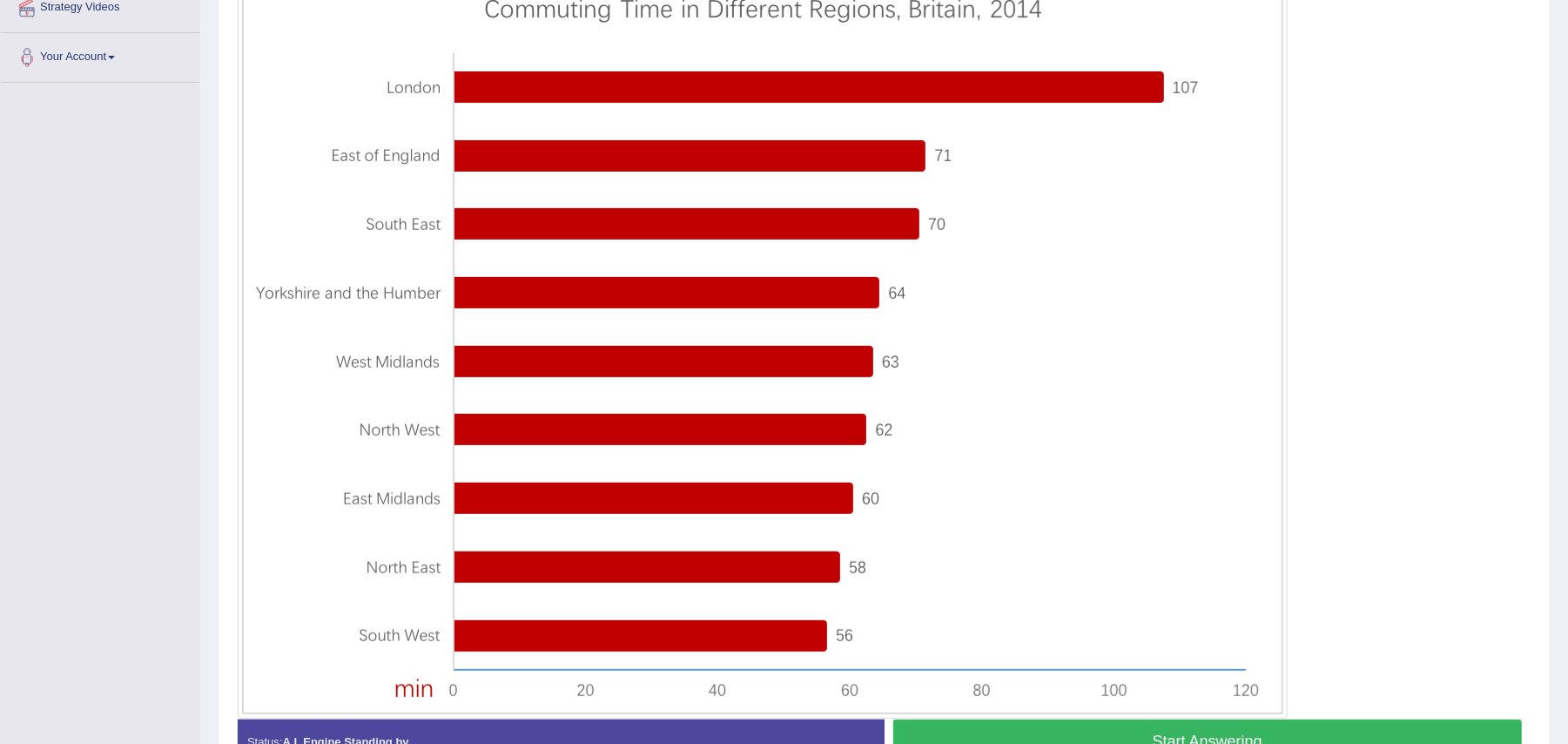
click at [980, 726] on button "Start Answering" at bounding box center [1209, 742] width 630 height 44
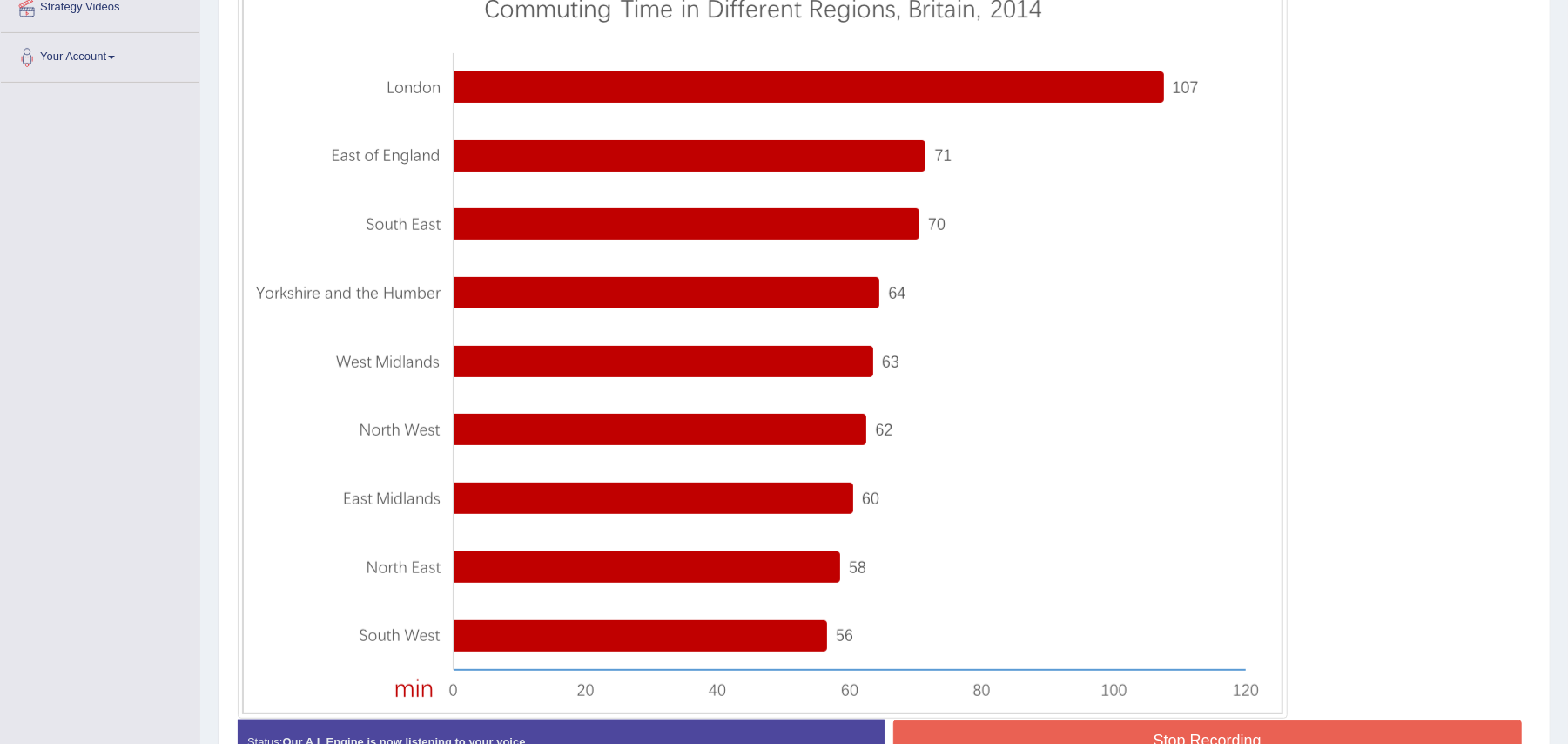
click at [980, 726] on button "Stop Recording" at bounding box center [1209, 739] width 630 height 40
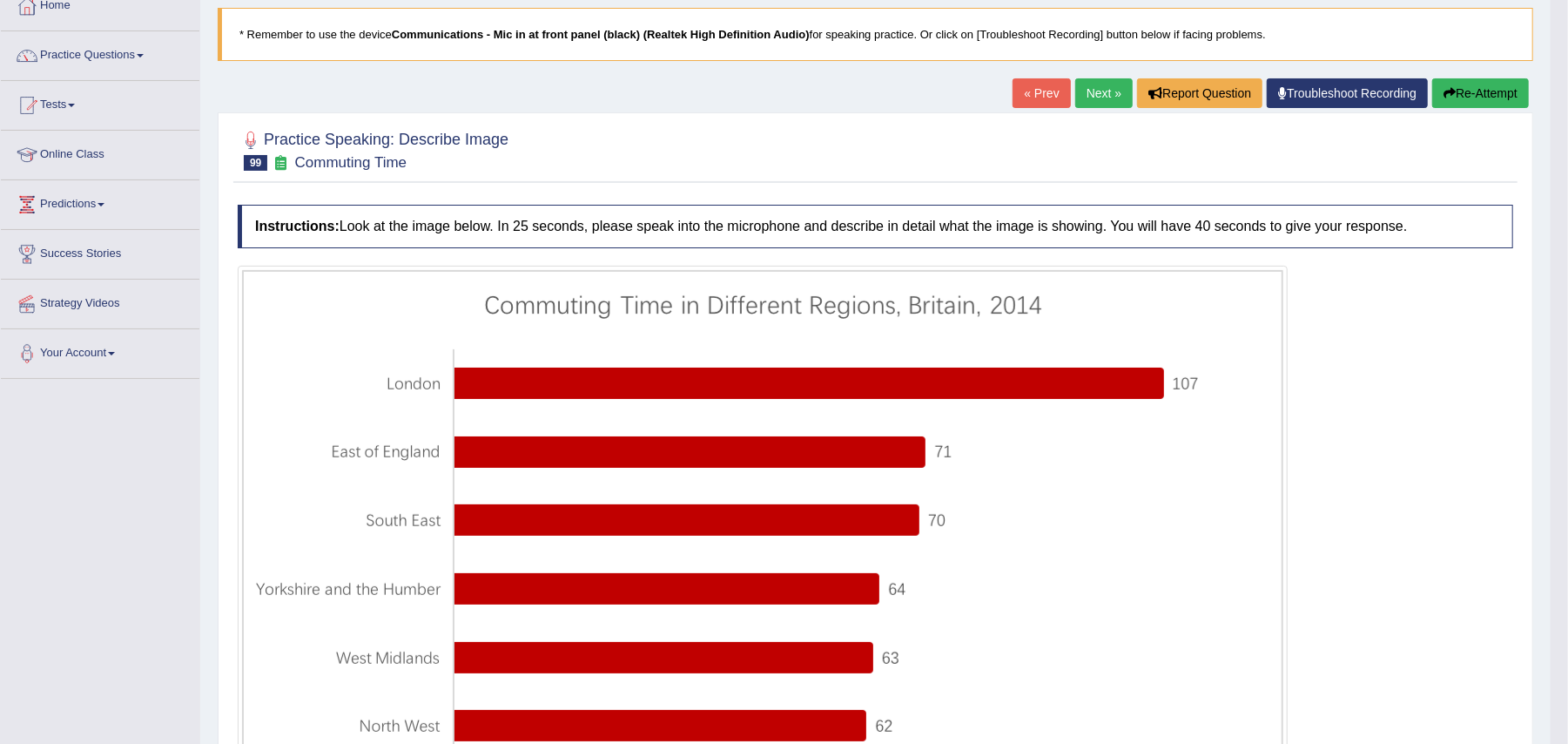
scroll to position [95, 0]
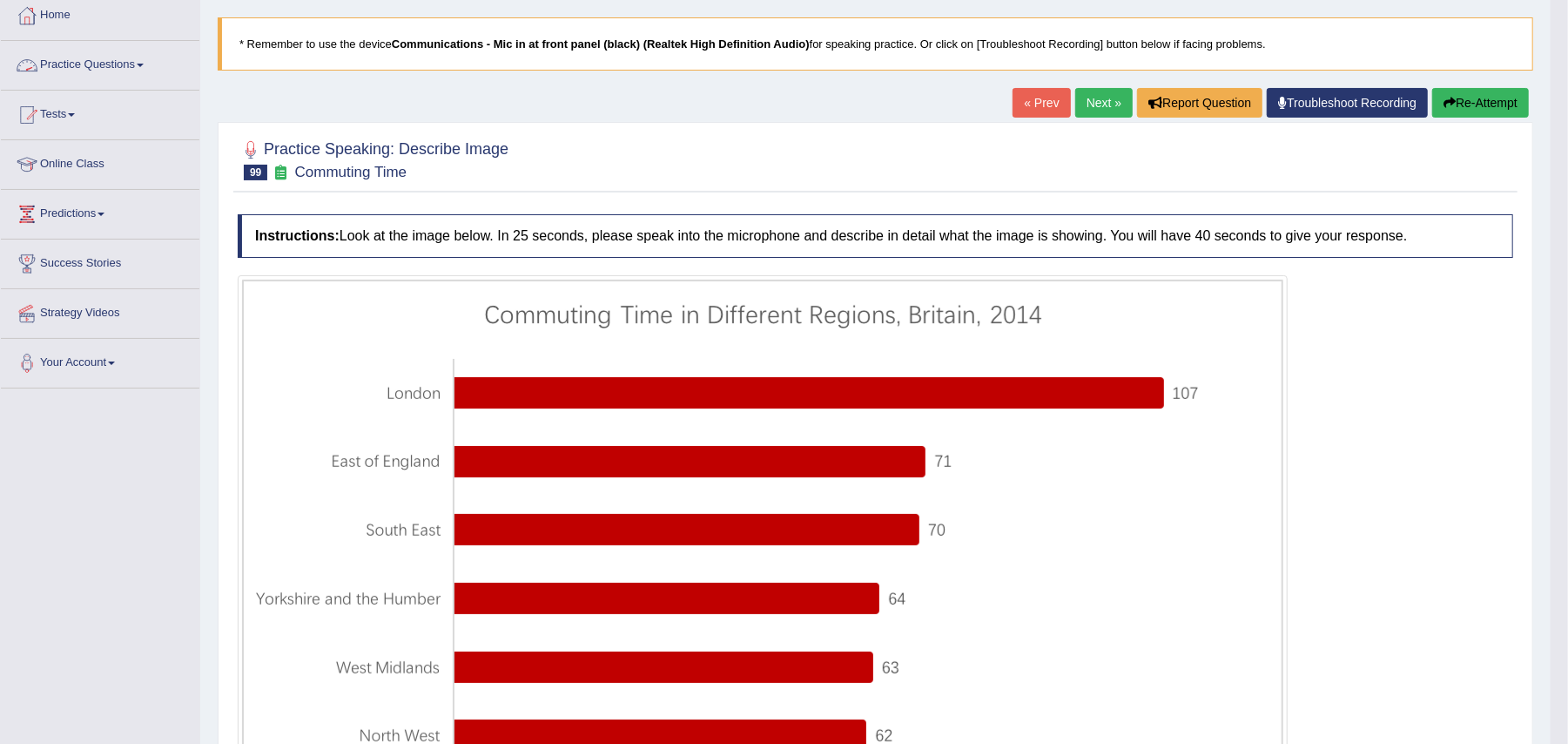
click at [95, 70] on link "Practice Questions" at bounding box center [100, 62] width 198 height 44
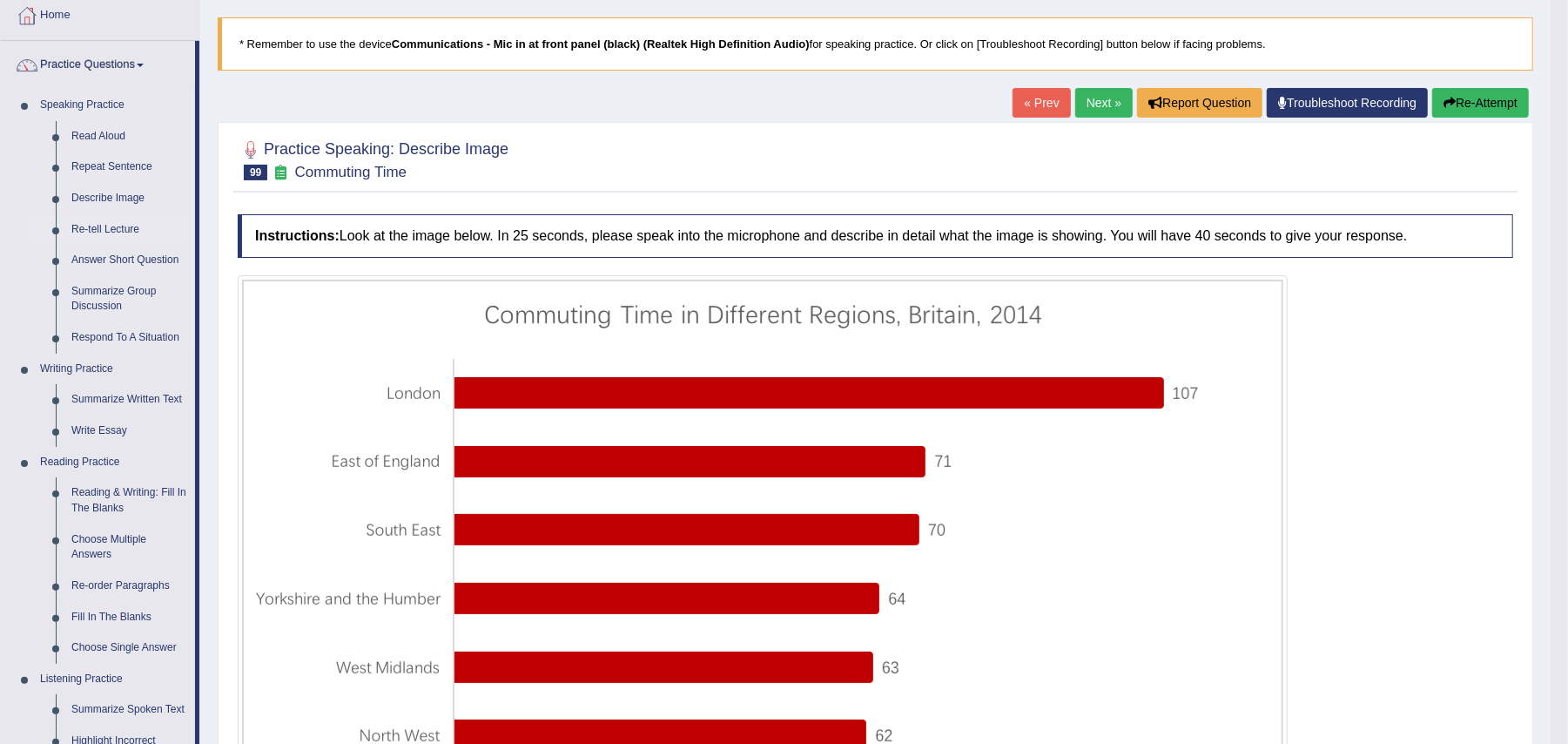
click at [102, 225] on link "Re-tell Lecture" at bounding box center [130, 230] width 132 height 32
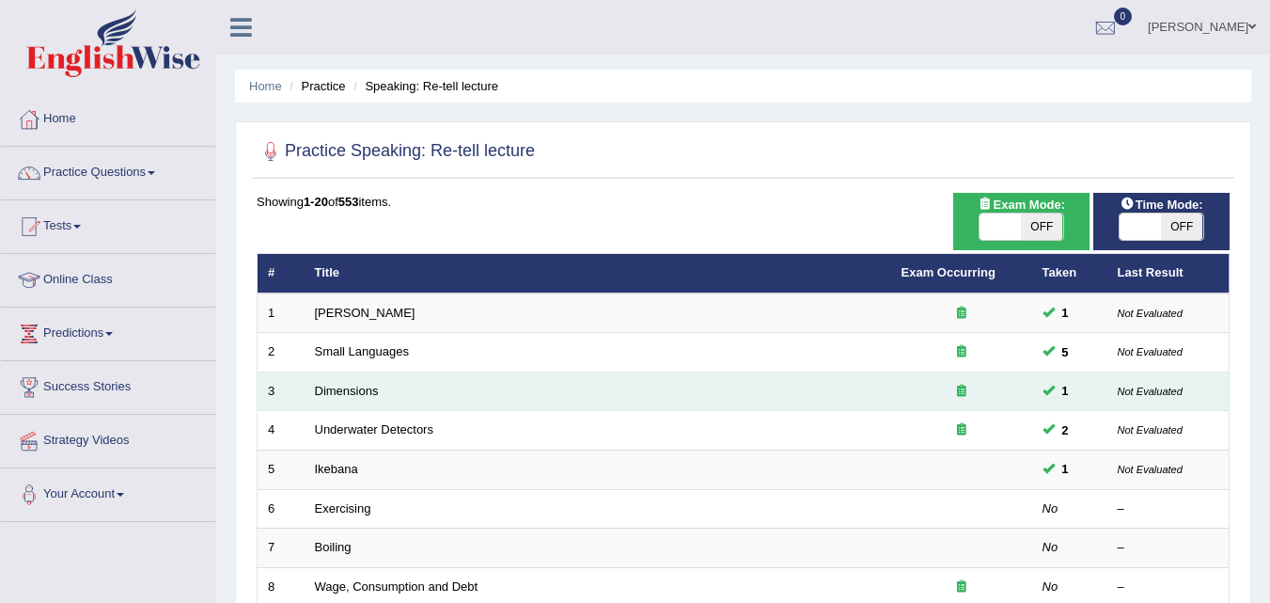
drag, startPoint x: 850, startPoint y: 388, endPoint x: 776, endPoint y: 389, distance: 74.3
click at [776, 389] on td "Dimensions" at bounding box center [598, 390] width 587 height 39
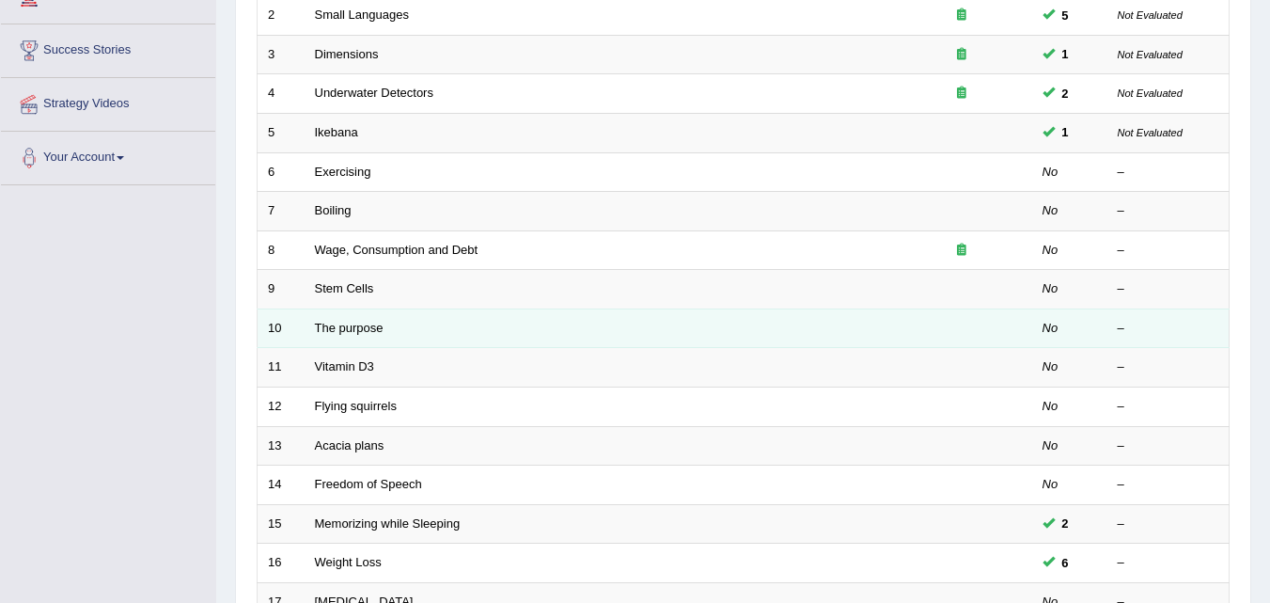
scroll to position [338, 0]
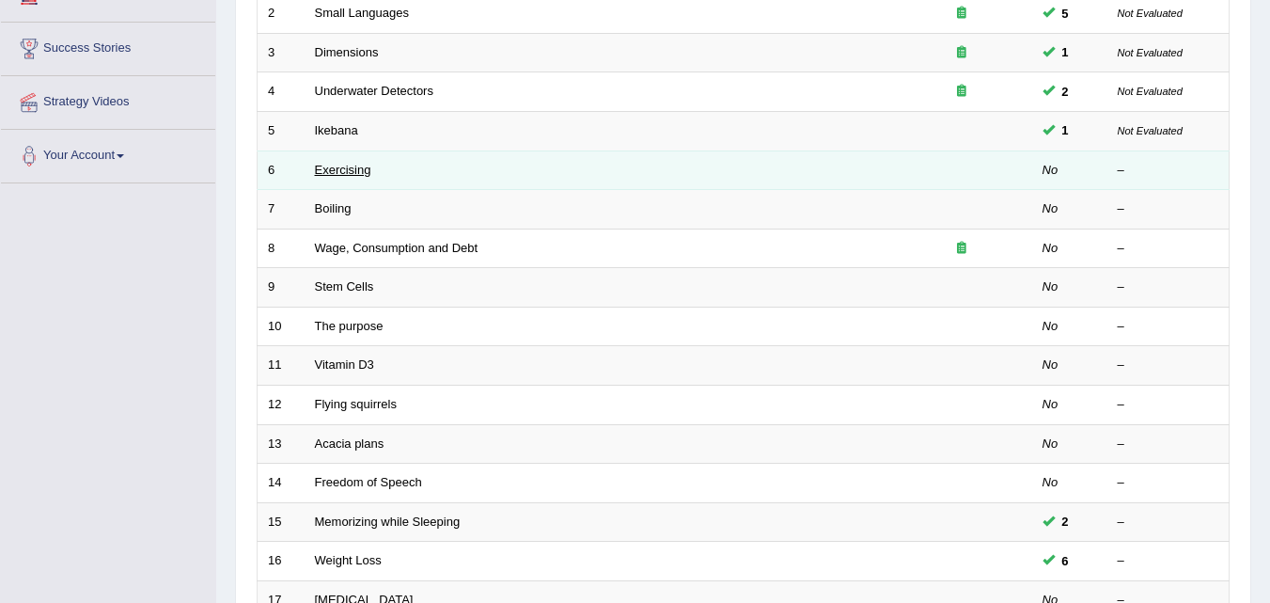
click at [338, 164] on link "Exercising" at bounding box center [343, 170] width 56 height 14
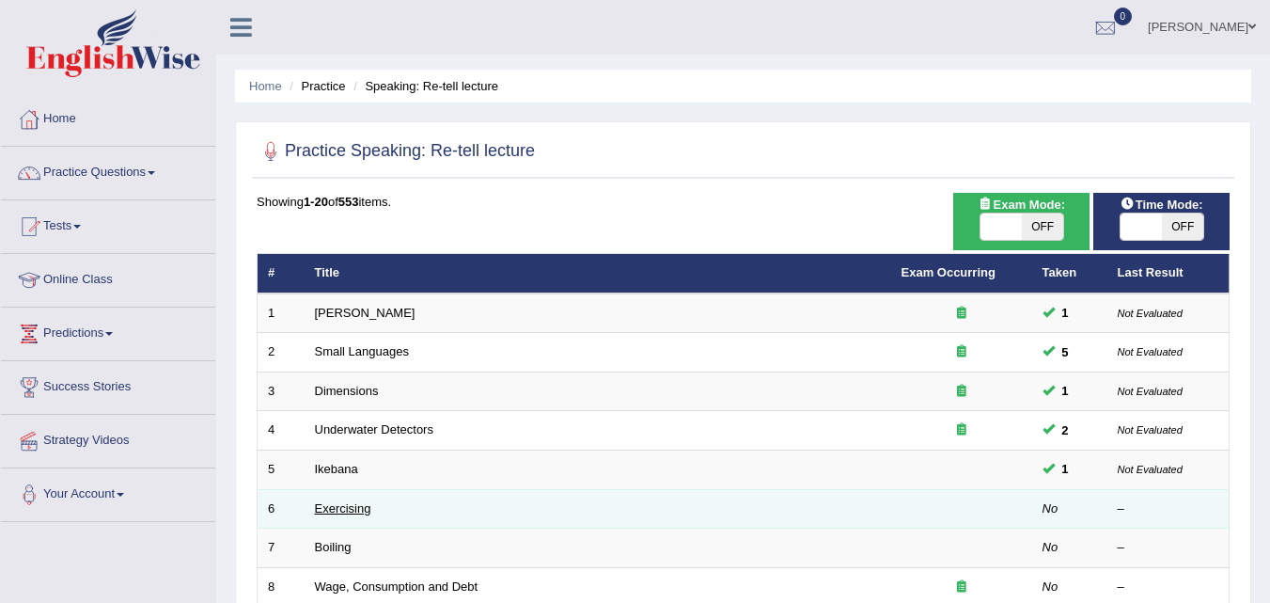
click at [364, 511] on link "Exercising" at bounding box center [343, 508] width 56 height 14
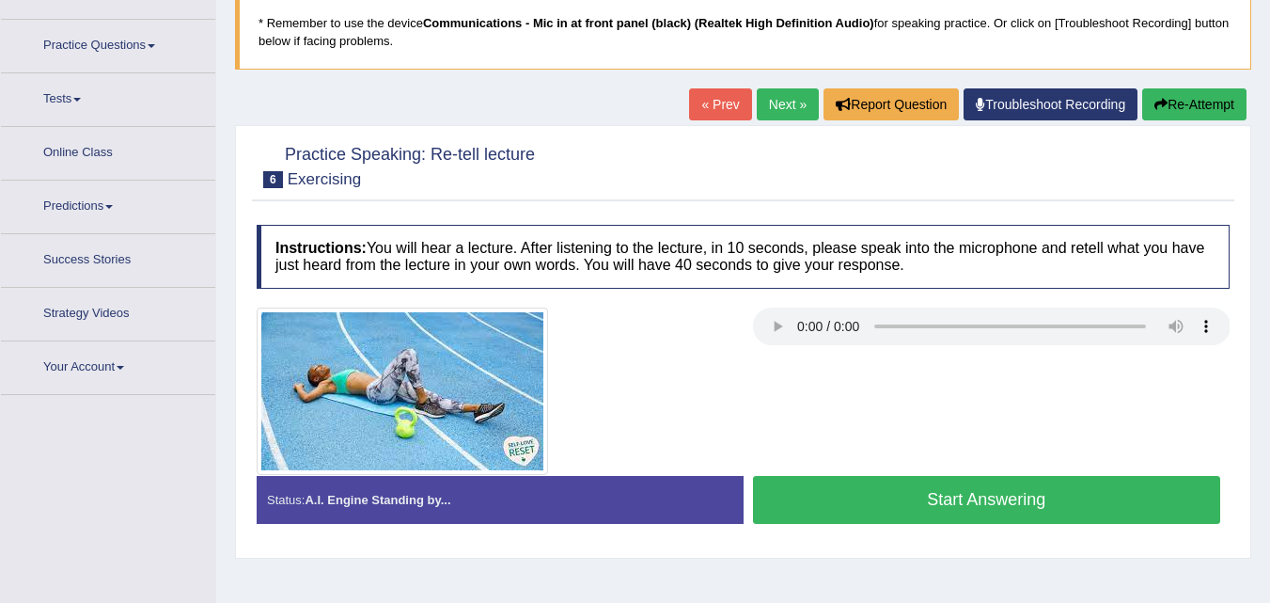
scroll to position [128, 0]
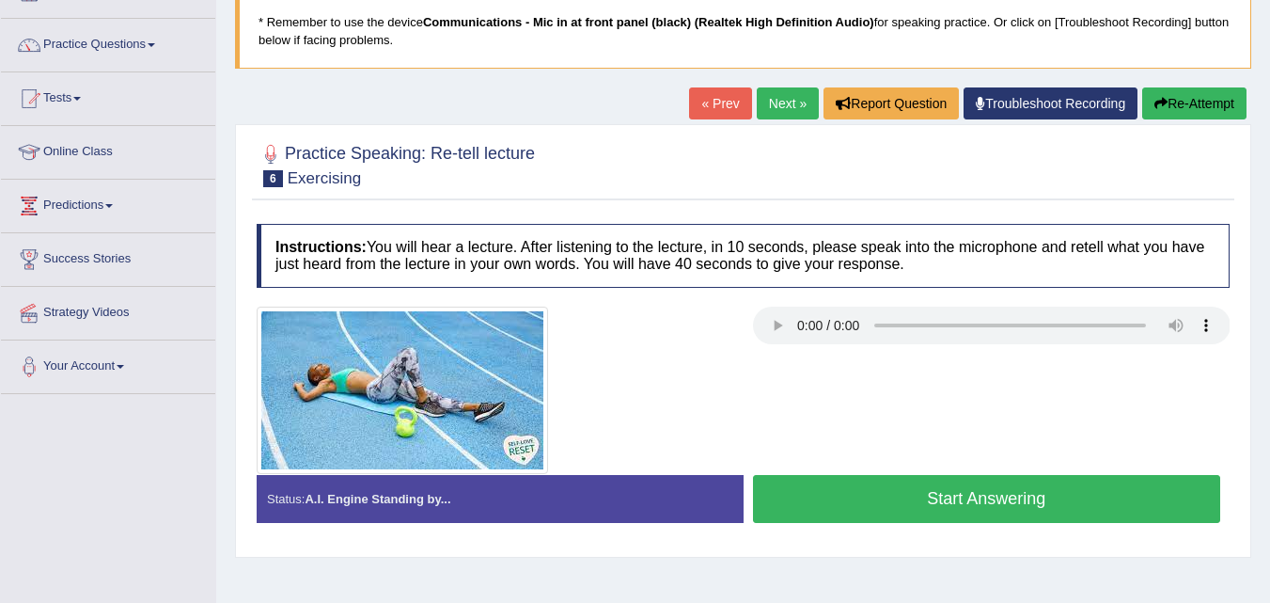
click at [883, 502] on button "Start Answering" at bounding box center [987, 499] width 468 height 48
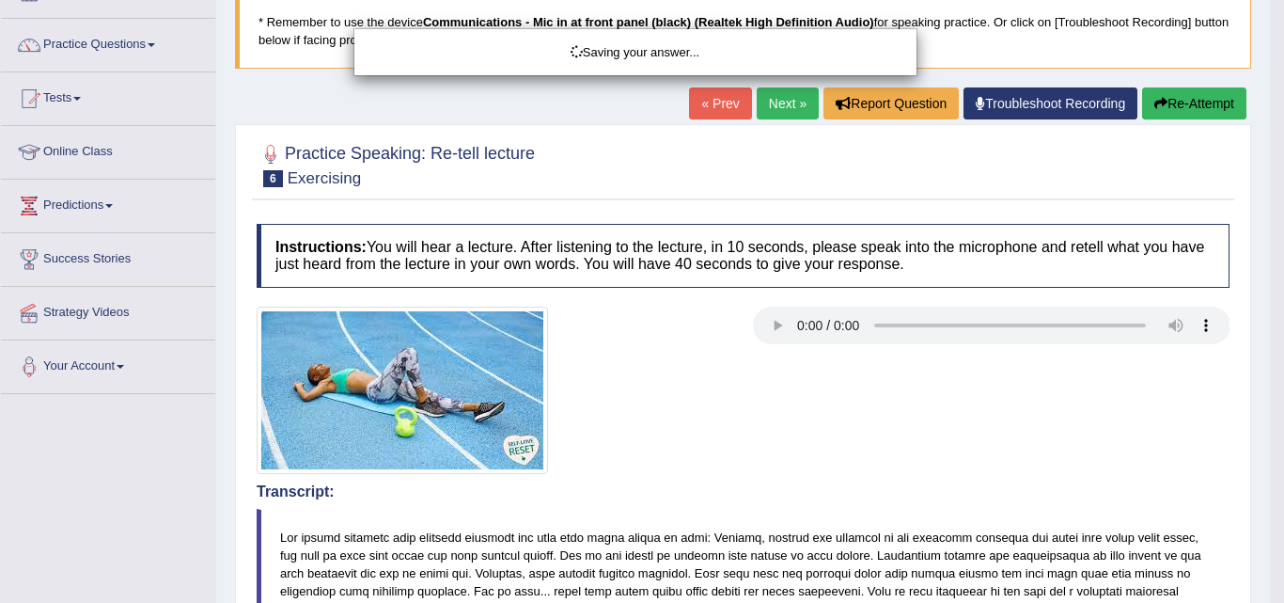
click at [883, 502] on div "Saving your answer..." at bounding box center [642, 301] width 1284 height 603
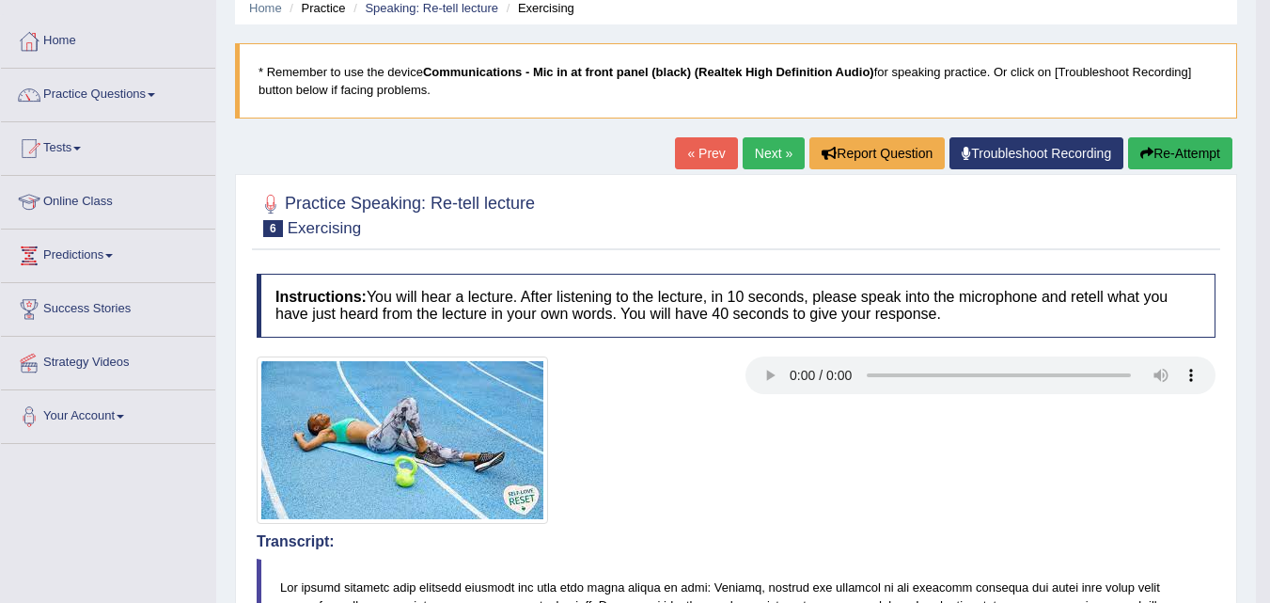
scroll to position [77, 0]
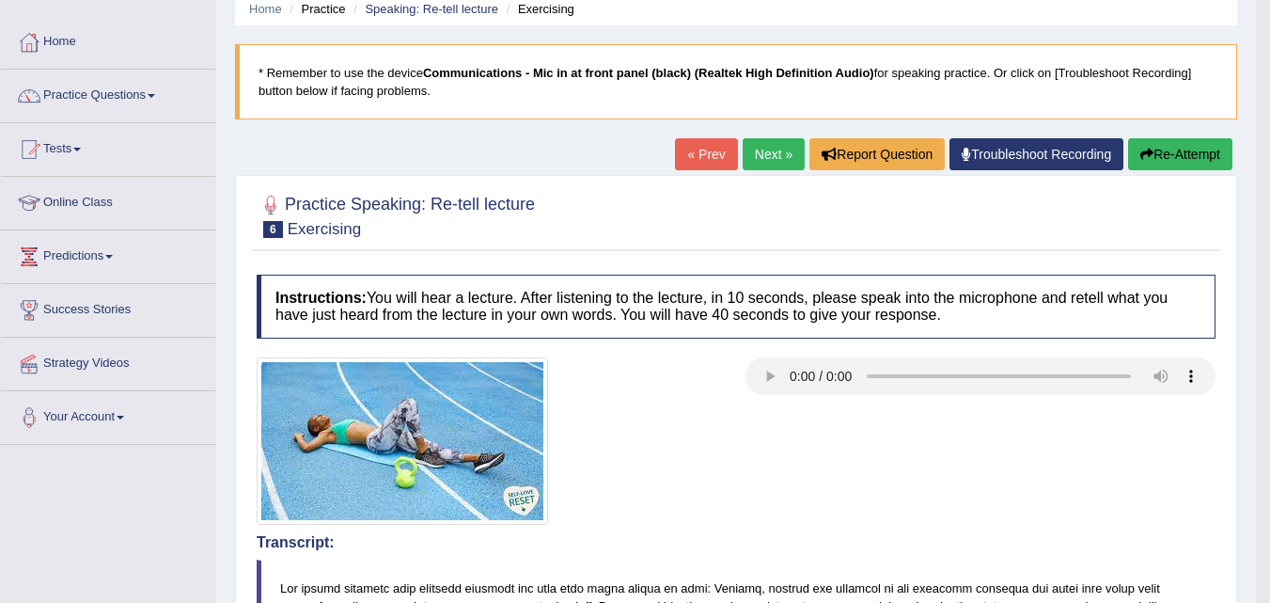
click at [1188, 151] on button "Re-Attempt" at bounding box center [1180, 154] width 104 height 32
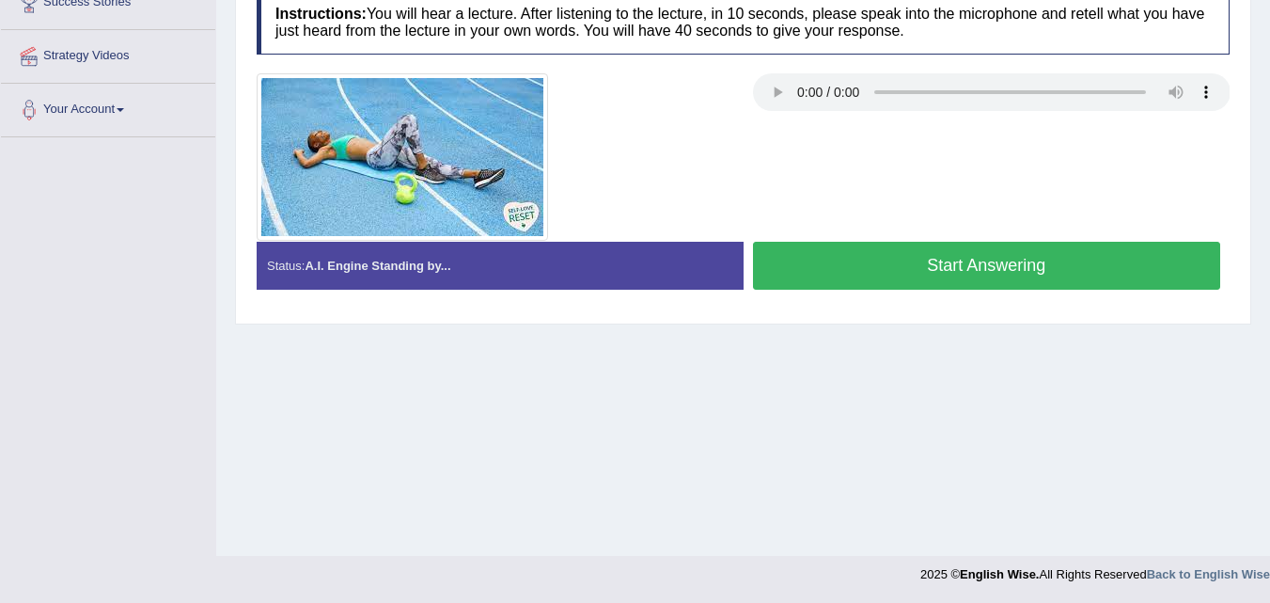
scroll to position [384, 0]
click at [821, 255] on button "Start Answering" at bounding box center [987, 266] width 468 height 48
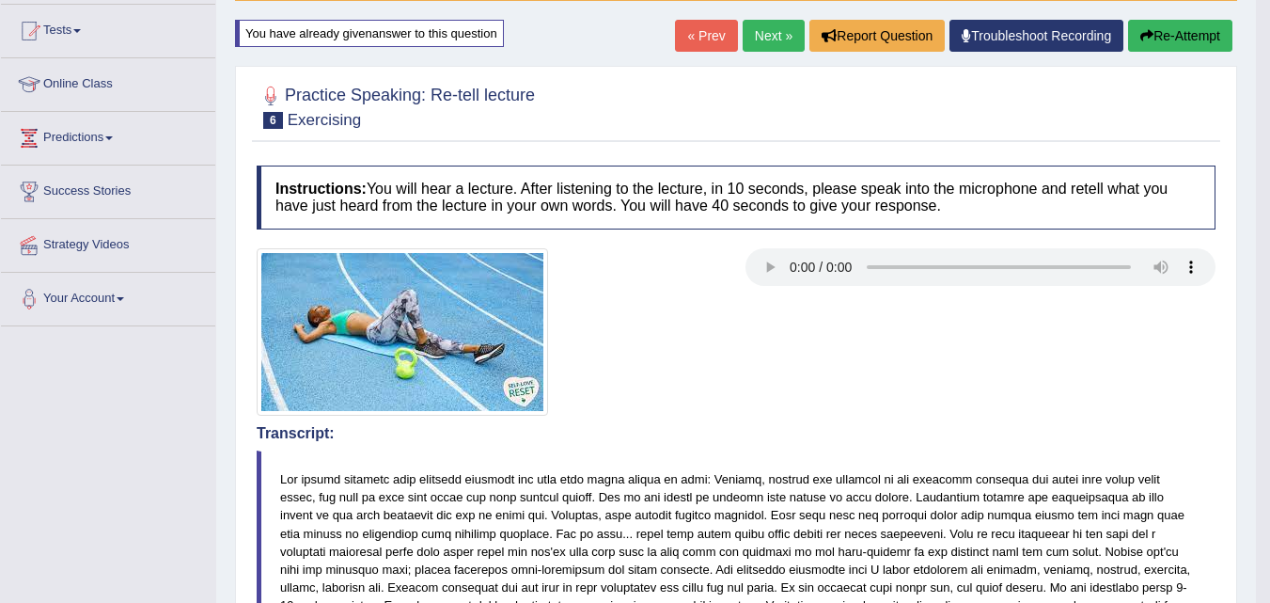
scroll to position [190, 0]
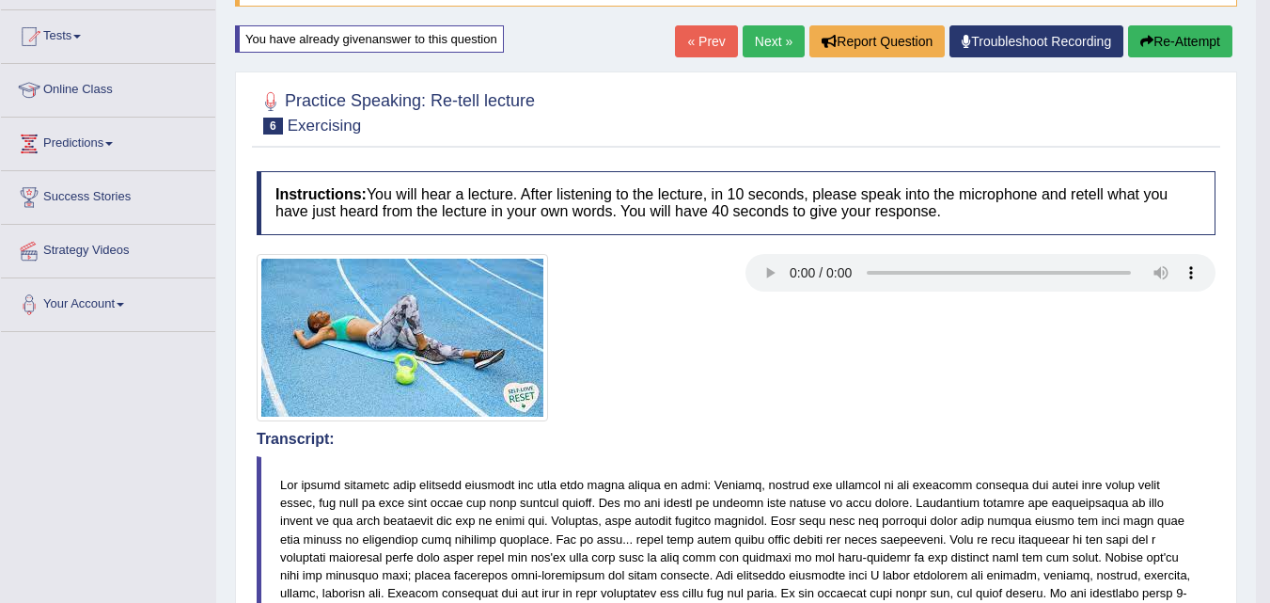
click at [751, 40] on link "Next »" at bounding box center [774, 41] width 62 height 32
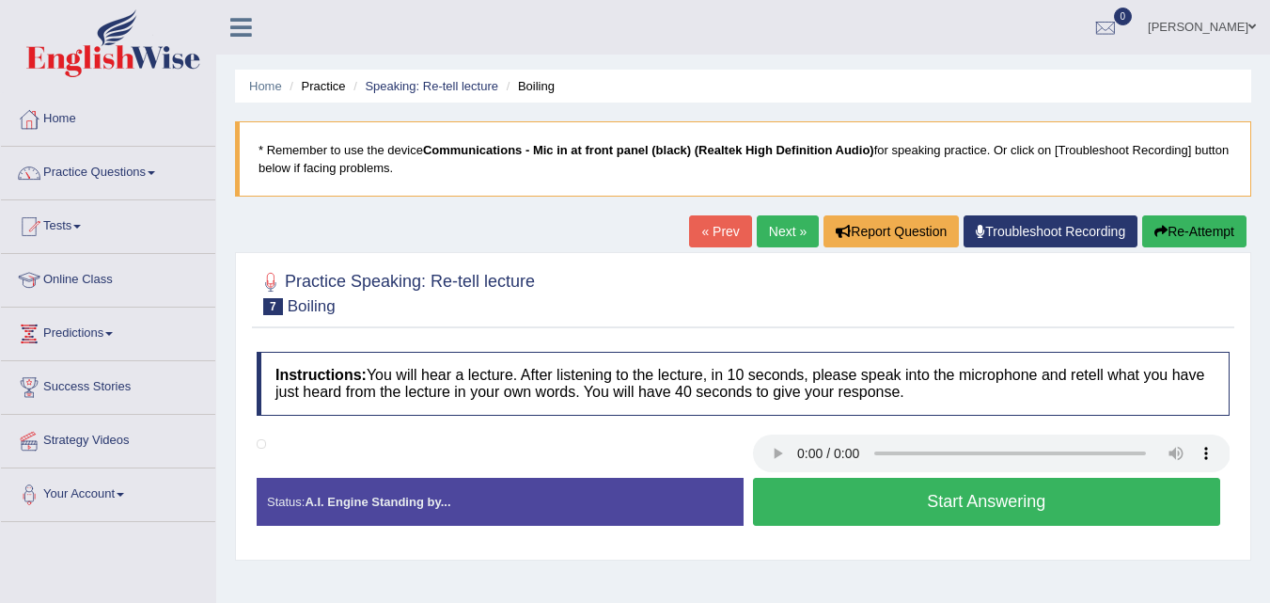
click at [836, 493] on button "Start Answering" at bounding box center [987, 502] width 468 height 48
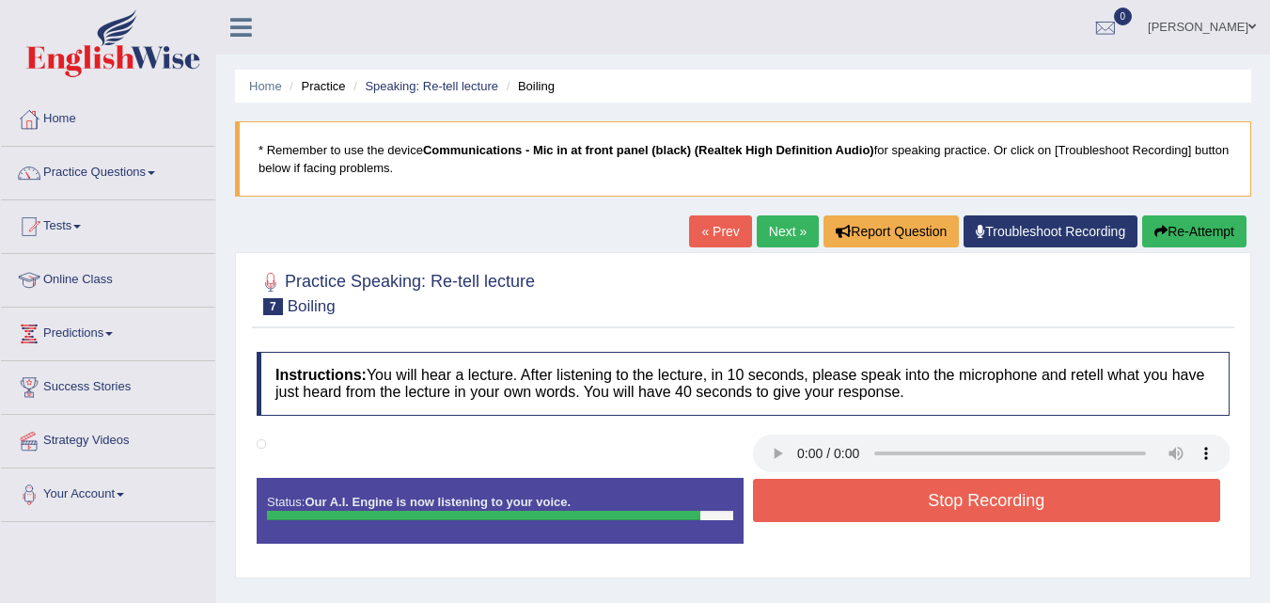
click at [836, 493] on button "Stop Recording" at bounding box center [987, 500] width 468 height 43
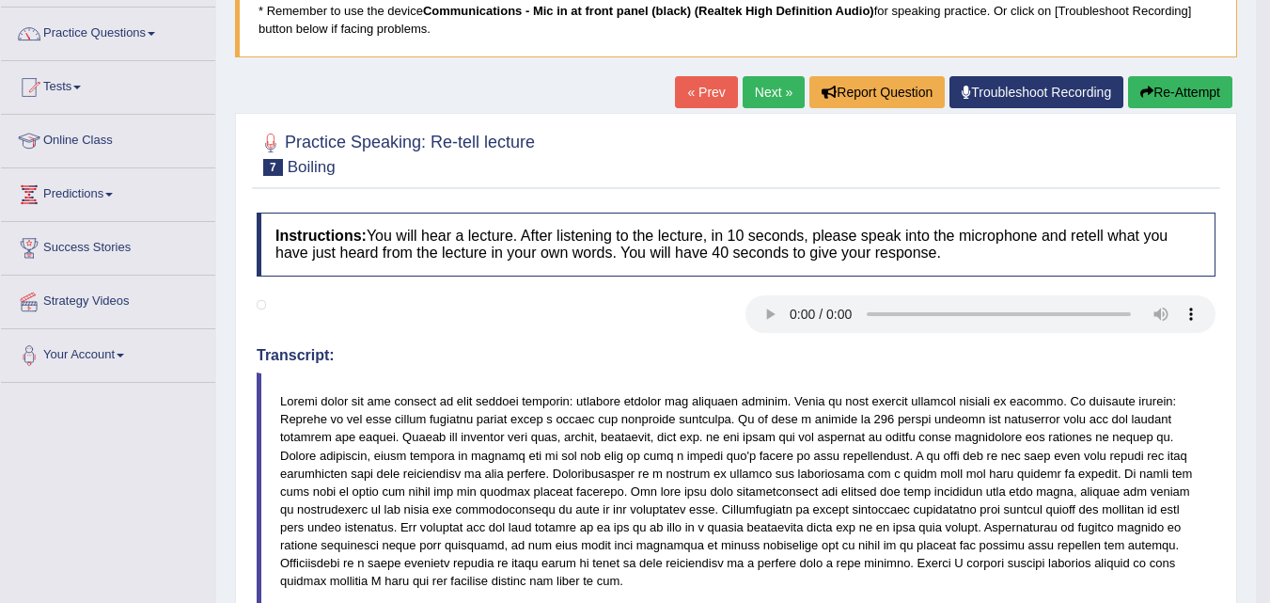
scroll to position [138, 0]
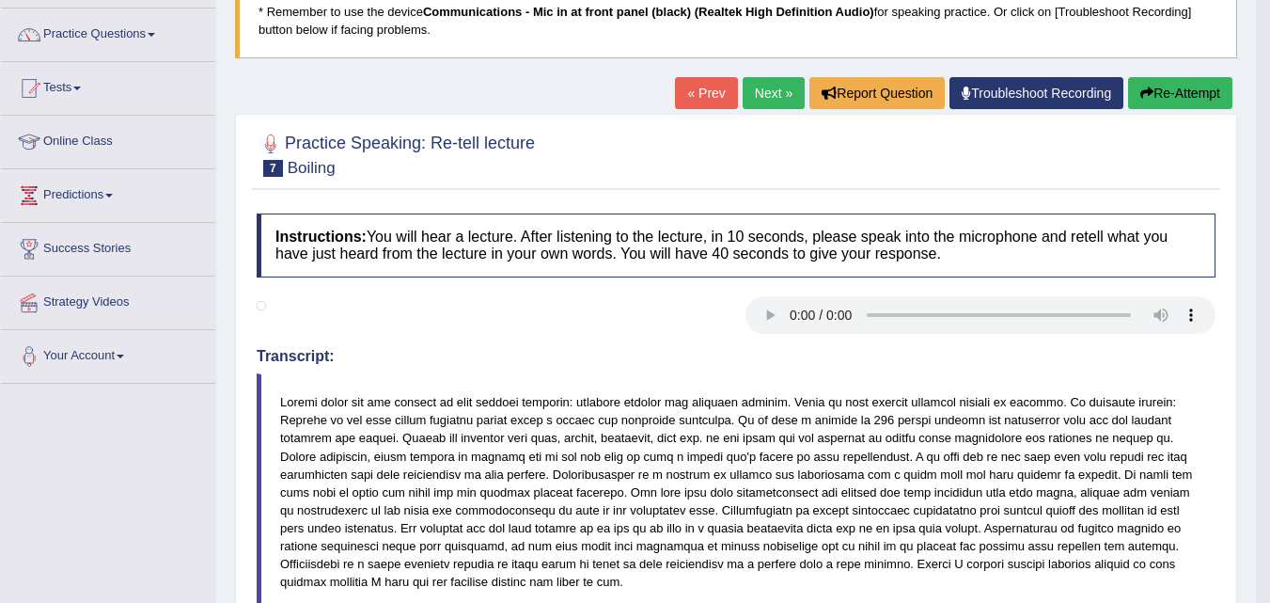
click at [1146, 84] on button "Re-Attempt" at bounding box center [1180, 93] width 104 height 32
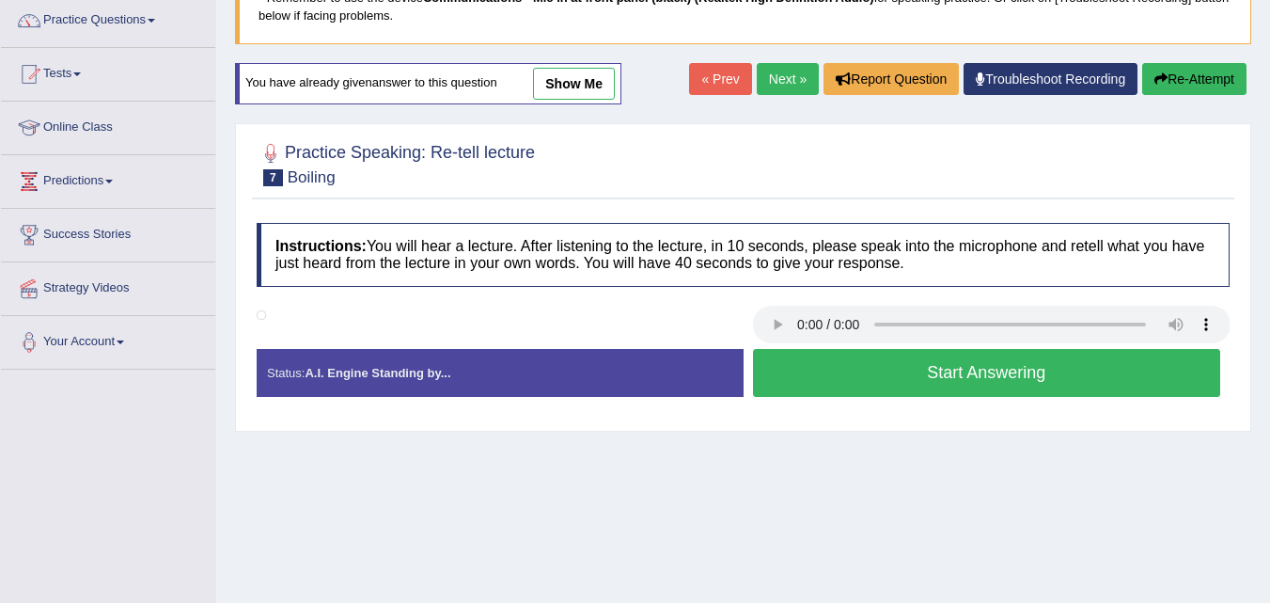
click at [830, 374] on button "Start Answering" at bounding box center [987, 373] width 468 height 48
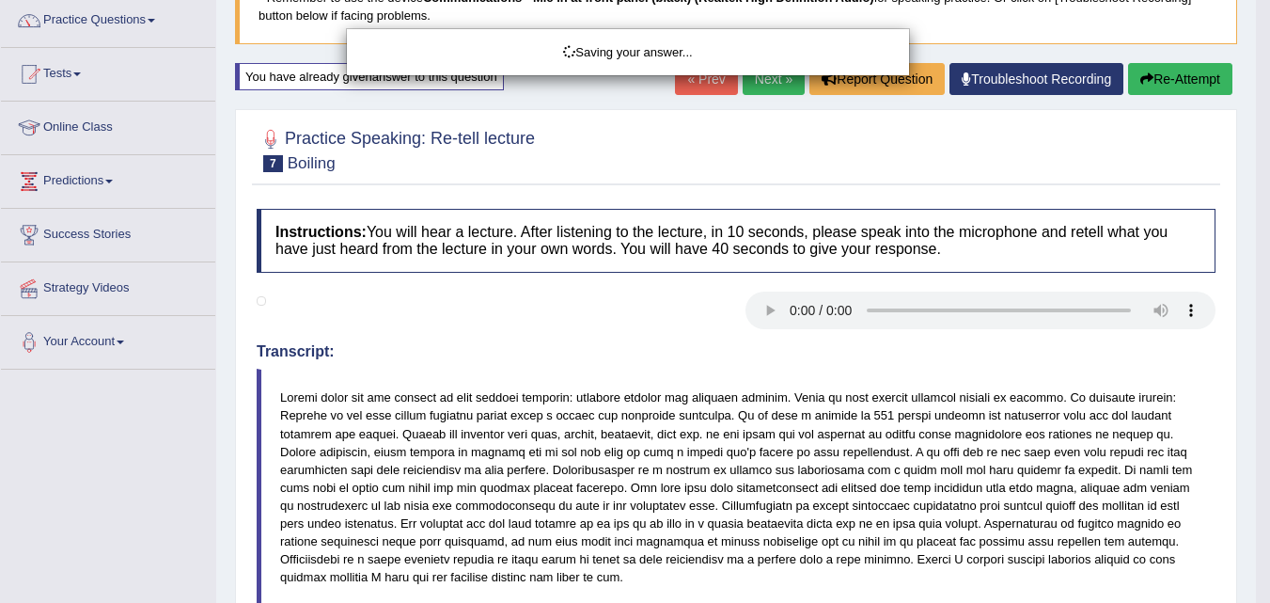
click at [830, 374] on body "Toggle navigation Home Practice Questions Speaking Practice Read Aloud Repeat S…" at bounding box center [635, 149] width 1270 height 603
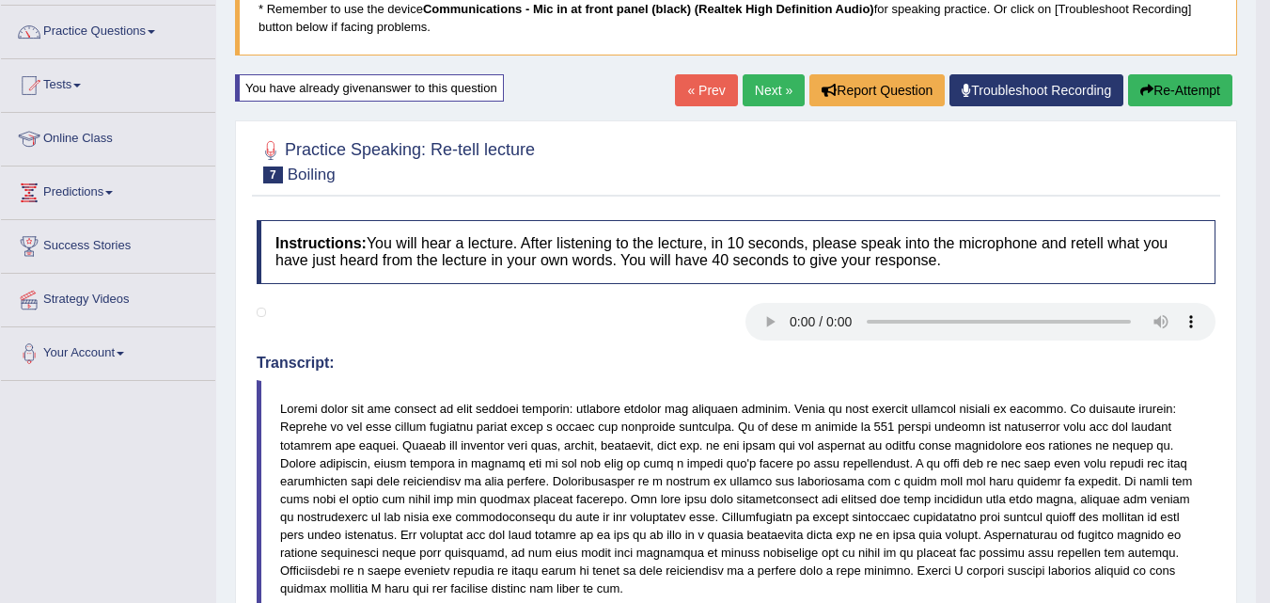
scroll to position [115, 0]
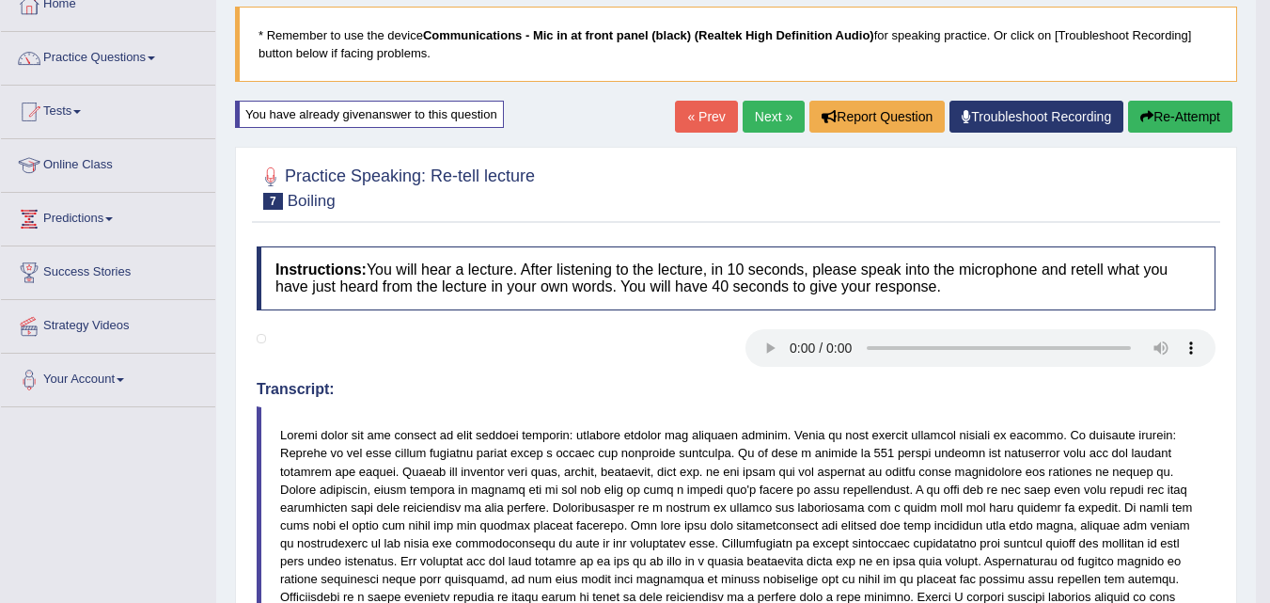
click at [759, 115] on link "Next »" at bounding box center [774, 117] width 62 height 32
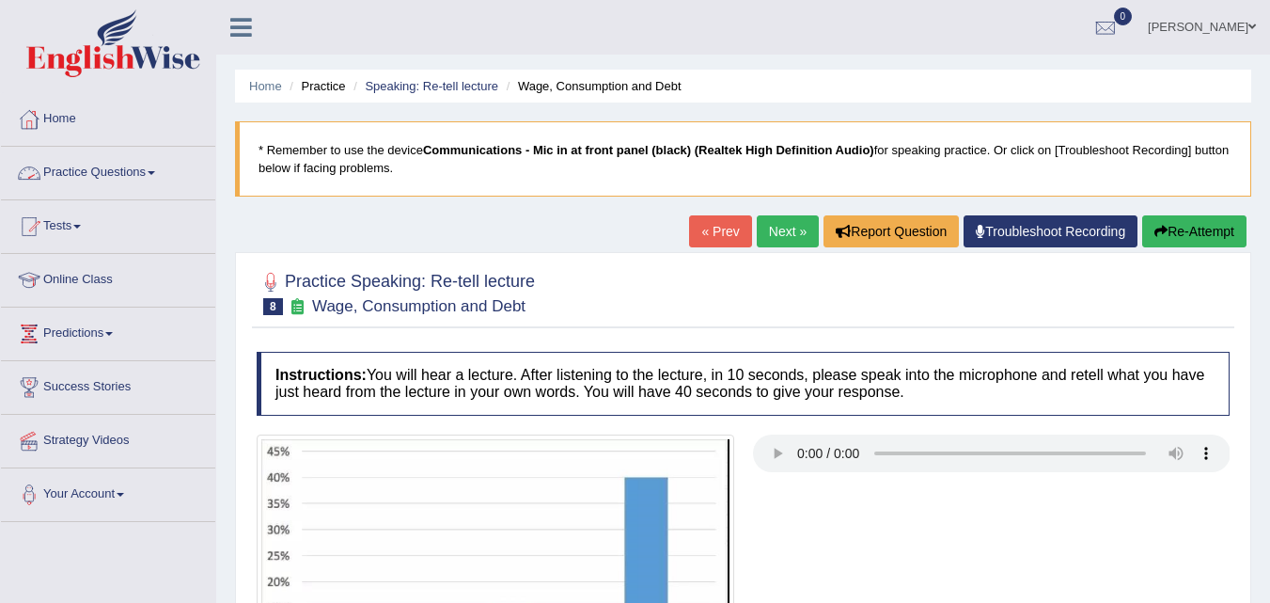
click at [149, 168] on link "Practice Questions" at bounding box center [108, 170] width 214 height 47
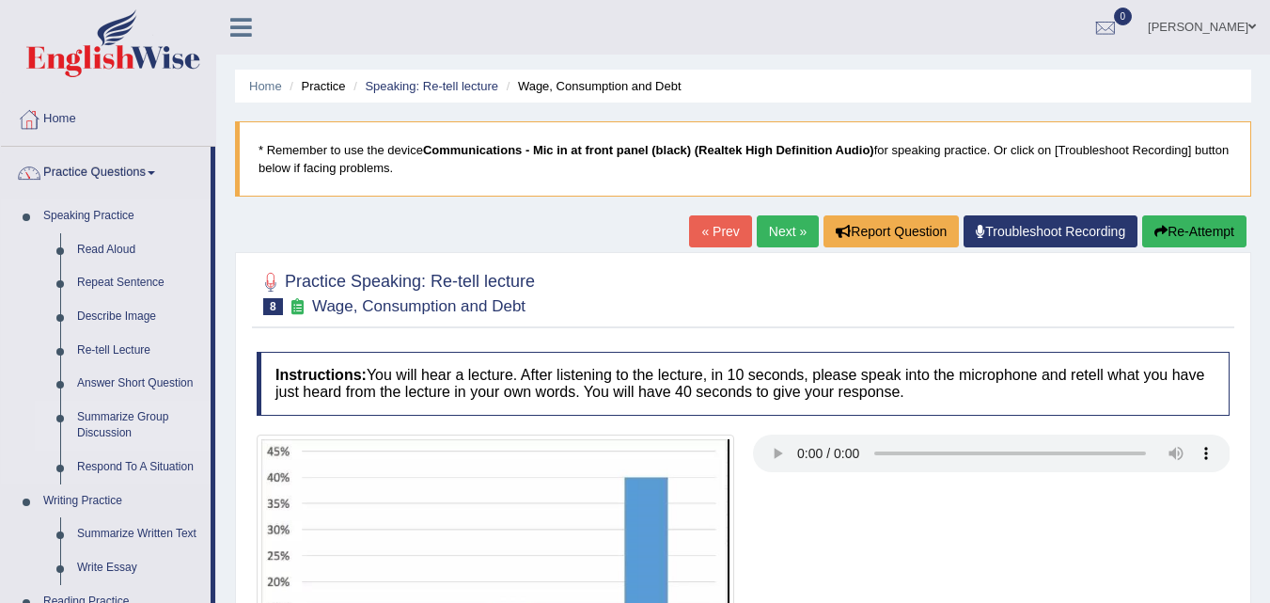
click at [111, 410] on link "Summarize Group Discussion" at bounding box center [140, 425] width 142 height 50
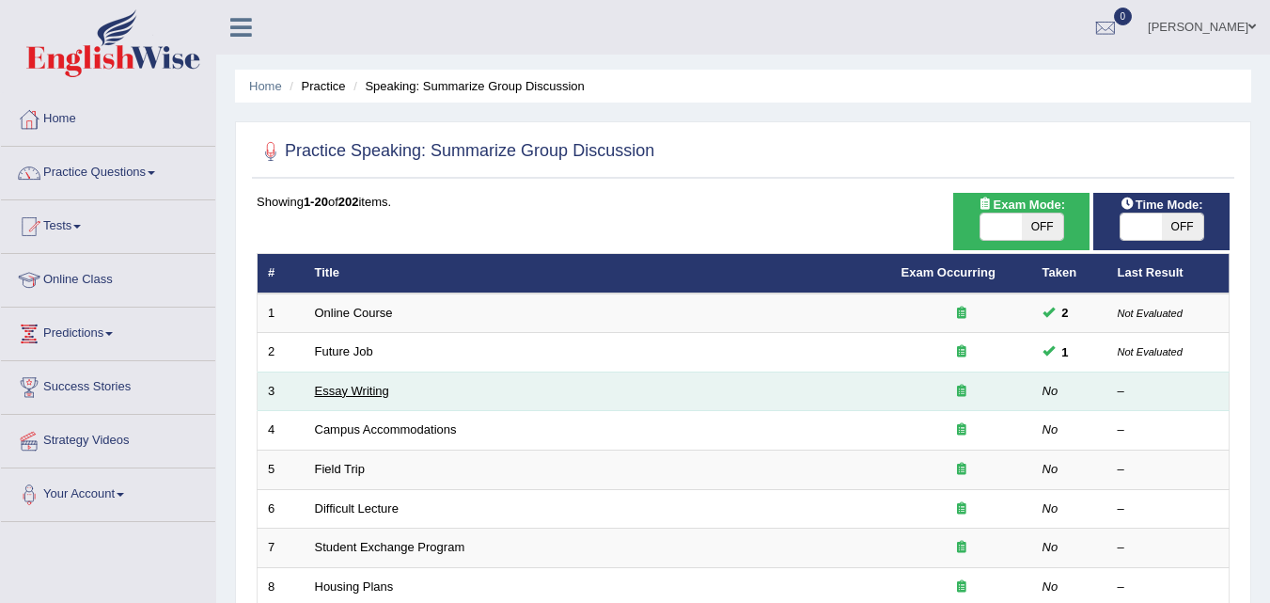
click at [356, 386] on link "Essay Writing" at bounding box center [352, 391] width 74 height 14
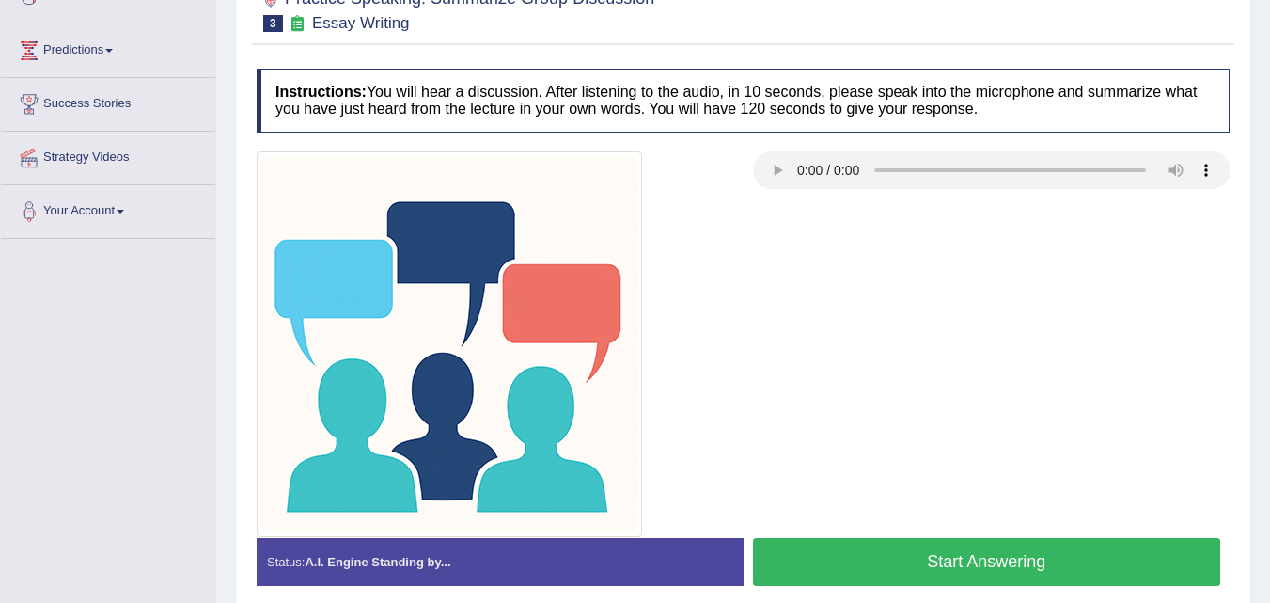
scroll to position [290, 0]
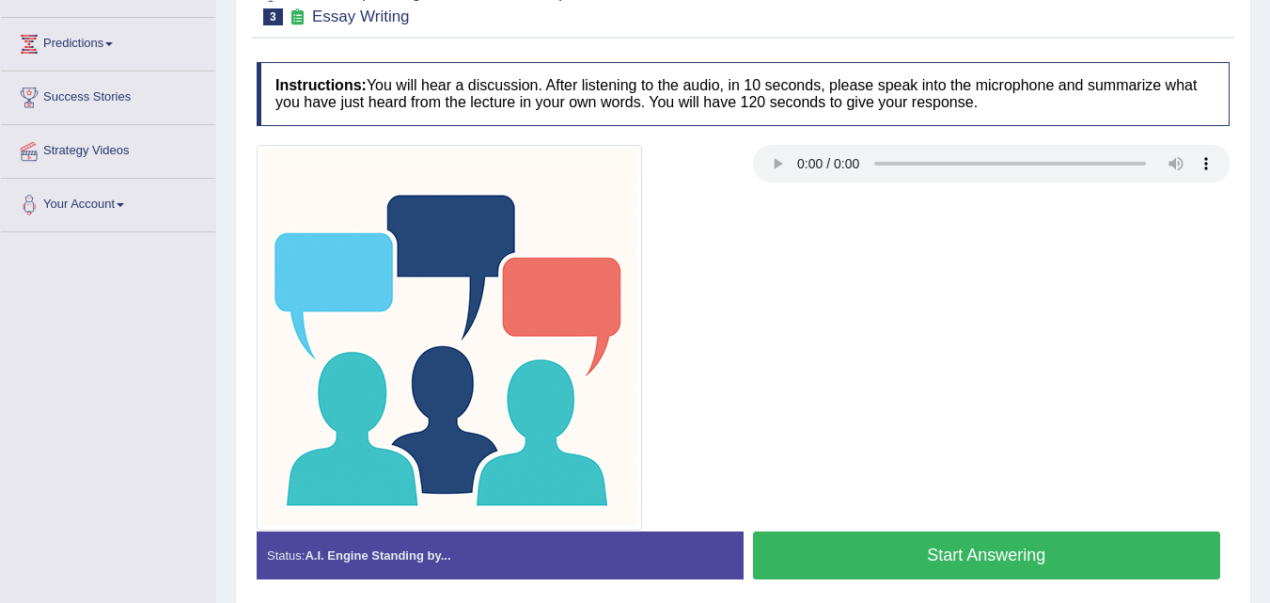
click at [837, 555] on button "Start Answering" at bounding box center [987, 555] width 468 height 48
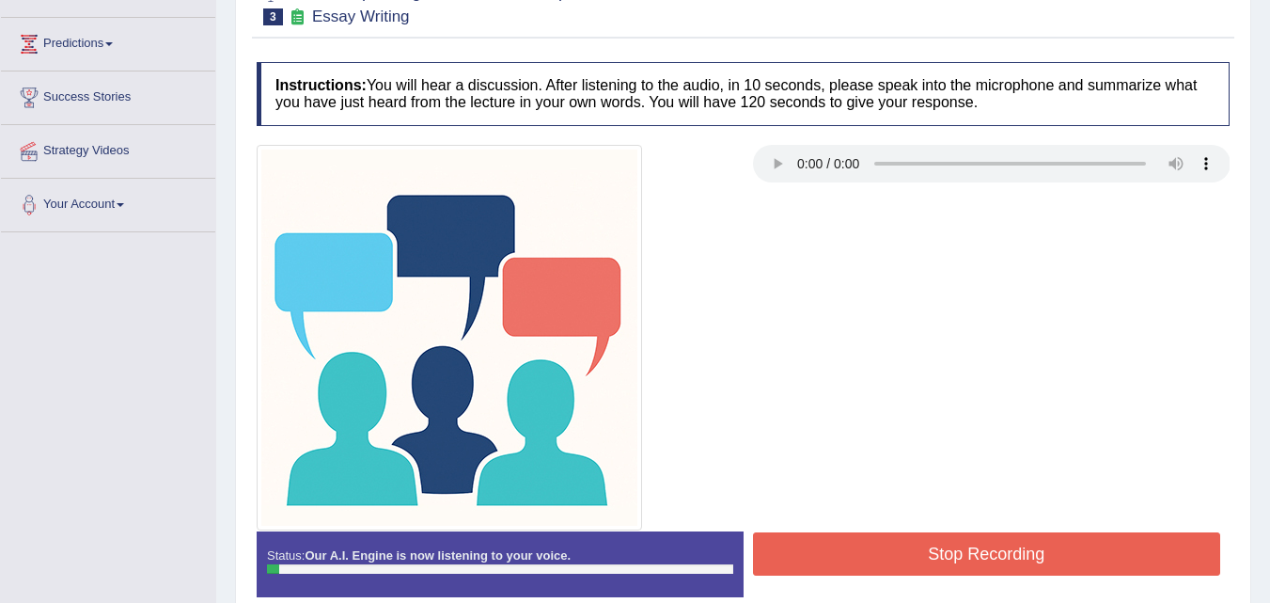
click at [837, 555] on button "Stop Recording" at bounding box center [987, 553] width 468 height 43
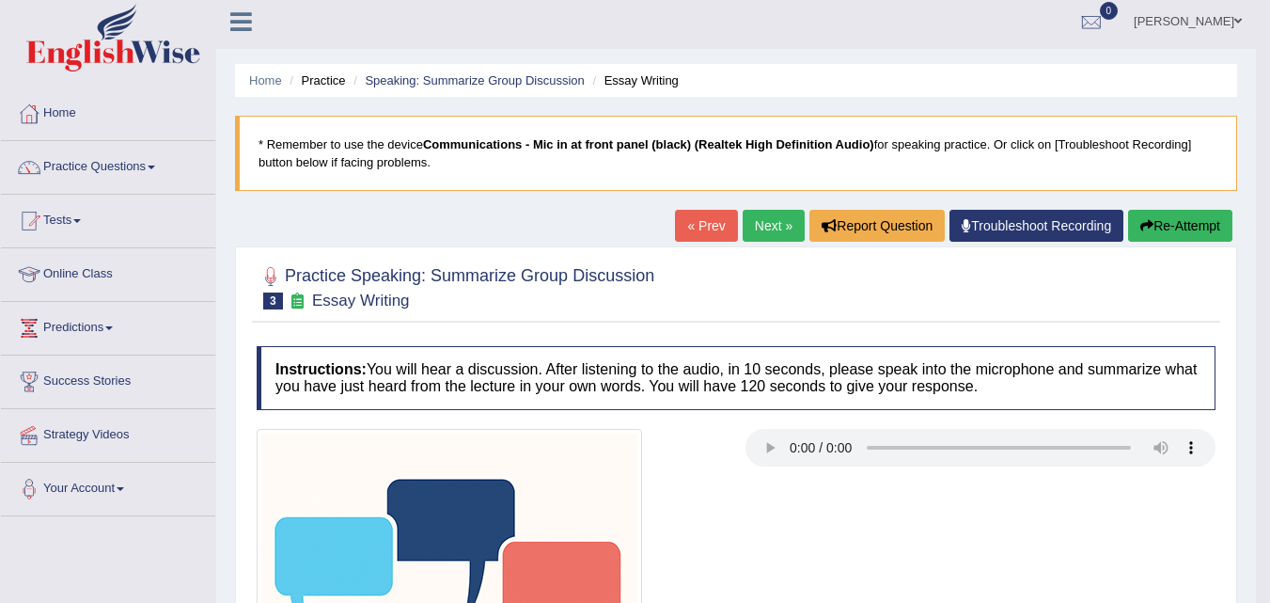
scroll to position [0, 0]
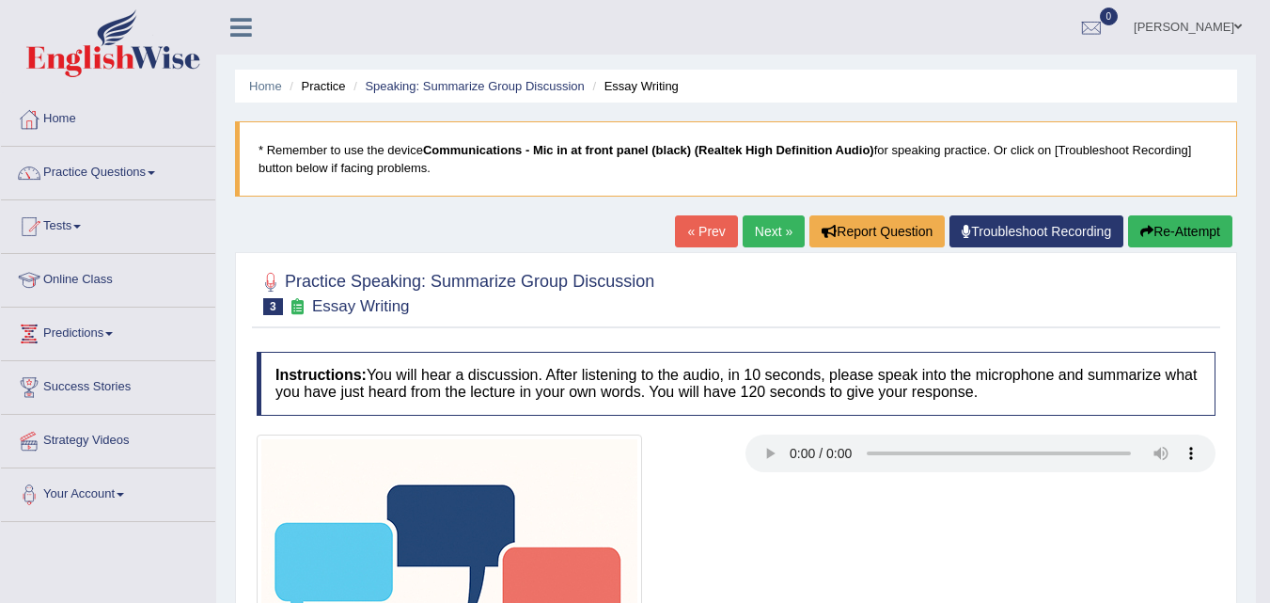
click at [1166, 243] on button "Re-Attempt" at bounding box center [1180, 231] width 104 height 32
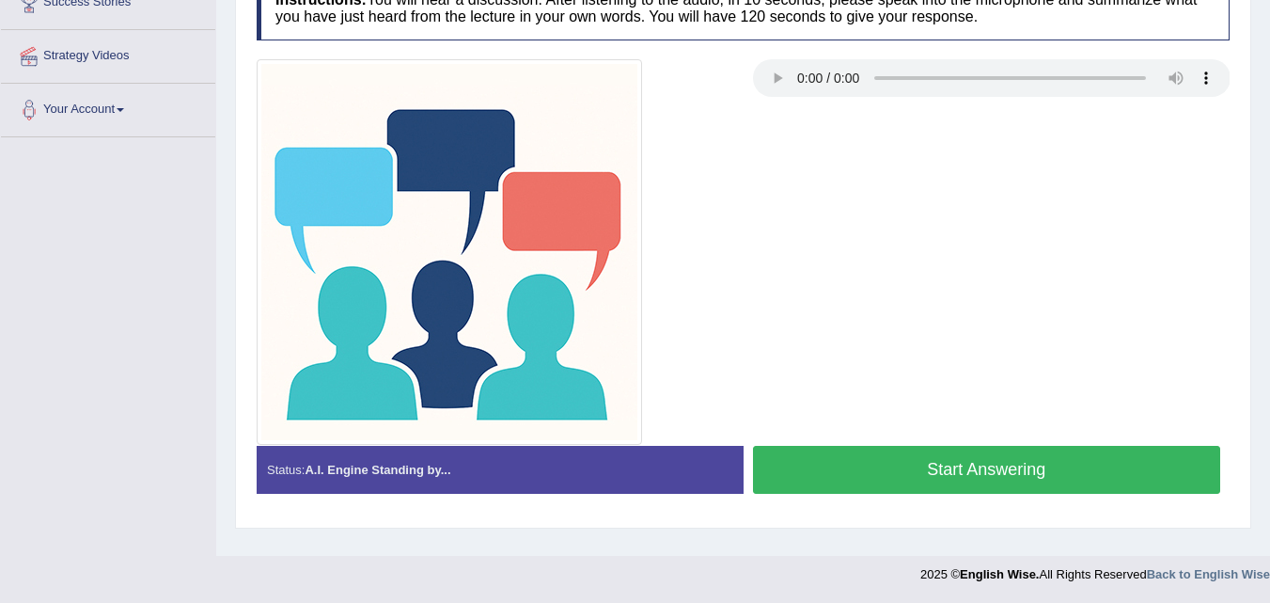
scroll to position [385, 0]
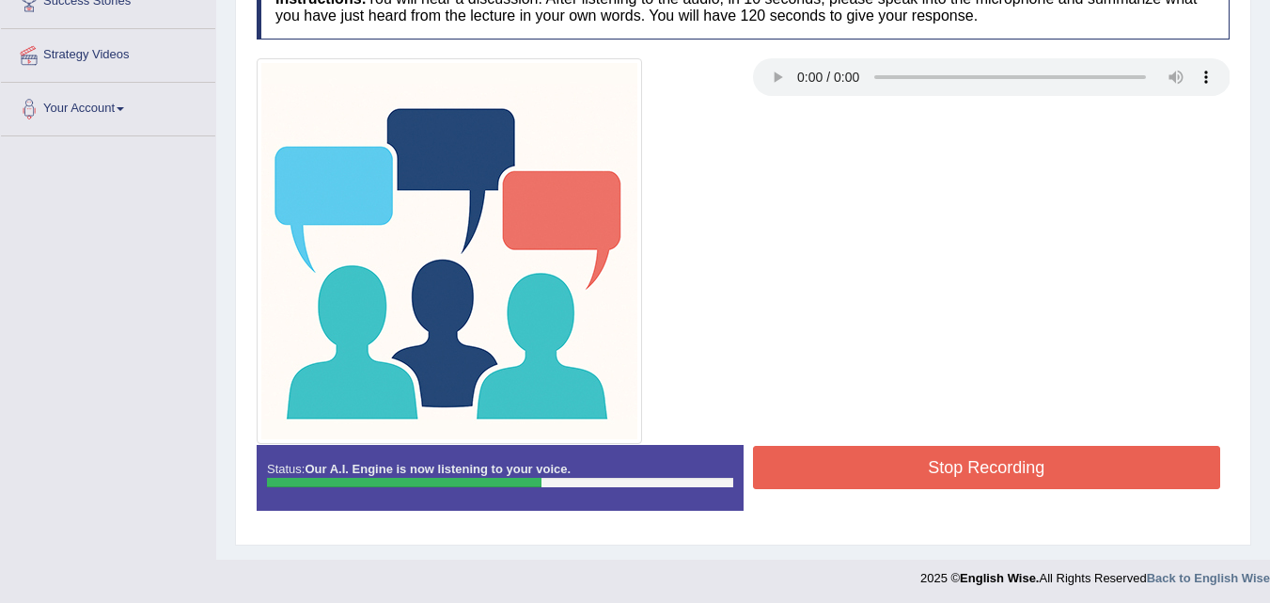
click at [808, 484] on button "Stop Recording" at bounding box center [987, 467] width 468 height 43
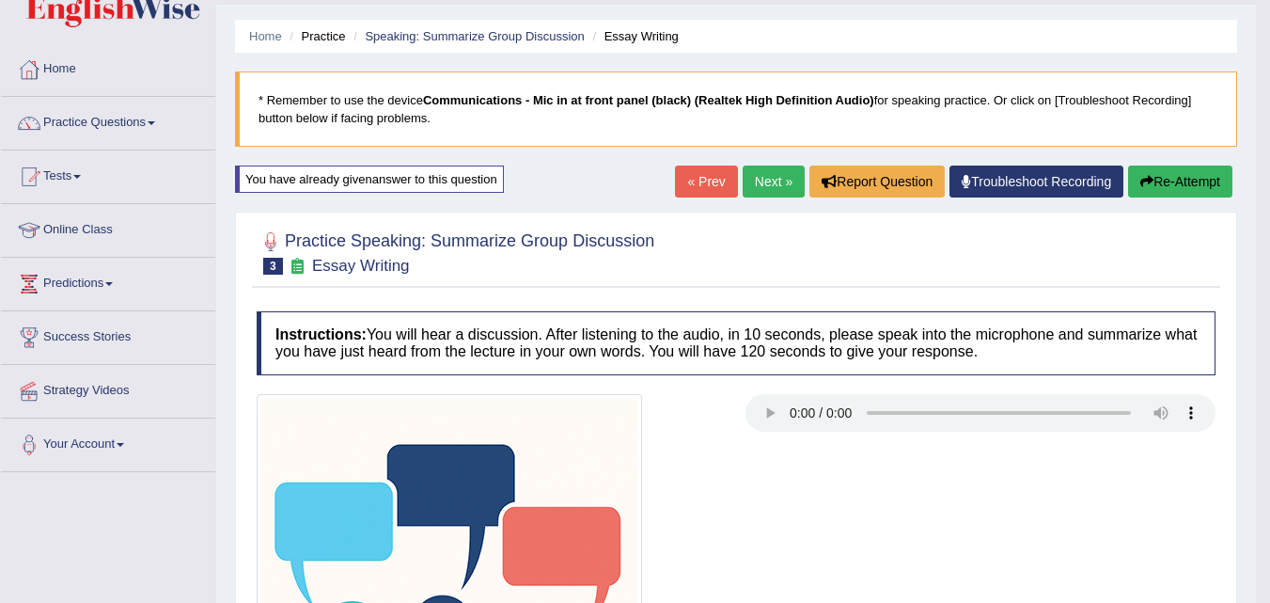
scroll to position [0, 0]
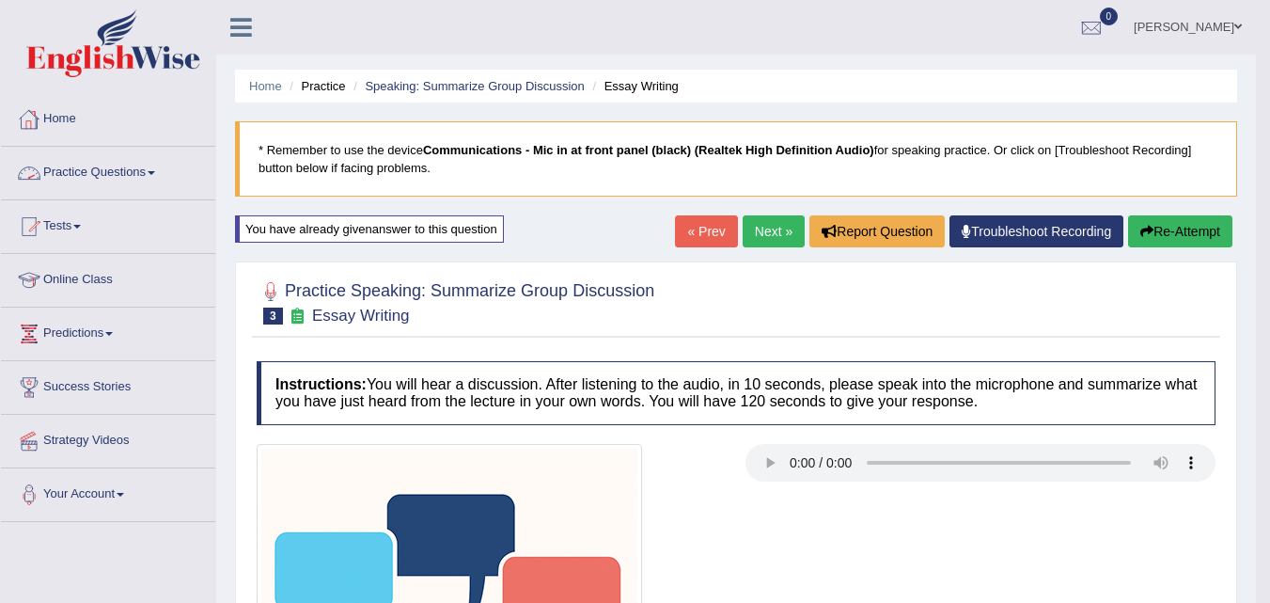
click at [119, 175] on link "Practice Questions" at bounding box center [108, 170] width 214 height 47
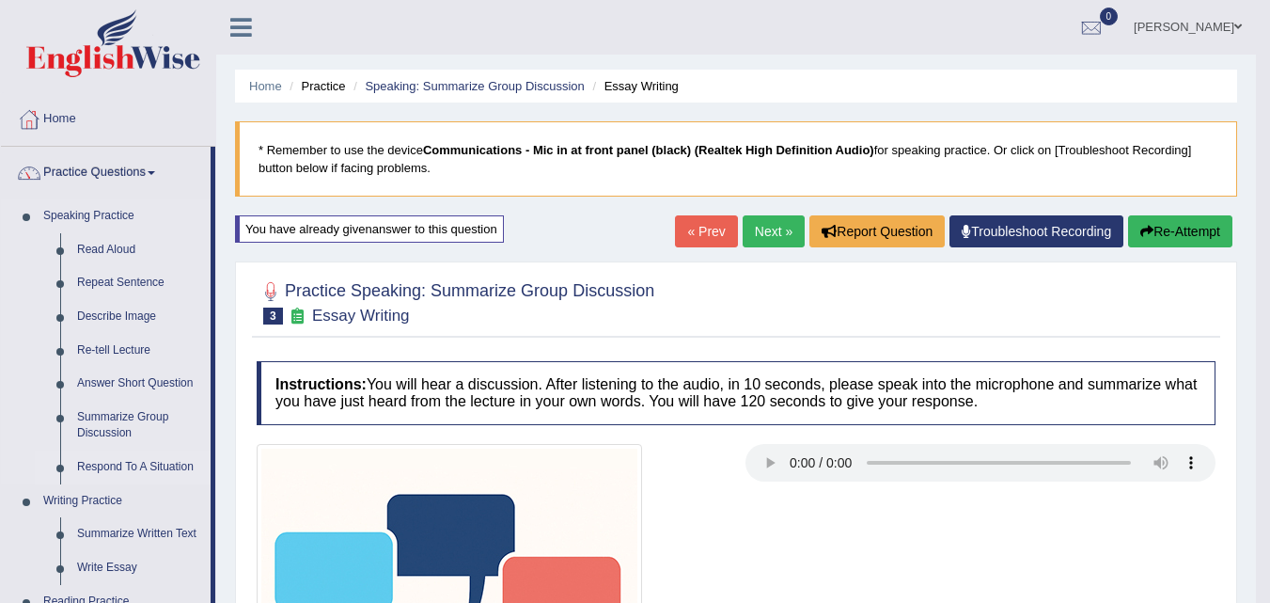
click at [100, 463] on link "Respond To A Situation" at bounding box center [140, 467] width 142 height 34
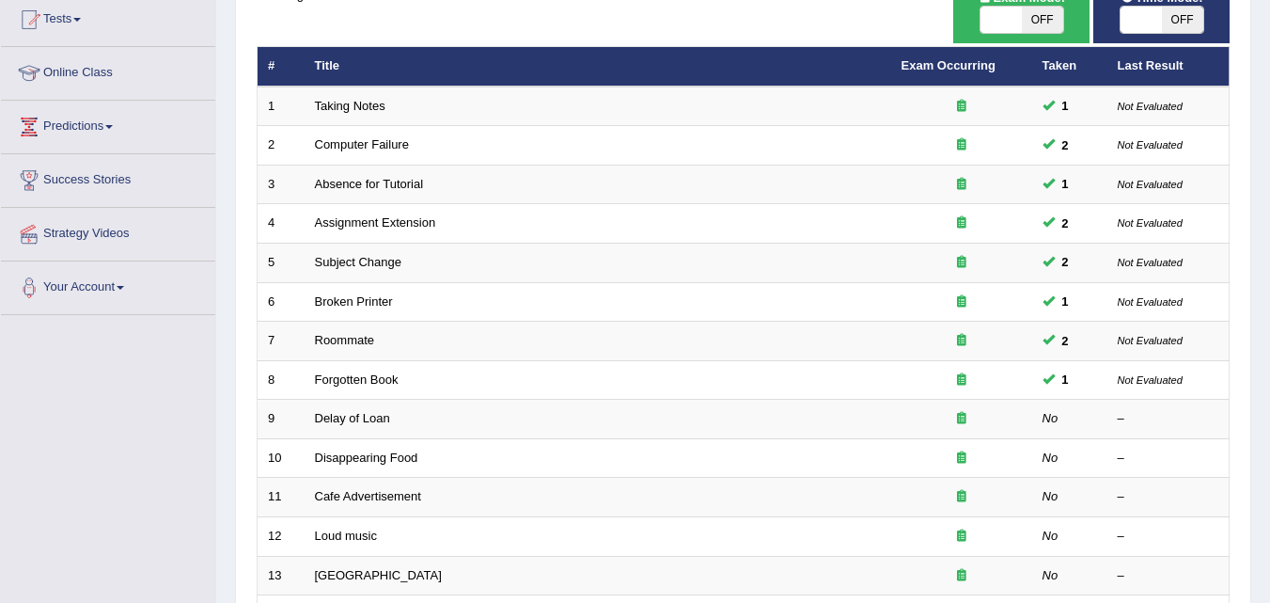
scroll to position [224, 0]
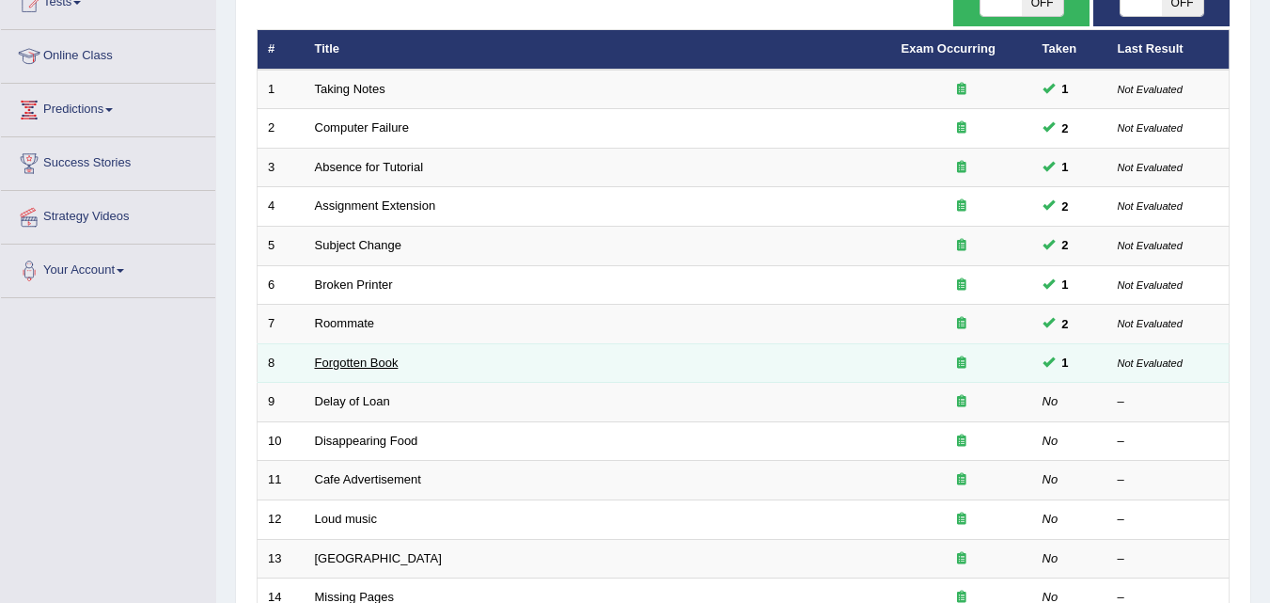
click at [342, 355] on link "Forgotten Book" at bounding box center [357, 362] width 84 height 14
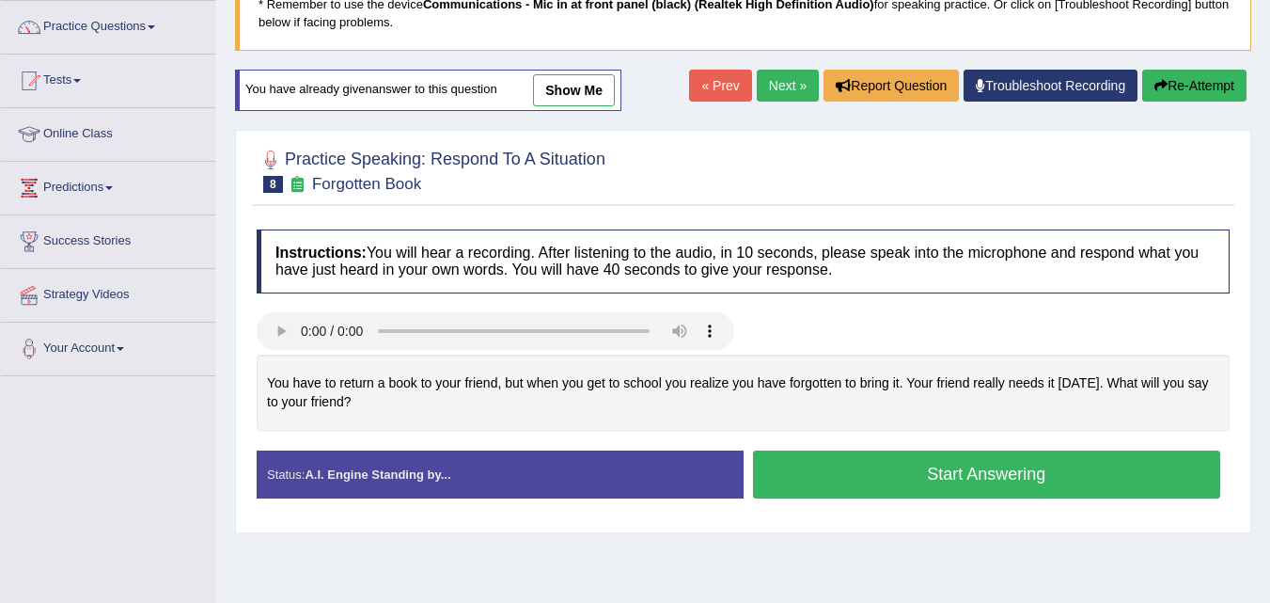
scroll to position [52, 0]
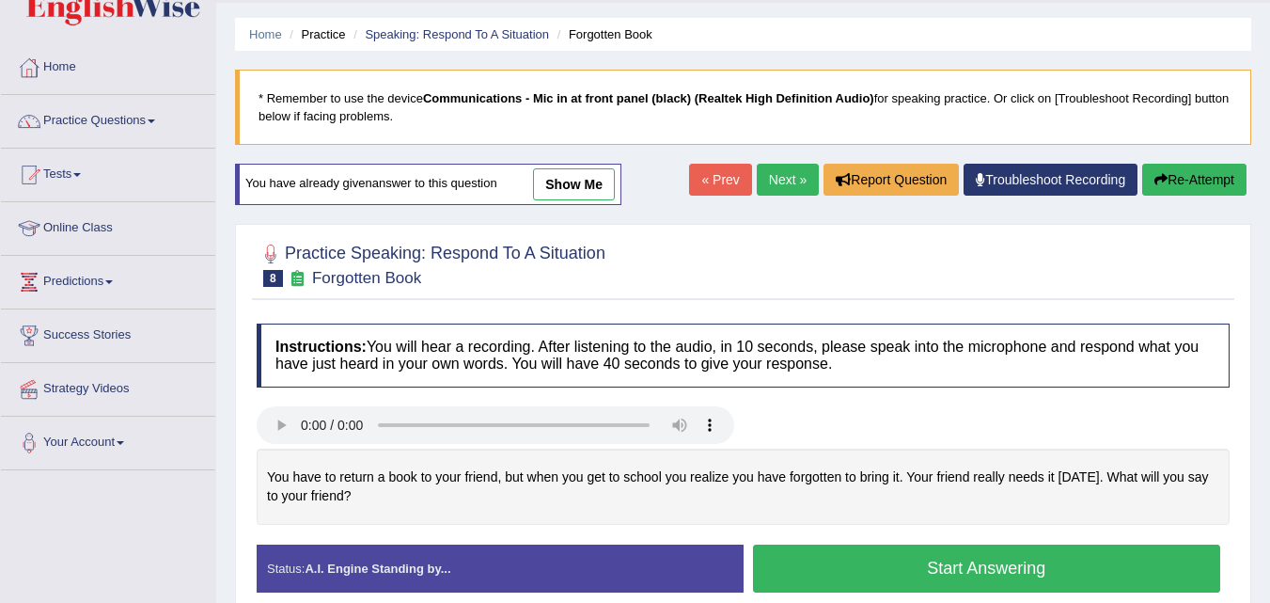
click at [559, 173] on link "show me" at bounding box center [574, 184] width 82 height 32
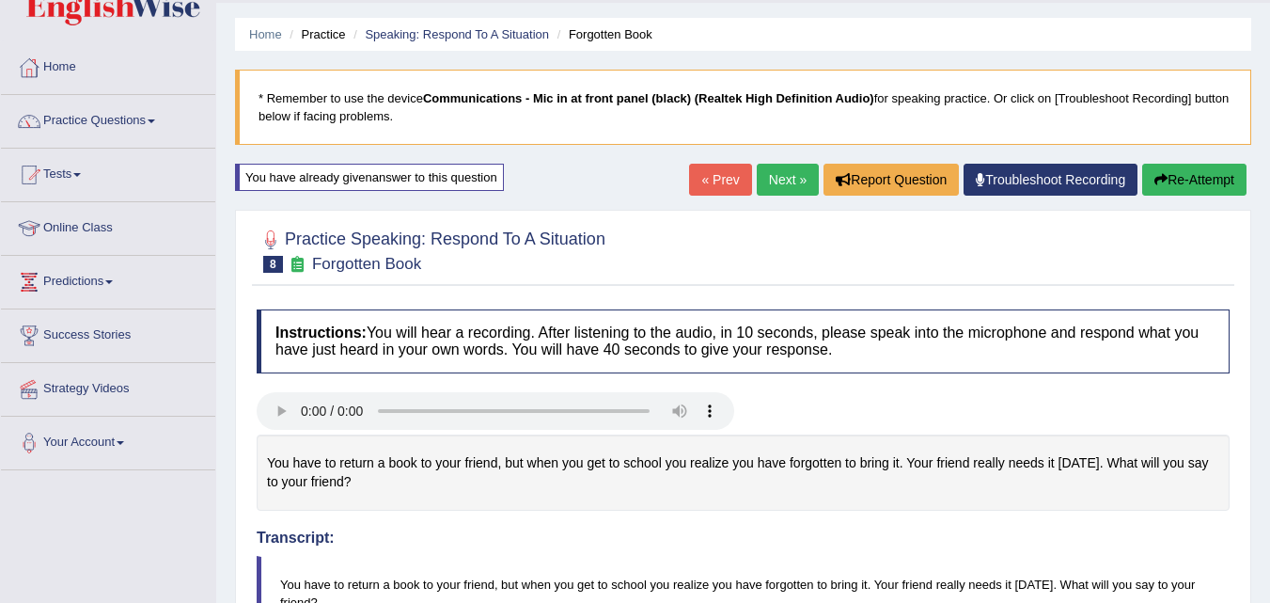
click at [573, 190] on div "Home Practice Speaking: Respond To A Situation Forgotten Book * Remember to use…" at bounding box center [743, 597] width 1054 height 1299
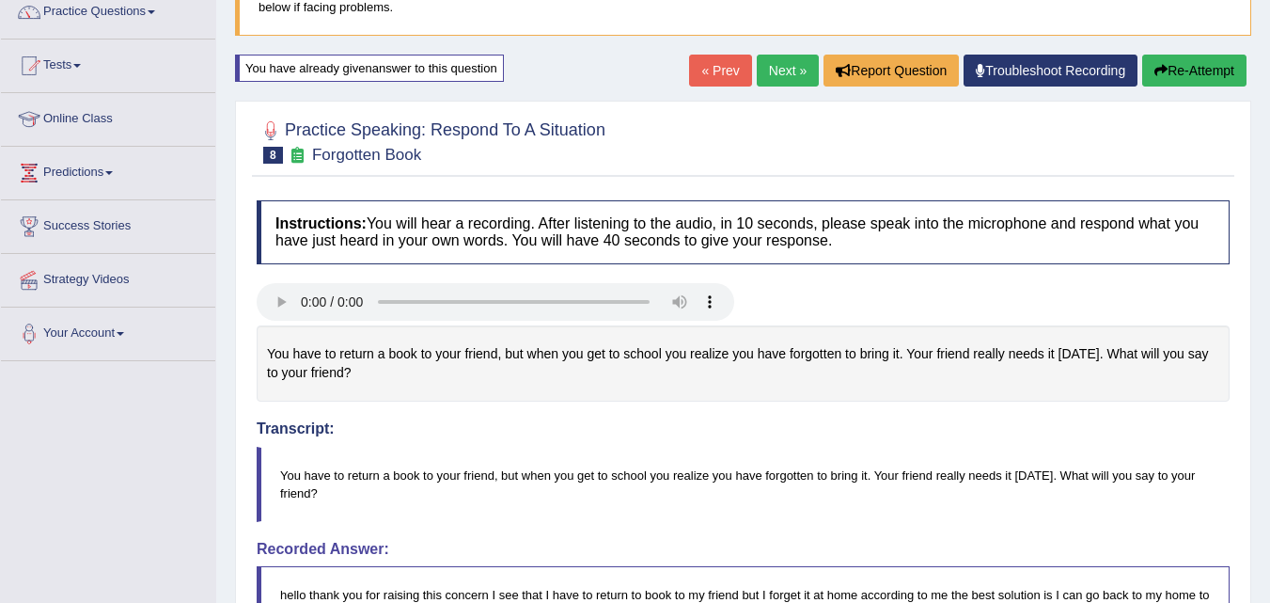
scroll to position [140, 0]
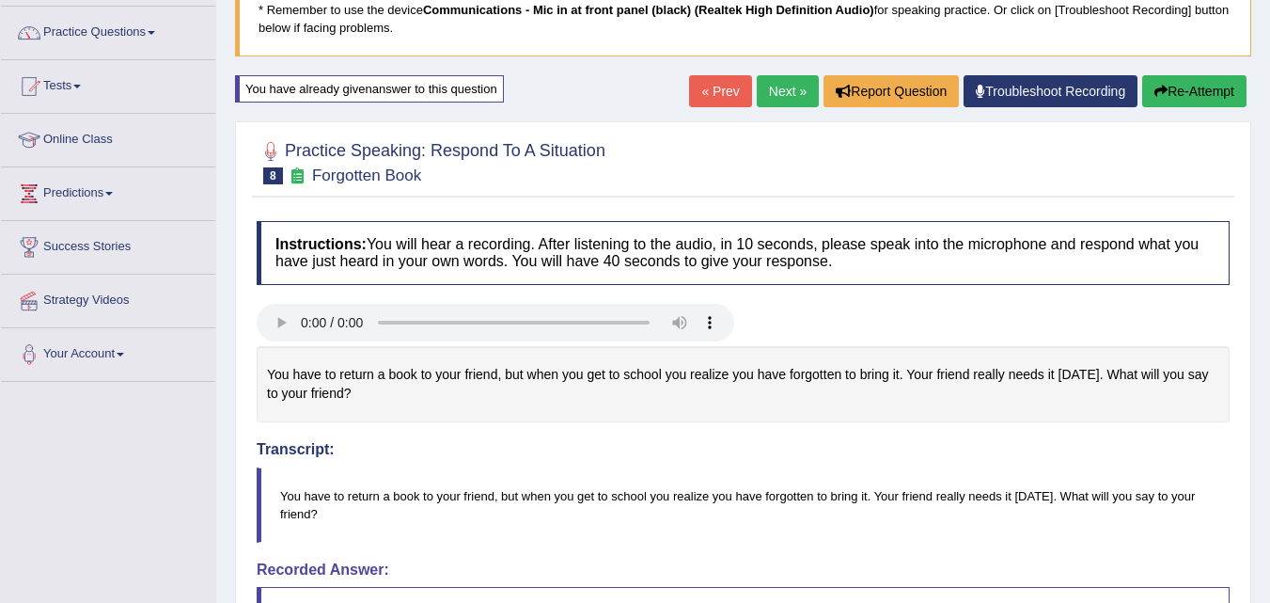
click at [1177, 102] on button "Re-Attempt" at bounding box center [1194, 91] width 104 height 32
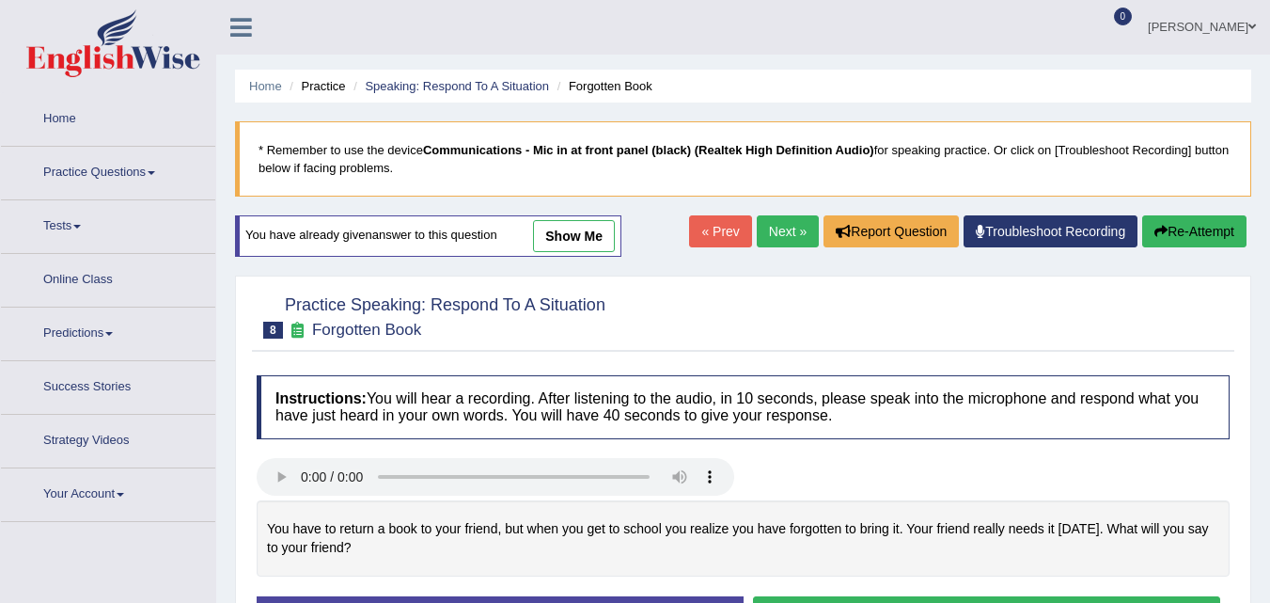
scroll to position [331, 0]
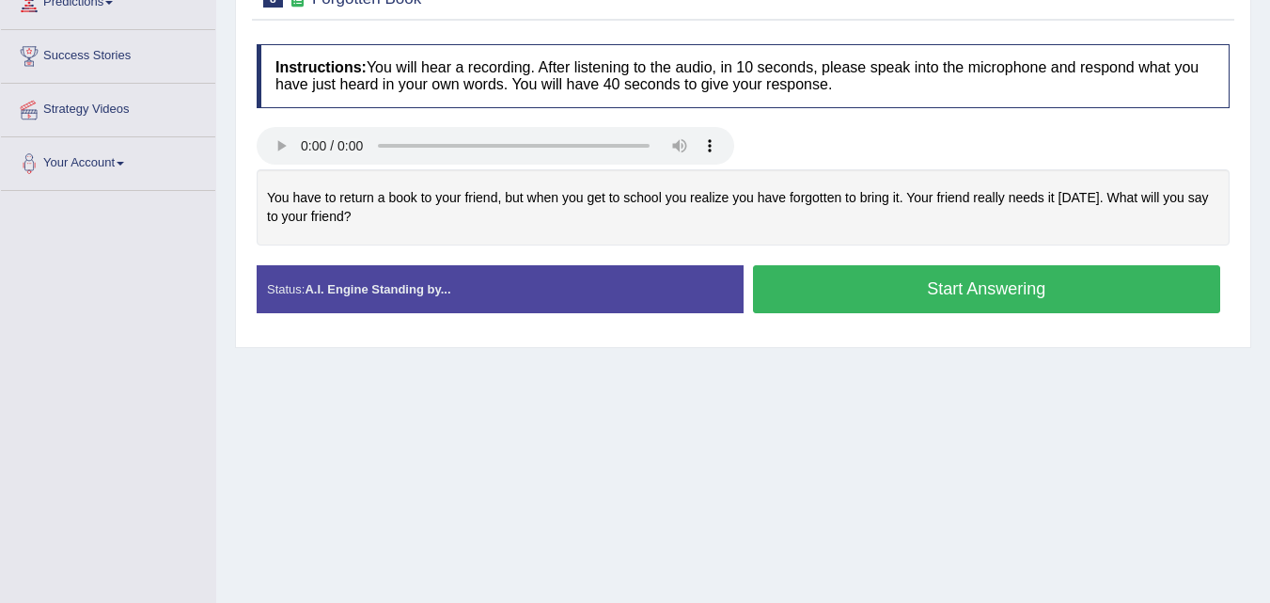
click at [927, 293] on button "Start Answering" at bounding box center [987, 289] width 468 height 48
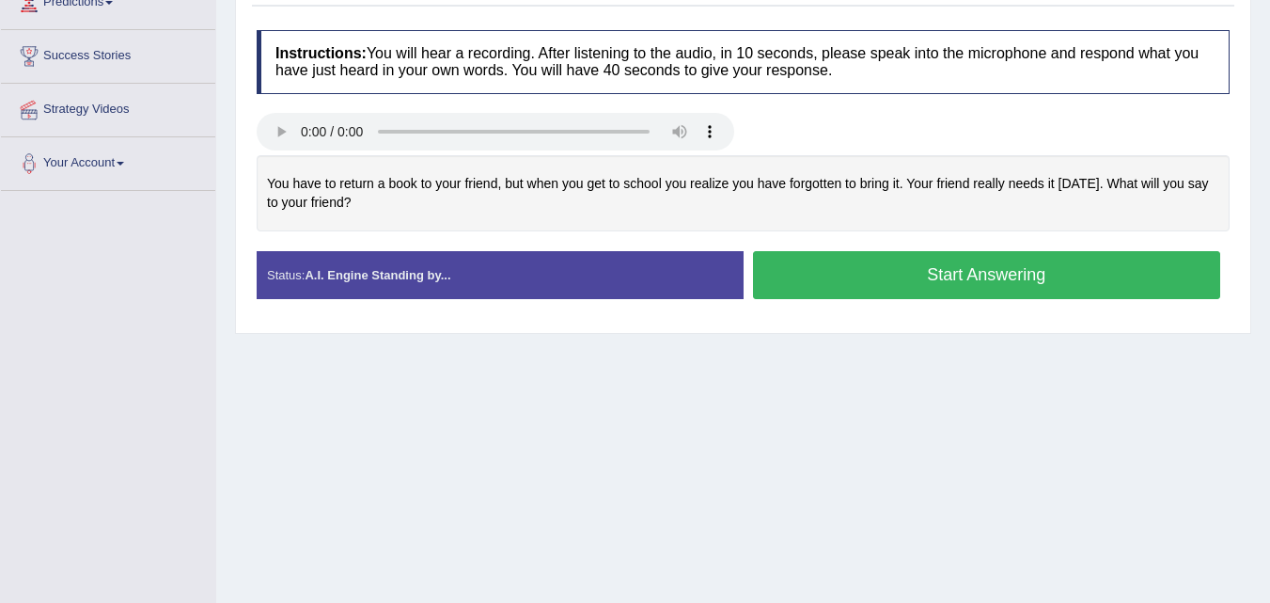
scroll to position [0, 0]
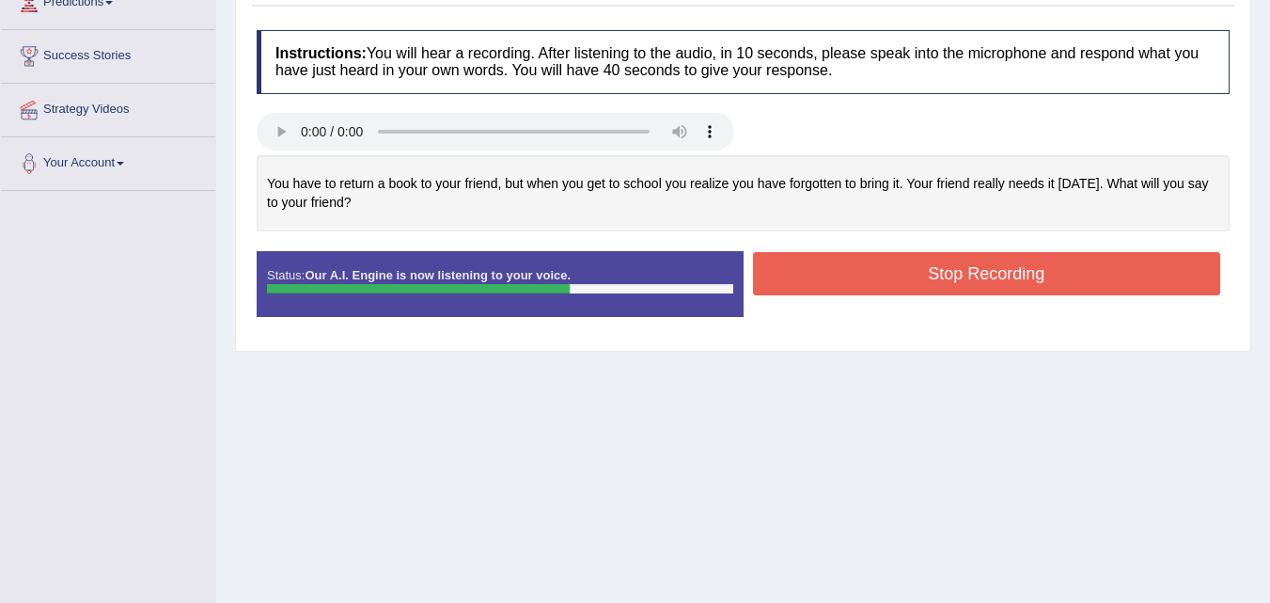
click at [909, 286] on button "Stop Recording" at bounding box center [987, 273] width 468 height 43
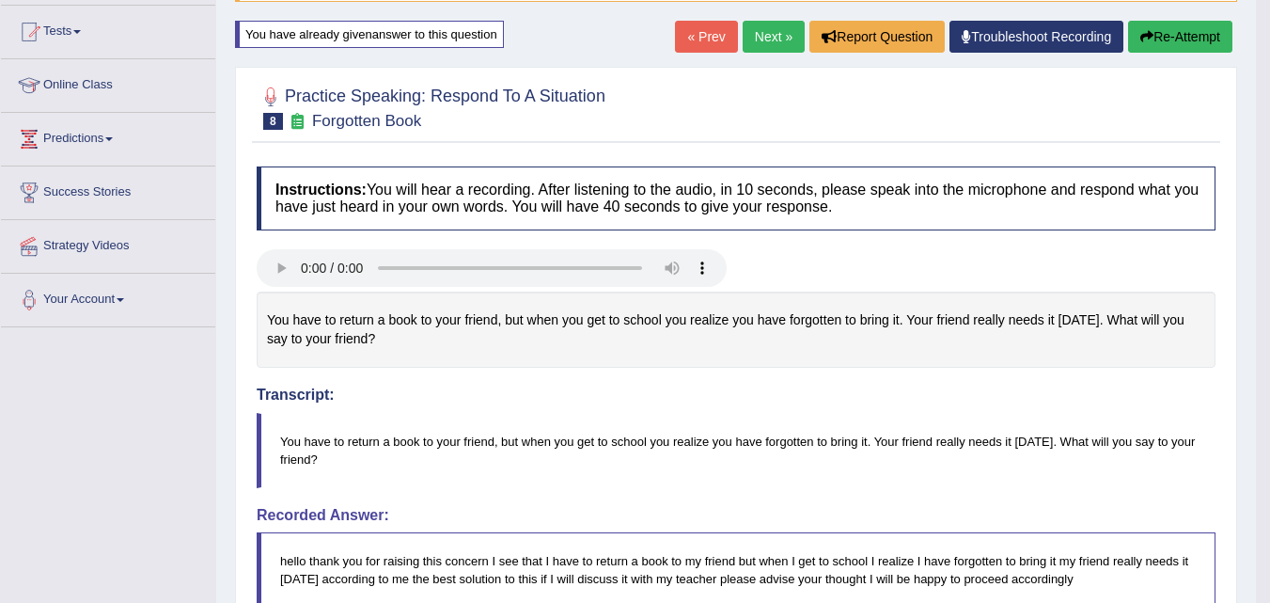
scroll to position [175, 0]
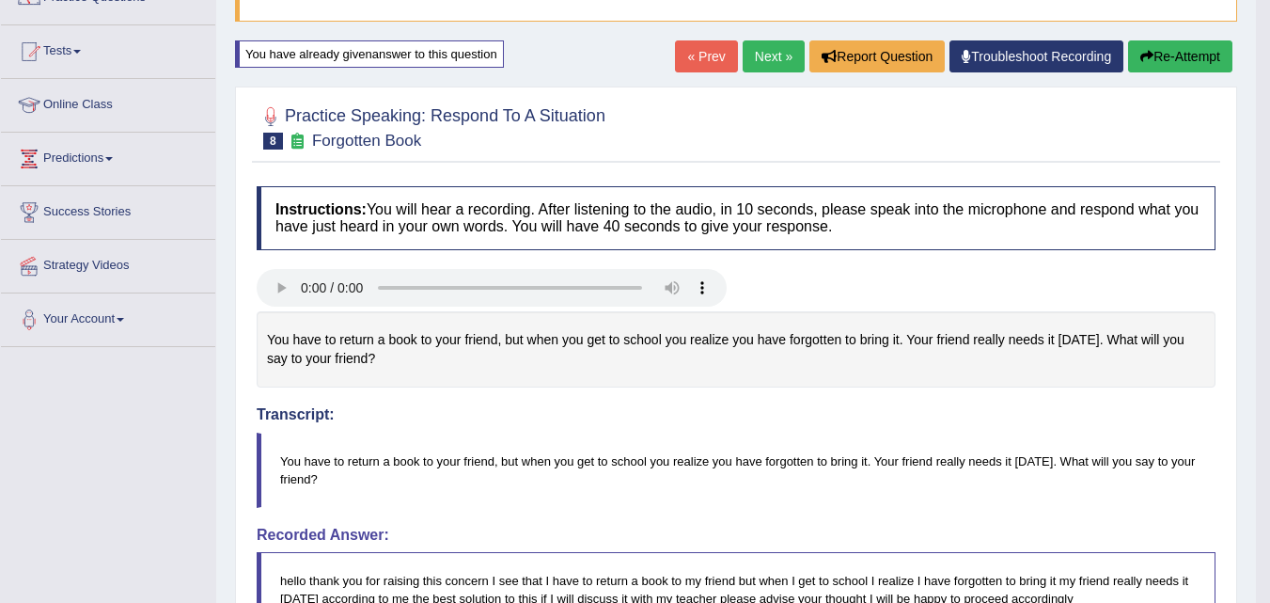
click at [1138, 66] on button "Re-Attempt" at bounding box center [1180, 56] width 104 height 32
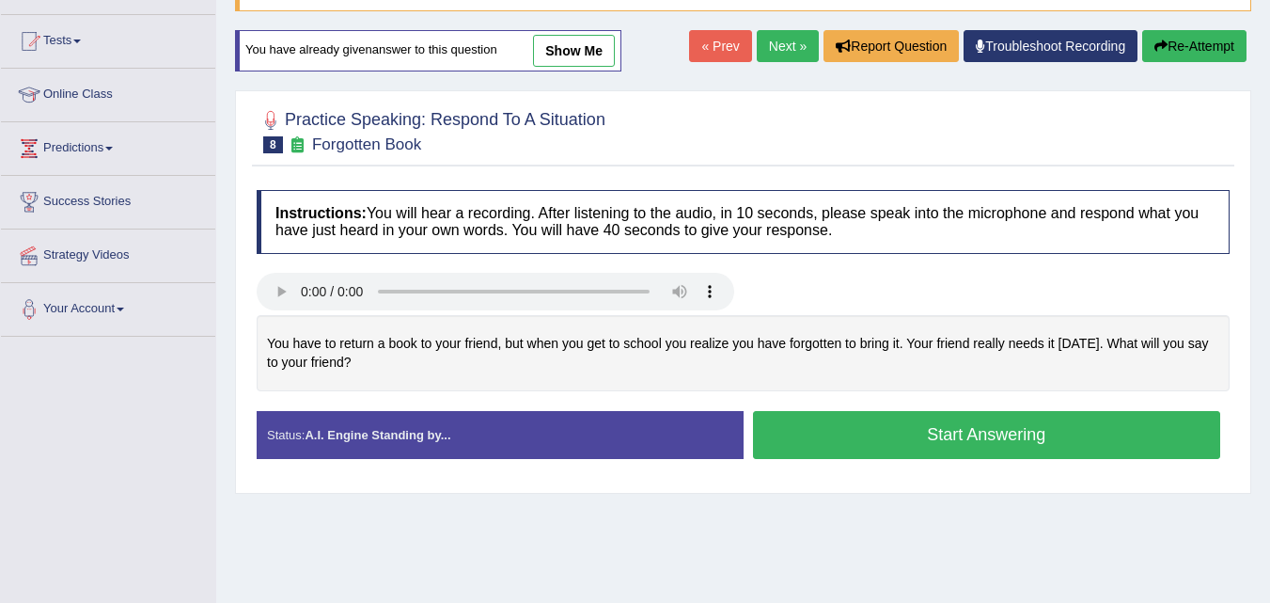
click at [780, 437] on button "Start Answering" at bounding box center [987, 435] width 468 height 48
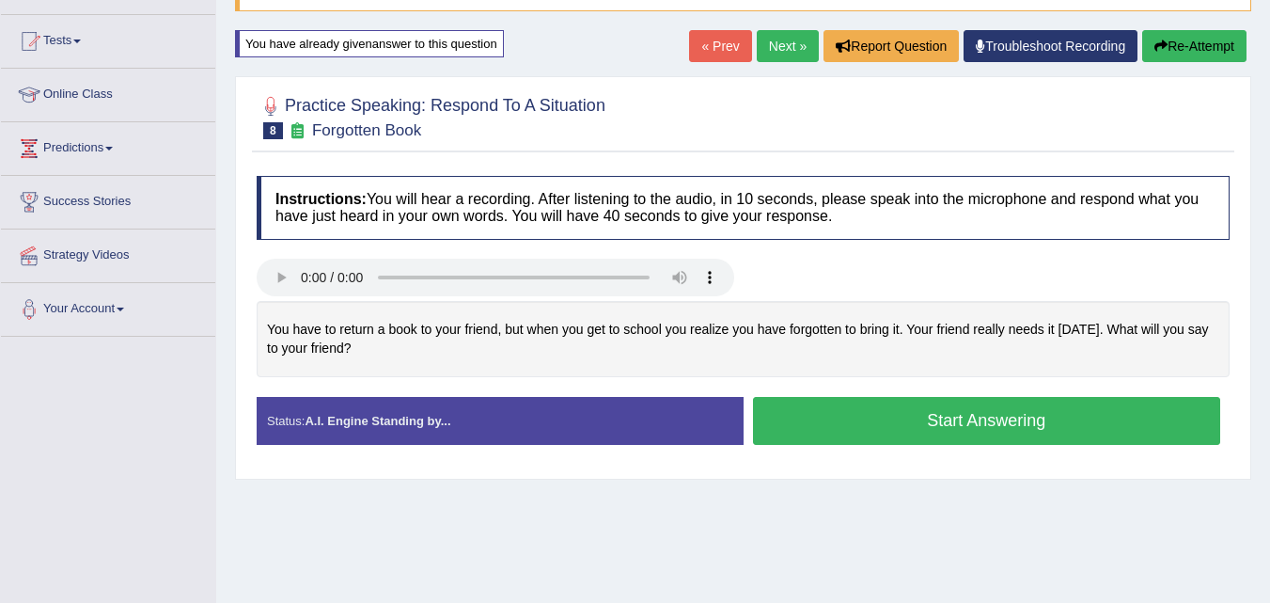
scroll to position [175, 0]
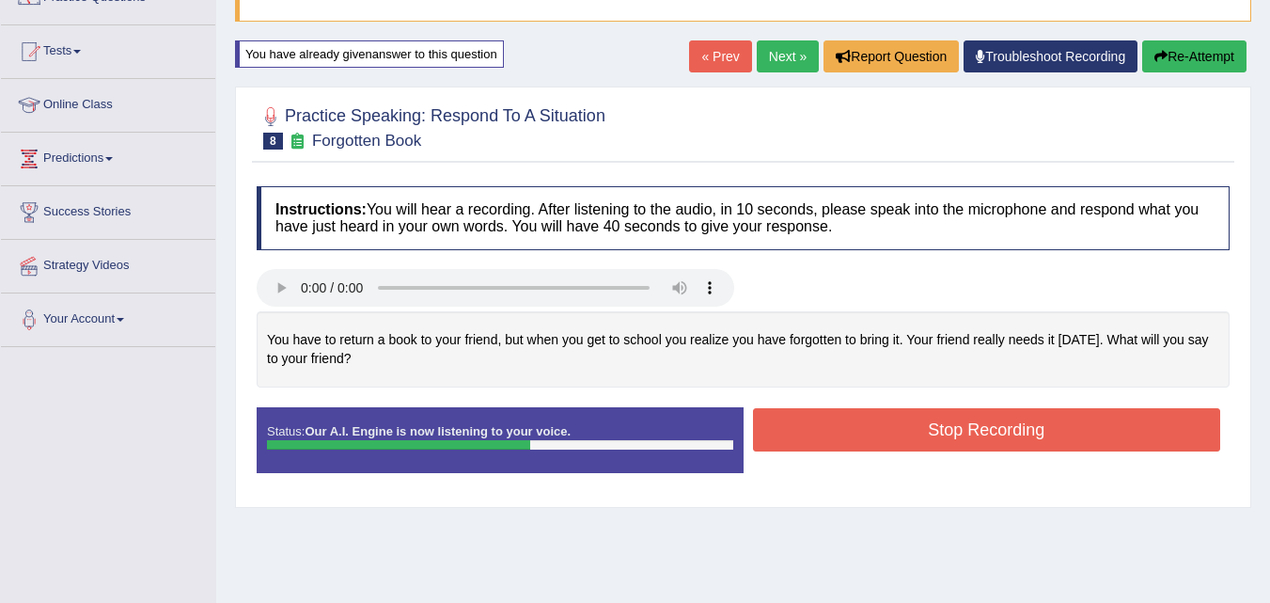
click at [780, 437] on button "Stop Recording" at bounding box center [987, 429] width 468 height 43
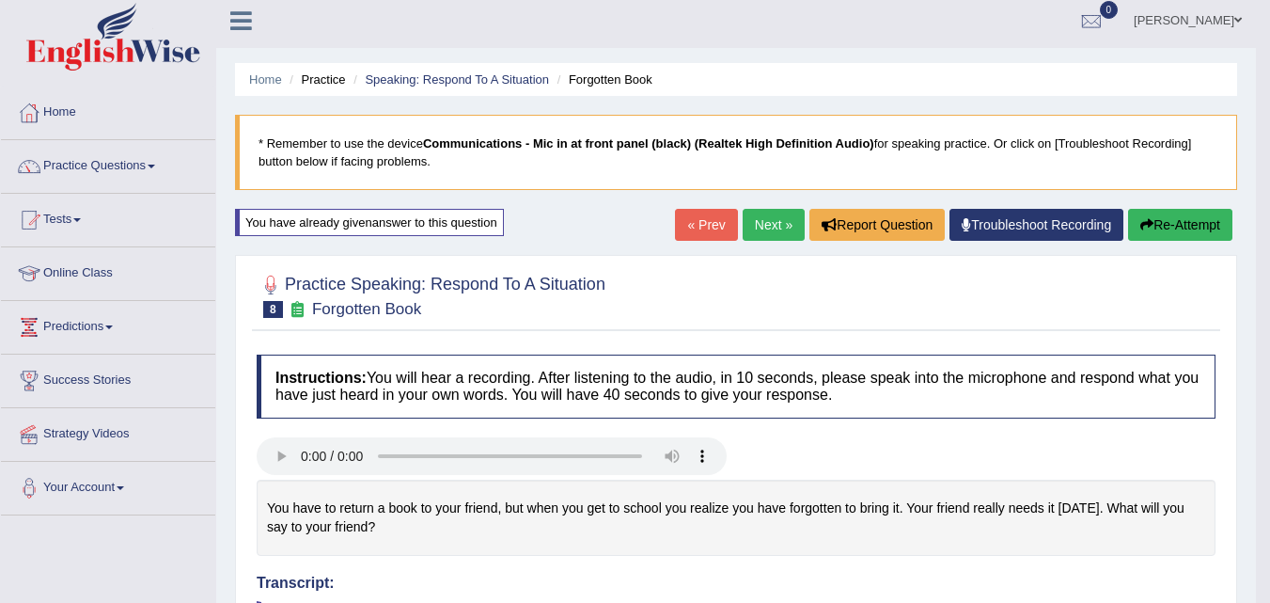
scroll to position [0, 0]
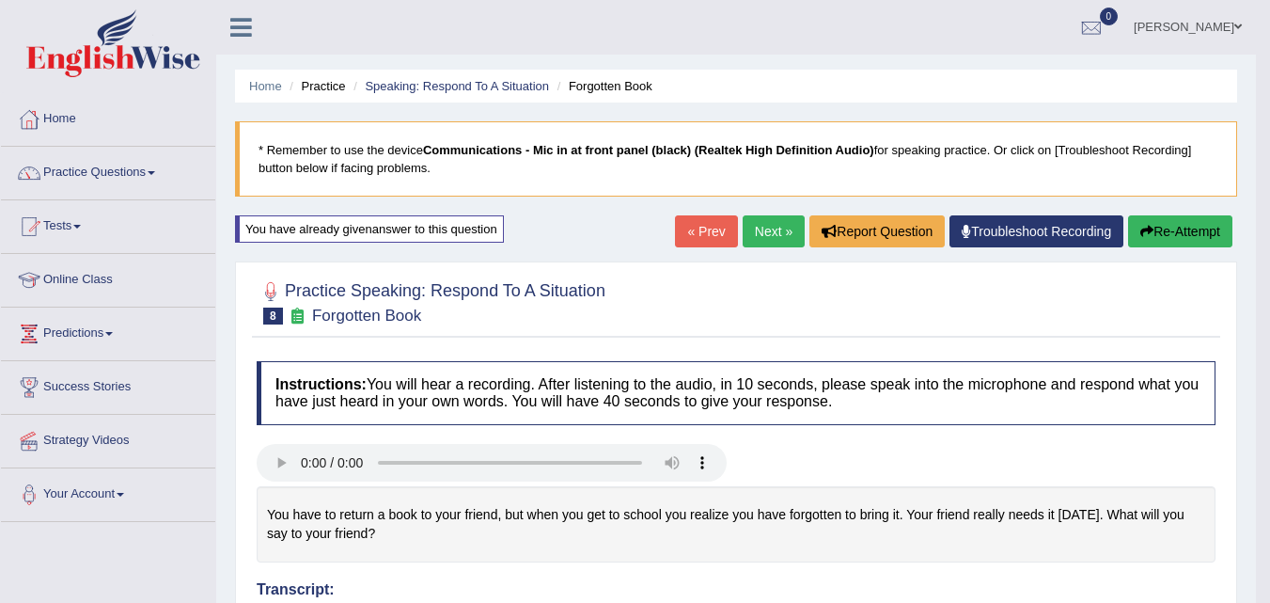
click at [779, 228] on link "Next »" at bounding box center [774, 231] width 62 height 32
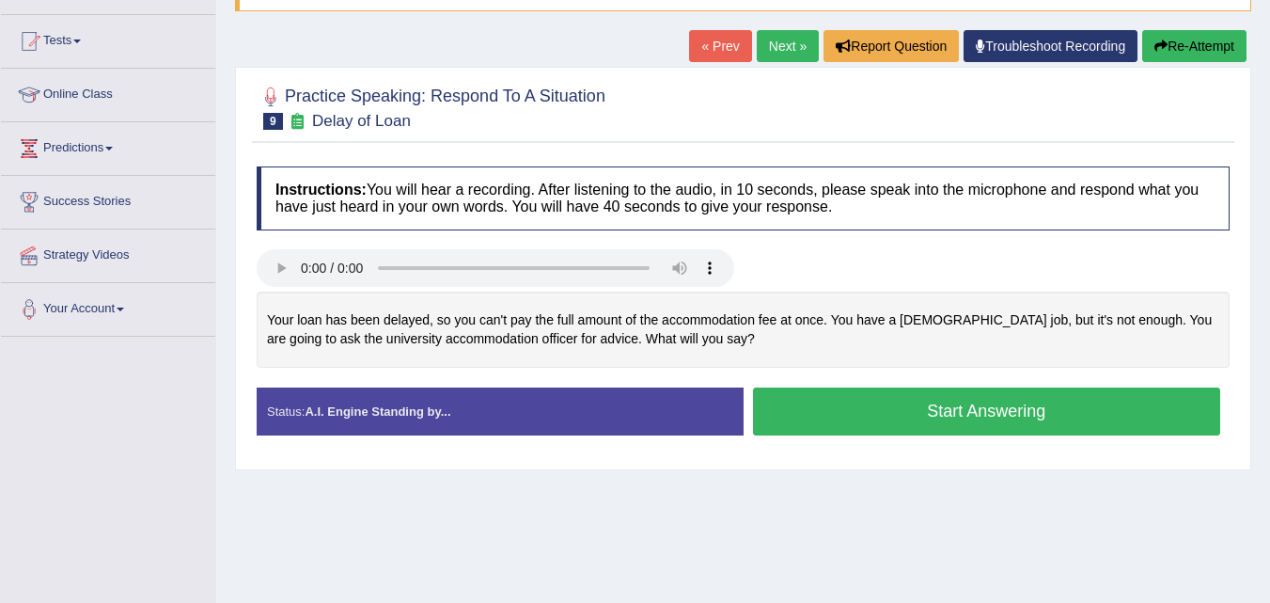
click at [810, 421] on button "Start Answering" at bounding box center [987, 411] width 468 height 48
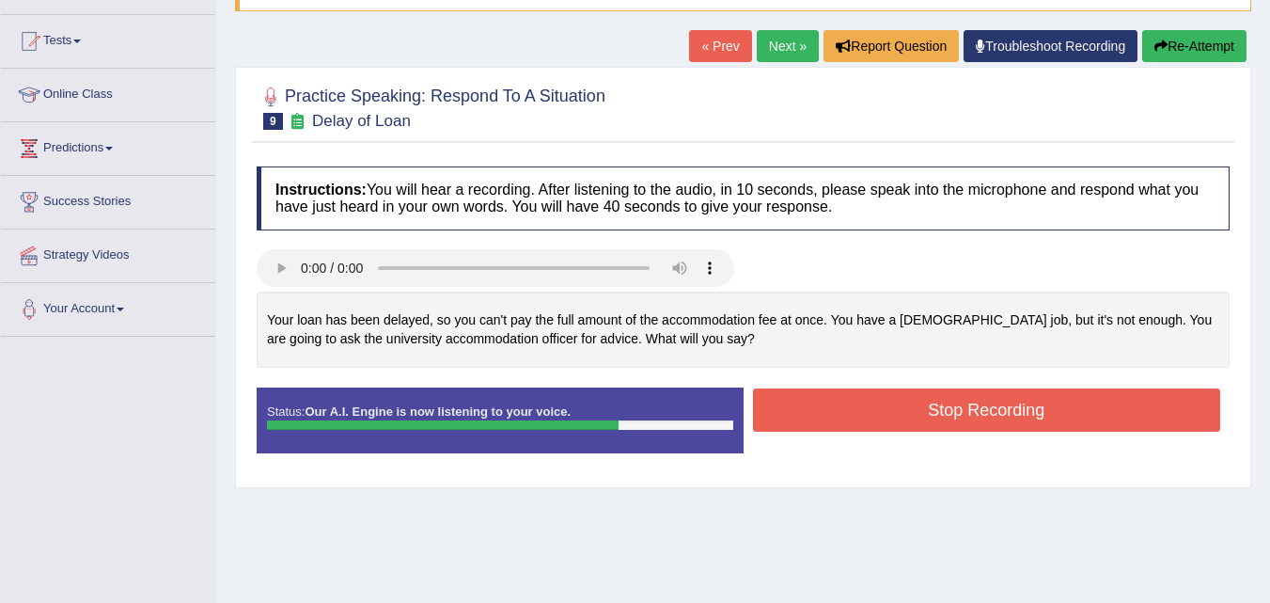
click at [810, 421] on button "Stop Recording" at bounding box center [987, 409] width 468 height 43
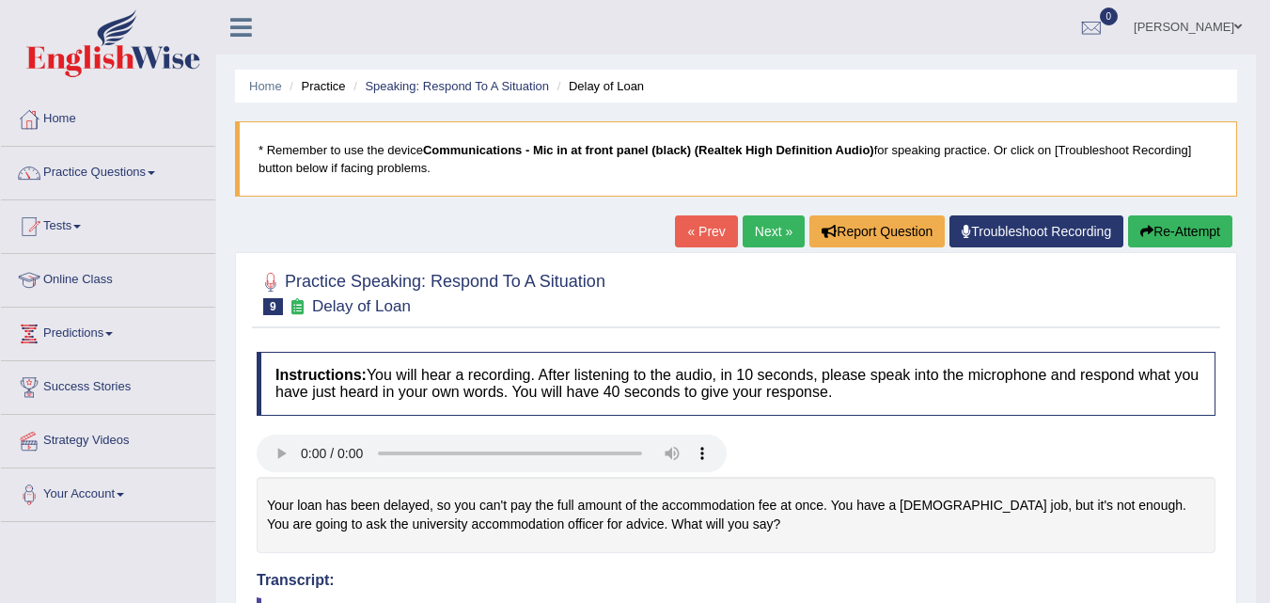
click at [1151, 221] on button "Re-Attempt" at bounding box center [1180, 231] width 104 height 32
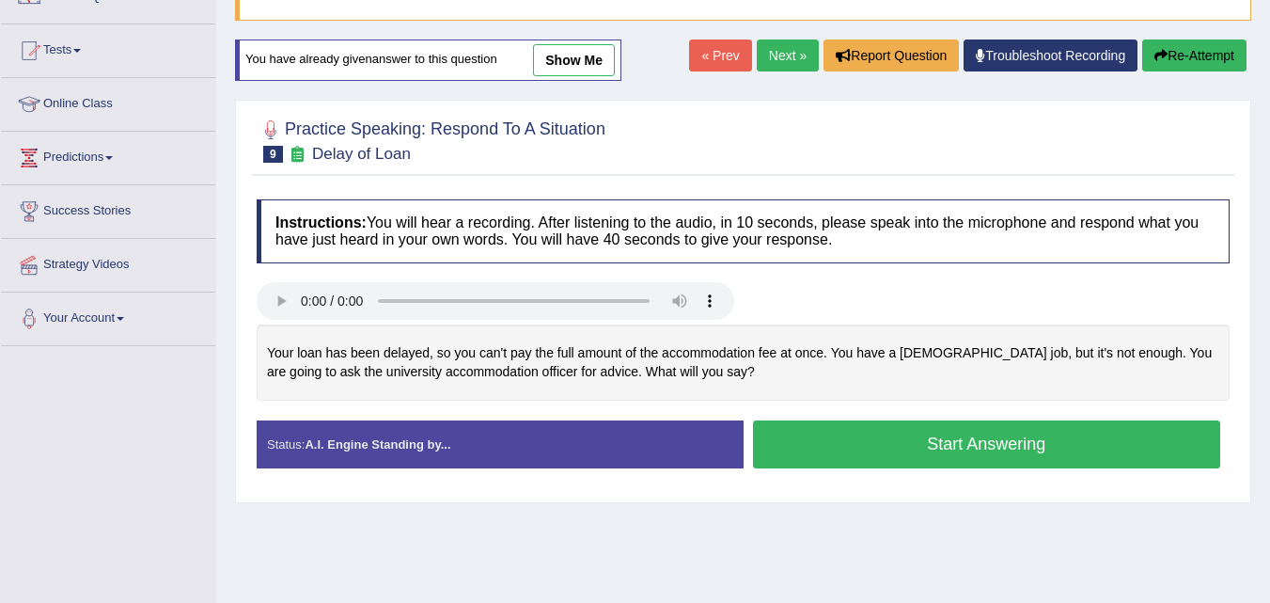
scroll to position [176, 0]
click at [813, 432] on button "Start Answering" at bounding box center [987, 444] width 468 height 48
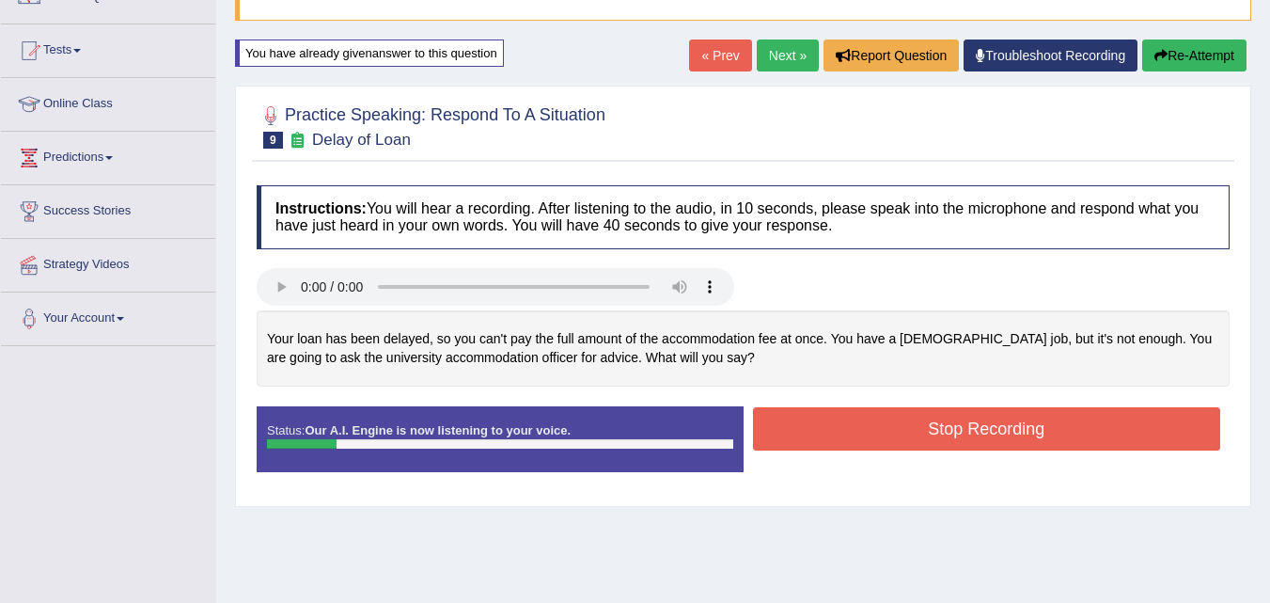
click at [813, 432] on button "Stop Recording" at bounding box center [987, 428] width 468 height 43
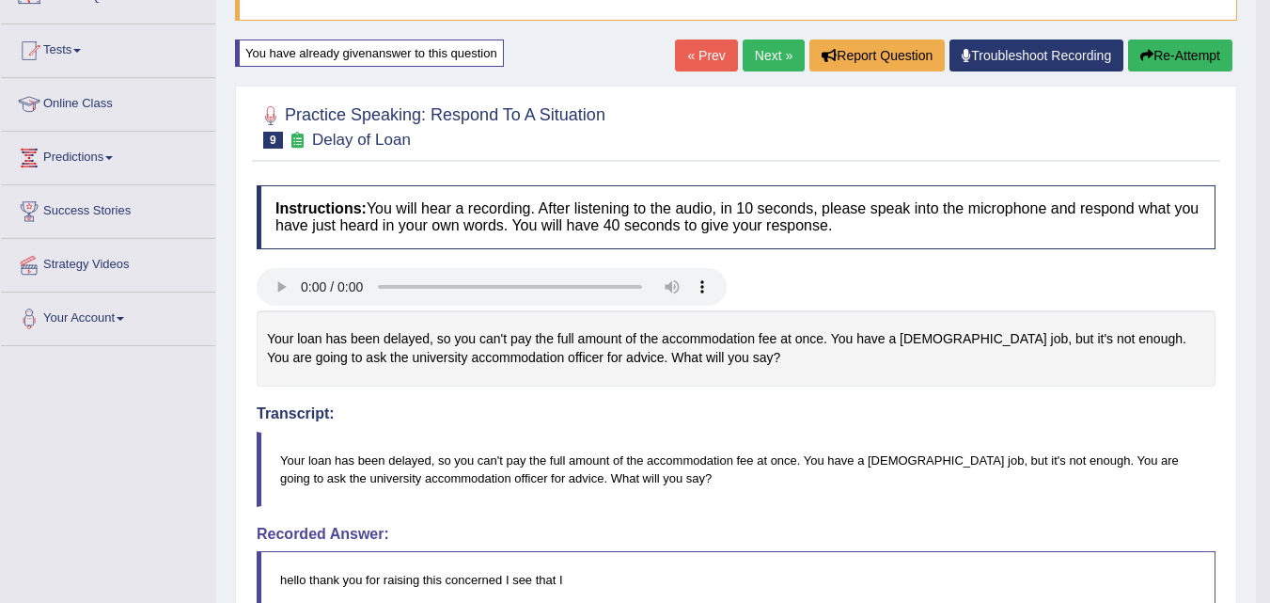
click at [1171, 63] on button "Re-Attempt" at bounding box center [1180, 55] width 104 height 32
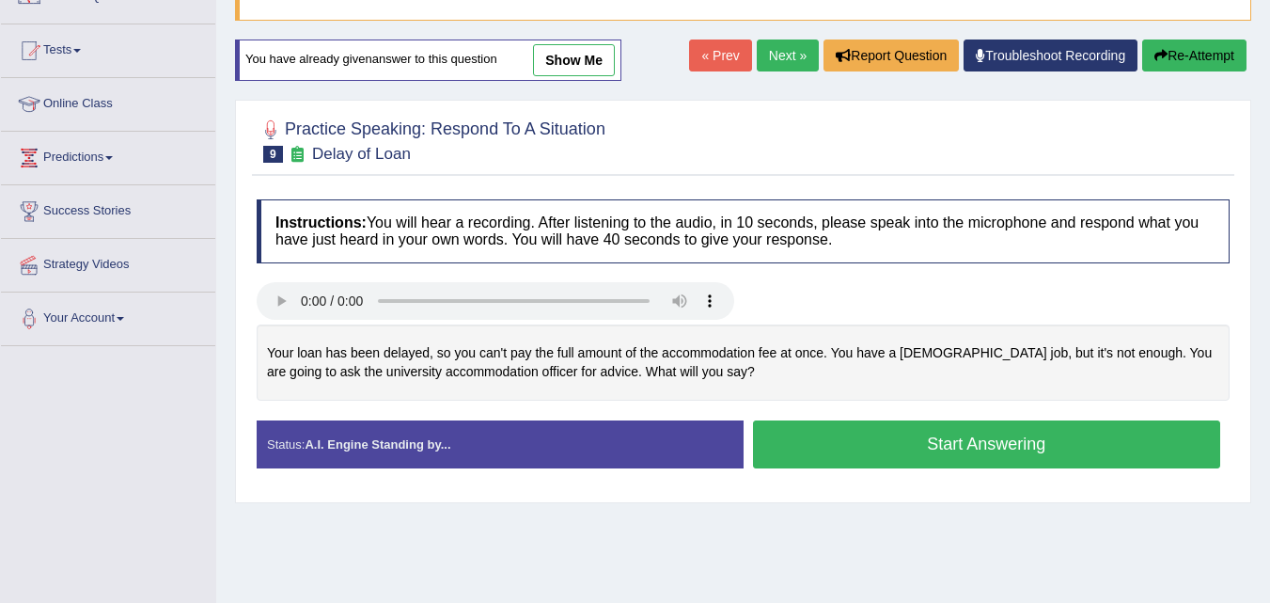
click at [775, 438] on button "Start Answering" at bounding box center [987, 444] width 468 height 48
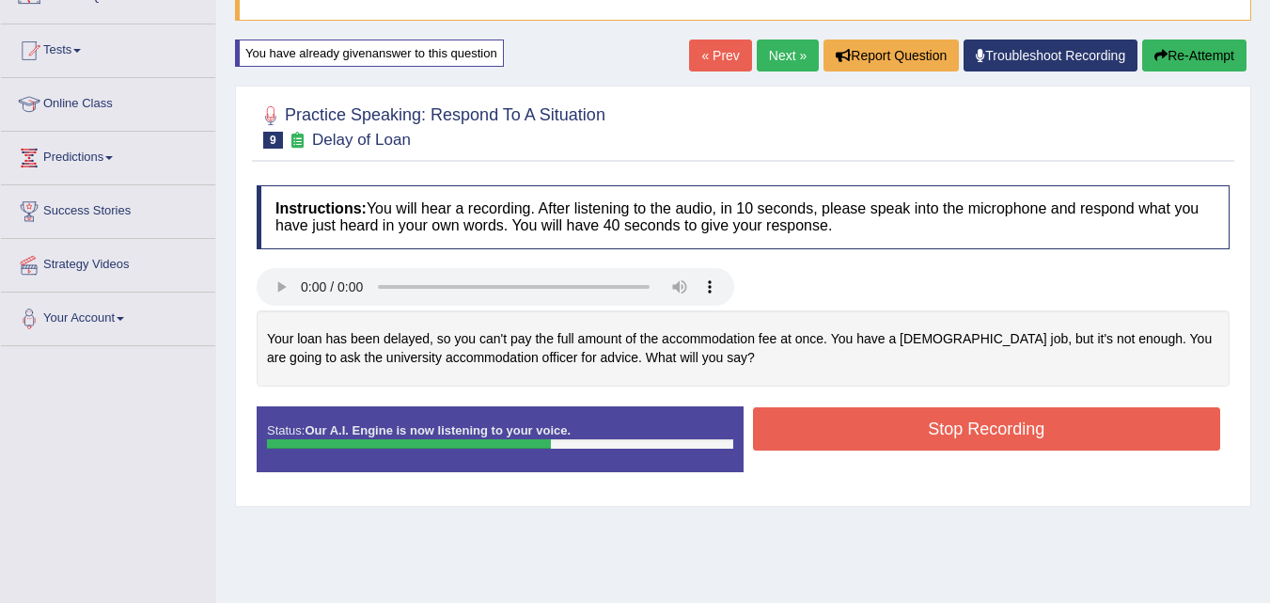
click at [775, 438] on button "Stop Recording" at bounding box center [987, 428] width 468 height 43
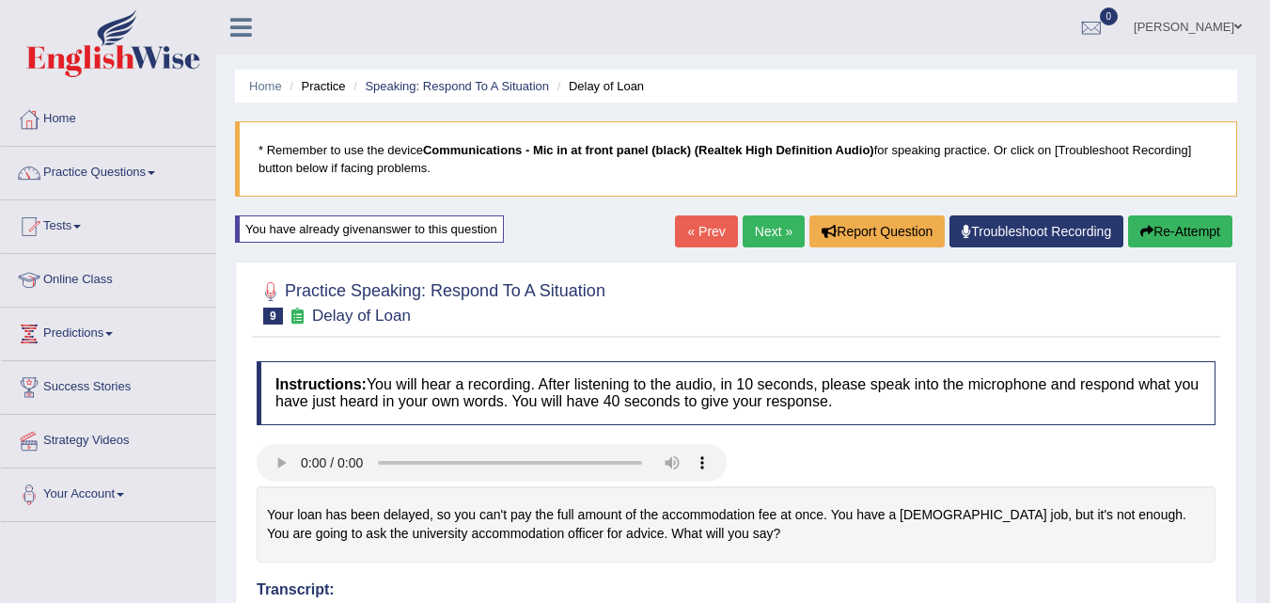
click at [781, 236] on link "Next »" at bounding box center [774, 231] width 62 height 32
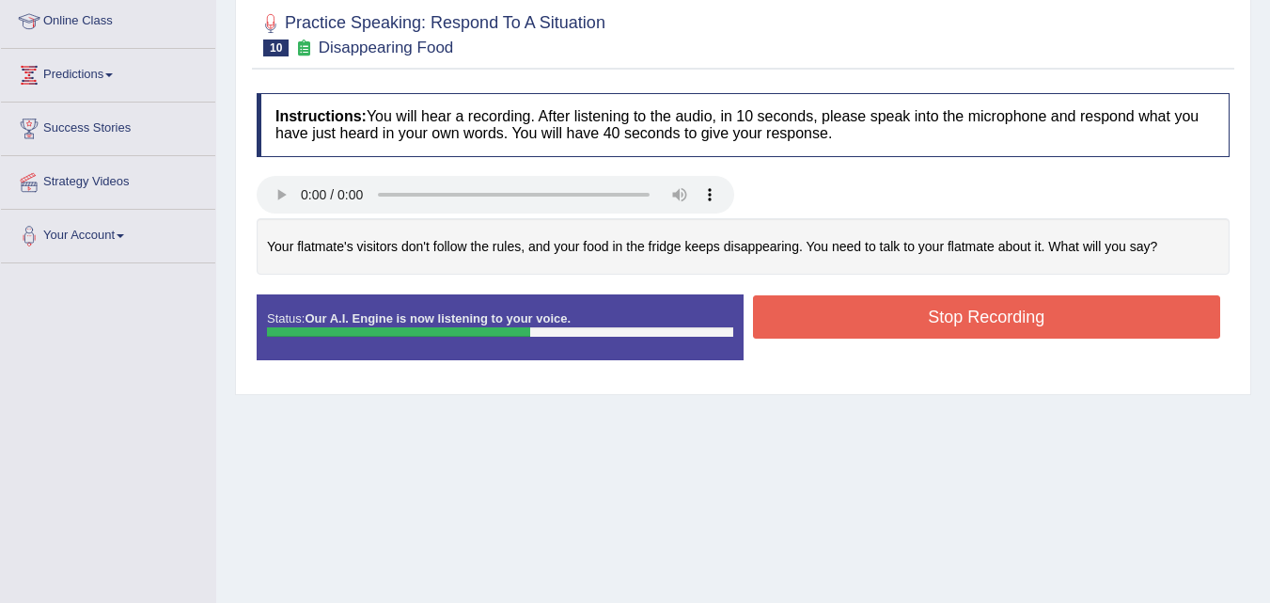
click at [784, 328] on button "Stop Recording" at bounding box center [987, 316] width 468 height 43
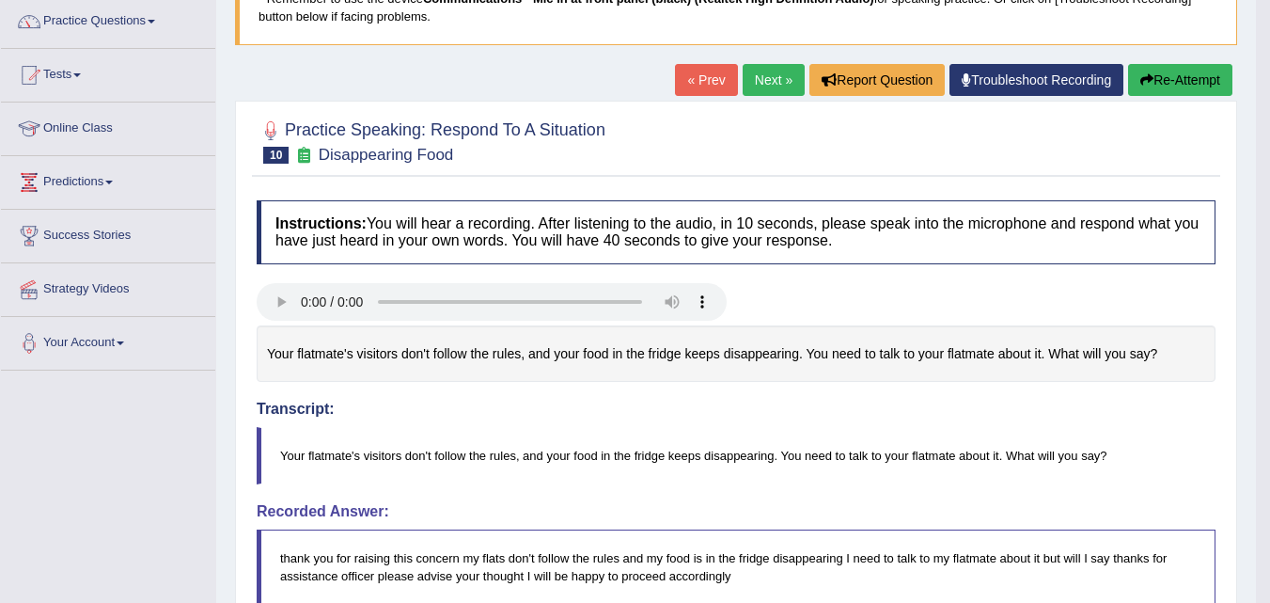
scroll to position [150, 0]
click at [1185, 87] on button "Re-Attempt" at bounding box center [1180, 81] width 104 height 32
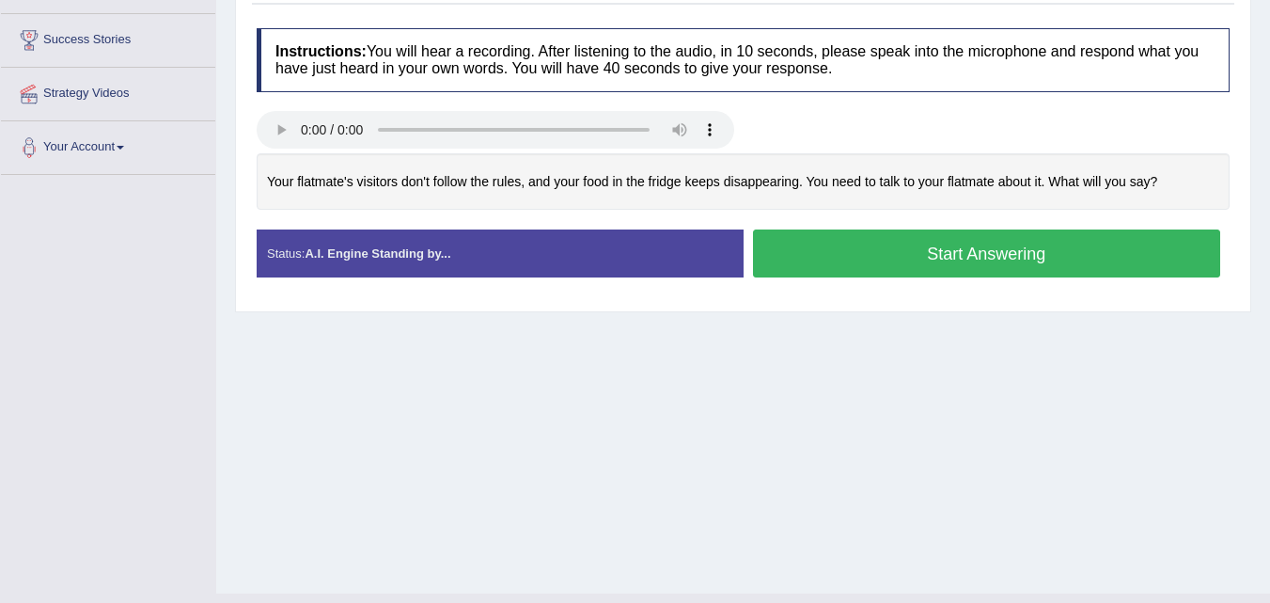
click at [807, 263] on button "Start Answering" at bounding box center [987, 253] width 468 height 48
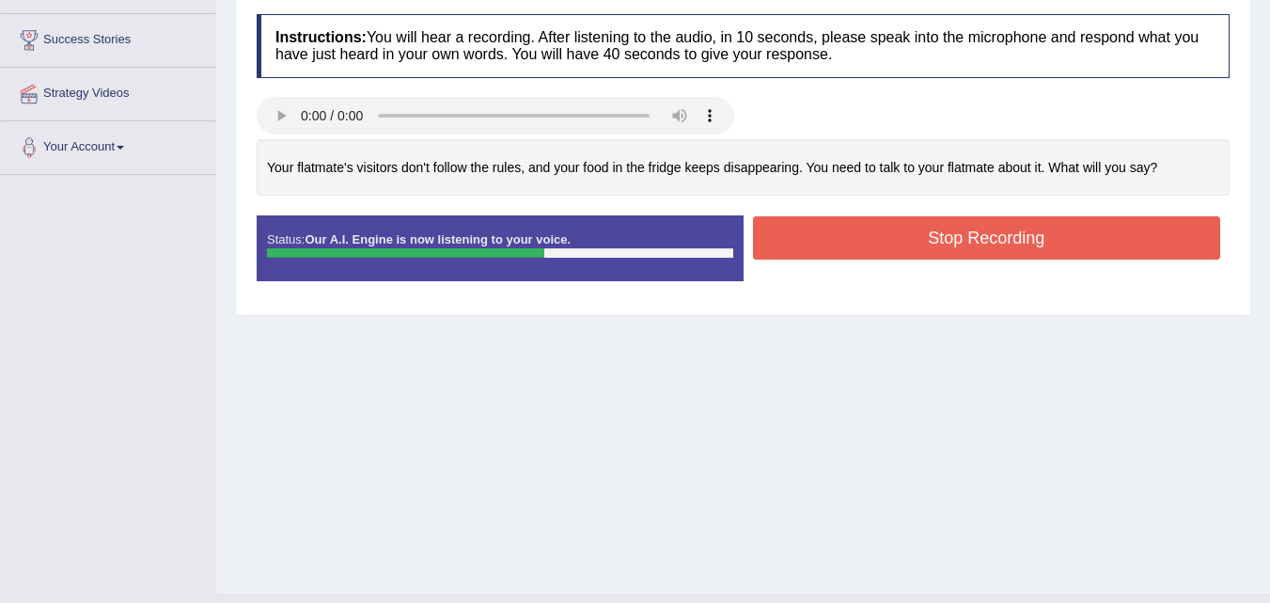
click at [816, 259] on button "Stop Recording" at bounding box center [987, 237] width 468 height 43
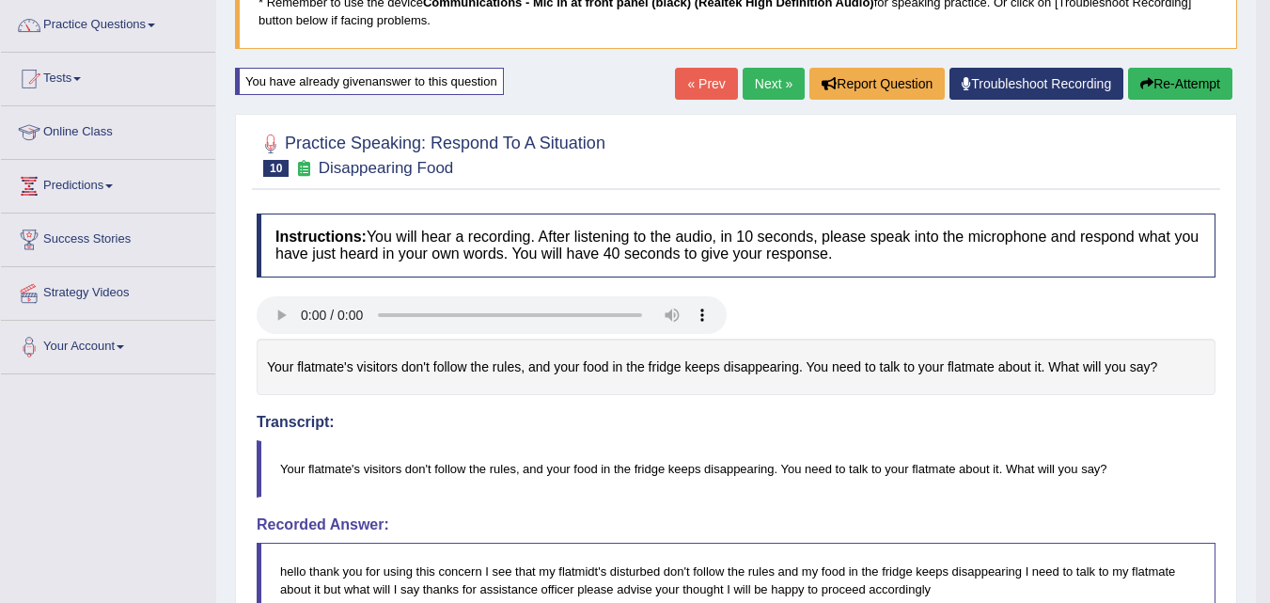
scroll to position [139, 0]
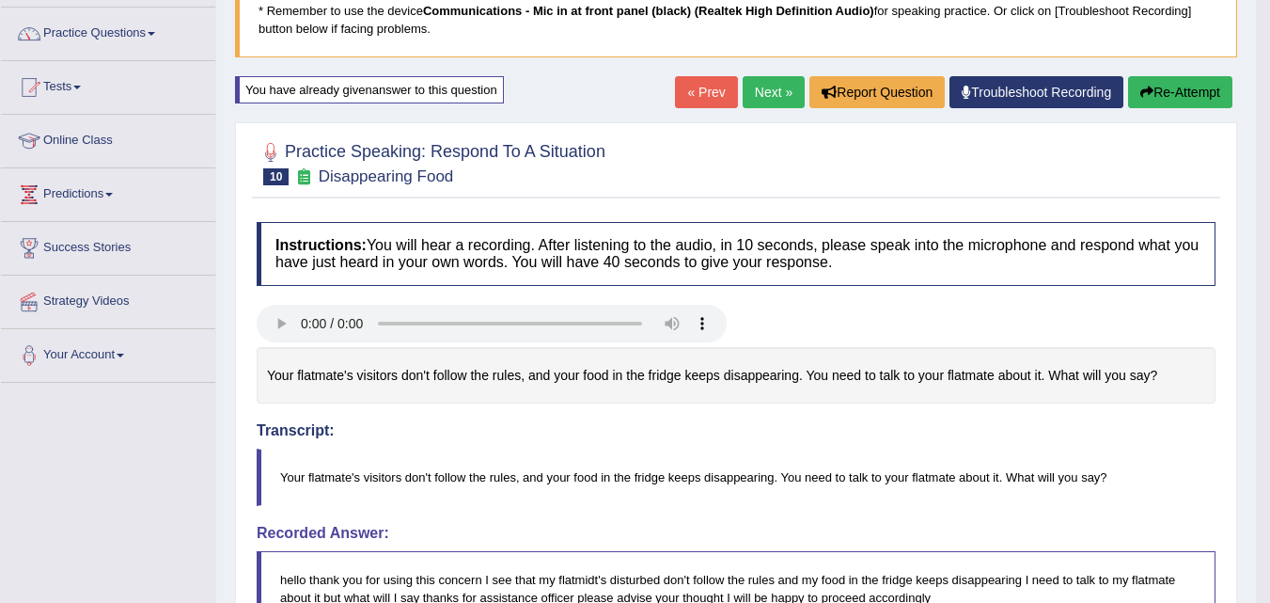
click at [1169, 88] on button "Re-Attempt" at bounding box center [1180, 92] width 104 height 32
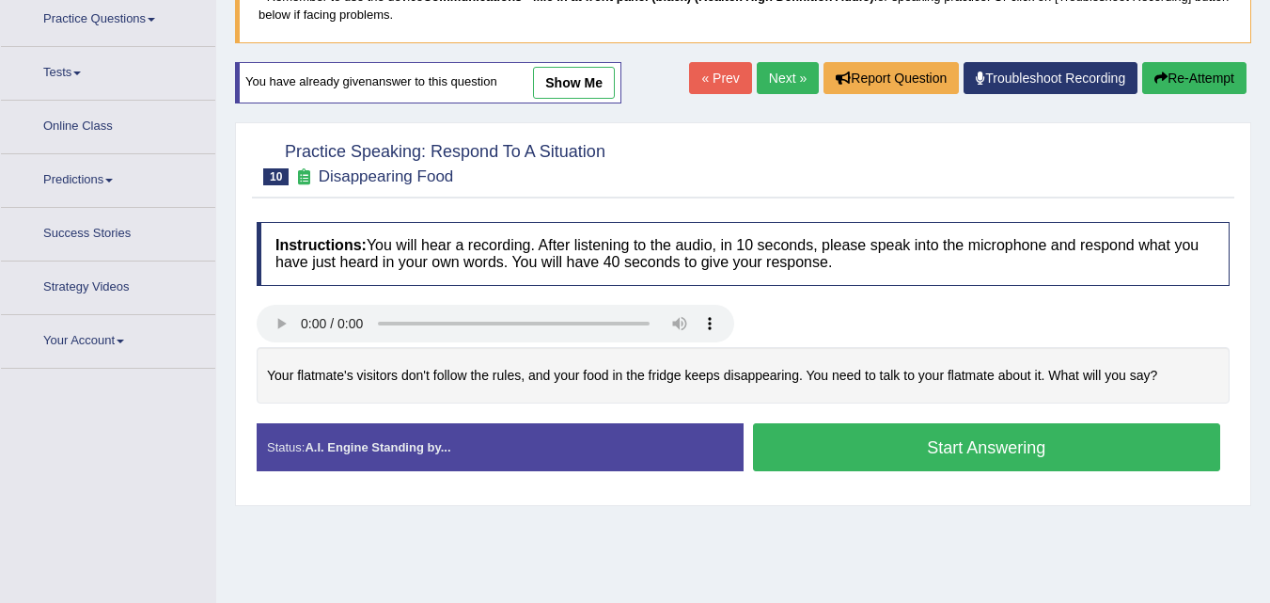
click at [792, 456] on button "Start Answering" at bounding box center [987, 447] width 468 height 48
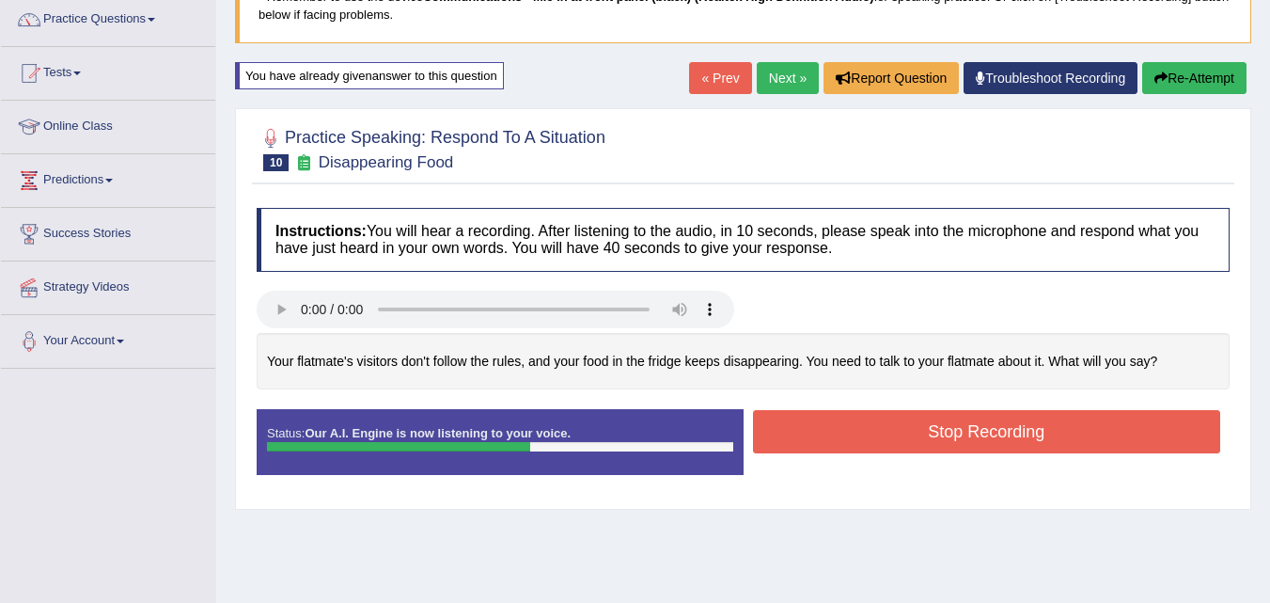
click at [798, 437] on button "Stop Recording" at bounding box center [987, 431] width 468 height 43
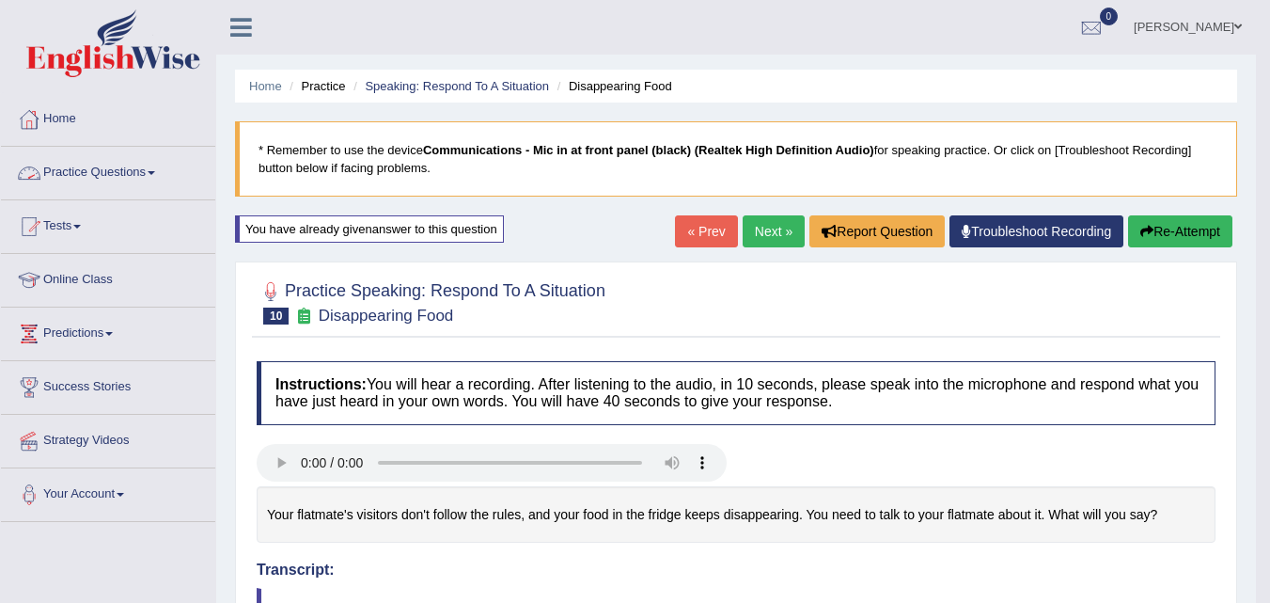
click at [129, 174] on link "Practice Questions" at bounding box center [108, 170] width 214 height 47
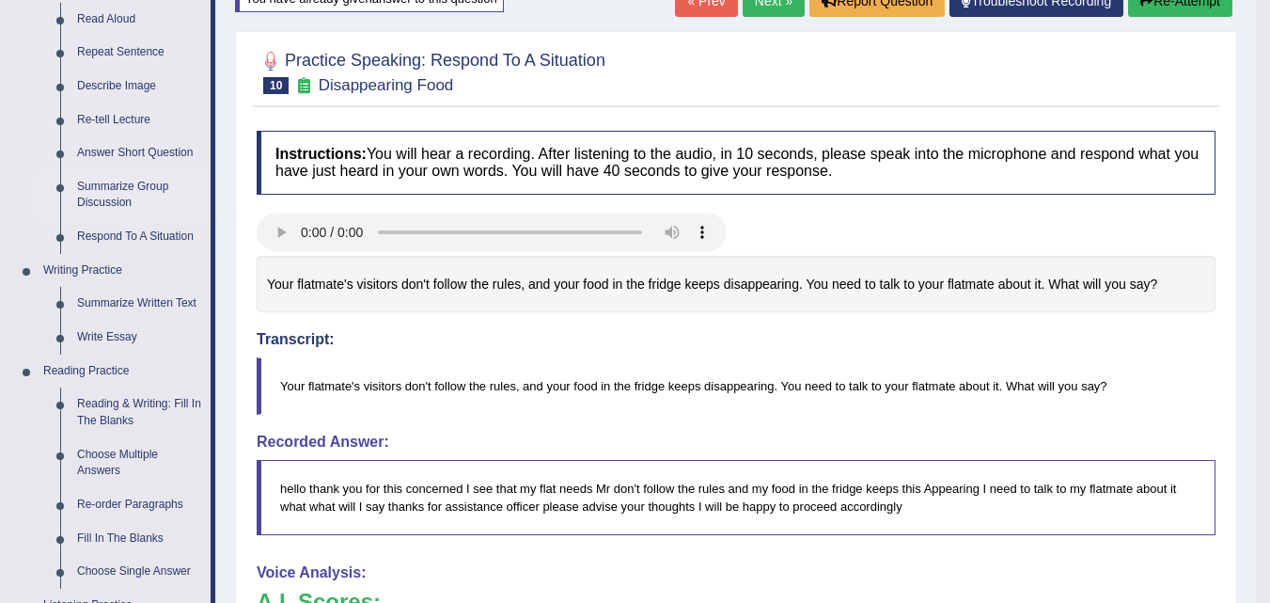
scroll to position [231, 0]
click at [763, 6] on link "Next »" at bounding box center [774, 0] width 62 height 32
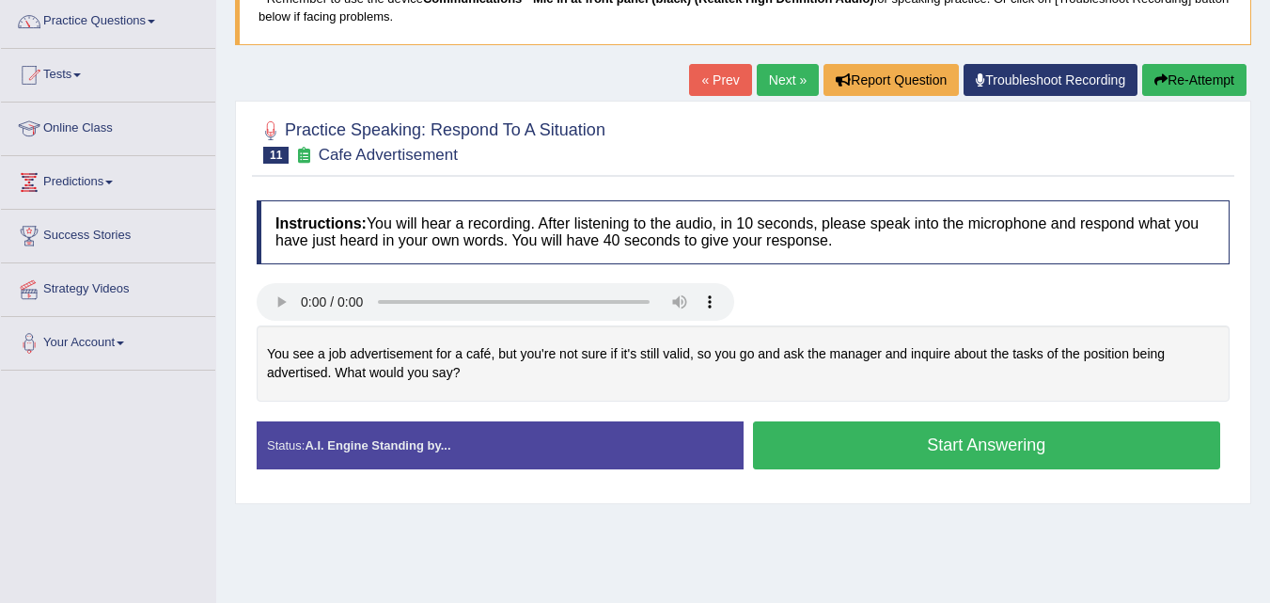
click at [773, 436] on button "Start Answering" at bounding box center [987, 445] width 468 height 48
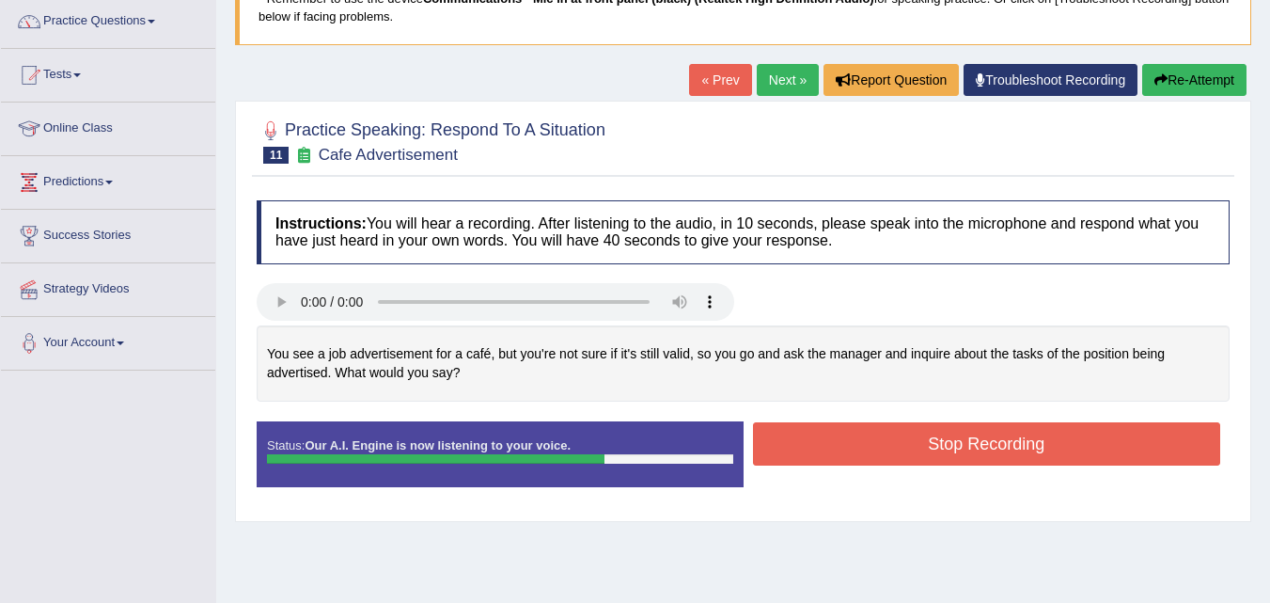
click at [773, 436] on button "Stop Recording" at bounding box center [987, 443] width 468 height 43
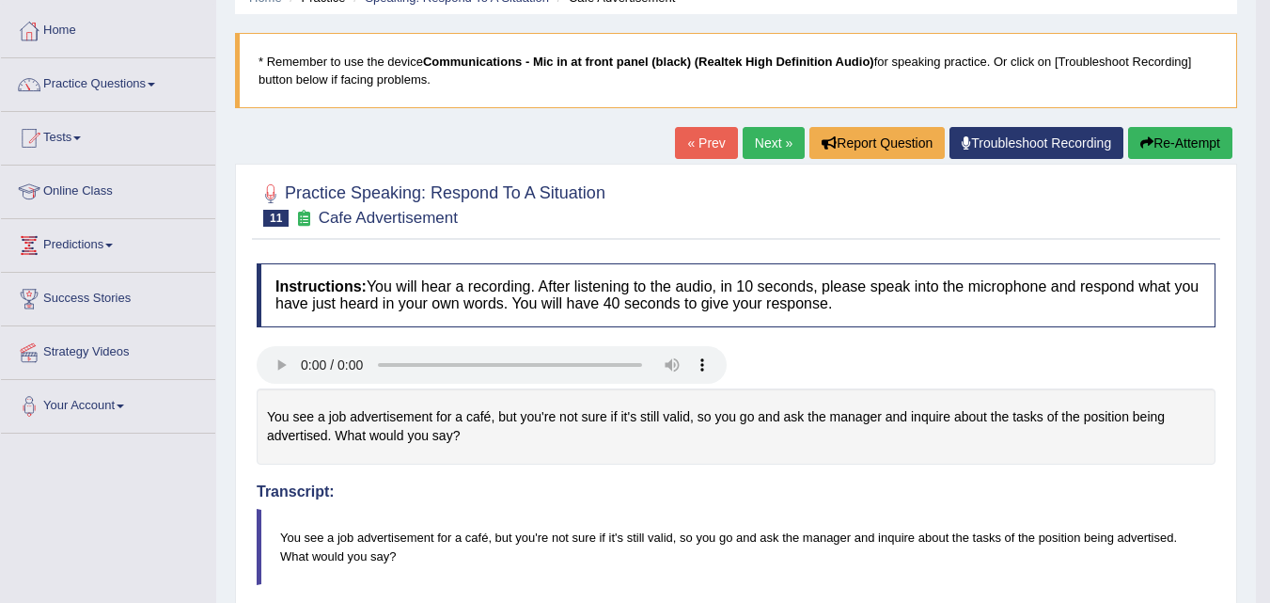
scroll to position [73, 0]
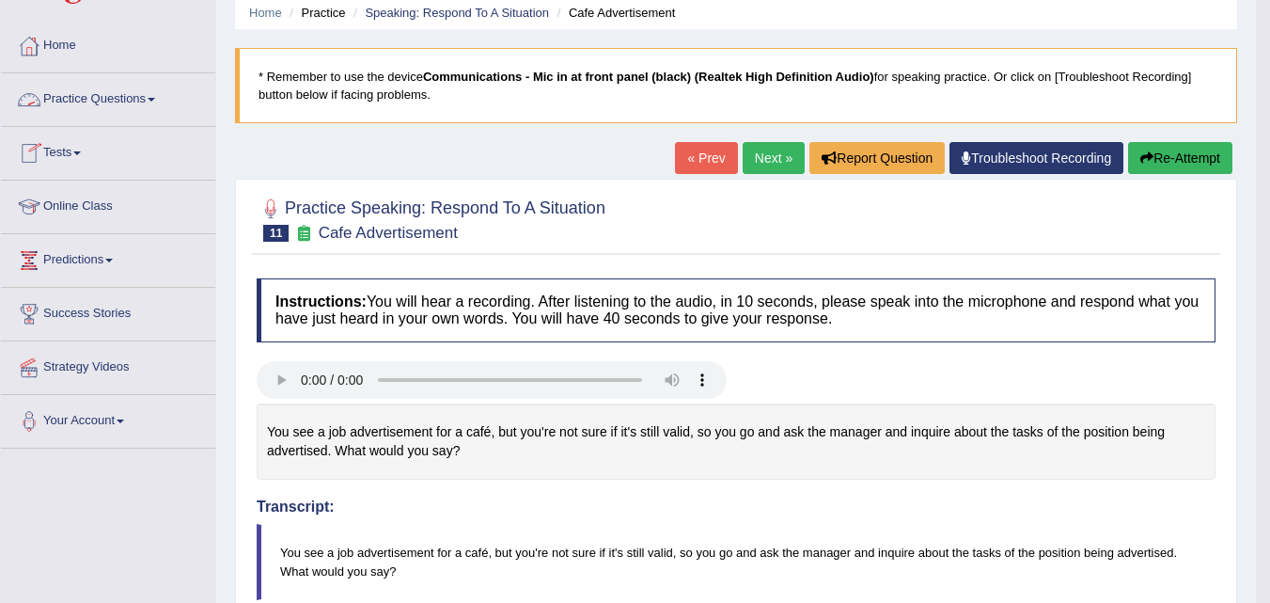
click at [139, 84] on link "Practice Questions" at bounding box center [108, 96] width 214 height 47
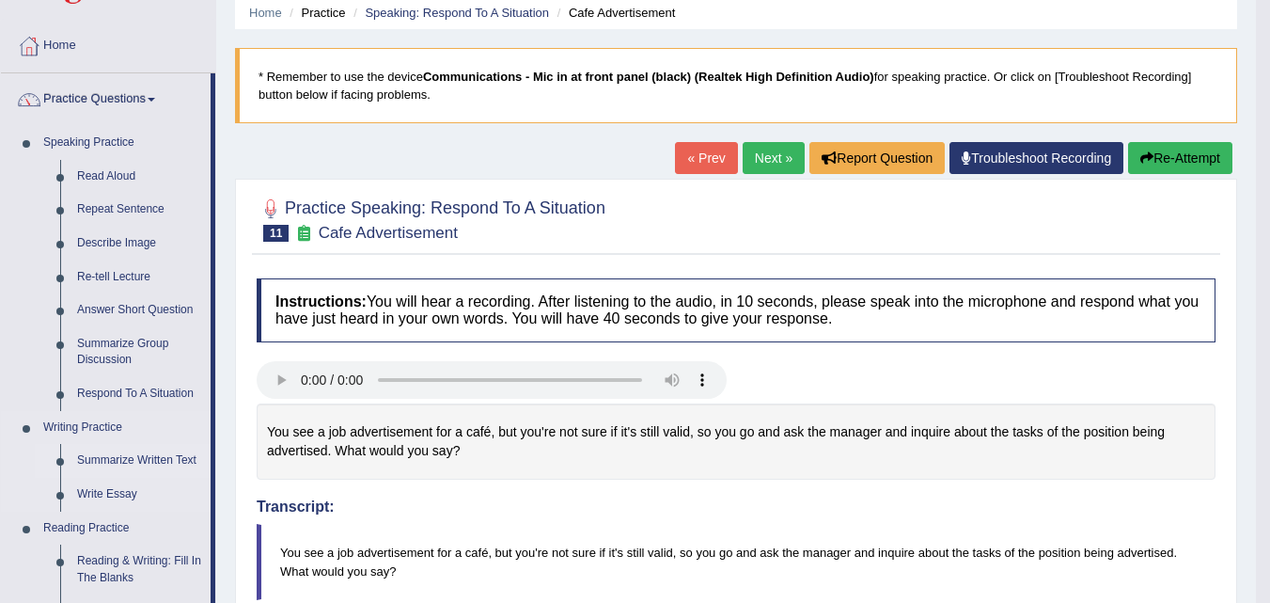
click at [133, 463] on link "Summarize Written Text" at bounding box center [140, 461] width 142 height 34
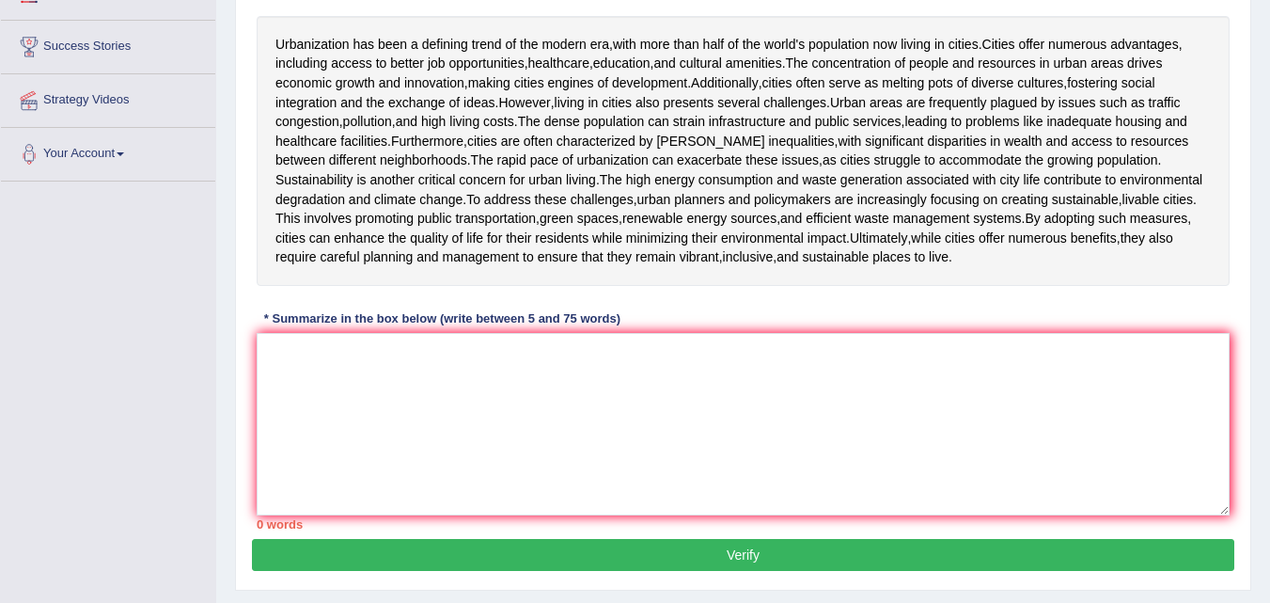
scroll to position [341, 0]
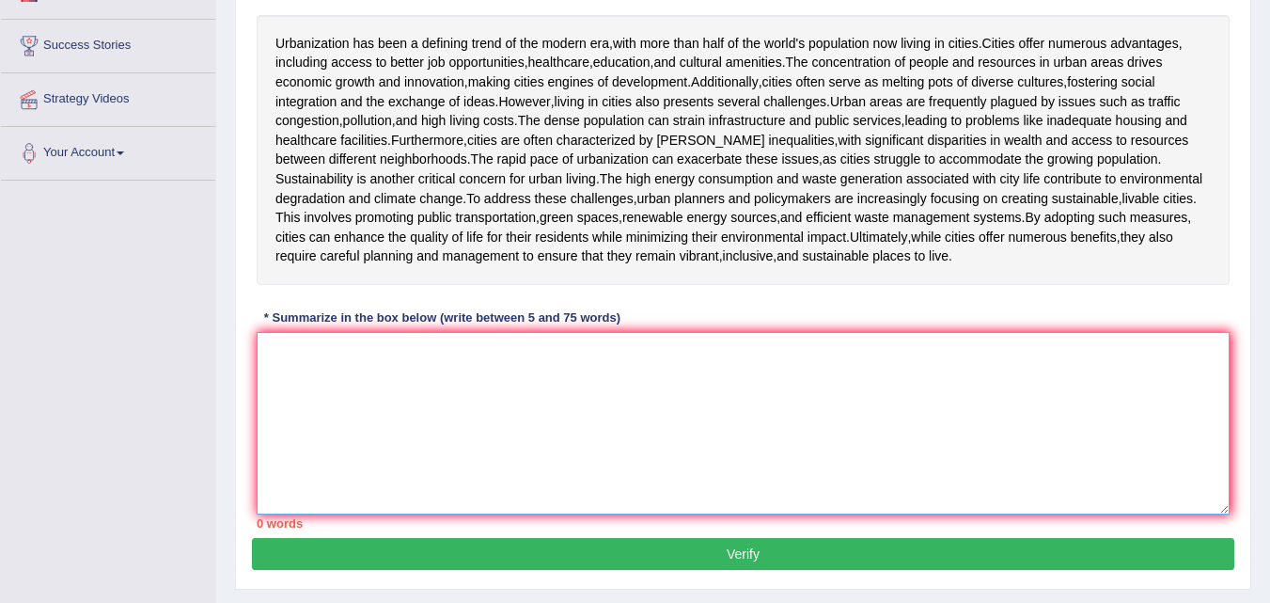
click at [355, 360] on textarea at bounding box center [743, 423] width 973 height 182
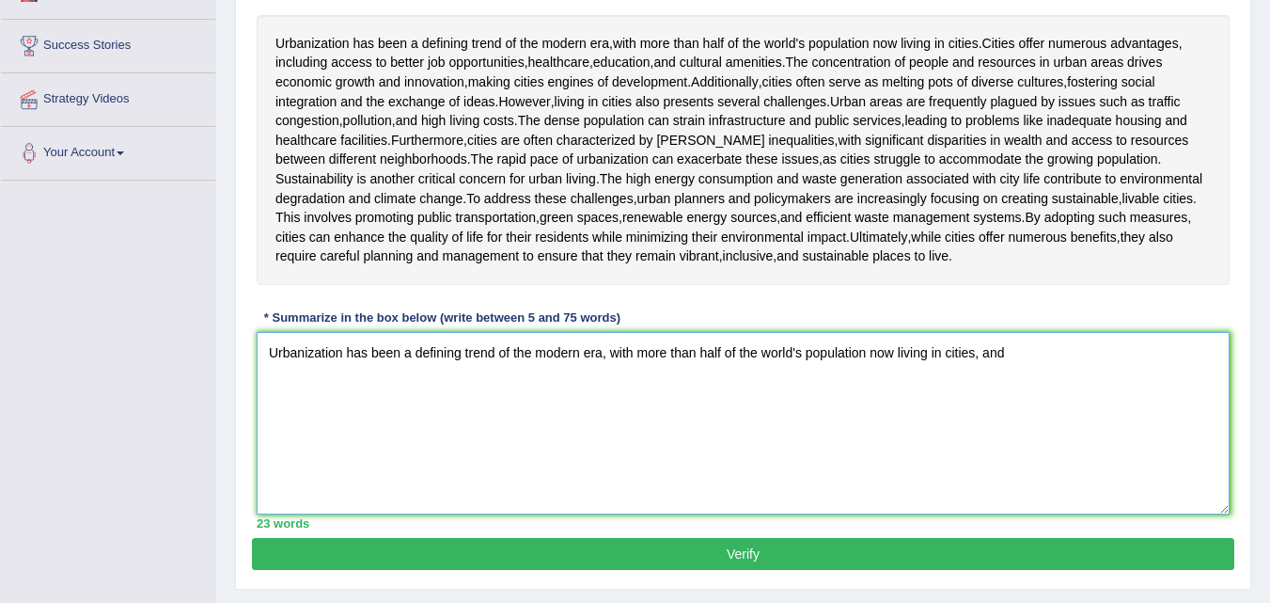
click at [983, 355] on textarea "Urbanization has been a defining trend of the modern era, with more than half o…" at bounding box center [743, 423] width 973 height 182
click at [1006, 351] on textarea "Urbanization has been a defining trend of the modern era, with more than half o…" at bounding box center [743, 423] width 973 height 182
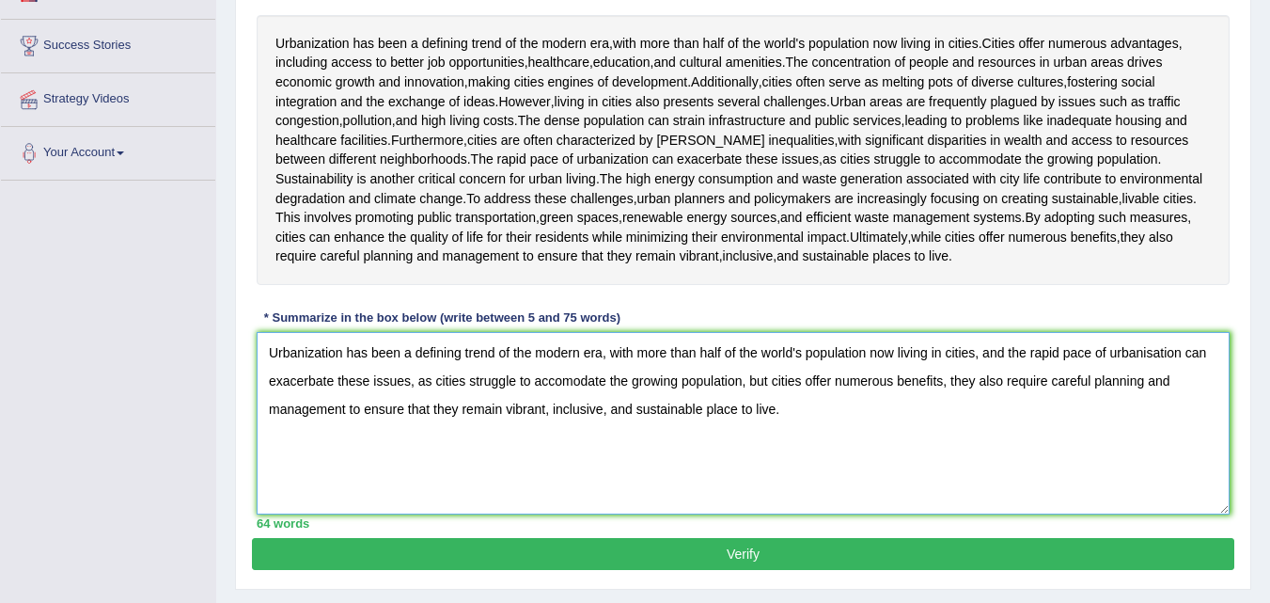
click at [1153, 353] on textarea "Urbanization has been a defining trend of the modern era, with more than half o…" at bounding box center [743, 423] width 973 height 182
click at [563, 381] on textarea "Urbanization has been a defining trend of the modern era, with more than half o…" at bounding box center [743, 423] width 973 height 182
type textarea "Urbanization has been a defining trend of the modern era, with more than half o…"
click at [583, 552] on button "Verify" at bounding box center [743, 554] width 982 height 32
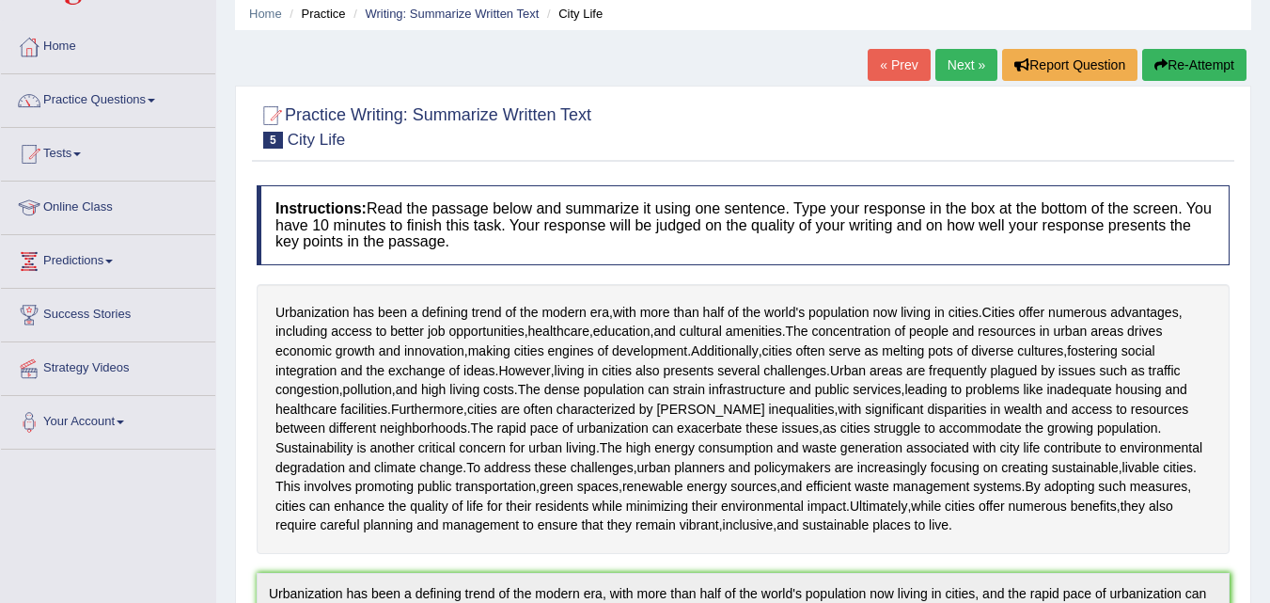
scroll to position [55, 0]
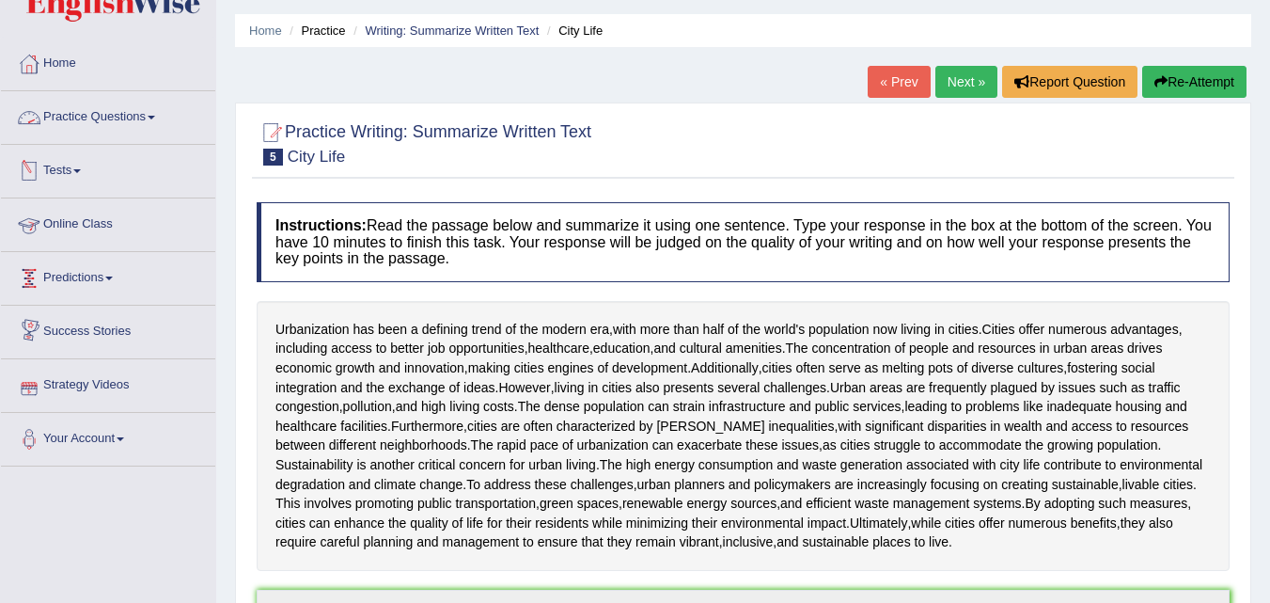
click at [150, 128] on link "Practice Questions" at bounding box center [108, 114] width 214 height 47
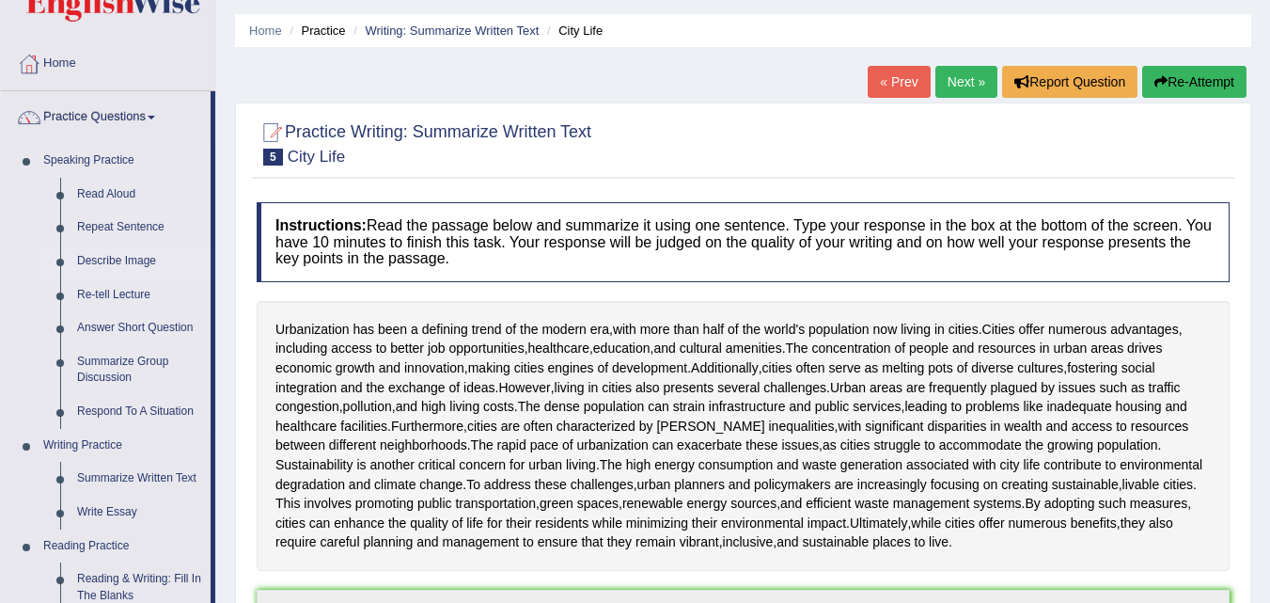
click at [122, 251] on link "Describe Image" at bounding box center [140, 261] width 142 height 34
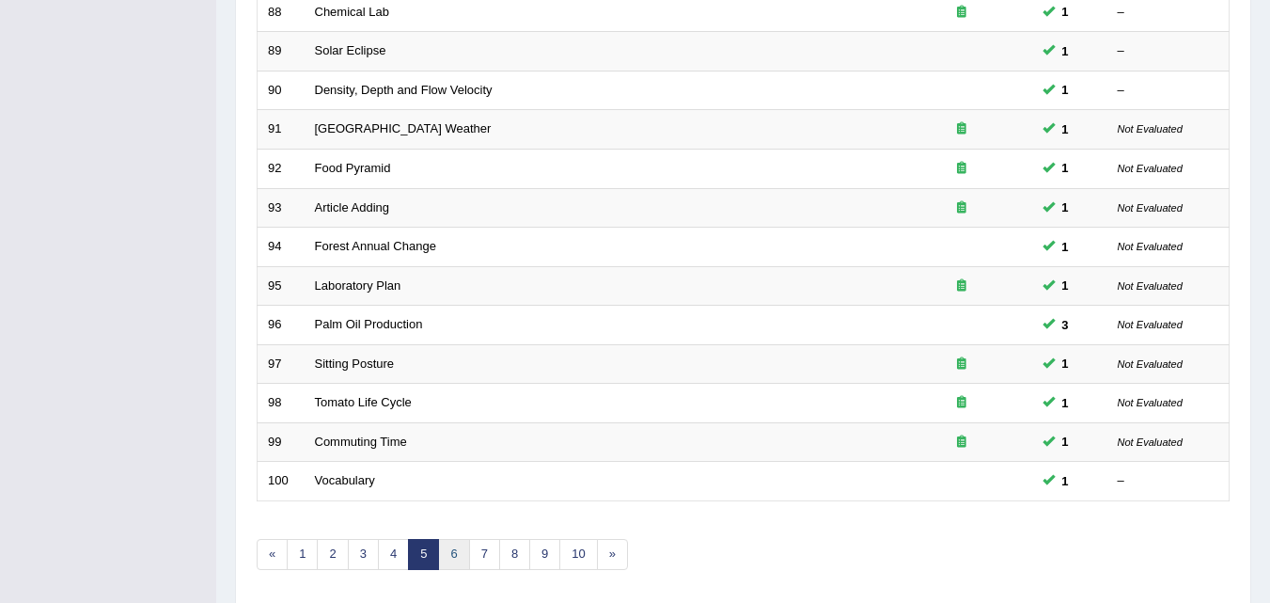
scroll to position [574, 0]
click at [453, 561] on link "6" at bounding box center [453, 554] width 31 height 31
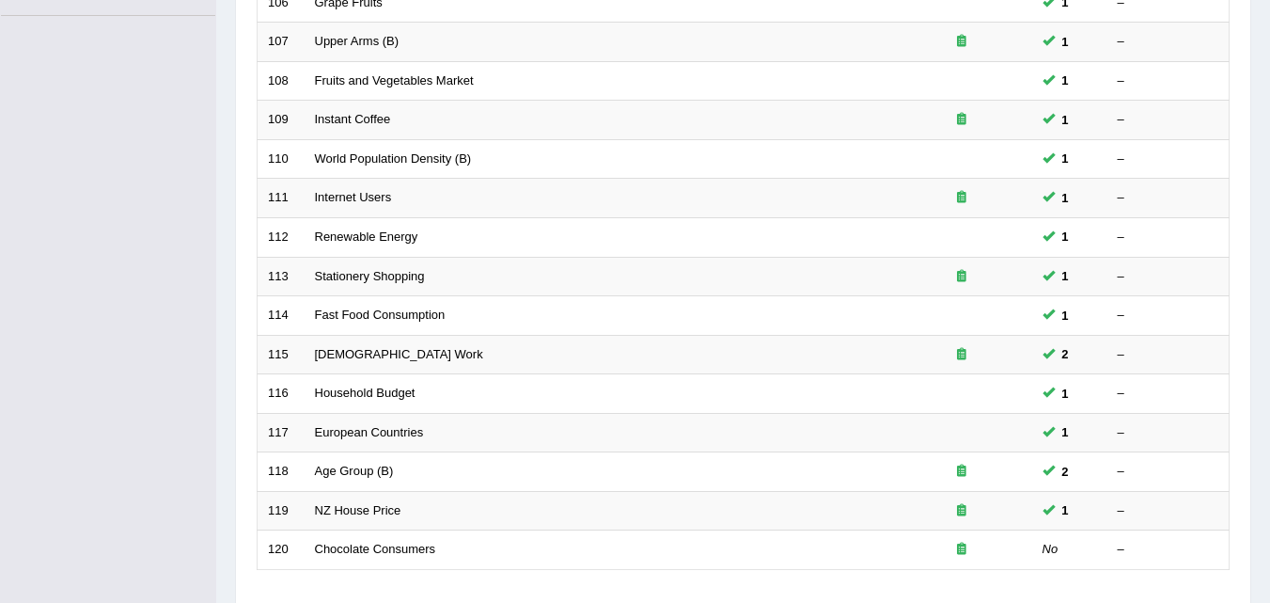
scroll to position [514, 0]
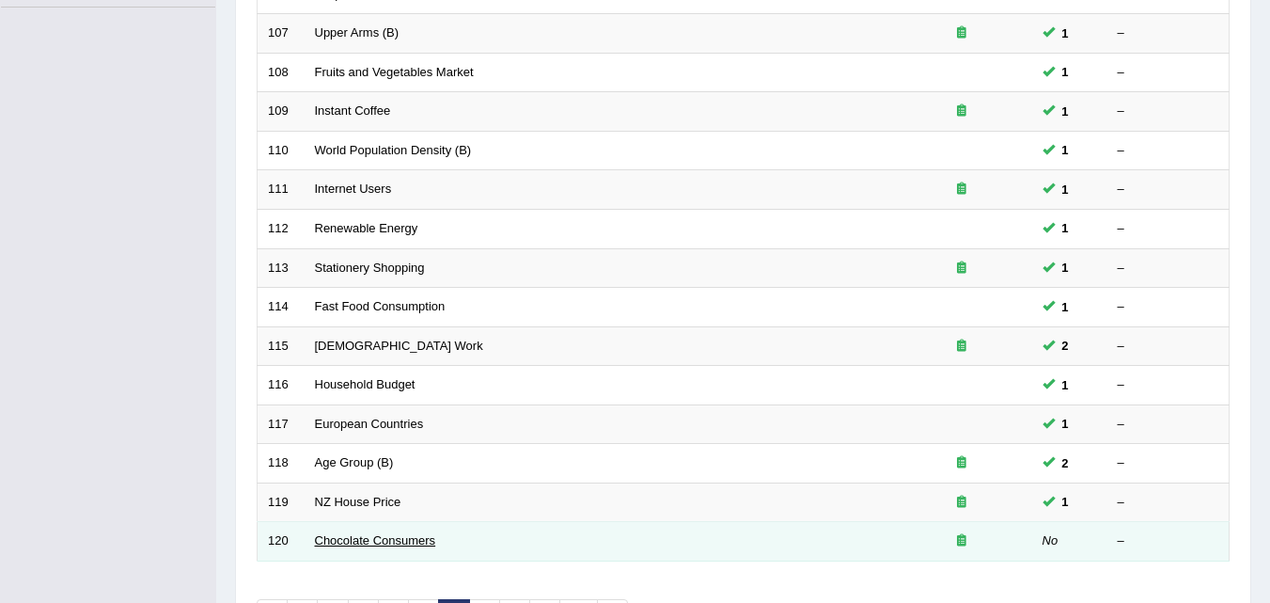
click at [393, 541] on link "Chocolate Consumers" at bounding box center [375, 540] width 121 height 14
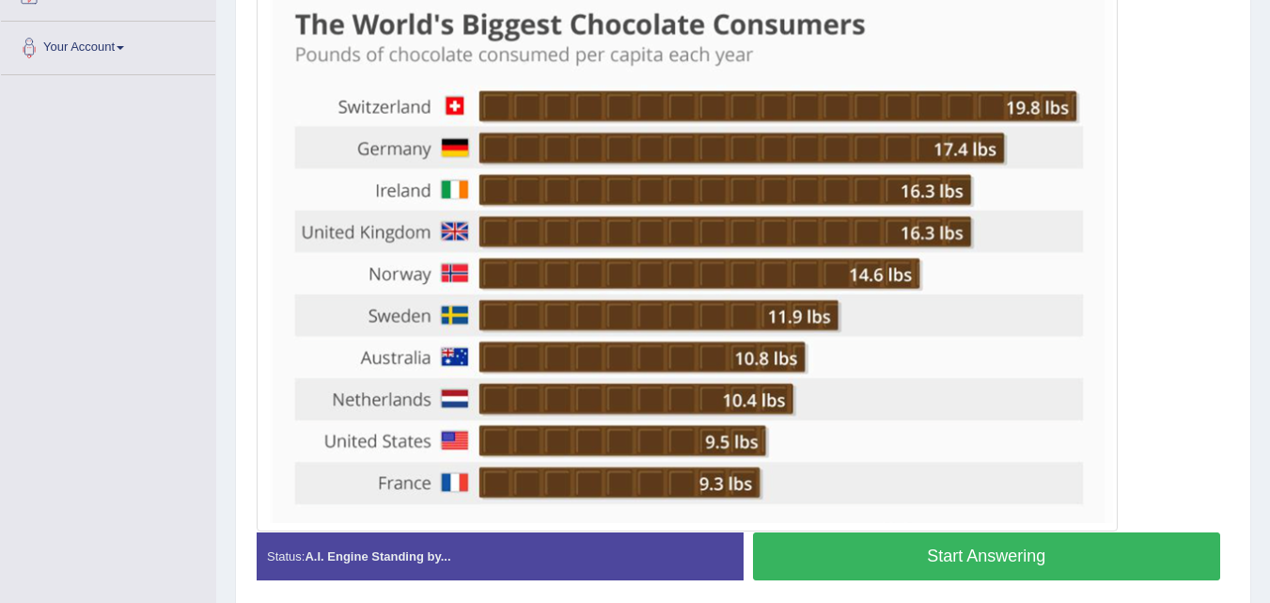
scroll to position [447, 0]
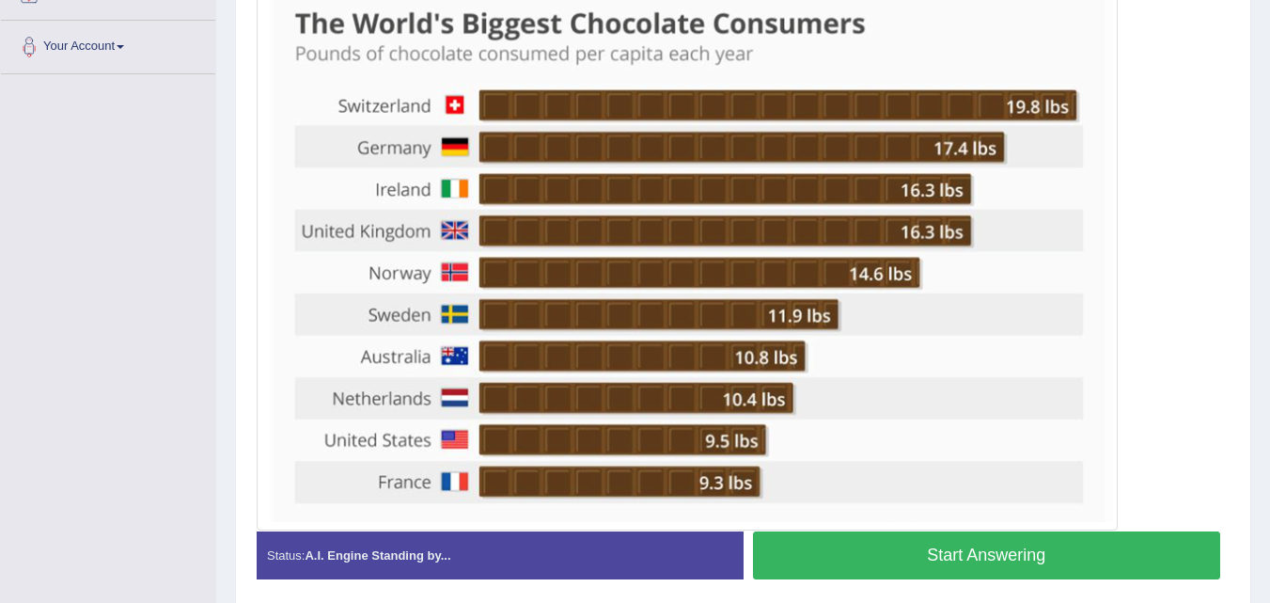
click at [805, 557] on button "Start Answering" at bounding box center [987, 555] width 468 height 48
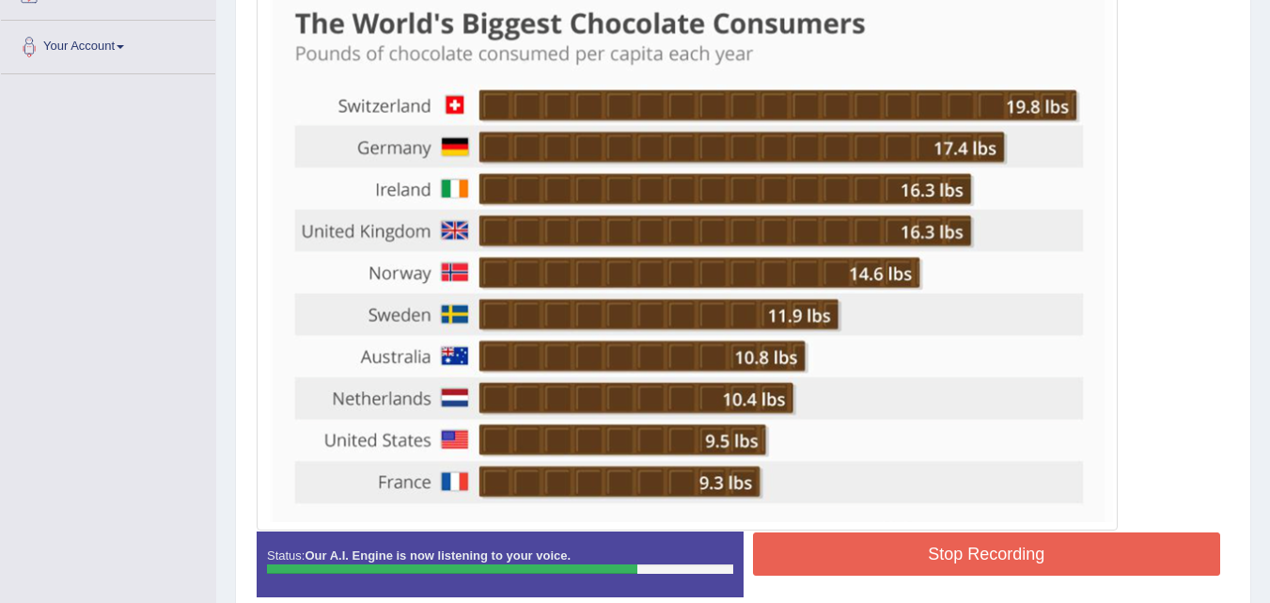
click at [805, 557] on button "Stop Recording" at bounding box center [987, 553] width 468 height 43
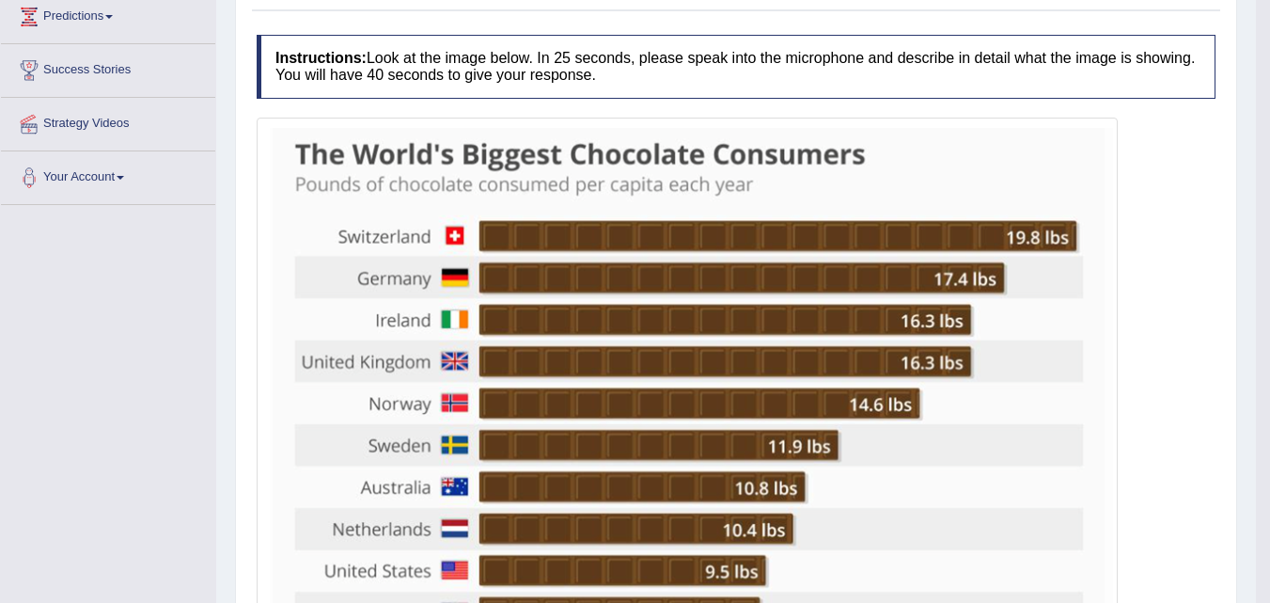
scroll to position [0, 0]
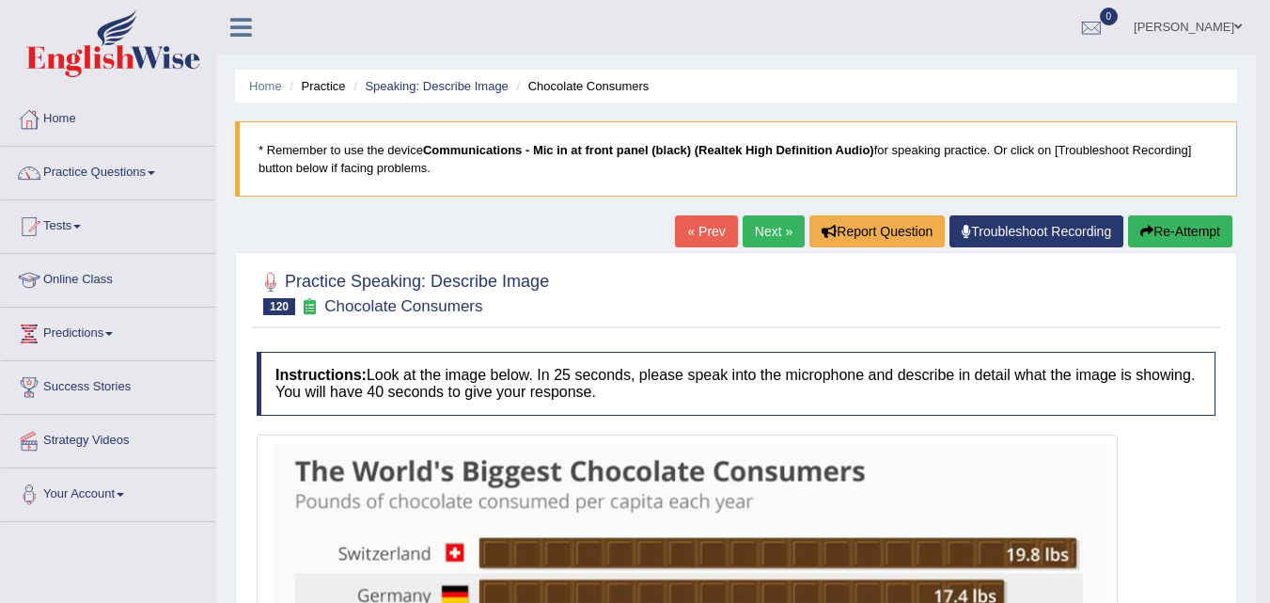
click at [70, 226] on link "Tests" at bounding box center [108, 223] width 214 height 47
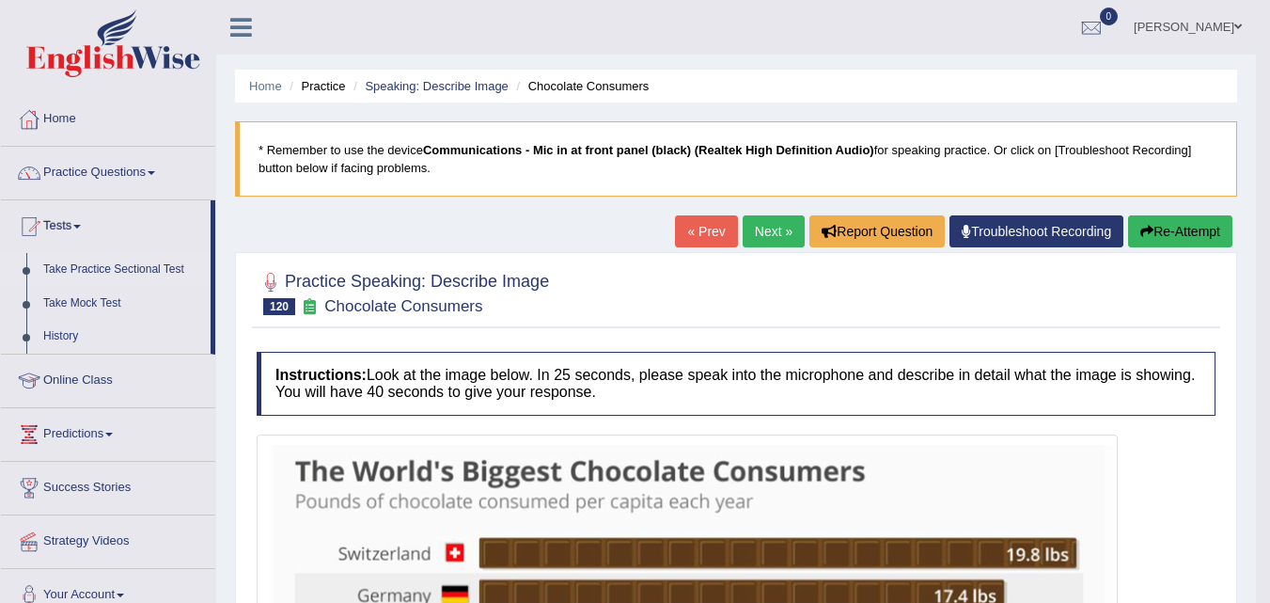
click at [73, 267] on link "Take Practice Sectional Test" at bounding box center [123, 270] width 176 height 34
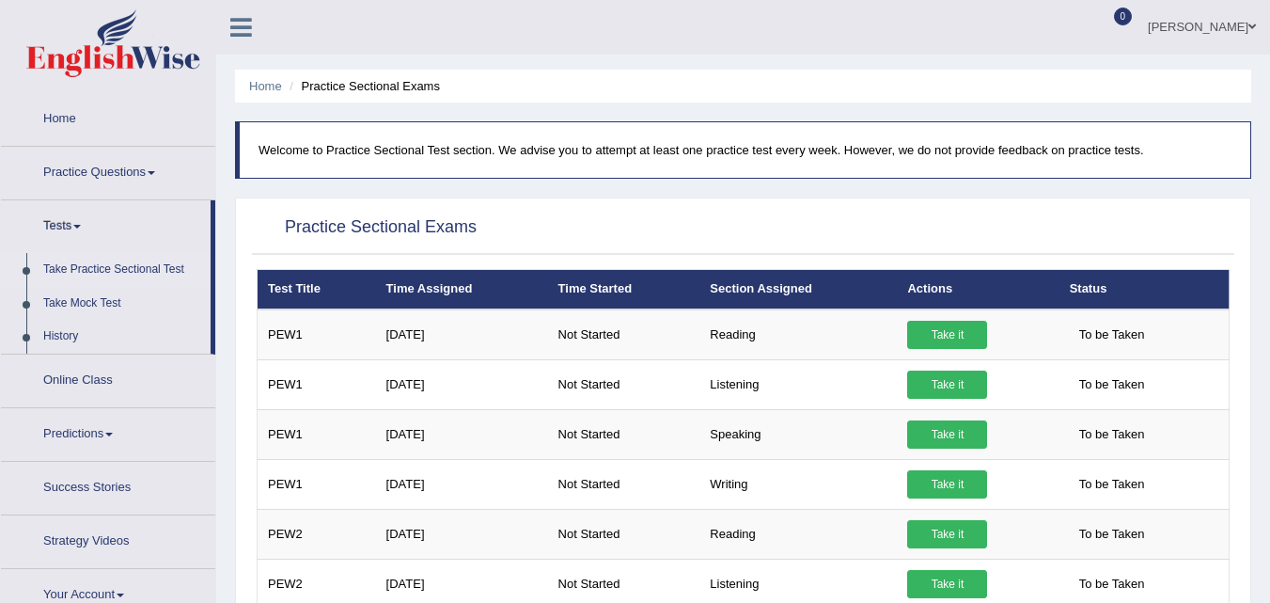
click at [159, 167] on link "Practice Questions" at bounding box center [108, 170] width 214 height 47
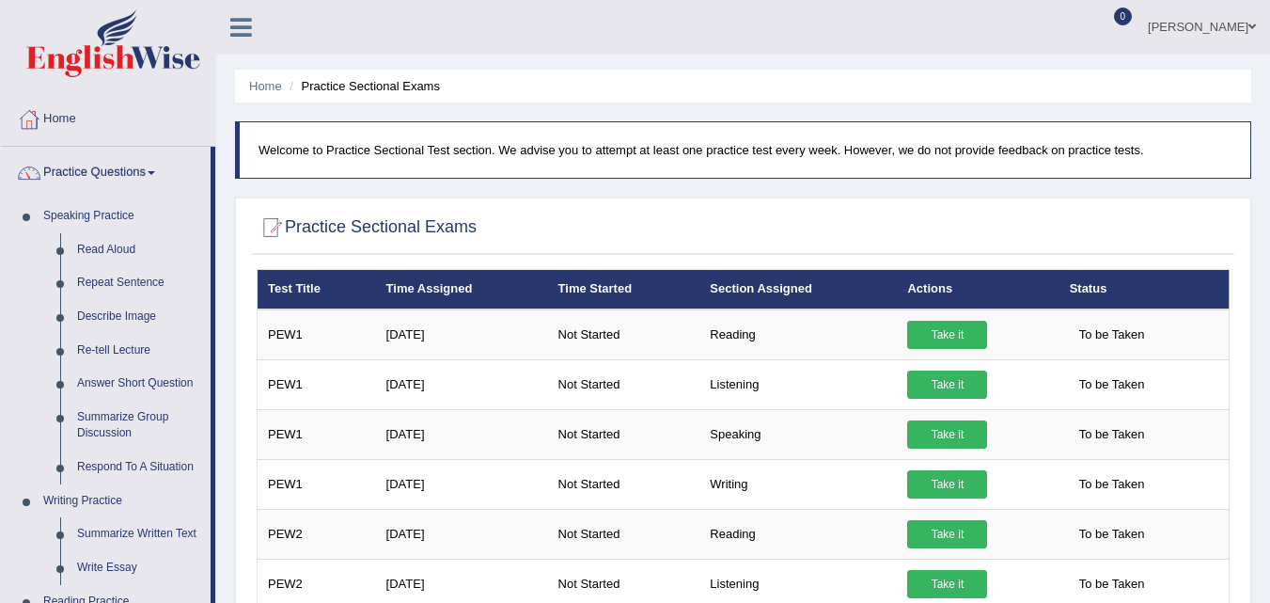
click at [159, 167] on link "Practice Questions" at bounding box center [106, 170] width 210 height 47
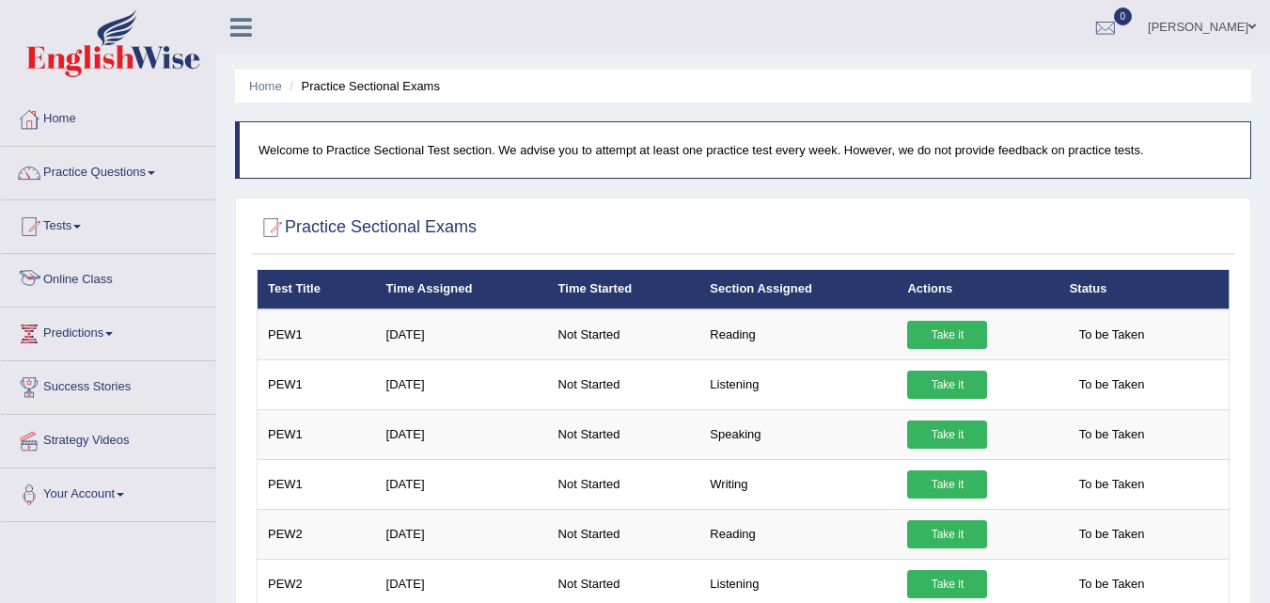
click at [93, 273] on link "Online Class" at bounding box center [108, 277] width 214 height 47
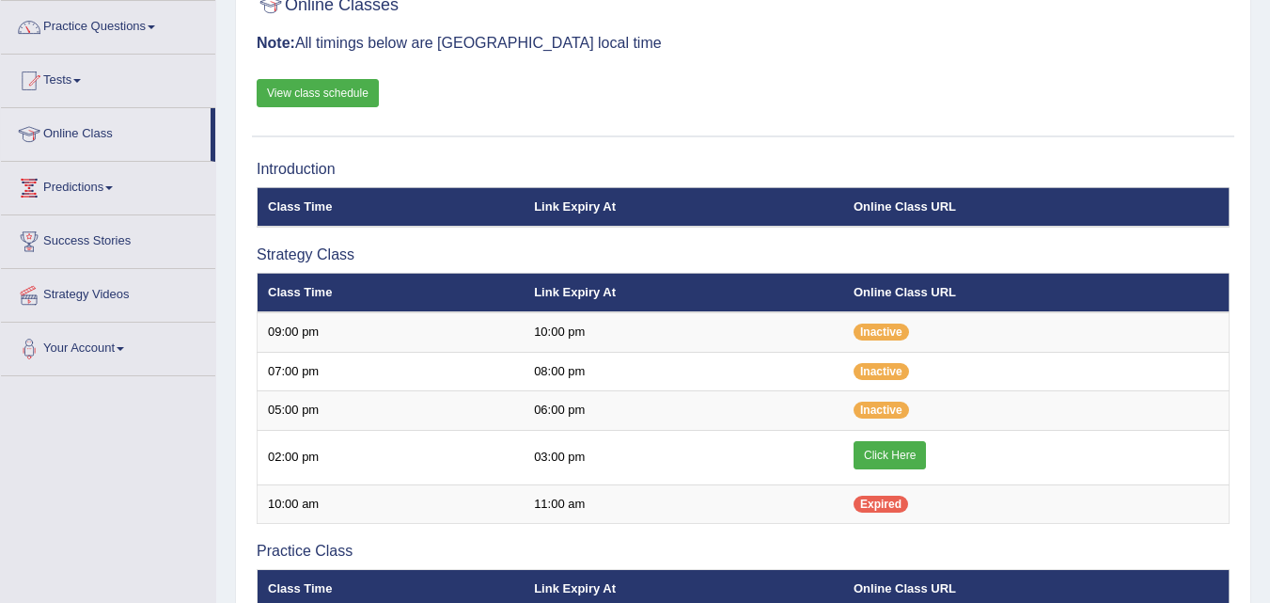
scroll to position [125, 0]
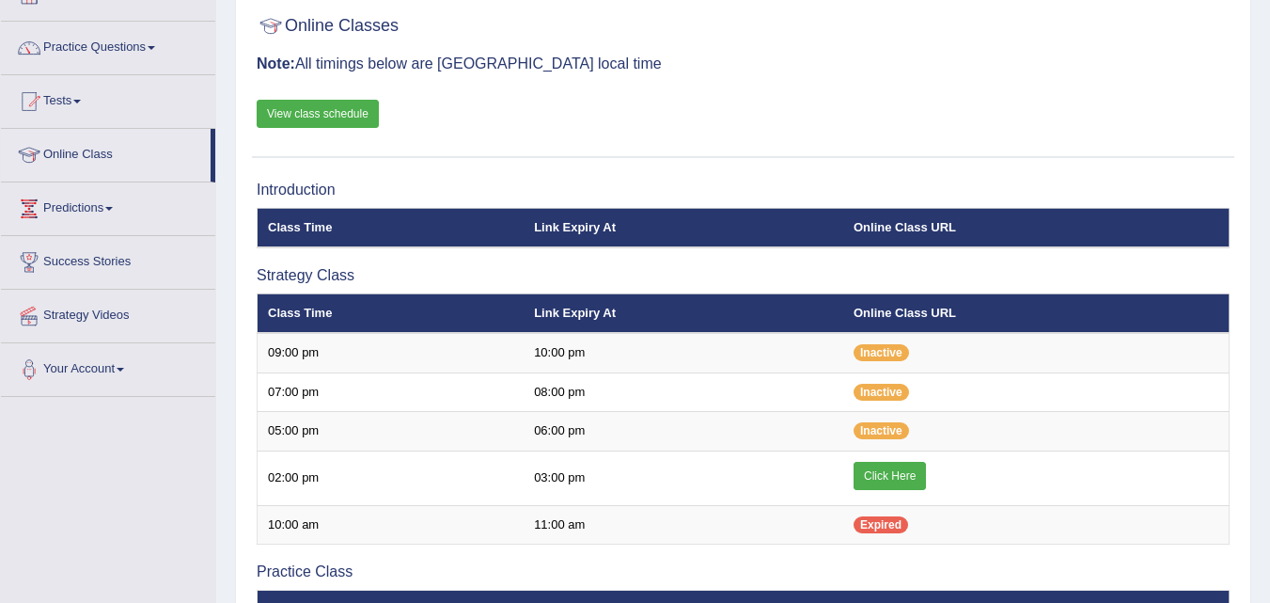
click at [352, 119] on link "View class schedule" at bounding box center [318, 114] width 122 height 28
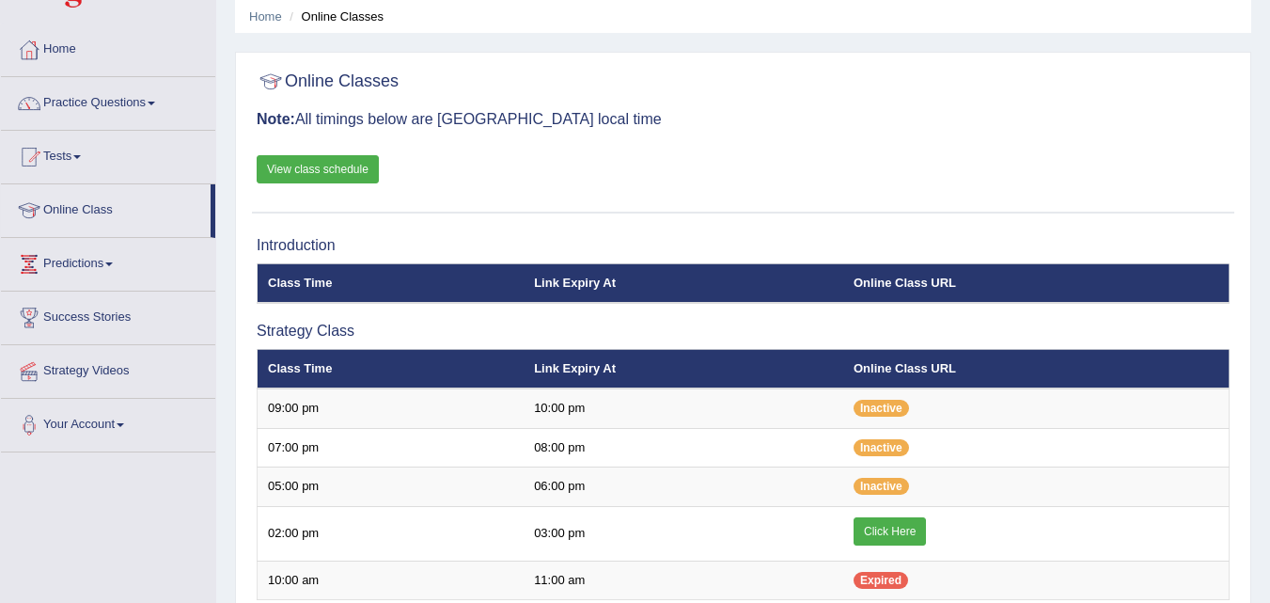
scroll to position [0, 0]
